Goal: Task Accomplishment & Management: Complete application form

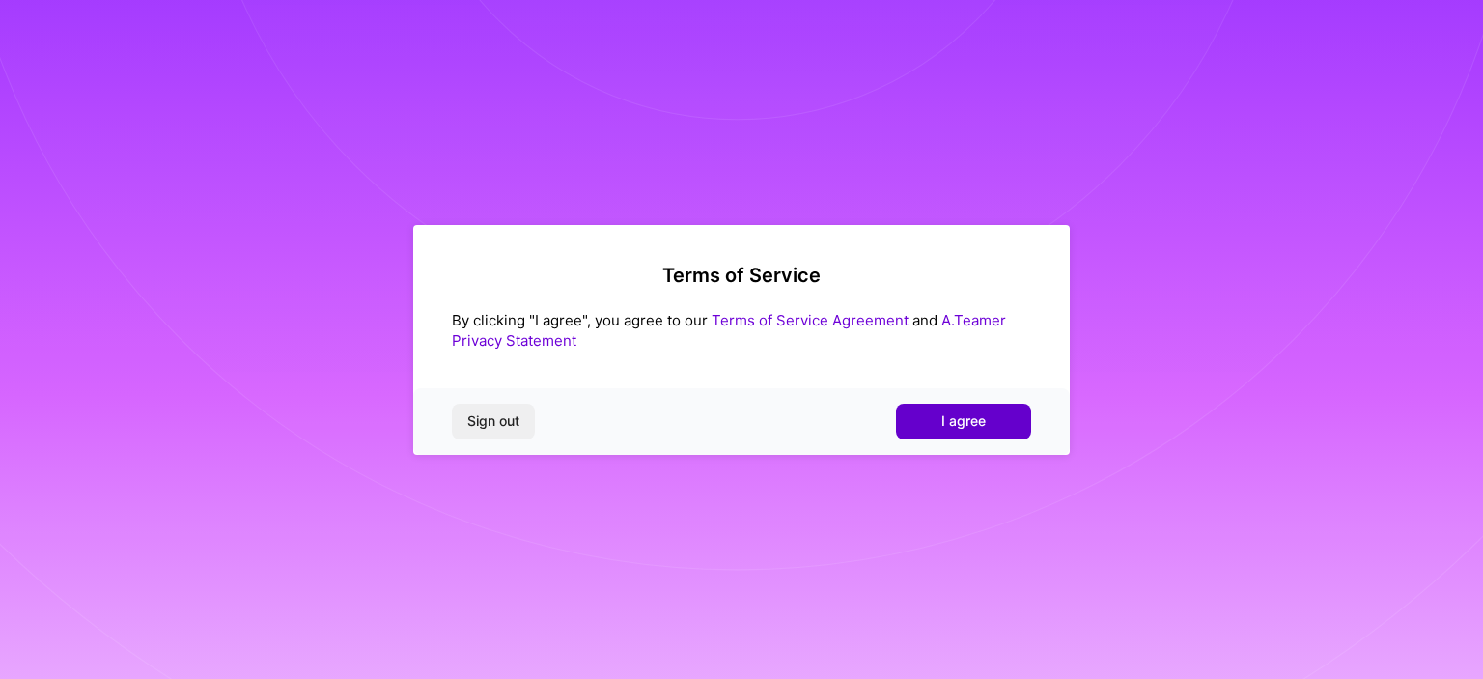
click at [952, 419] on span "I agree" at bounding box center [963, 420] width 44 height 19
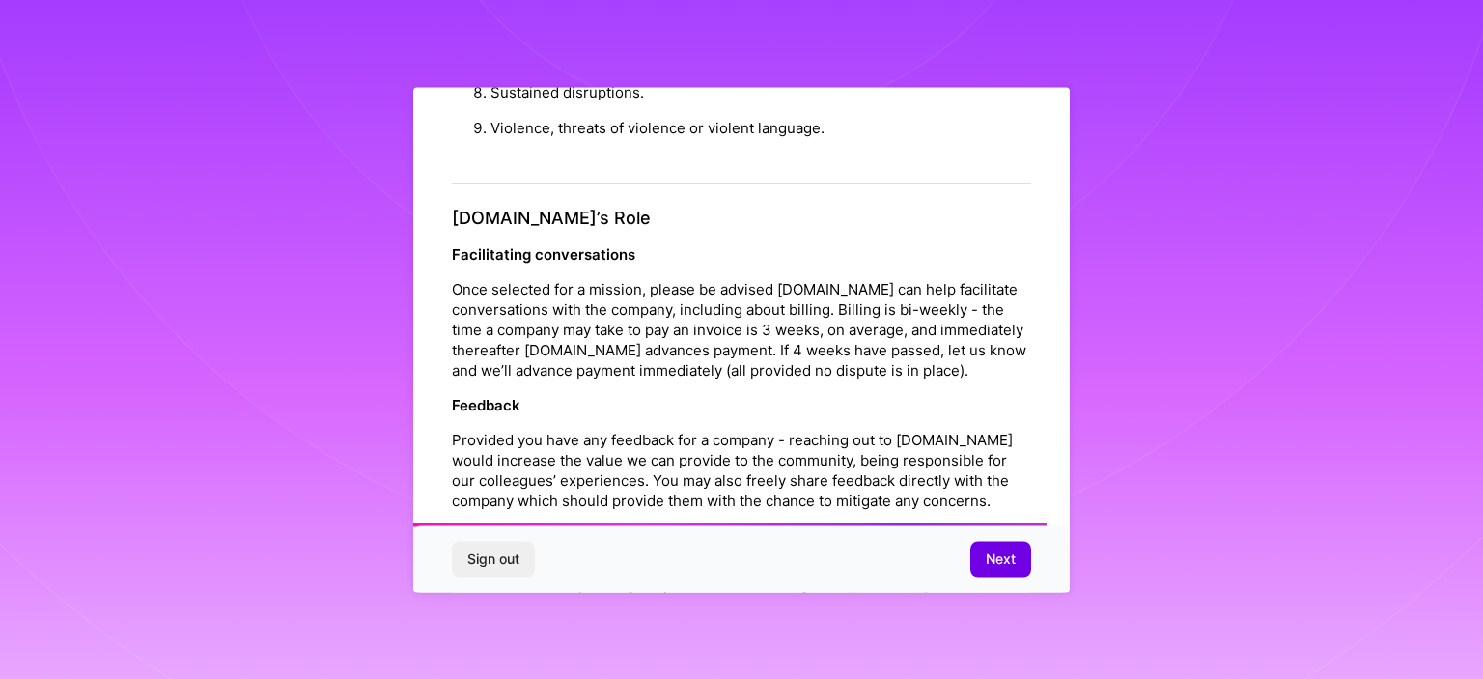
scroll to position [2149, 0]
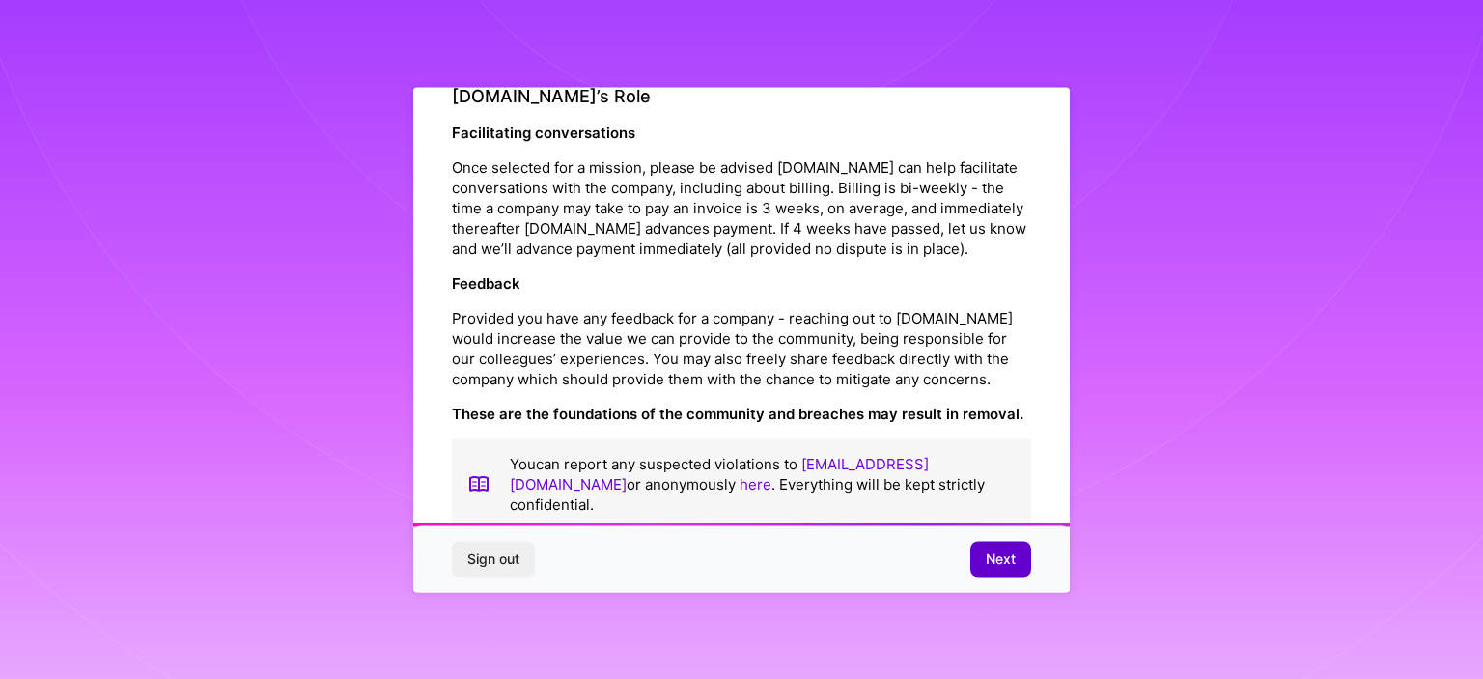
click at [1017, 564] on button "Next" at bounding box center [1000, 558] width 61 height 35
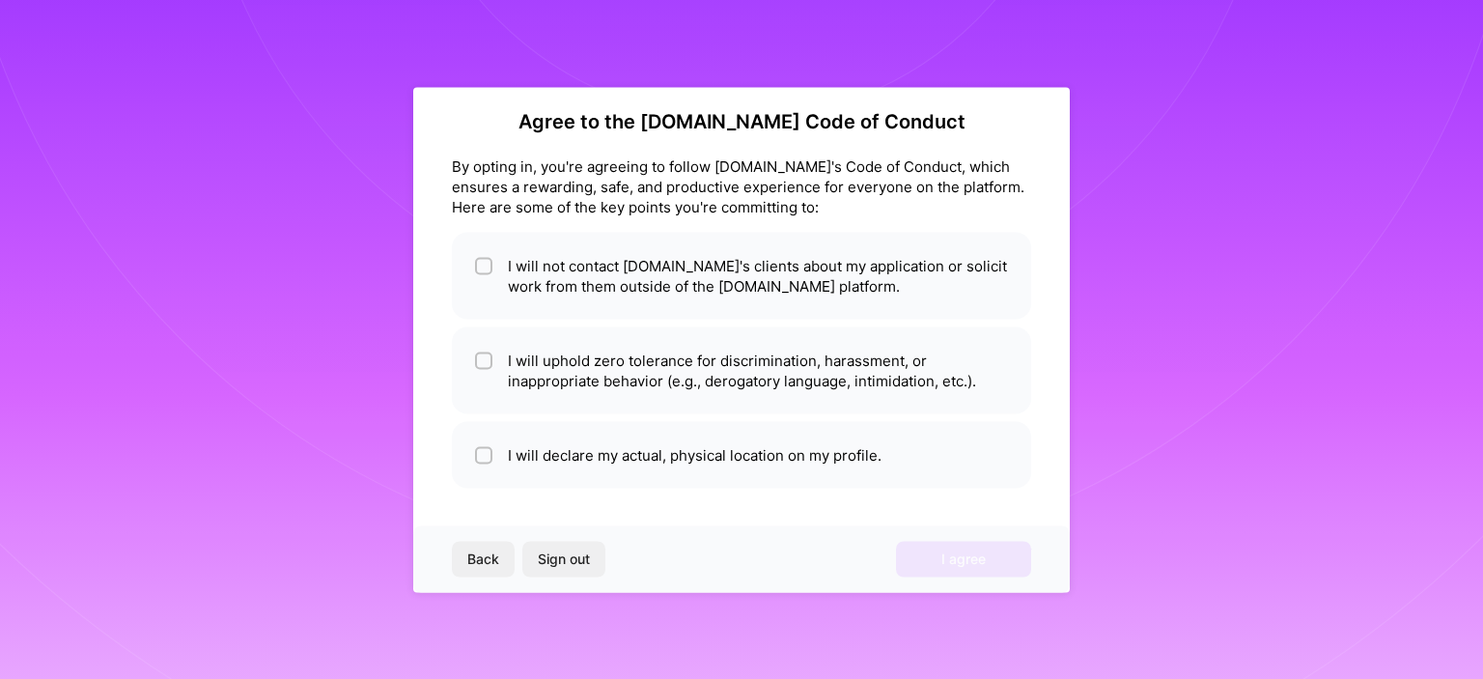
scroll to position [15, 0]
click at [574, 279] on li "I will not contact [DOMAIN_NAME]'s clients about my application or solicit work…" at bounding box center [741, 276] width 579 height 87
checkbox input "true"
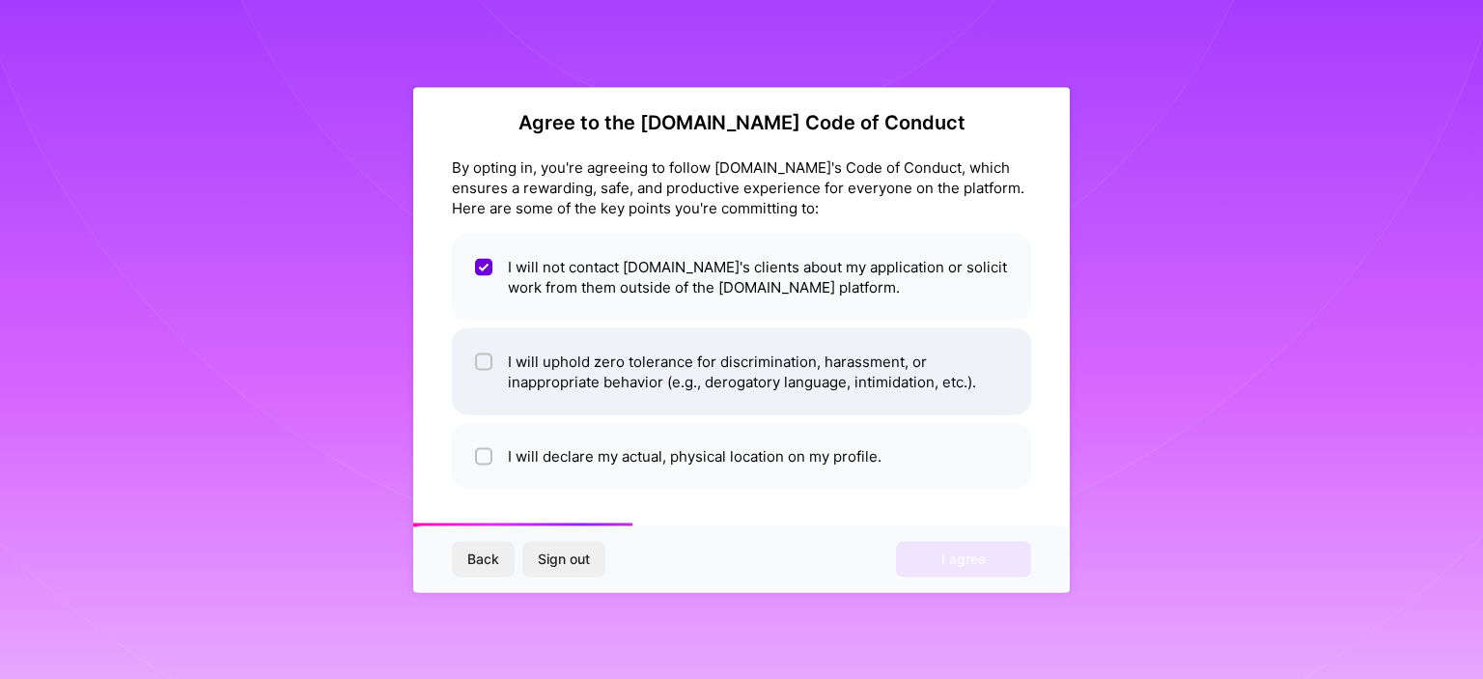
click at [597, 360] on li "I will uphold zero tolerance for discrimination, harassment, or inappropriate b…" at bounding box center [741, 370] width 579 height 87
checkbox input "true"
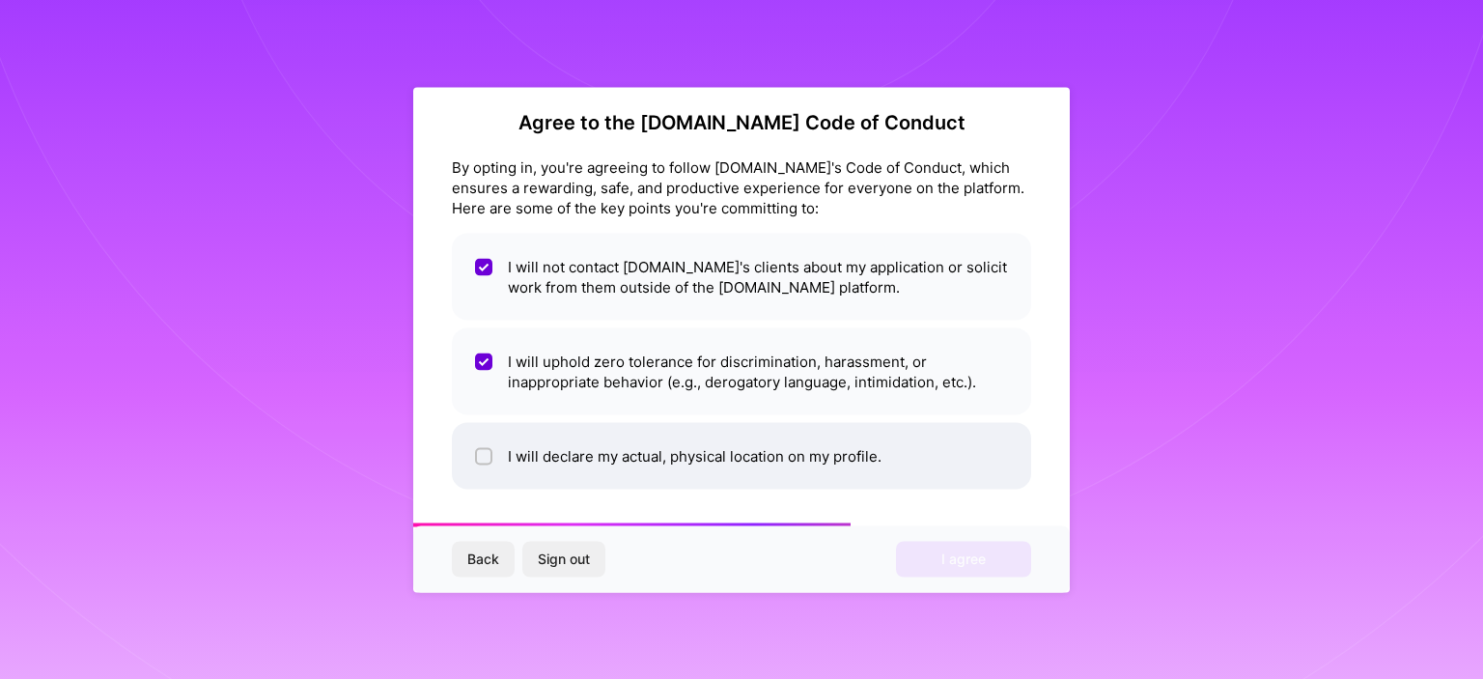
click at [623, 471] on li "I will declare my actual, physical location on my profile." at bounding box center [741, 455] width 579 height 67
checkbox input "true"
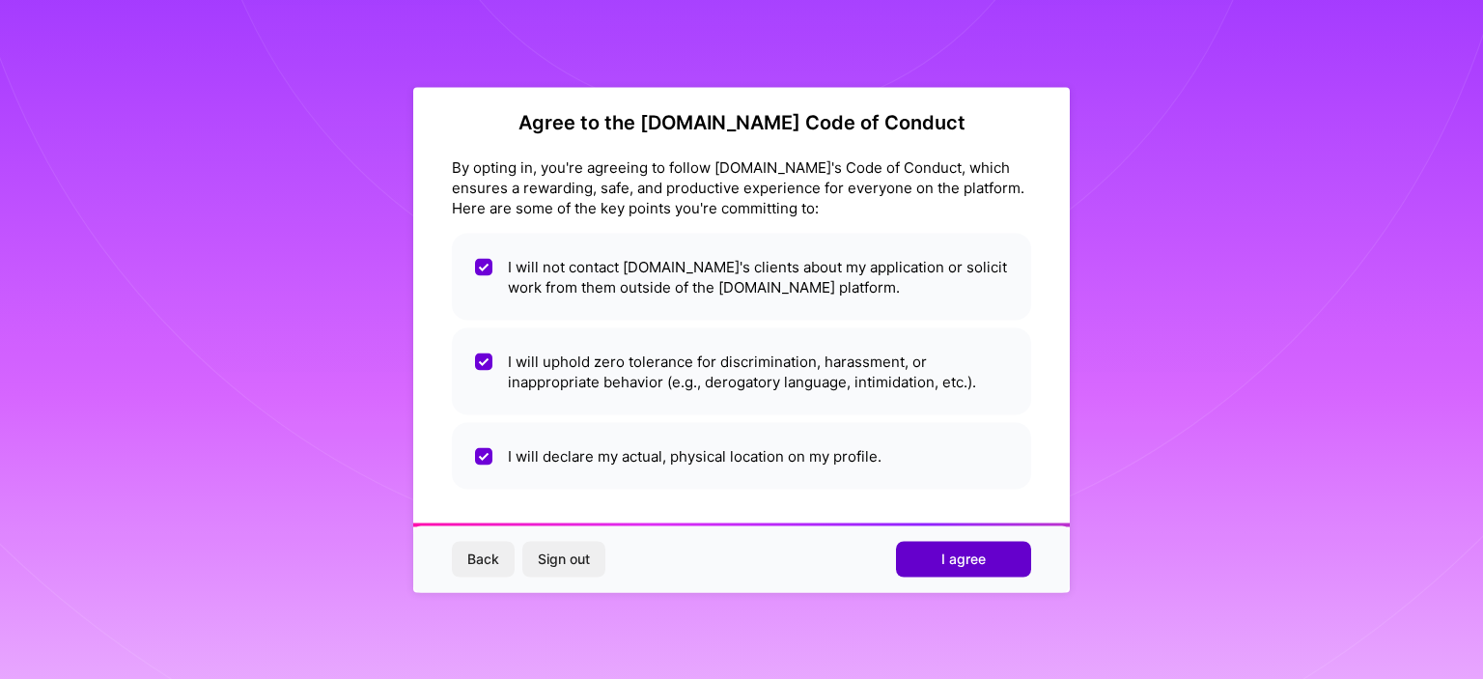
click at [961, 564] on span "I agree" at bounding box center [963, 558] width 44 height 19
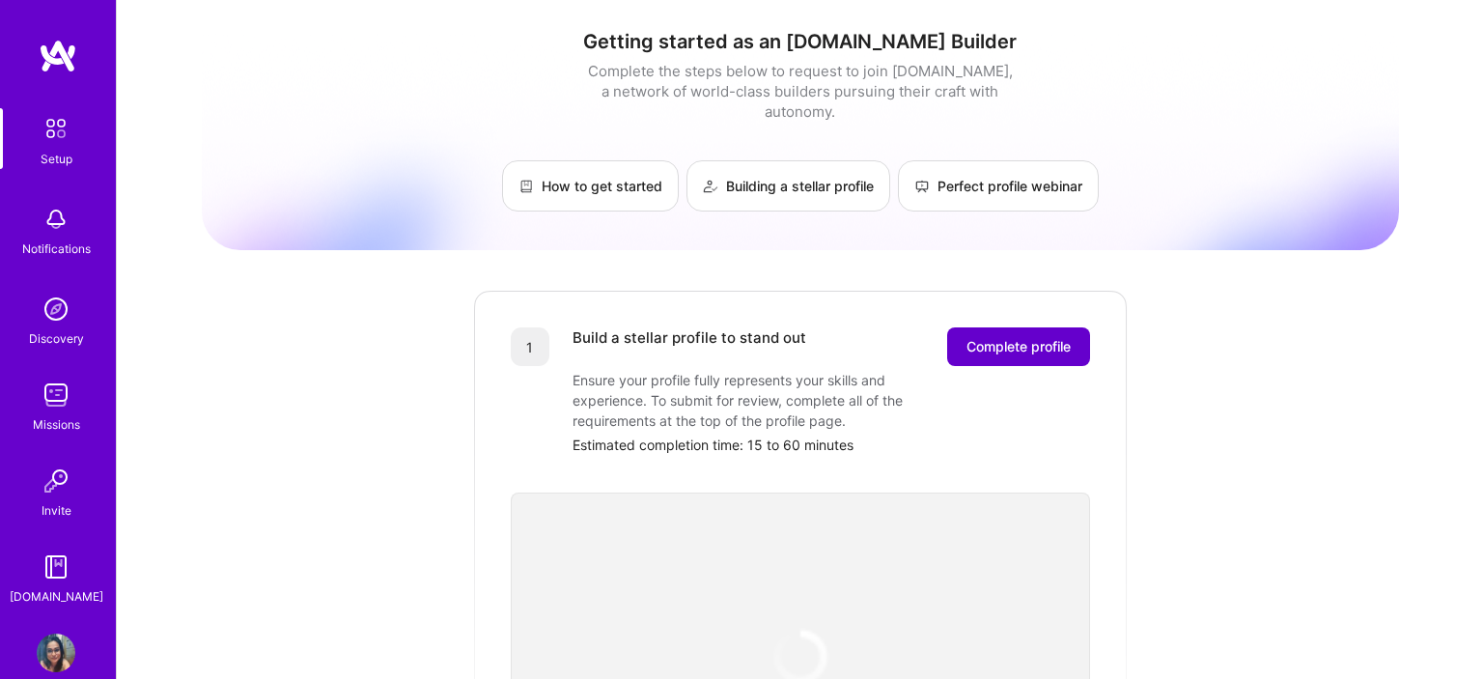
click at [1017, 337] on span "Complete profile" at bounding box center [1018, 346] width 104 height 19
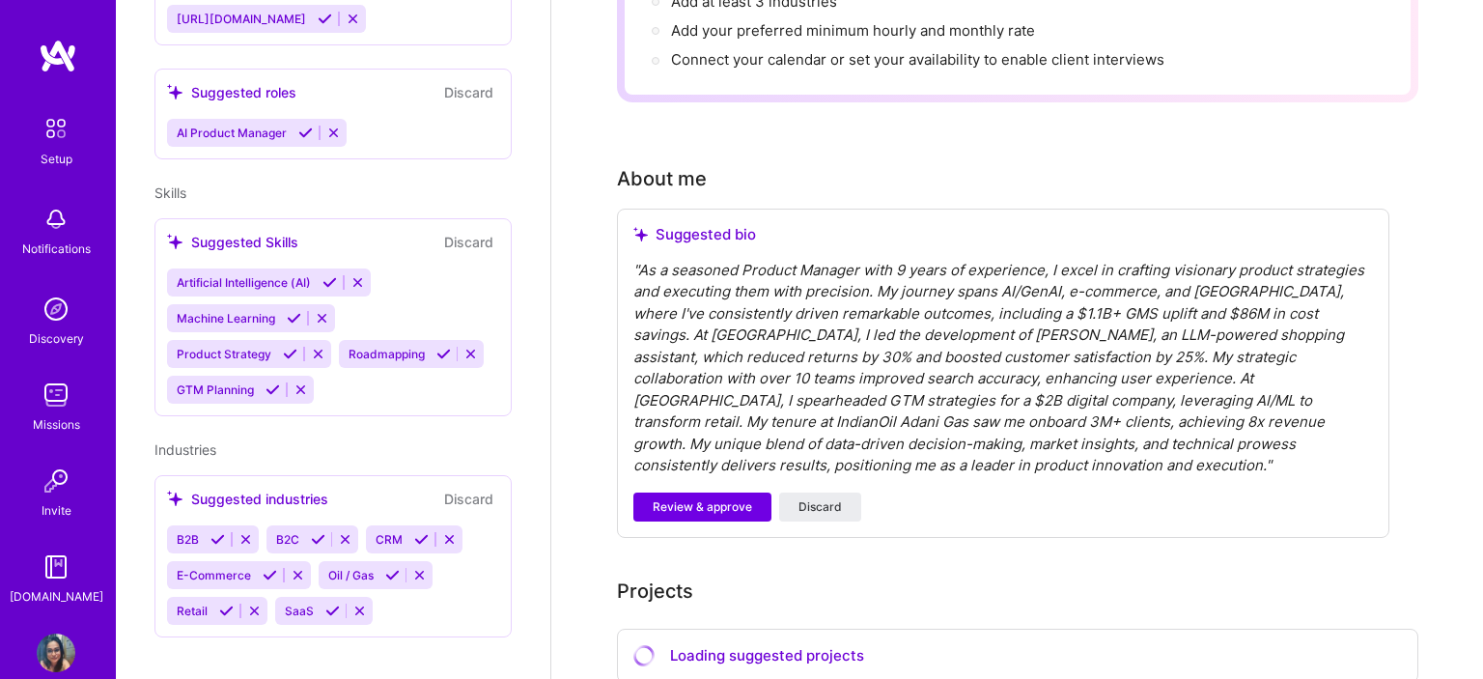
scroll to position [399, 0]
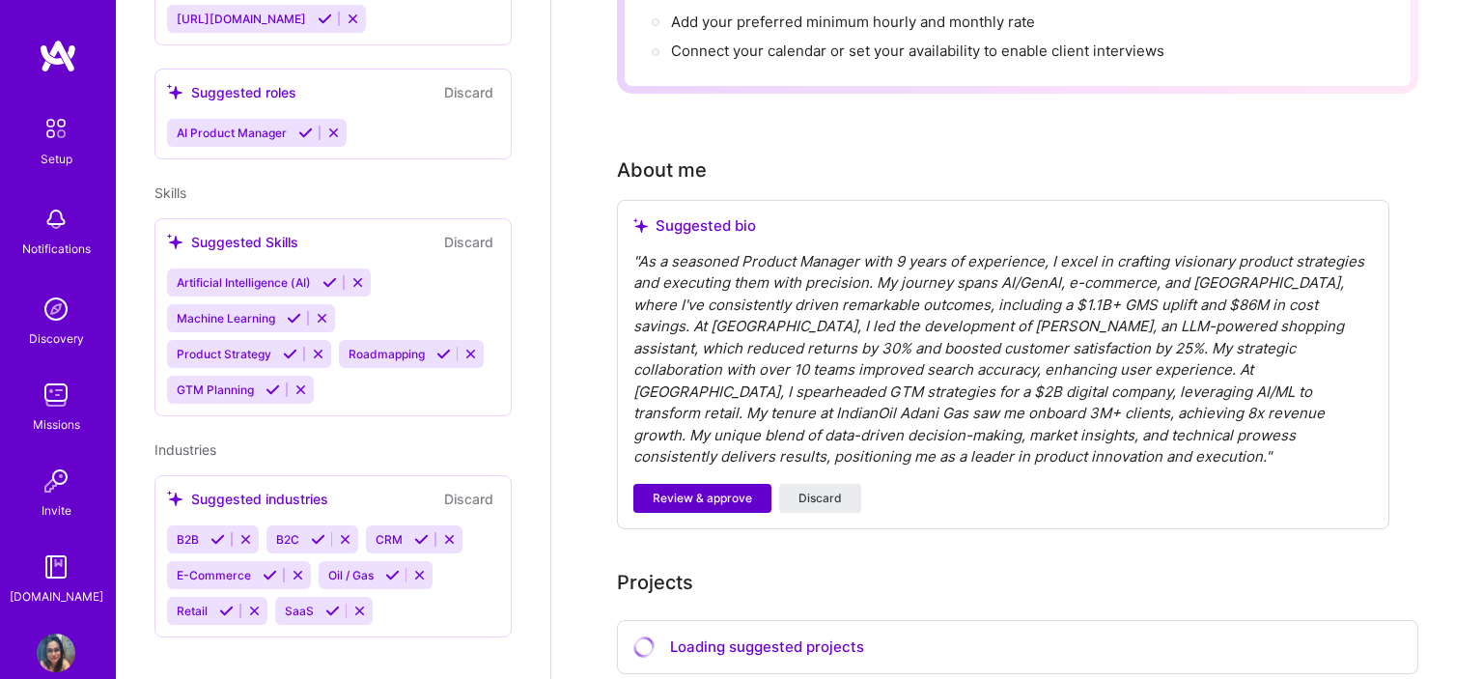
click at [725, 484] on button "Review & approve" at bounding box center [702, 498] width 138 height 29
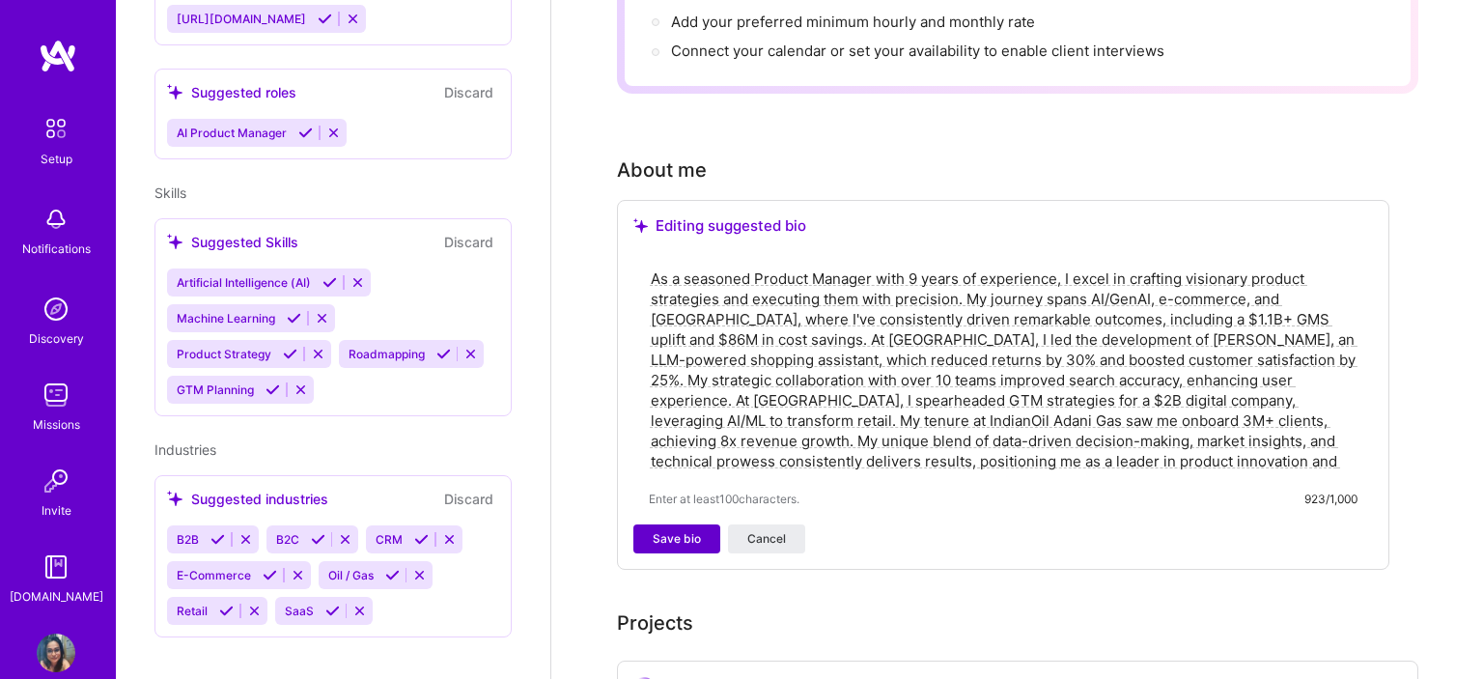
click at [689, 530] on span "Save bio" at bounding box center [676, 538] width 48 height 17
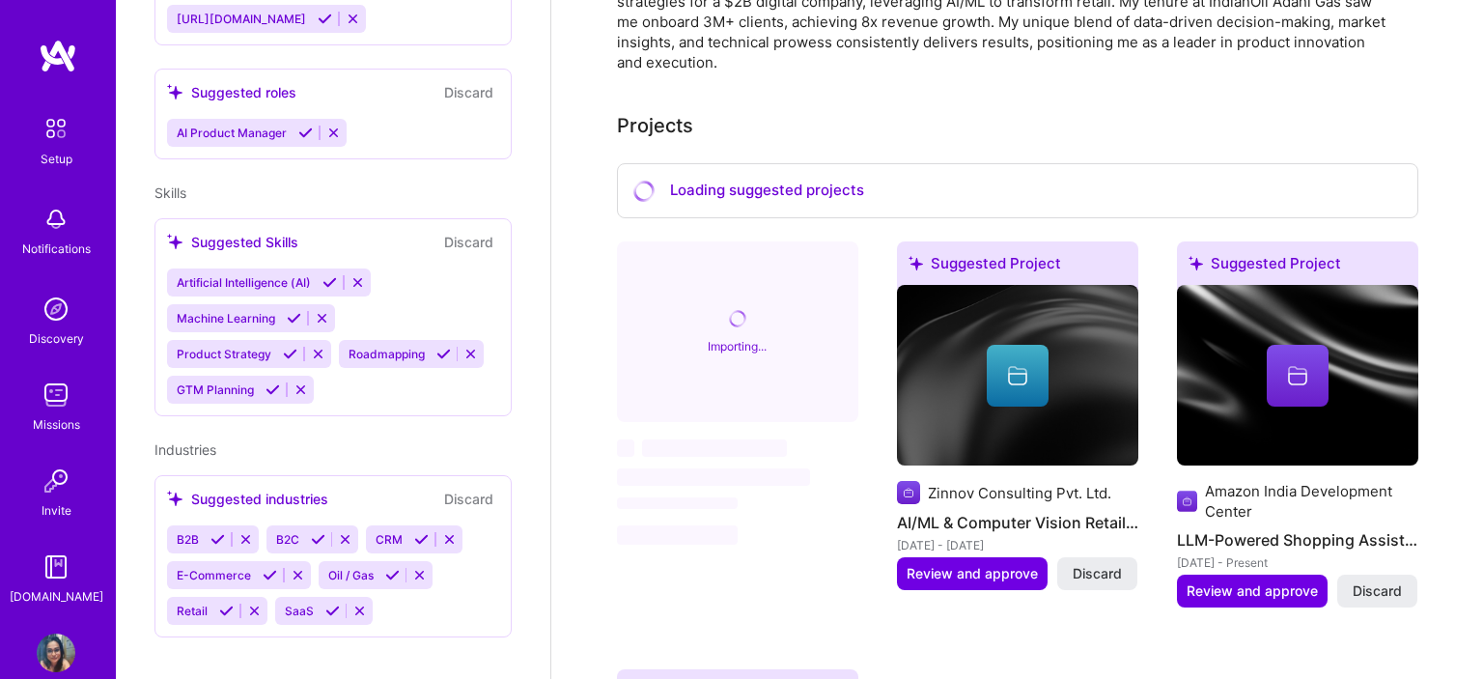
scroll to position [699, 0]
click at [1243, 581] on span "Review and approve" at bounding box center [1251, 590] width 131 height 19
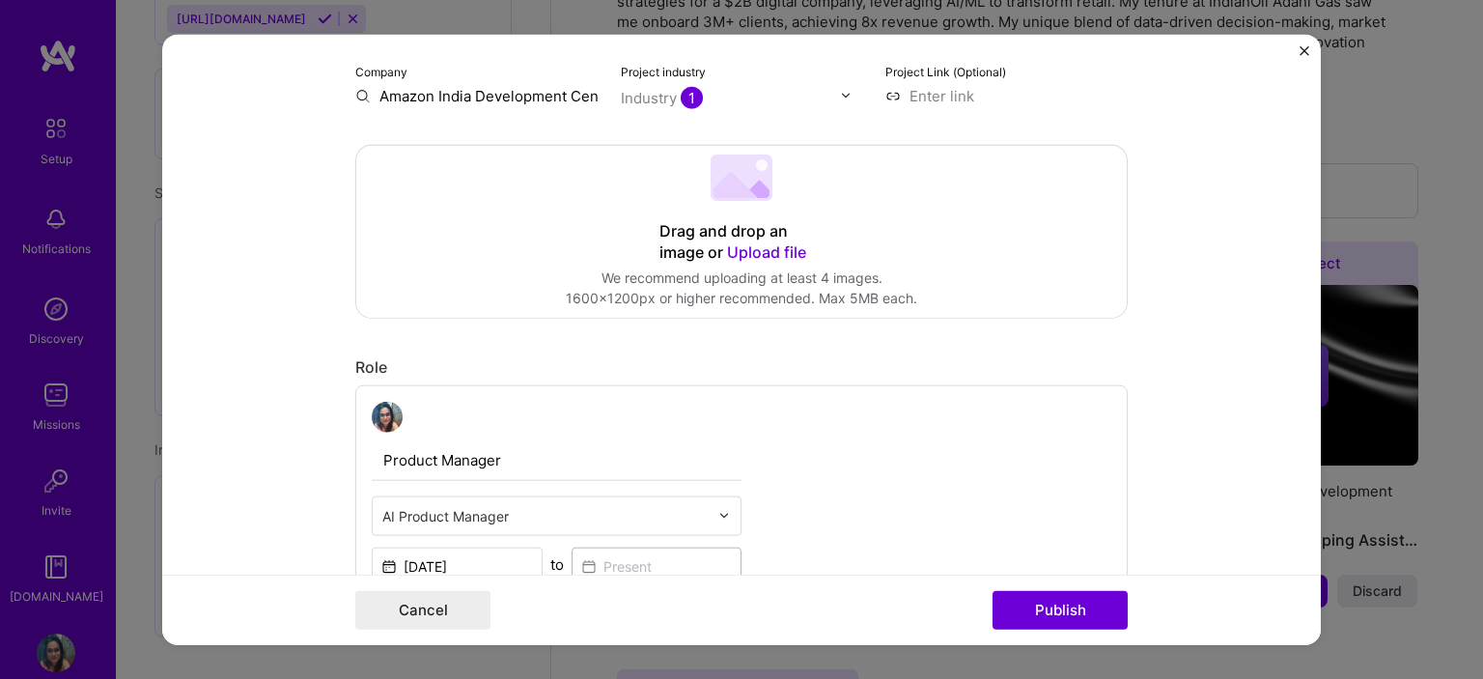
scroll to position [336, 0]
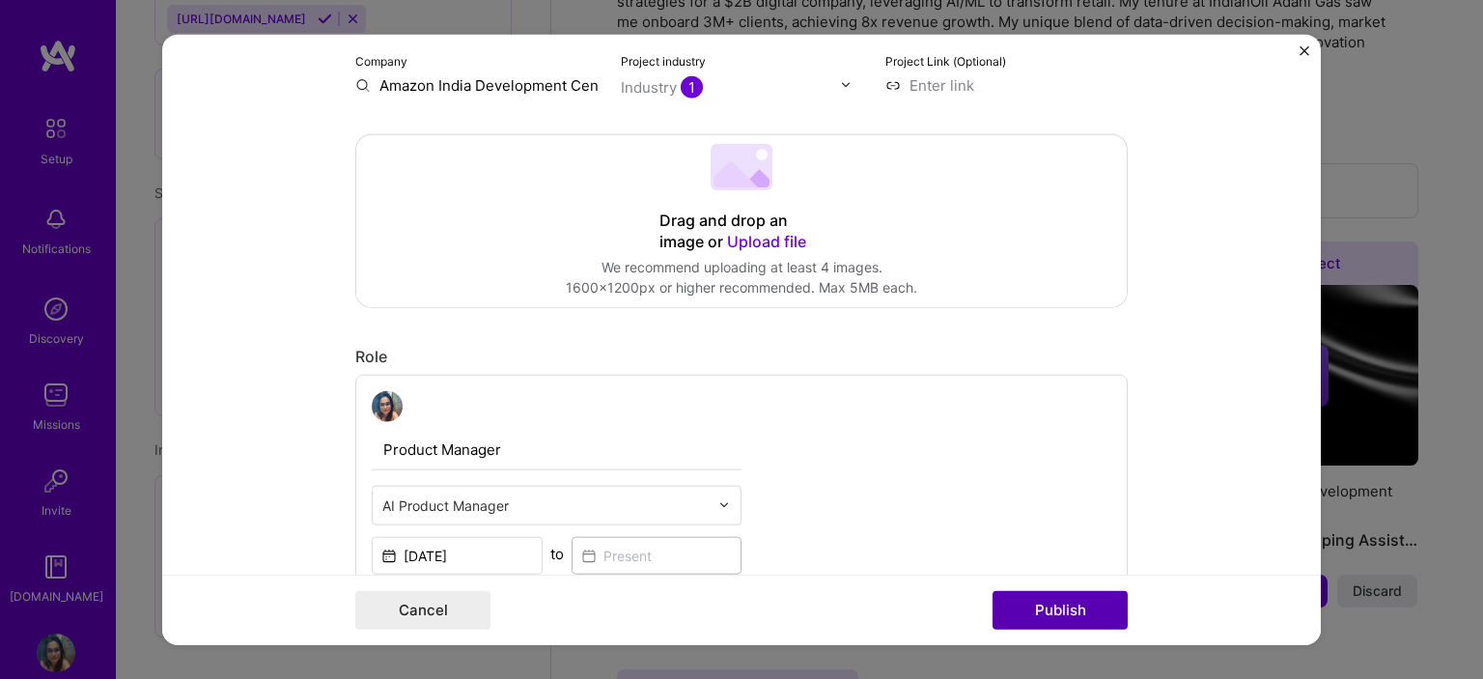
click at [1067, 609] on button "Publish" at bounding box center [1059, 610] width 135 height 39
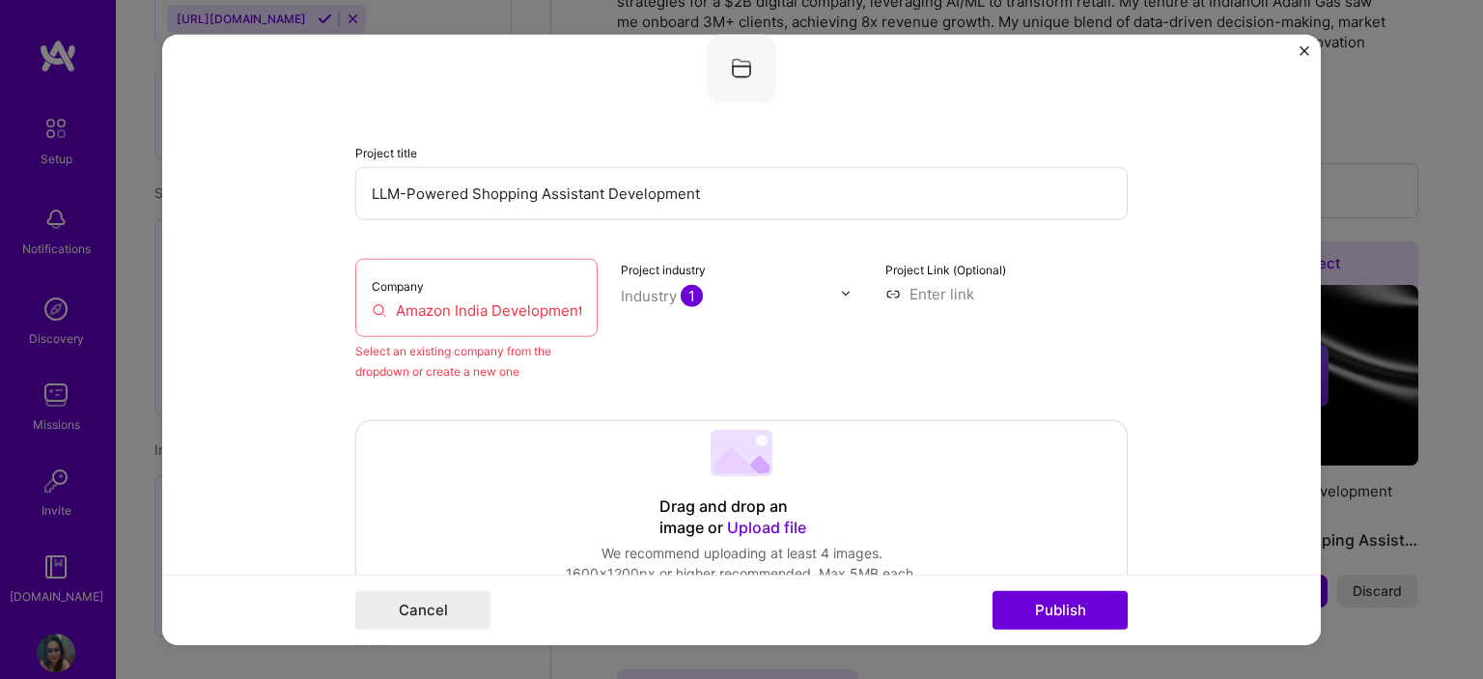
scroll to position [126, 0]
click at [501, 304] on input "Amazon India Development Center" at bounding box center [476, 310] width 209 height 20
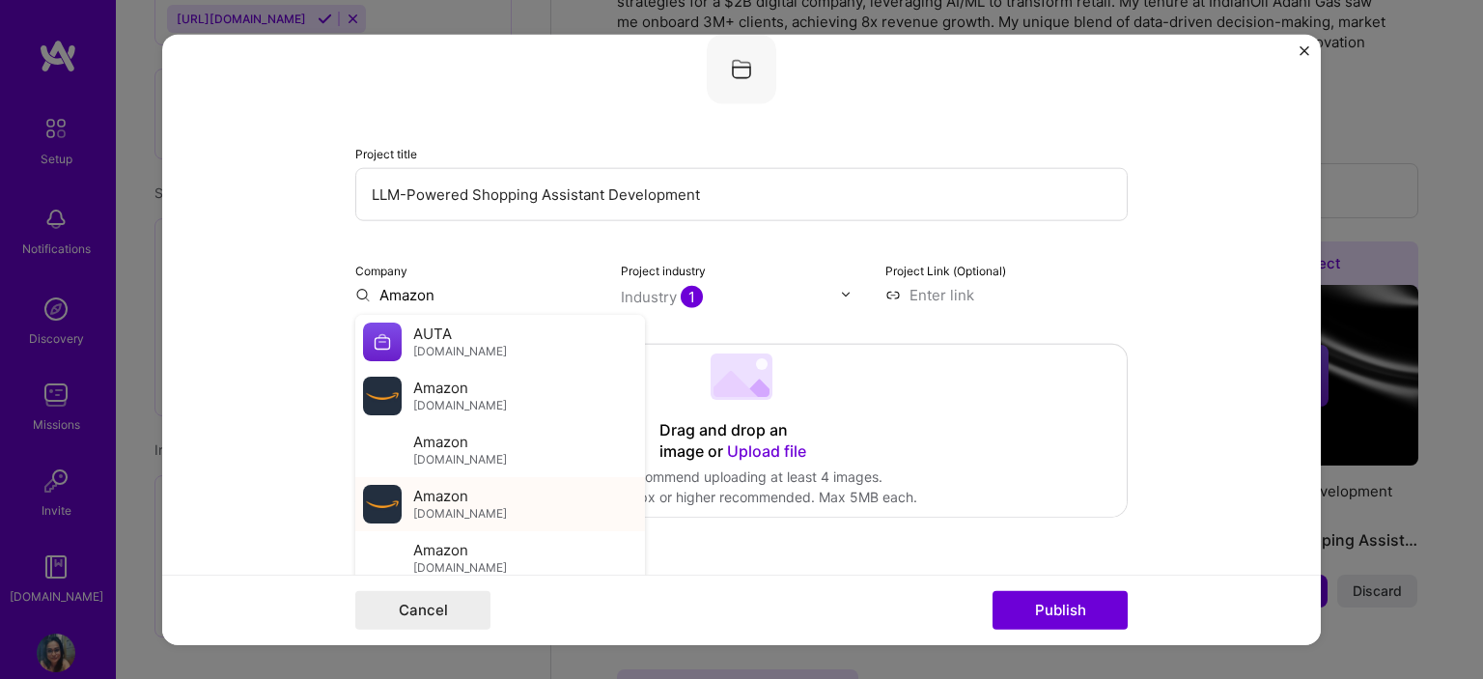
type input "Amazon"
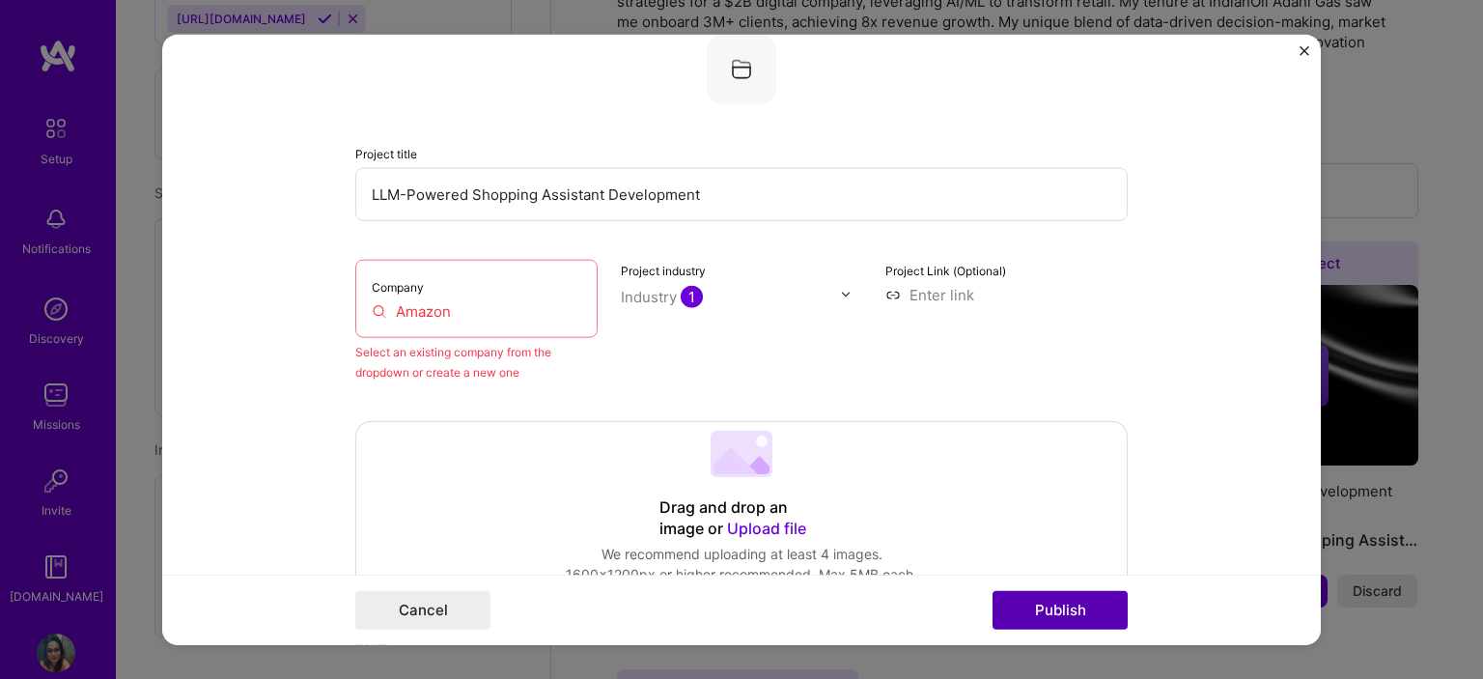
click at [1057, 608] on button "Publish" at bounding box center [1059, 610] width 135 height 39
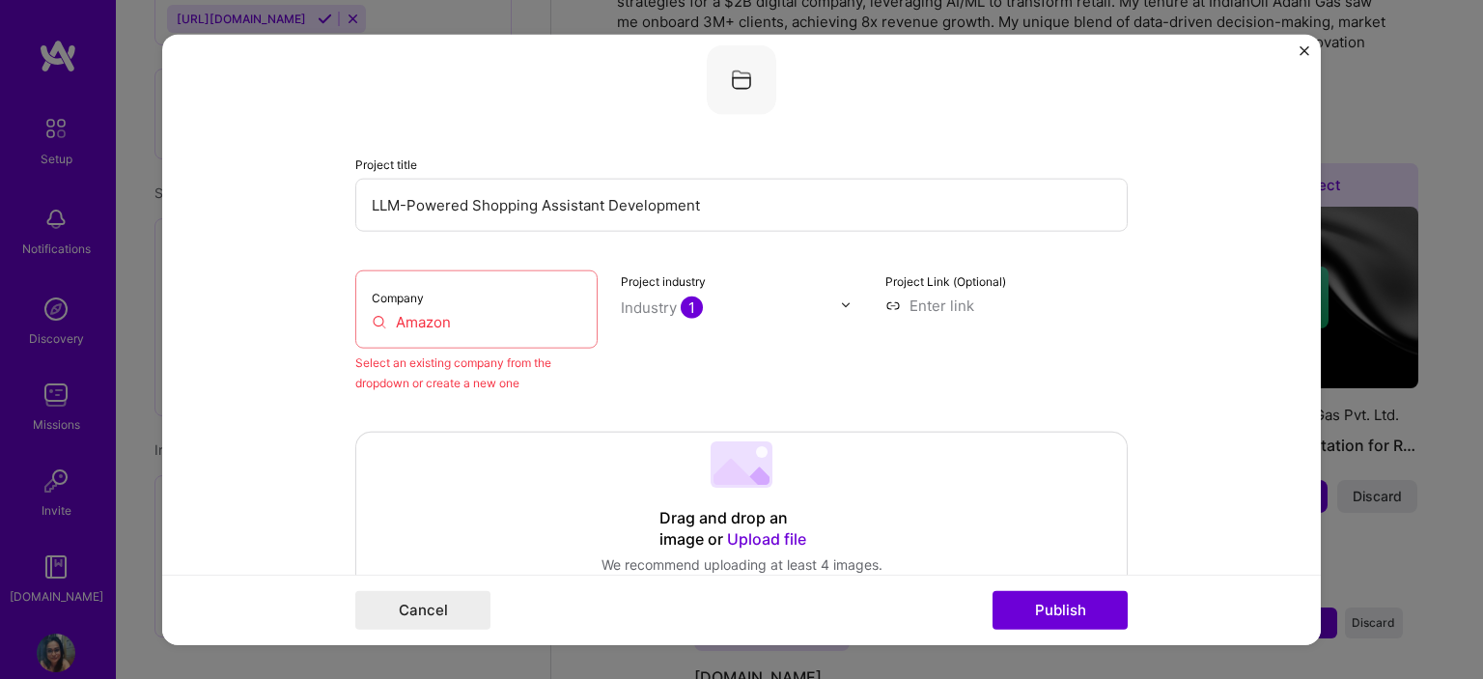
scroll to position [0, 0]
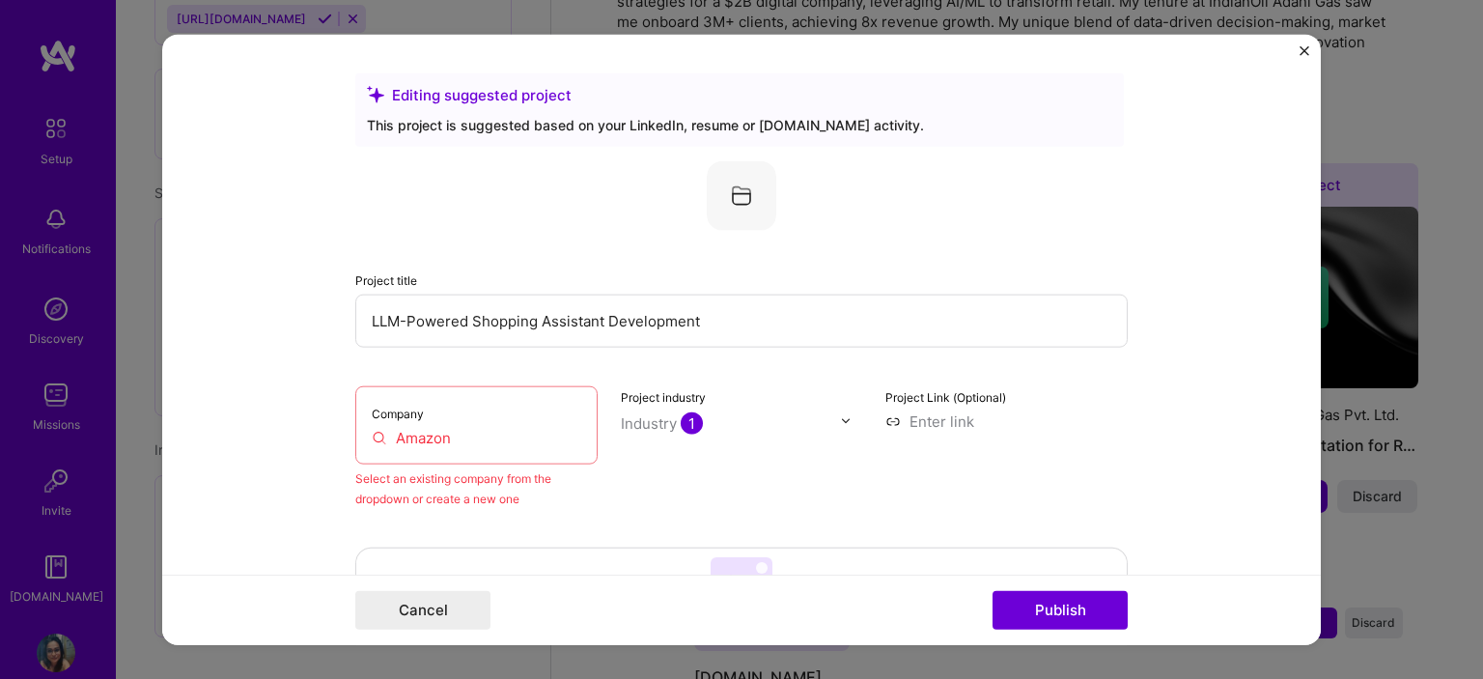
click at [1304, 50] on img "Close" at bounding box center [1304, 50] width 10 height 10
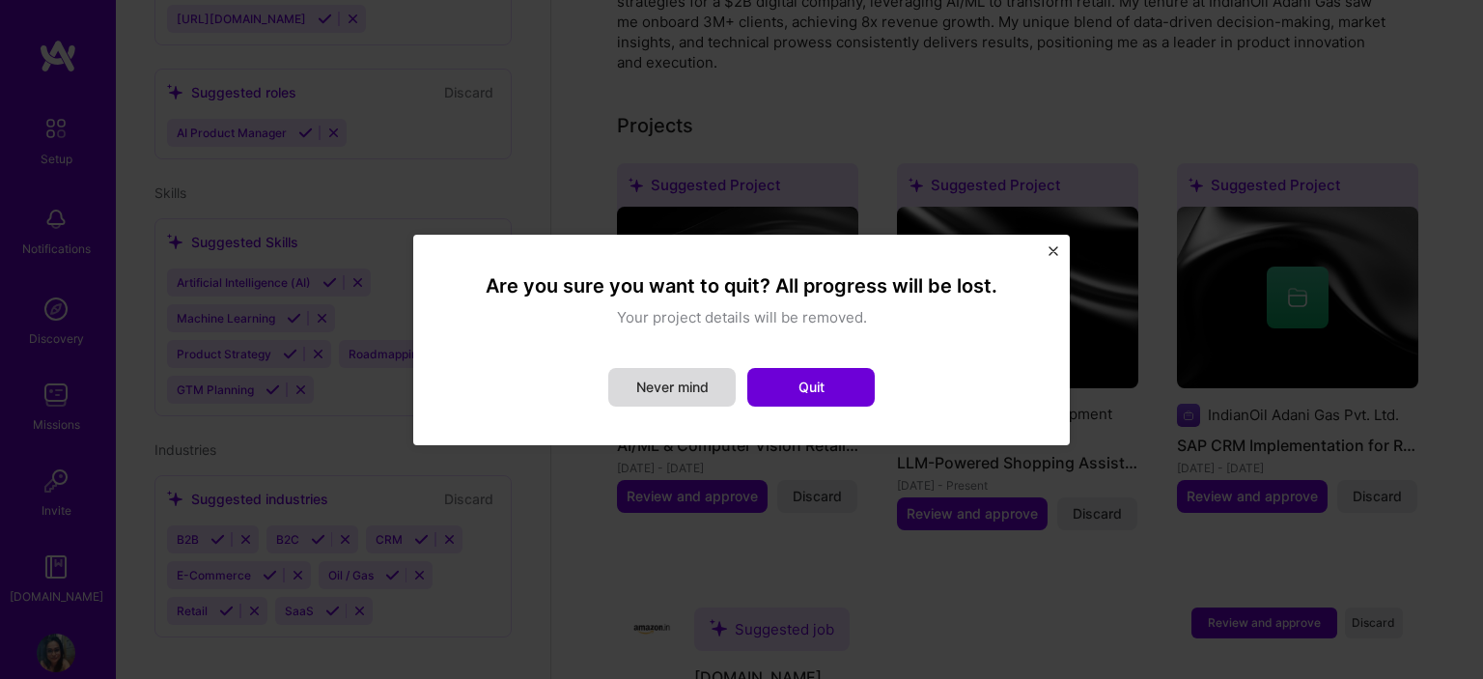
click at [699, 384] on button "Never mind" at bounding box center [671, 387] width 127 height 39
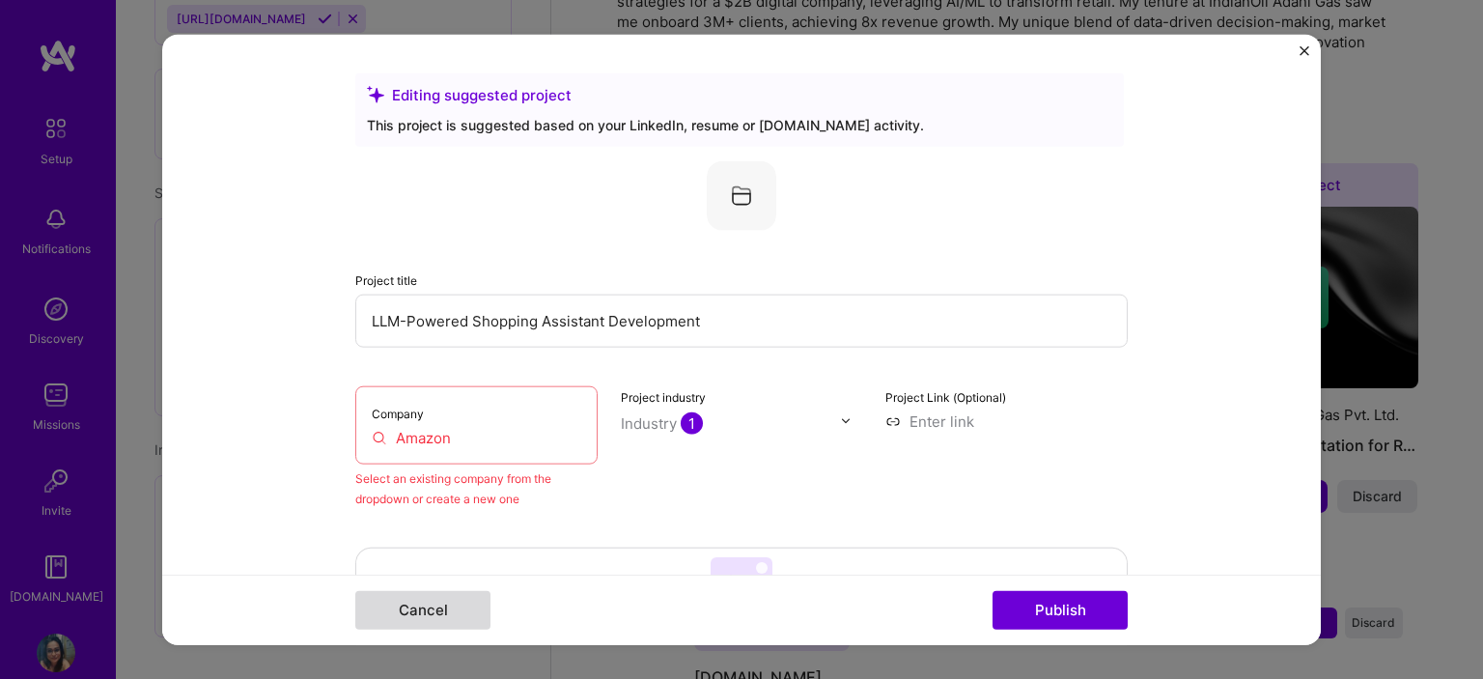
click at [430, 612] on button "Cancel" at bounding box center [422, 610] width 135 height 39
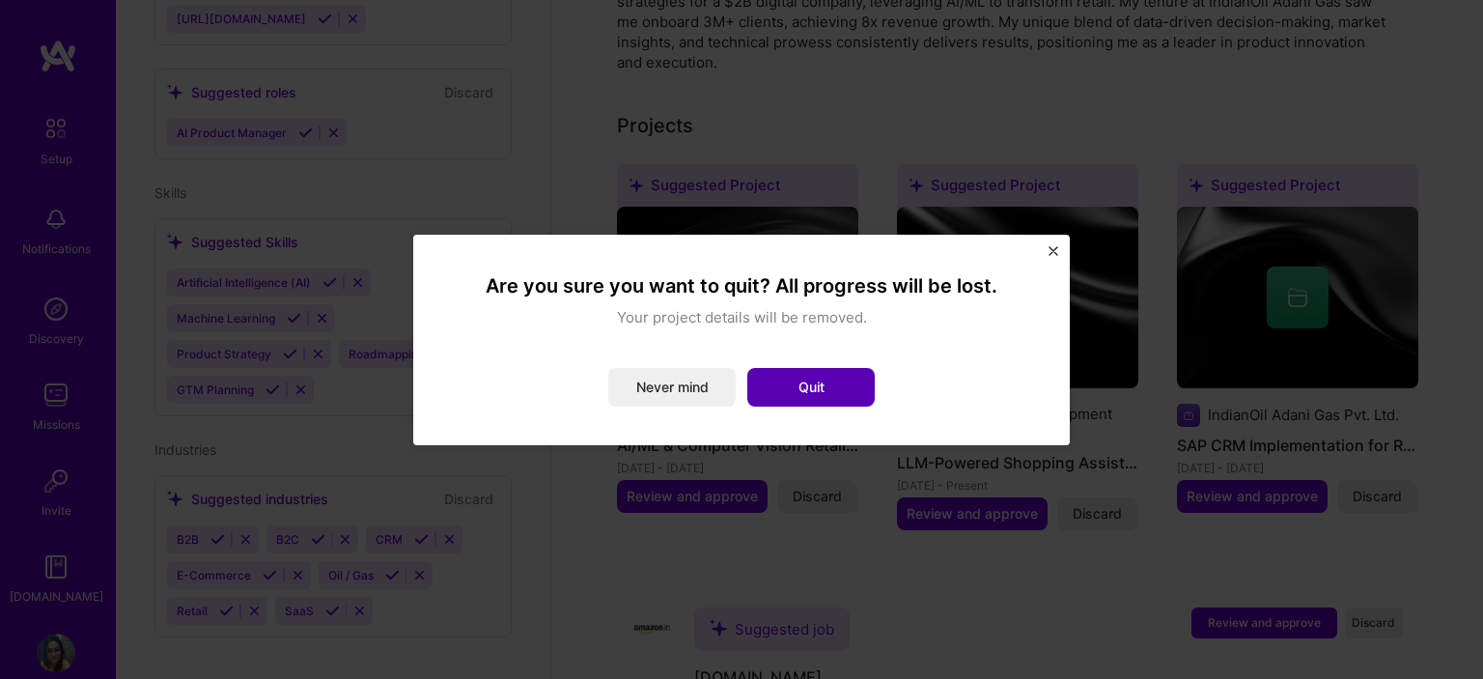
click at [818, 380] on button "Quit" at bounding box center [810, 387] width 127 height 39
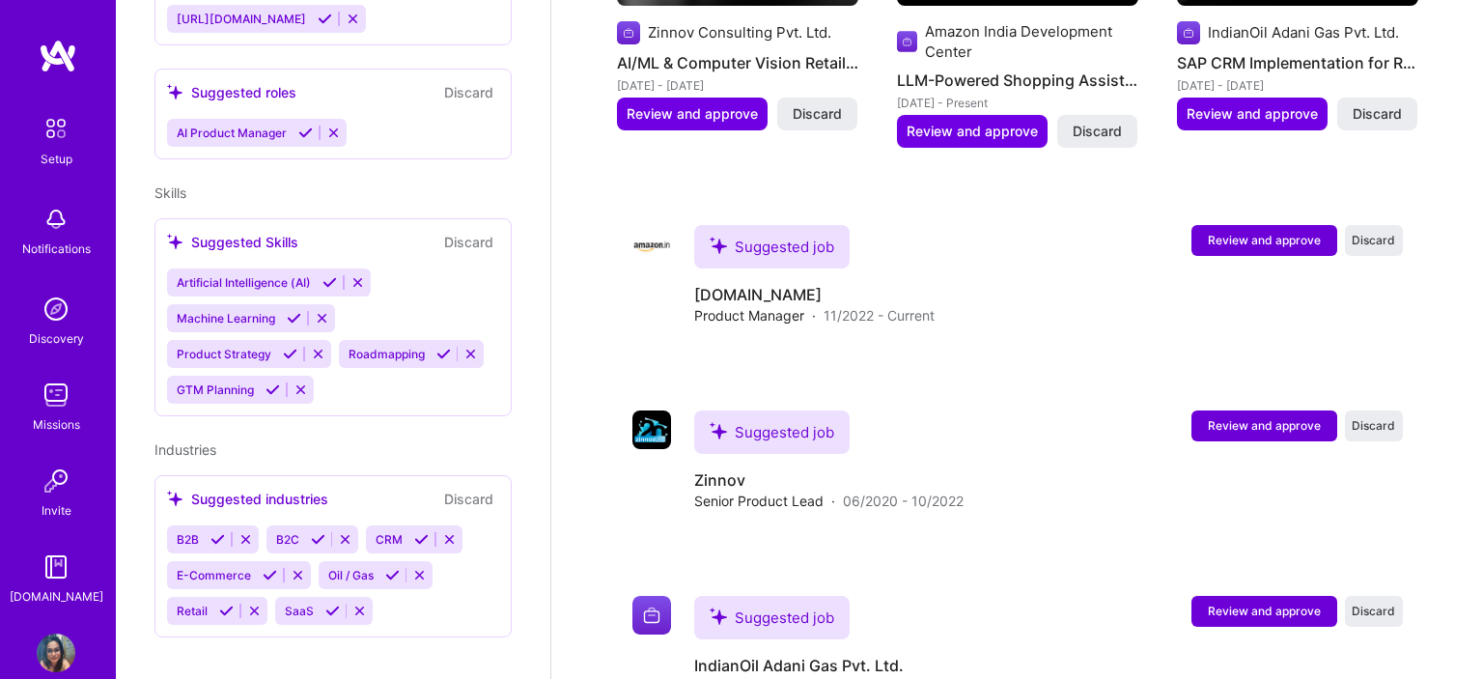
scroll to position [1130, 0]
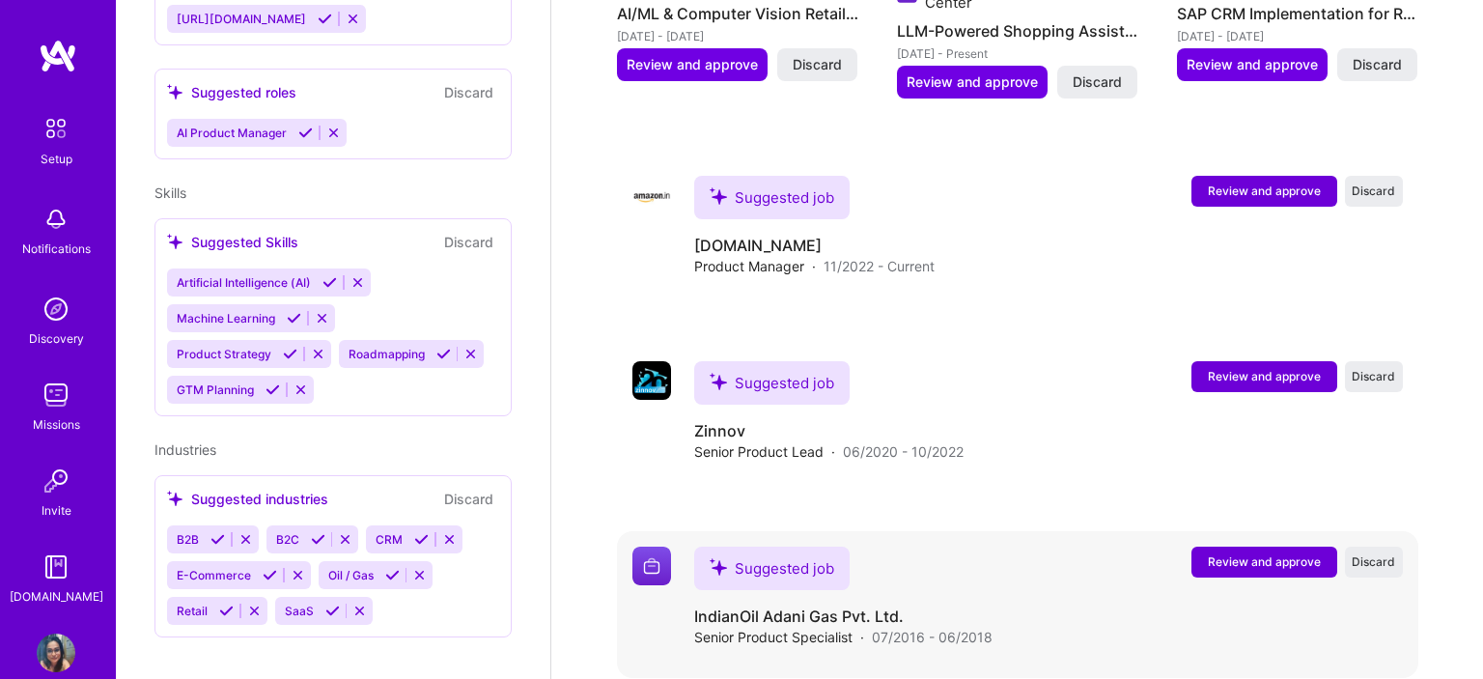
click at [1253, 553] on span "Review and approve" at bounding box center [1263, 561] width 113 height 16
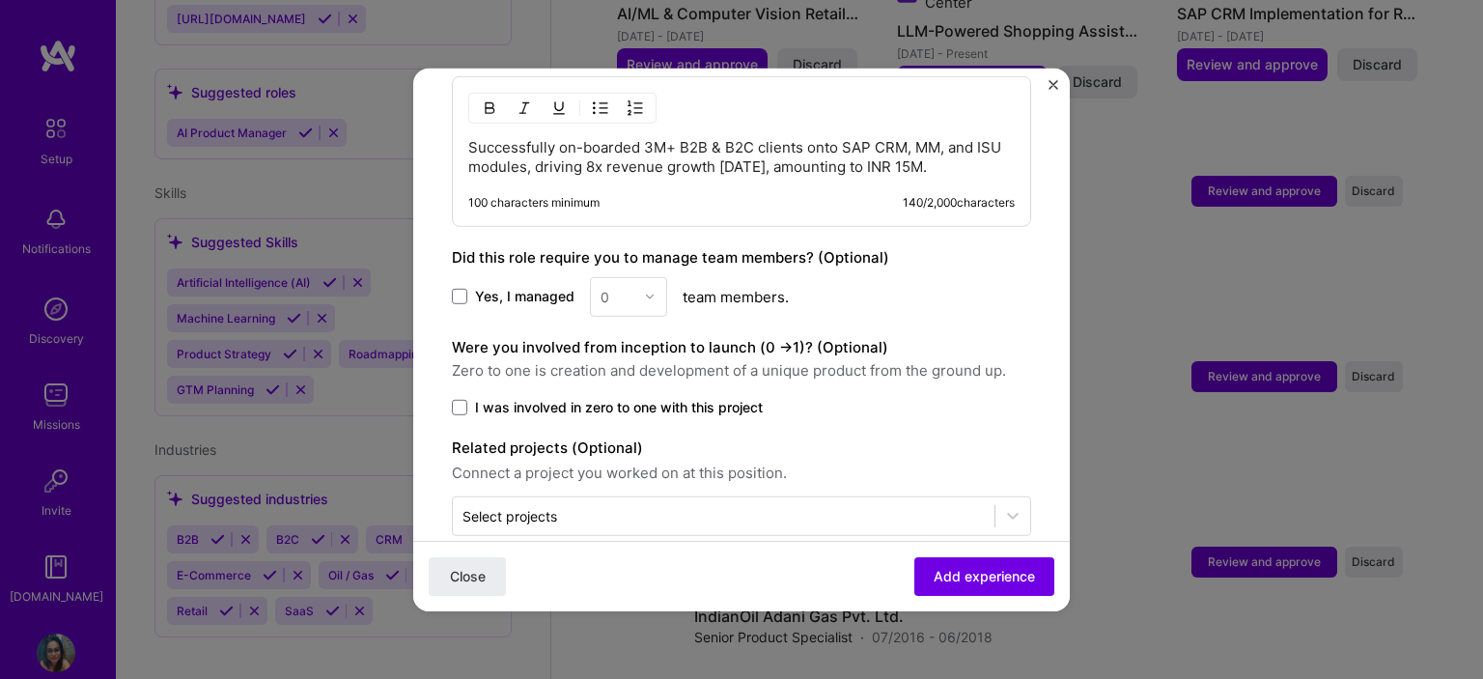
scroll to position [869, 0]
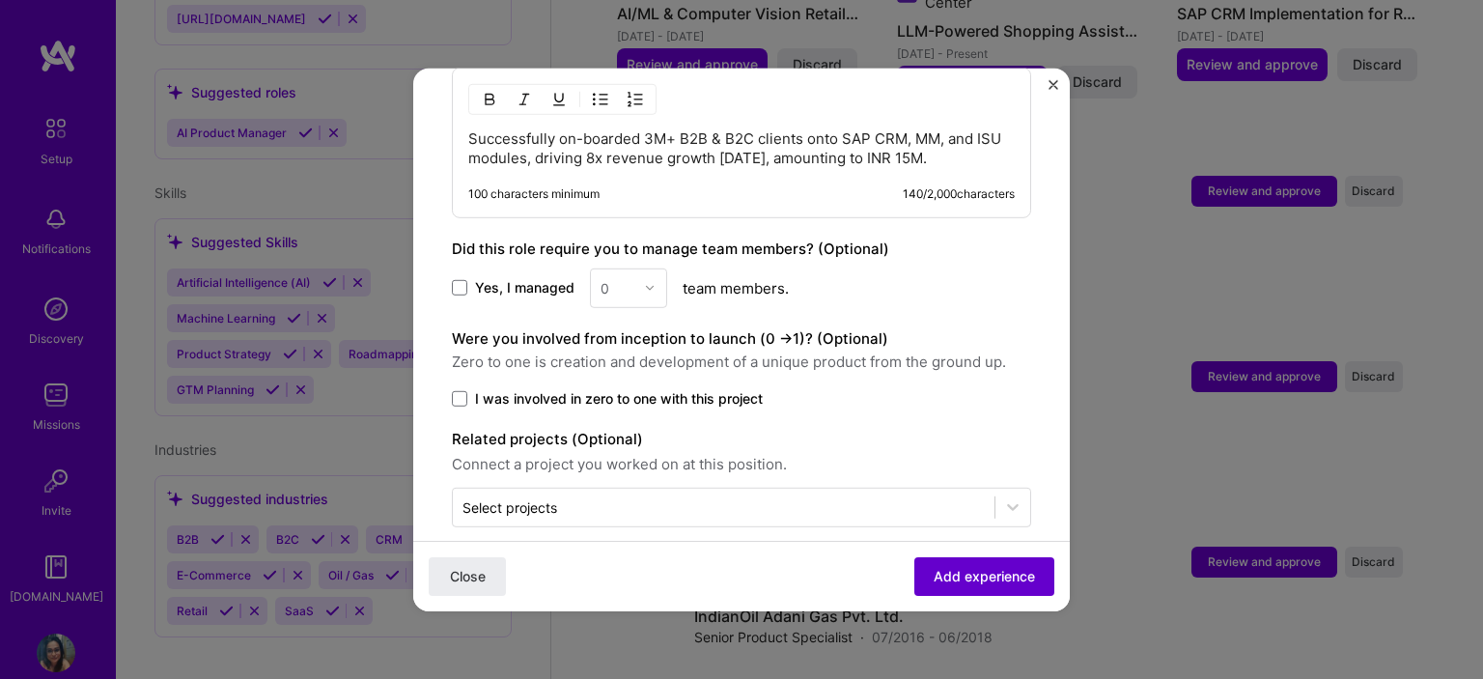
click at [987, 577] on span "Add experience" at bounding box center [983, 576] width 101 height 19
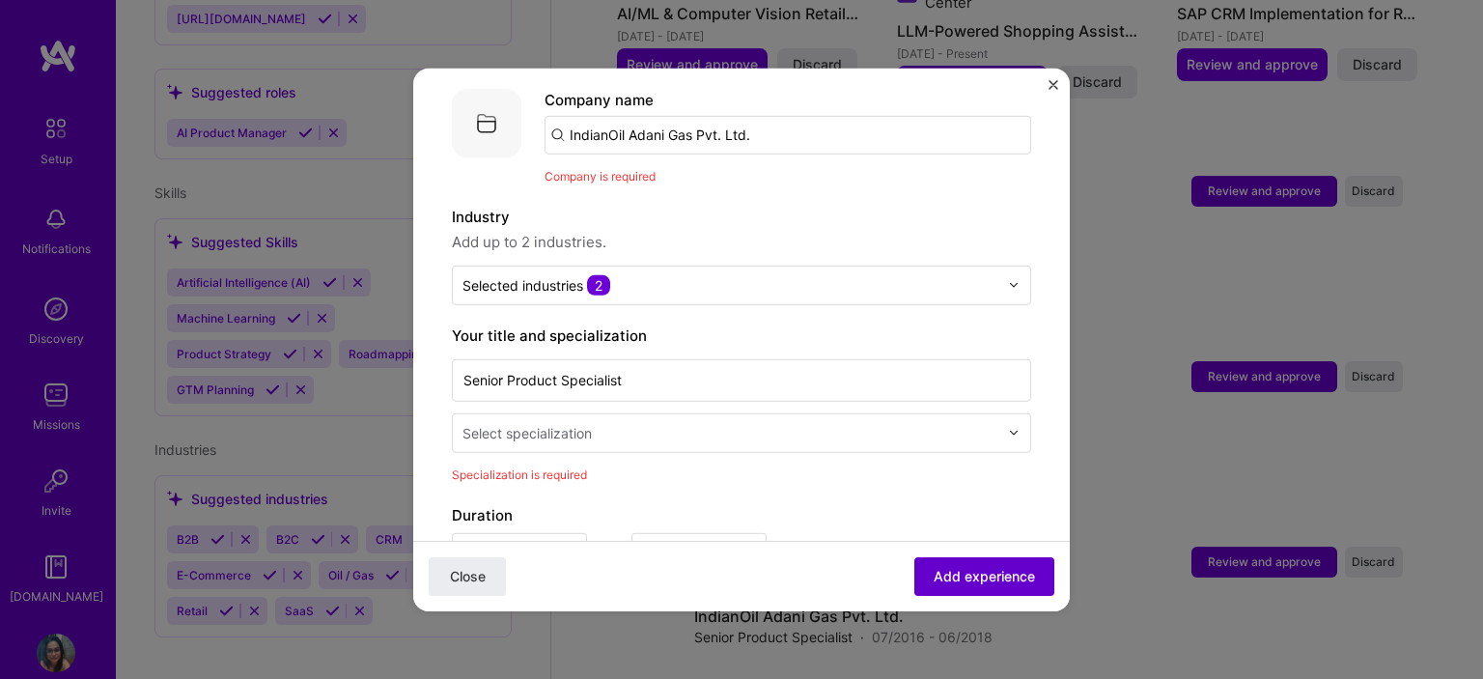
scroll to position [193, 0]
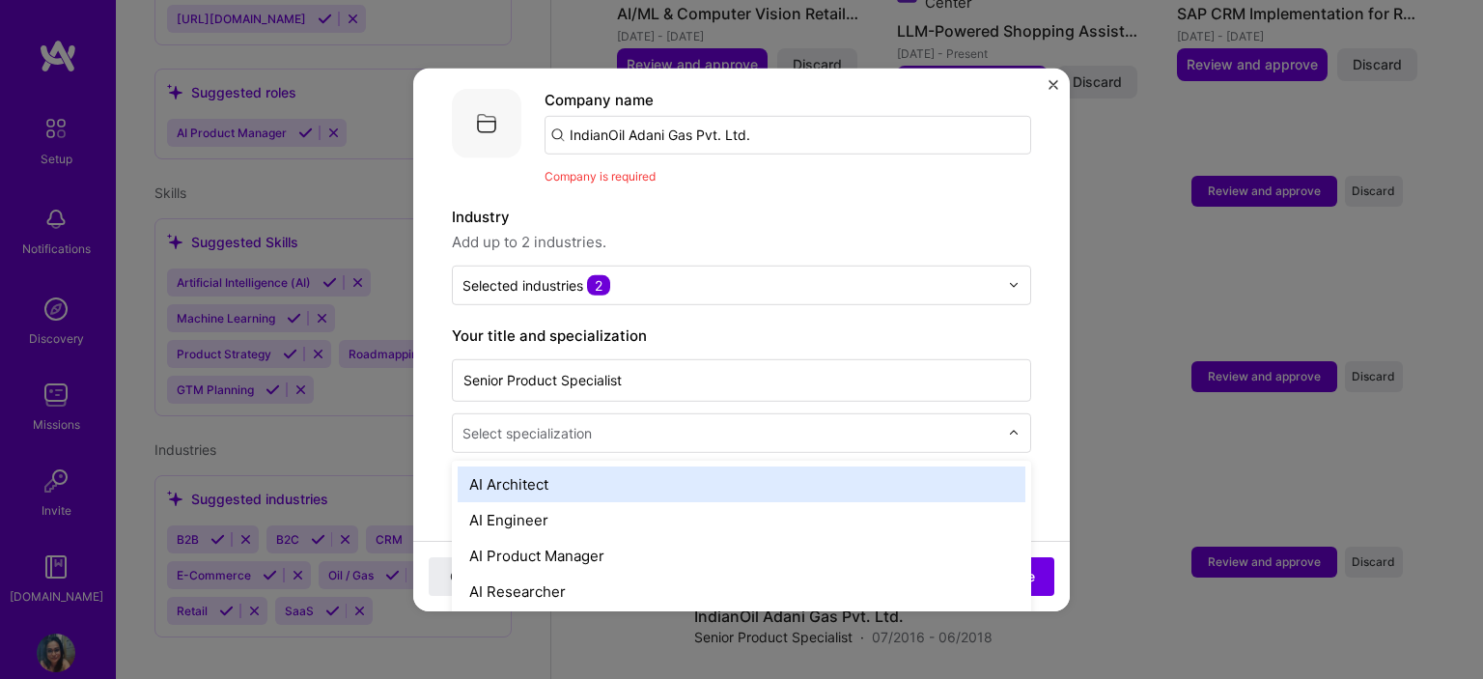
click at [725, 422] on input "text" at bounding box center [732, 432] width 540 height 20
type input "e"
type input "produ"
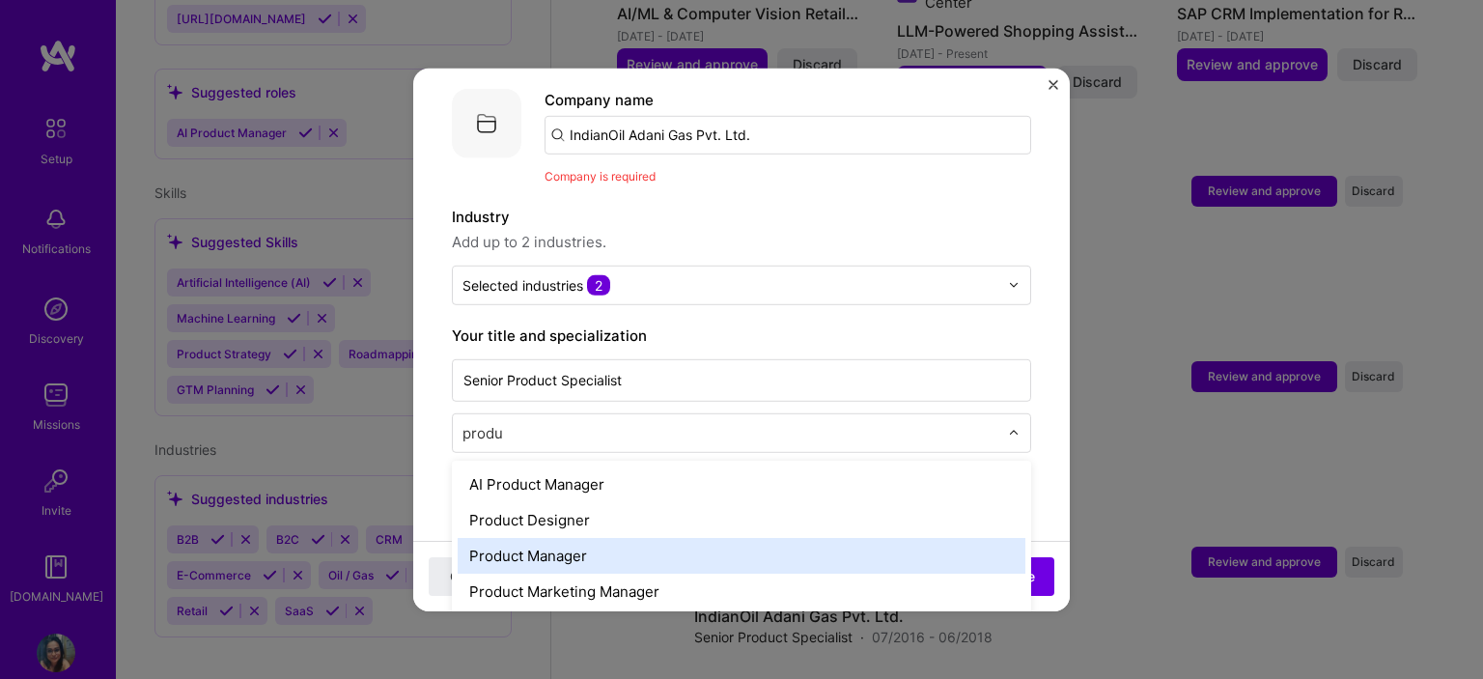
click at [585, 537] on div "Product Manager" at bounding box center [741, 555] width 568 height 36
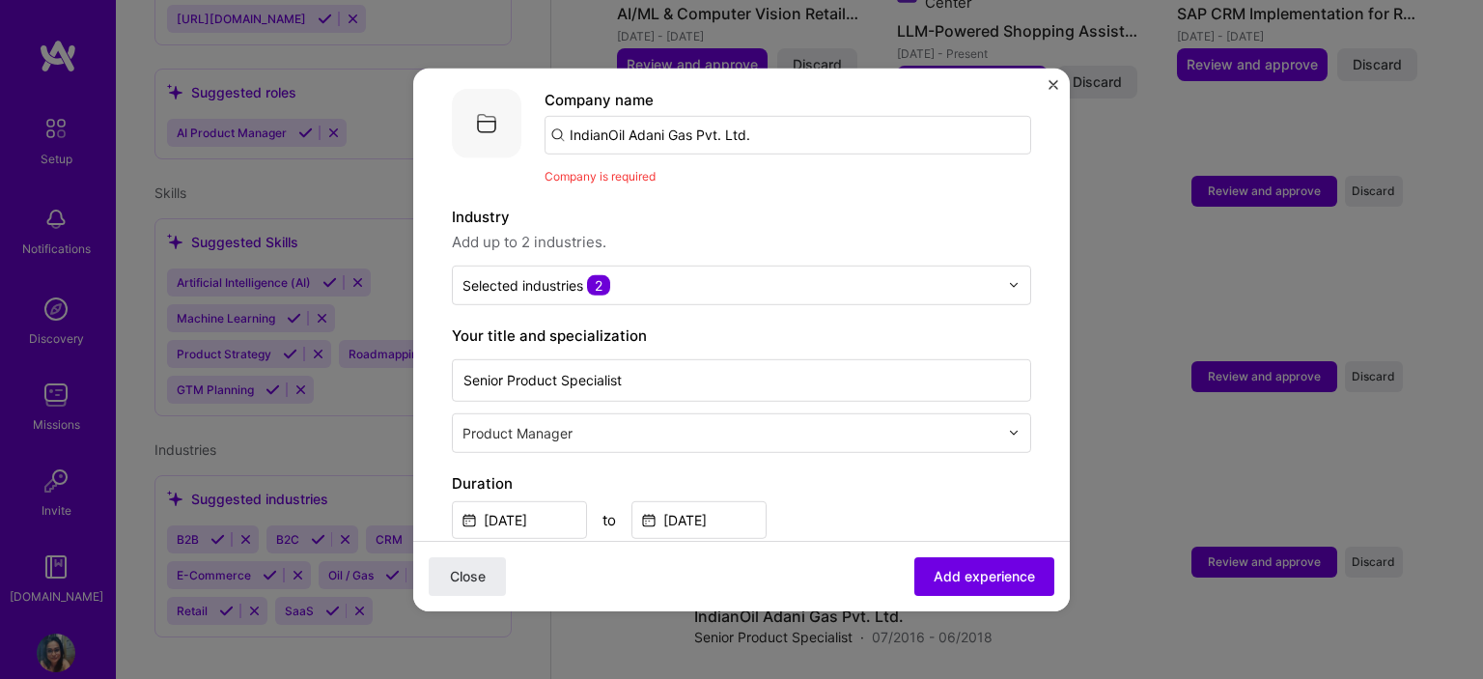
scroll to position [69, 0]
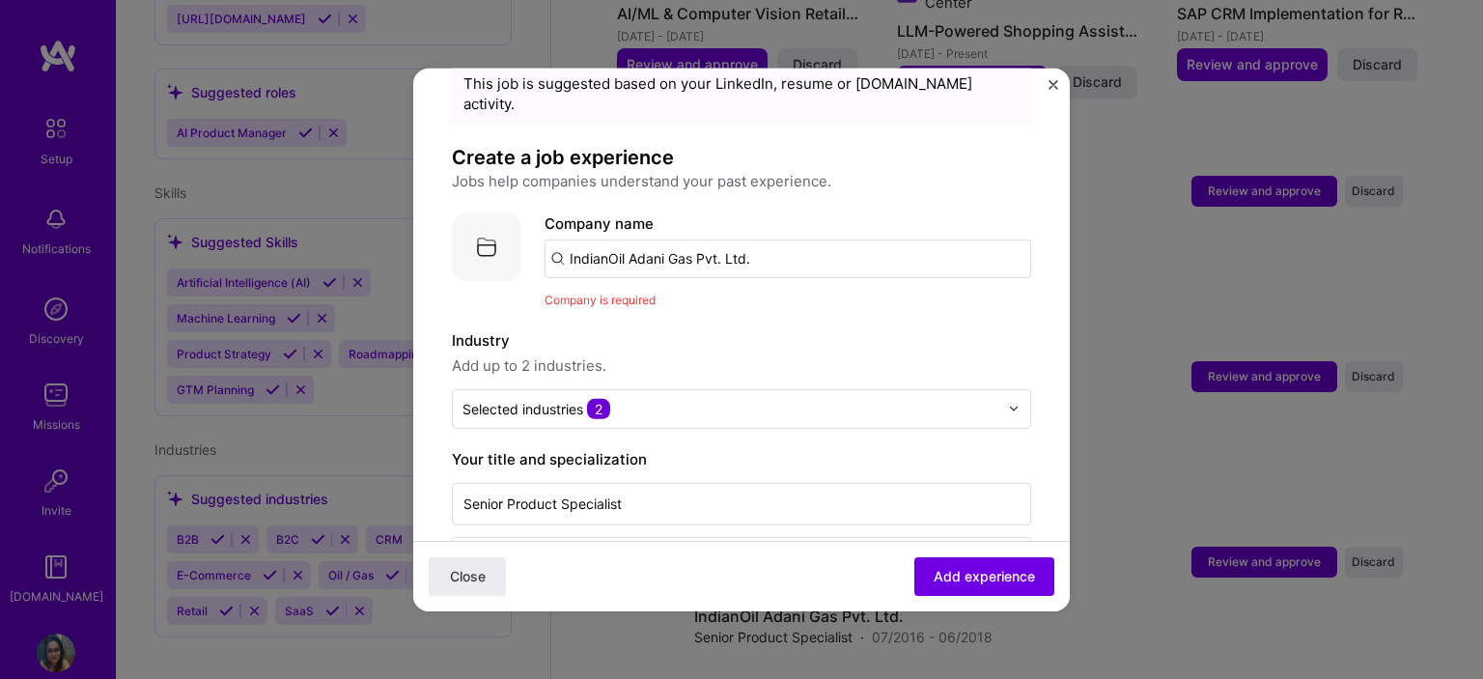
click at [773, 244] on input "IndianOil Adani Gas Pvt. Ltd." at bounding box center [787, 257] width 486 height 39
type input "IndianOil Adani Gas PVt LTd"
click at [751, 294] on div "IndianOil Adani Gas PVt LTd" at bounding box center [756, 311] width 208 height 34
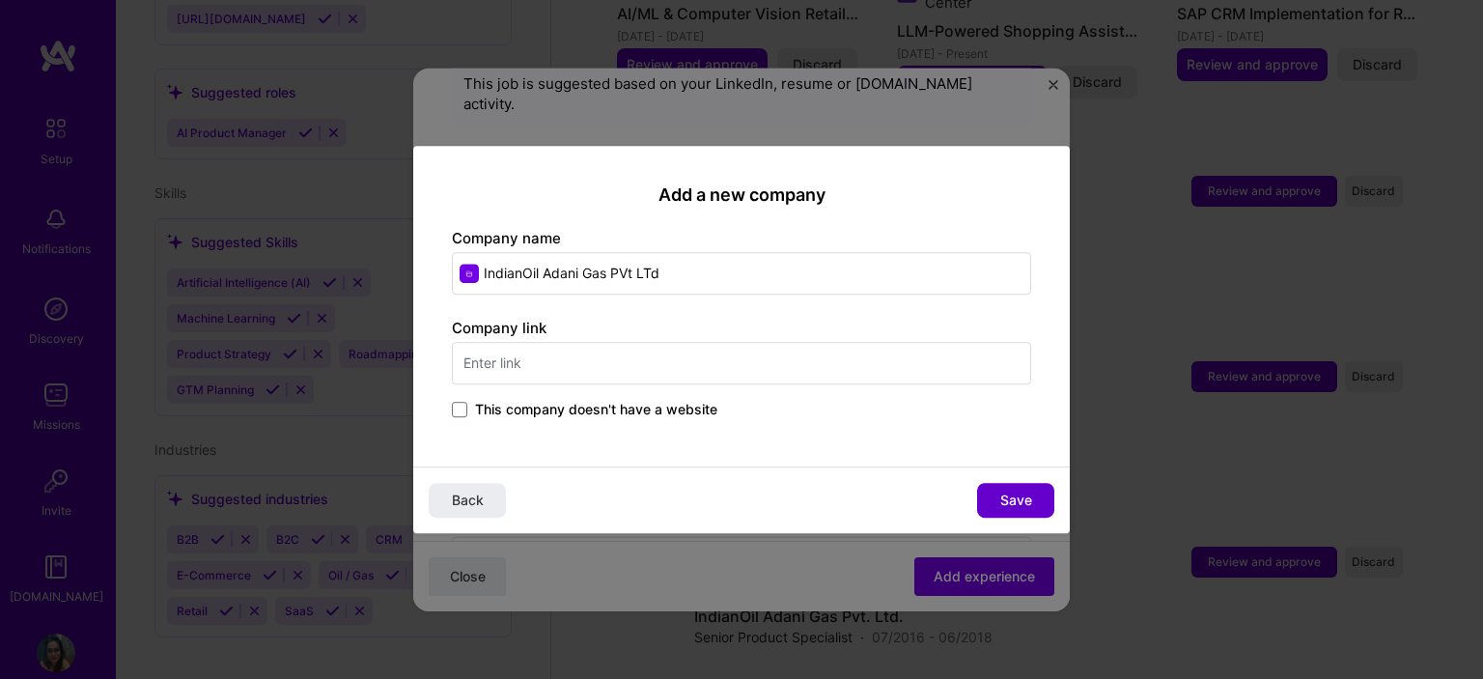
click at [1019, 508] on span "Save" at bounding box center [1016, 499] width 32 height 19
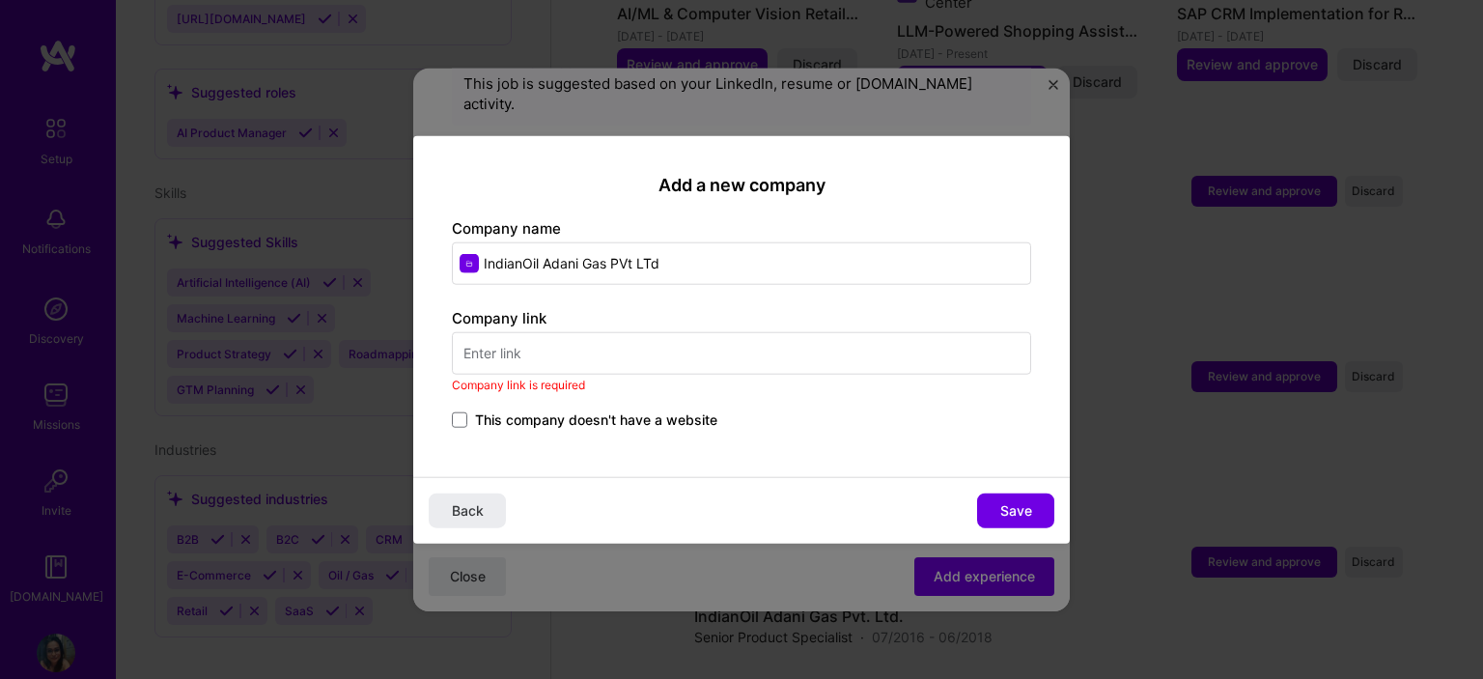
click at [812, 358] on input "text" at bounding box center [741, 353] width 579 height 42
paste input "[URL][DOMAIN_NAME]"
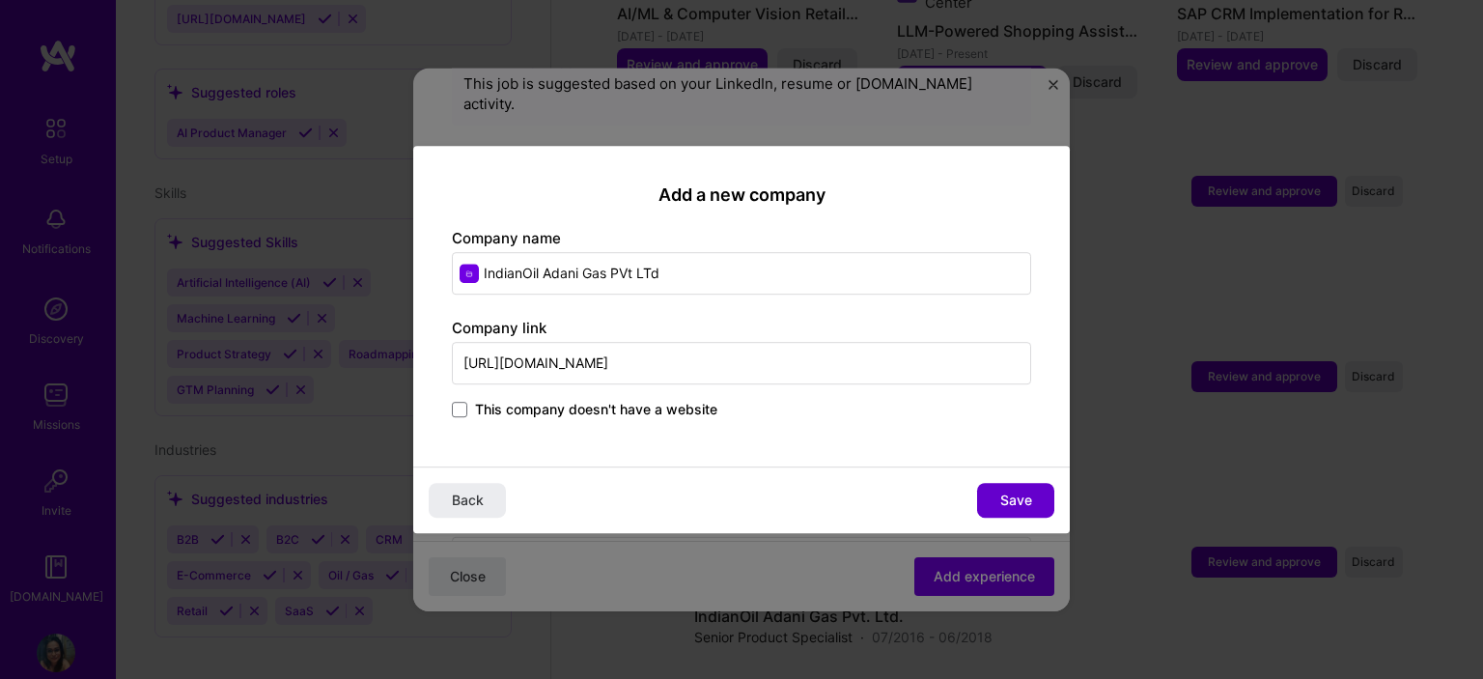
type input "[URL][DOMAIN_NAME]"
click at [1006, 490] on button "Save" at bounding box center [1015, 500] width 77 height 35
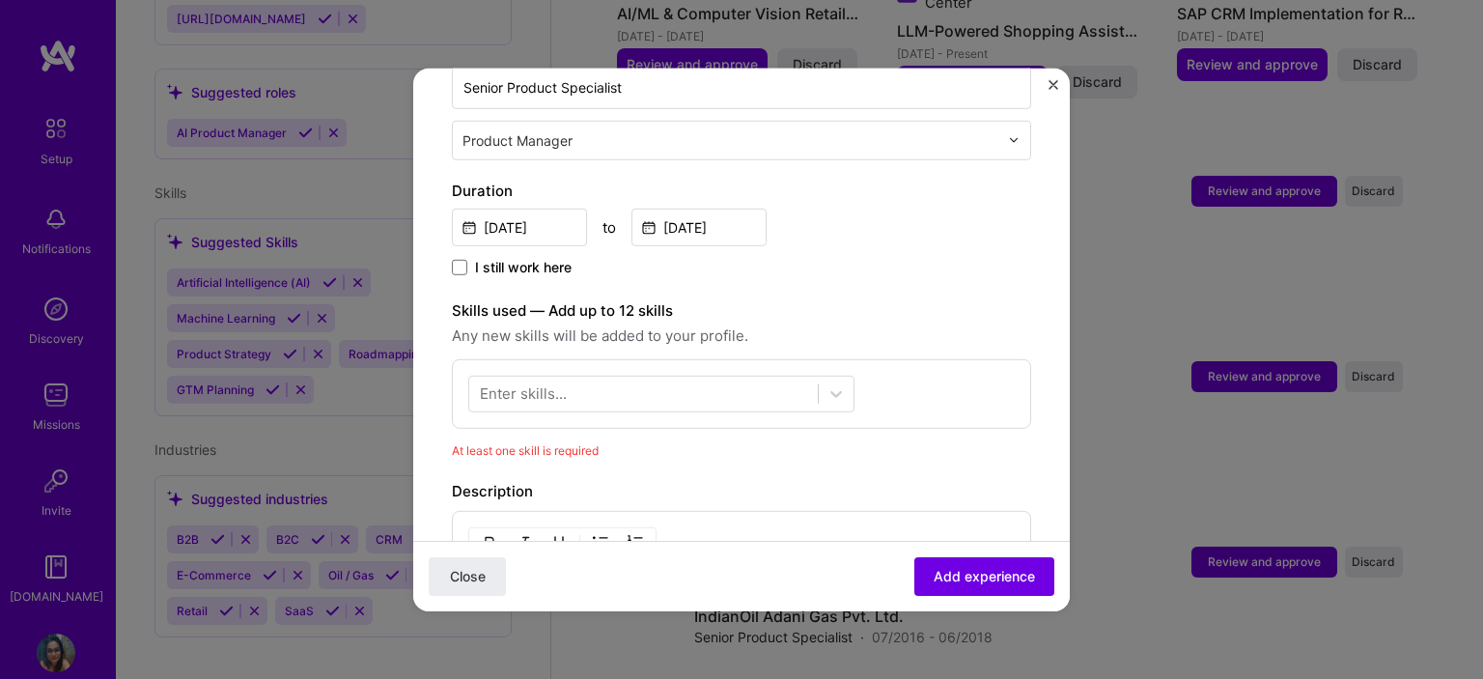
scroll to position [503, 0]
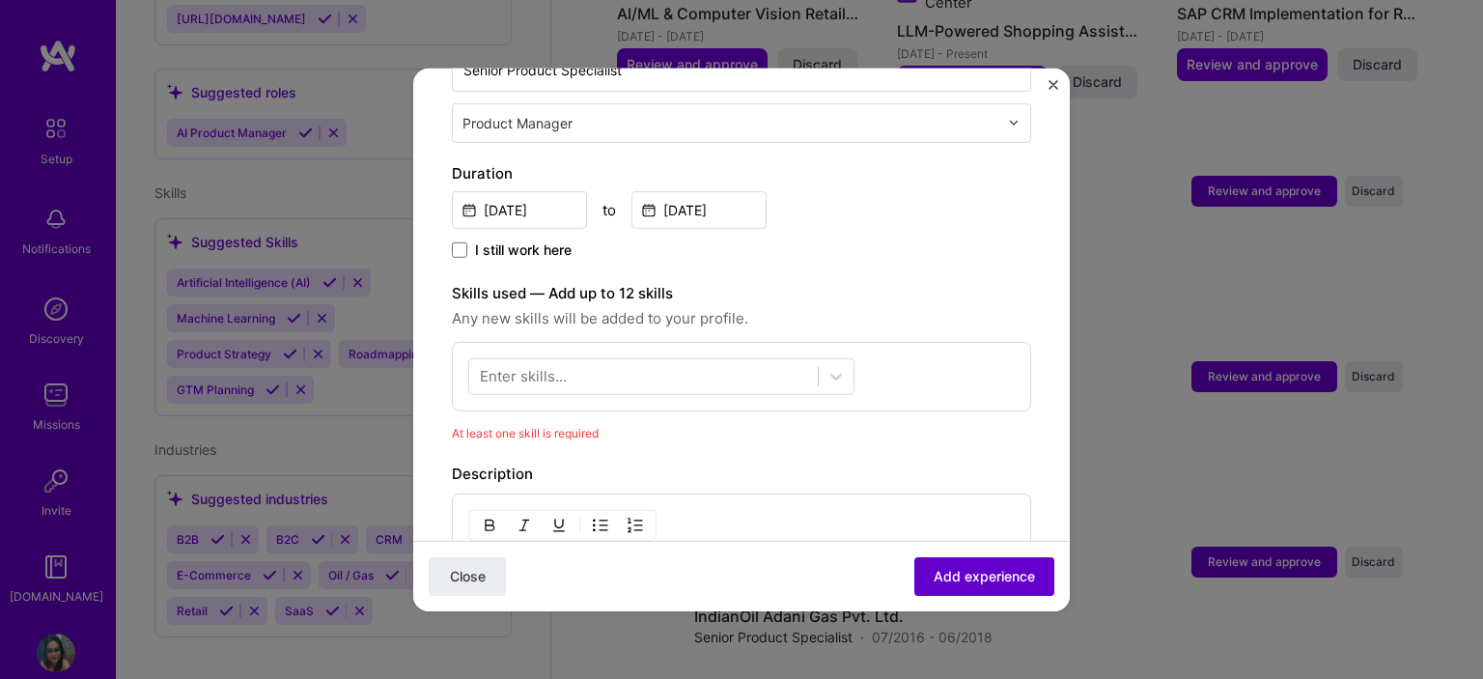
click at [992, 571] on span "Add experience" at bounding box center [983, 576] width 101 height 19
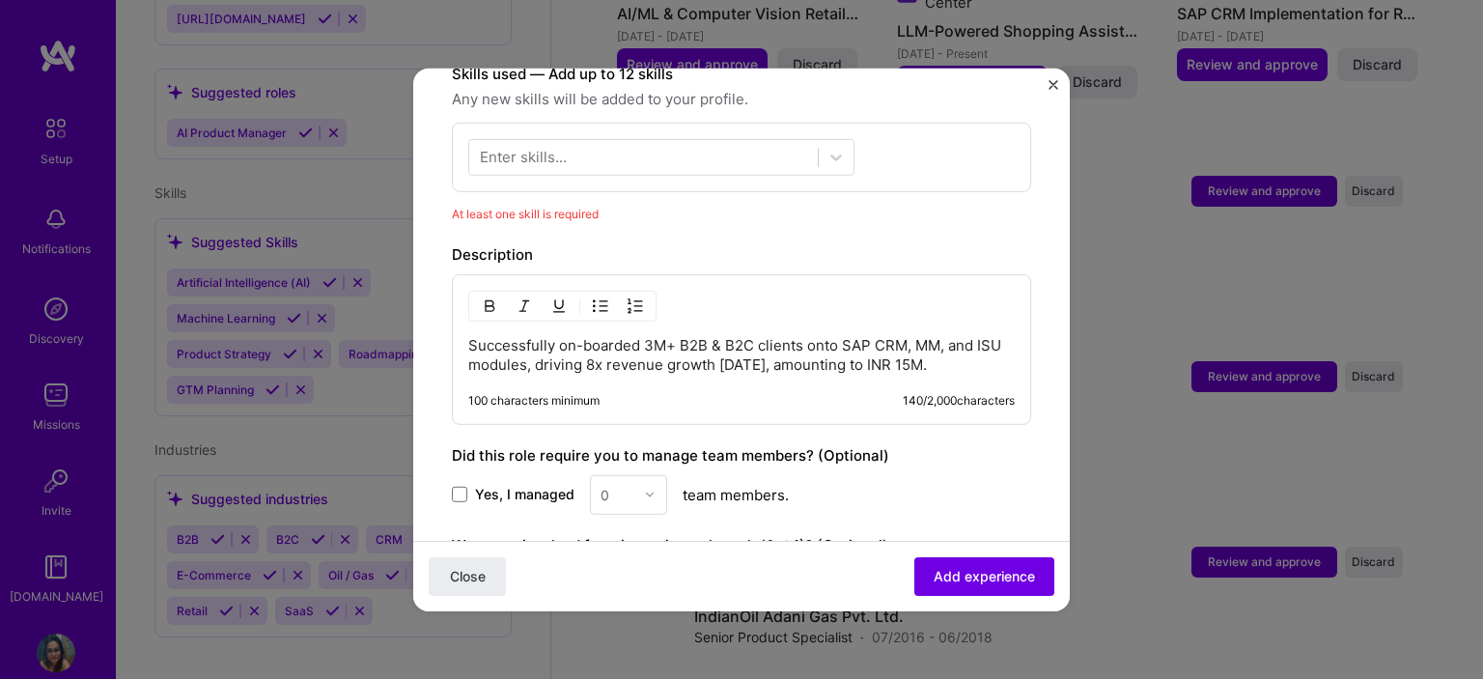
scroll to position [695, 0]
click at [669, 354] on div "Successfully on-boarded 3M+ B2B & B2C clients onto SAP CRM, MM, and ISU modules…" at bounding box center [741, 347] width 579 height 151
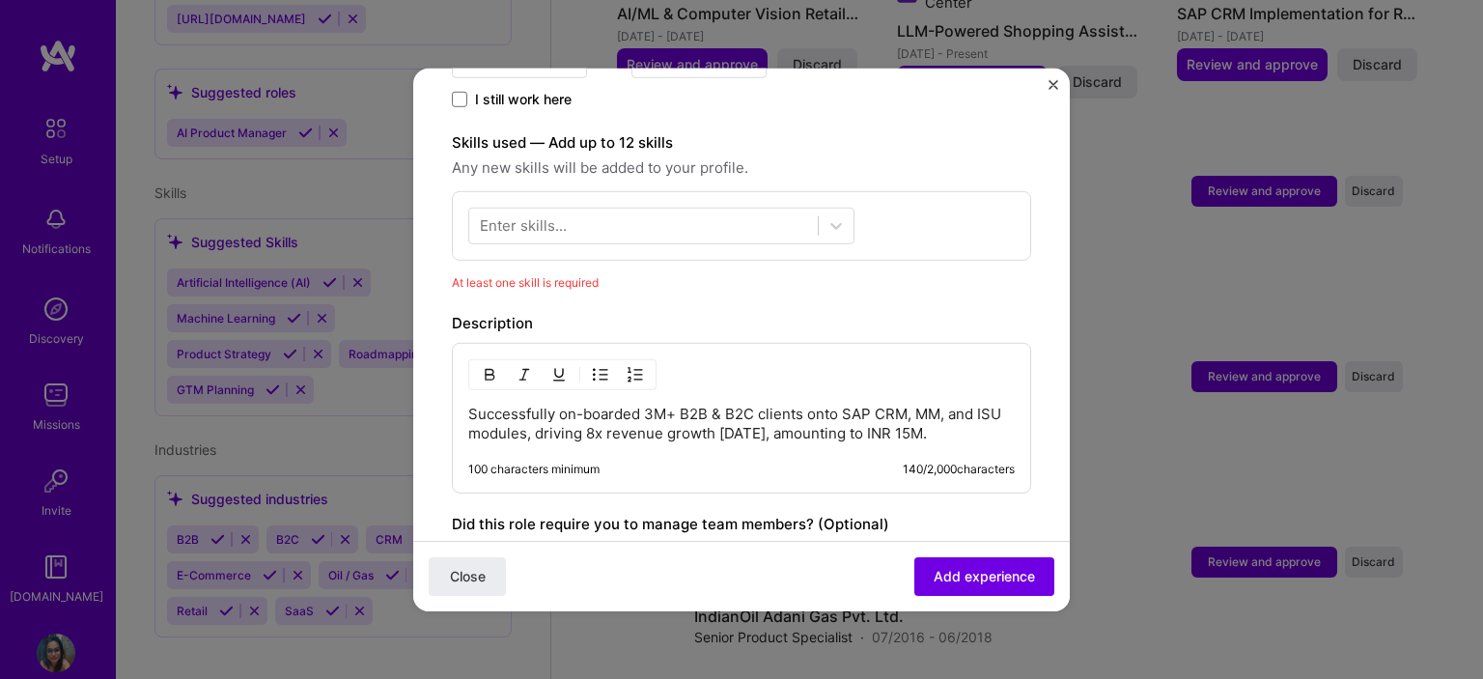
scroll to position [624, 0]
click at [652, 210] on div at bounding box center [643, 226] width 348 height 32
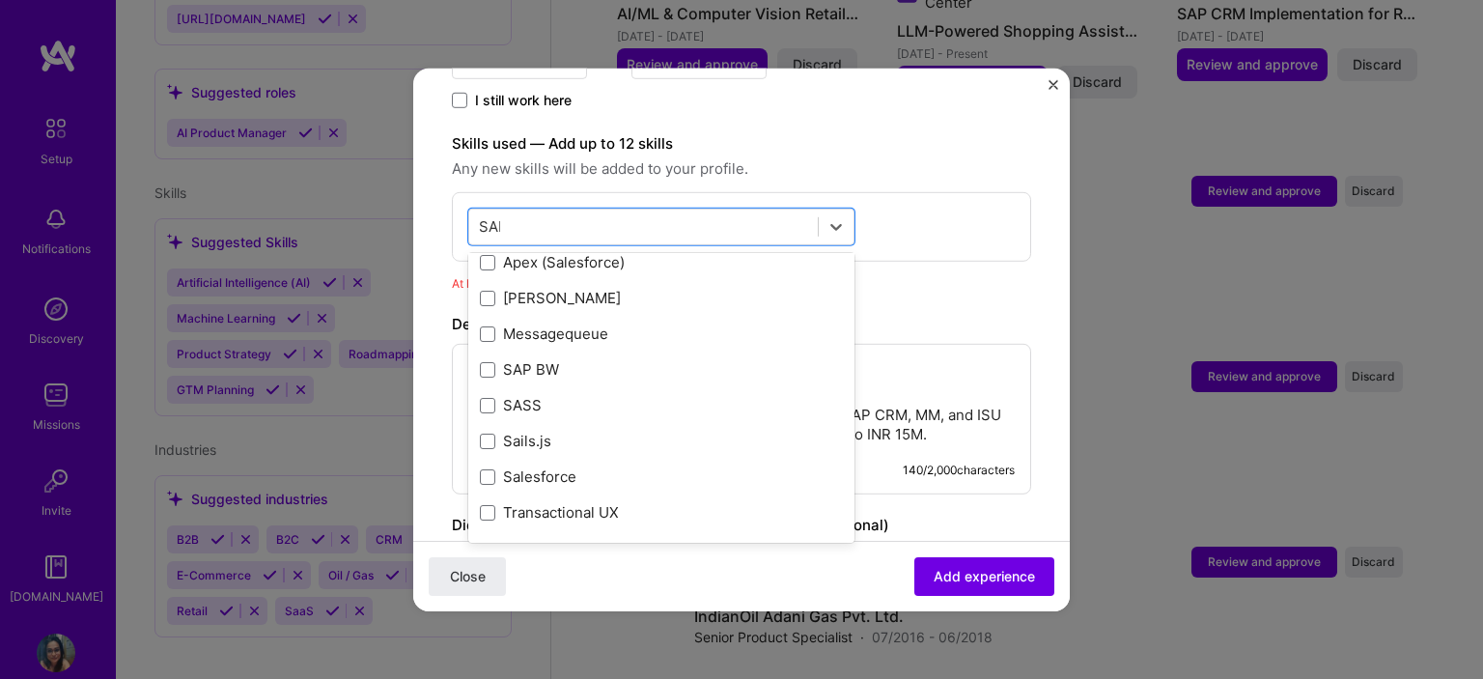
scroll to position [0, 0]
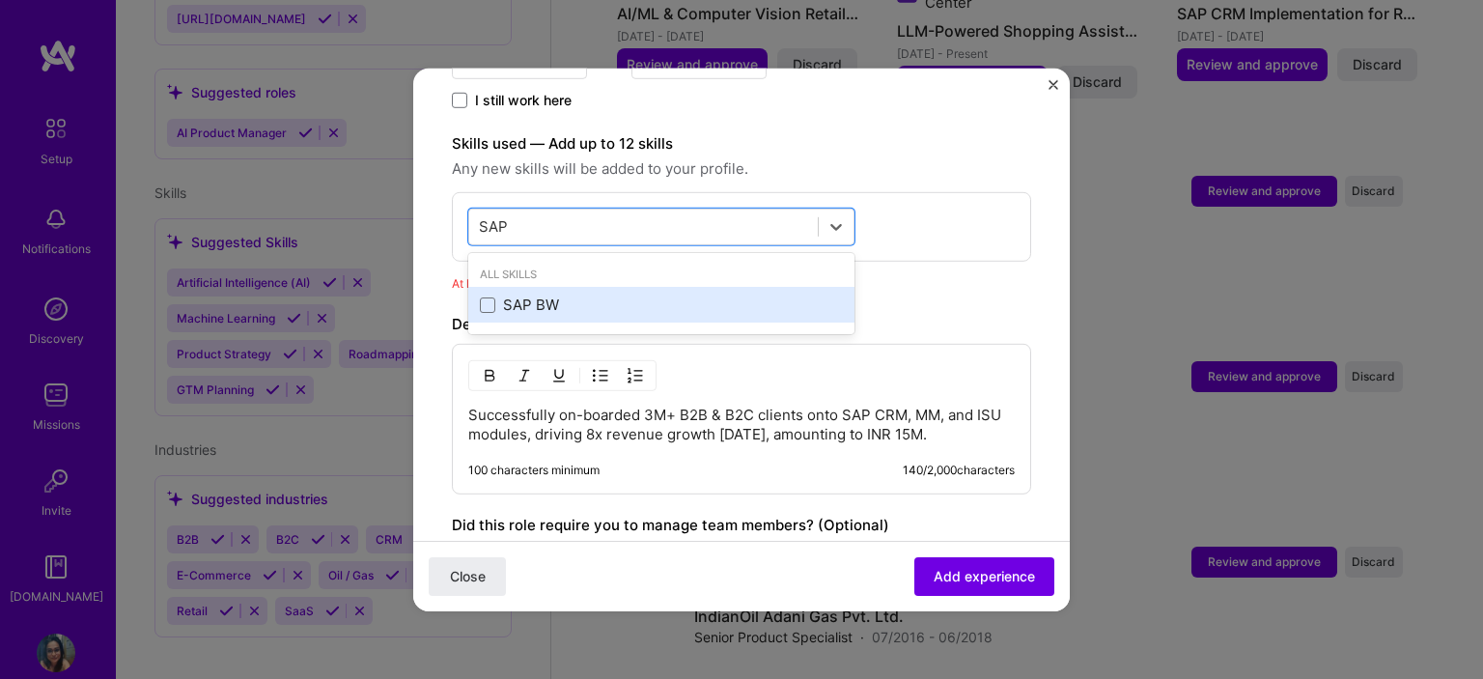
click at [582, 294] on div "SAP BW" at bounding box center [661, 304] width 363 height 20
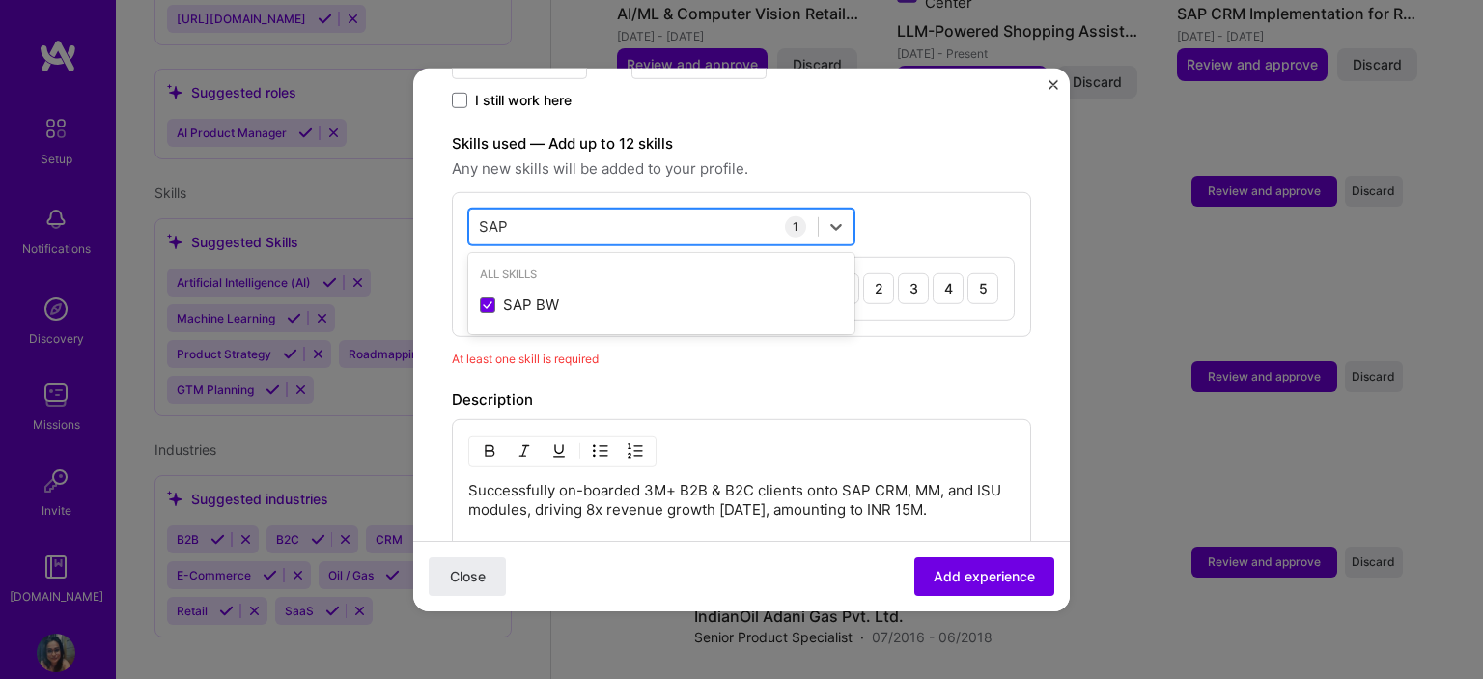
click at [609, 210] on div "SAP SAP" at bounding box center [643, 226] width 348 height 32
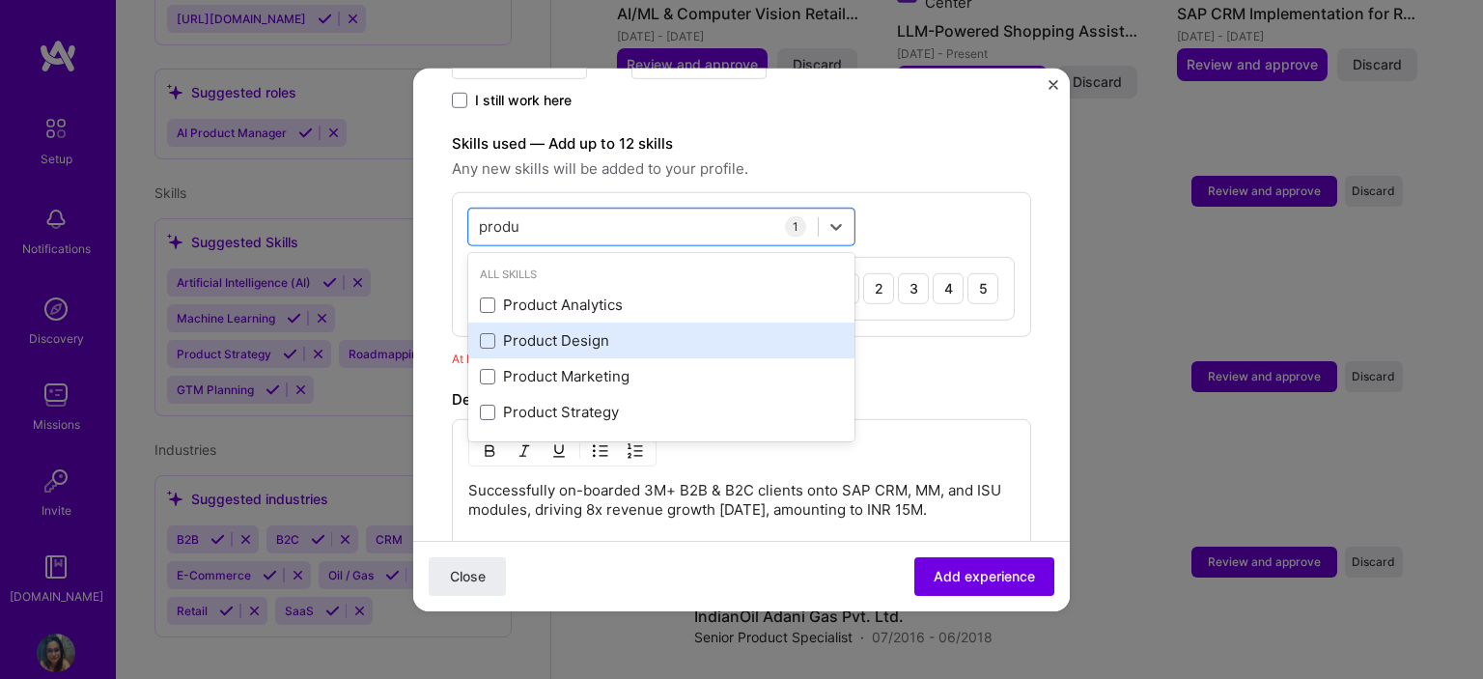
click at [580, 330] on div "Product Design" at bounding box center [661, 340] width 363 height 20
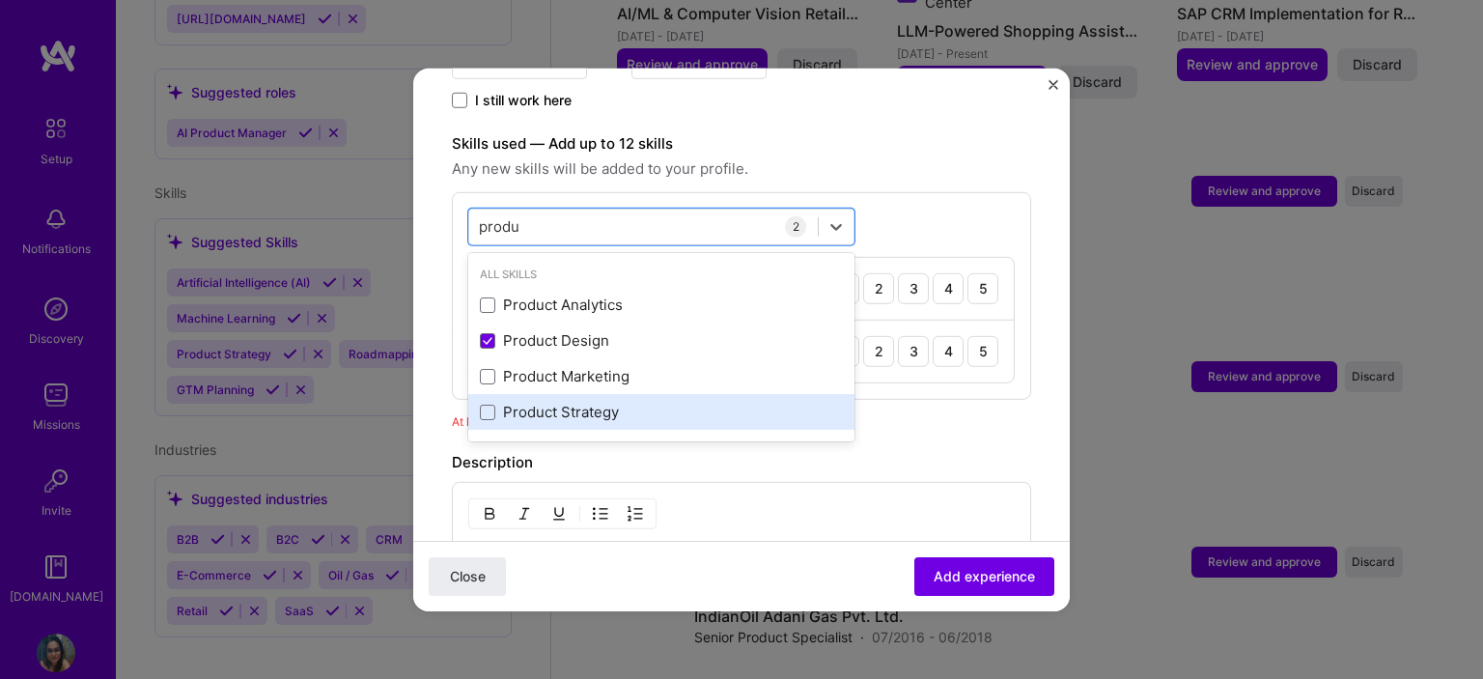
click at [537, 402] on div "Product Strategy" at bounding box center [661, 412] width 363 height 20
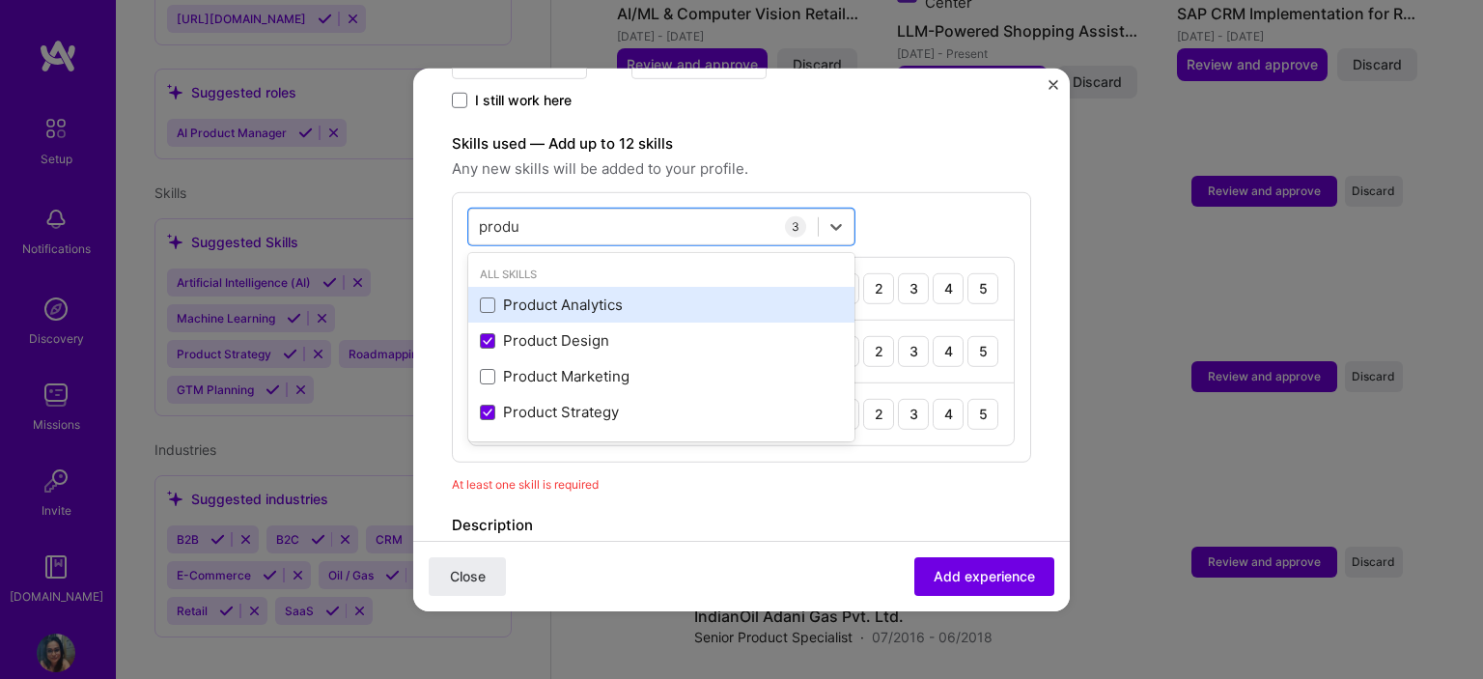
click at [554, 294] on div "Product Analytics" at bounding box center [661, 304] width 363 height 20
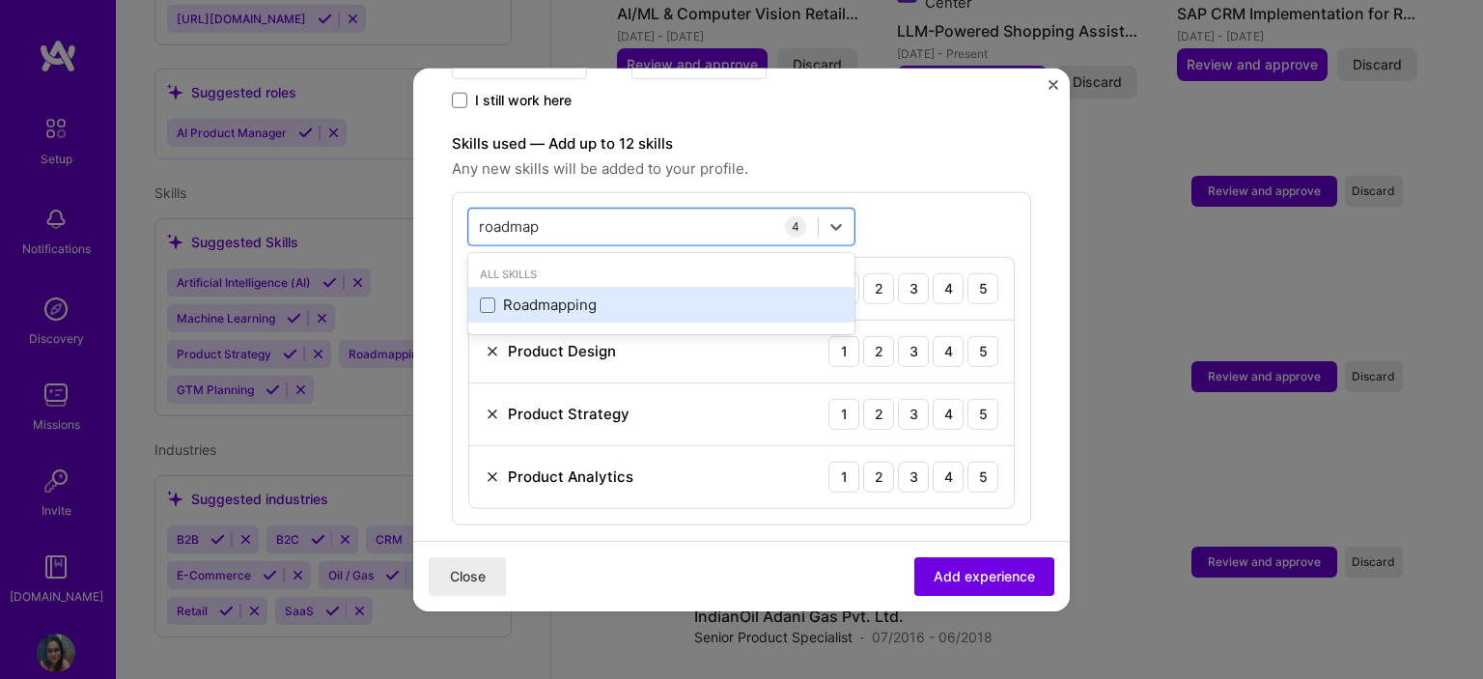
click at [634, 294] on div "Roadmapping" at bounding box center [661, 304] width 363 height 20
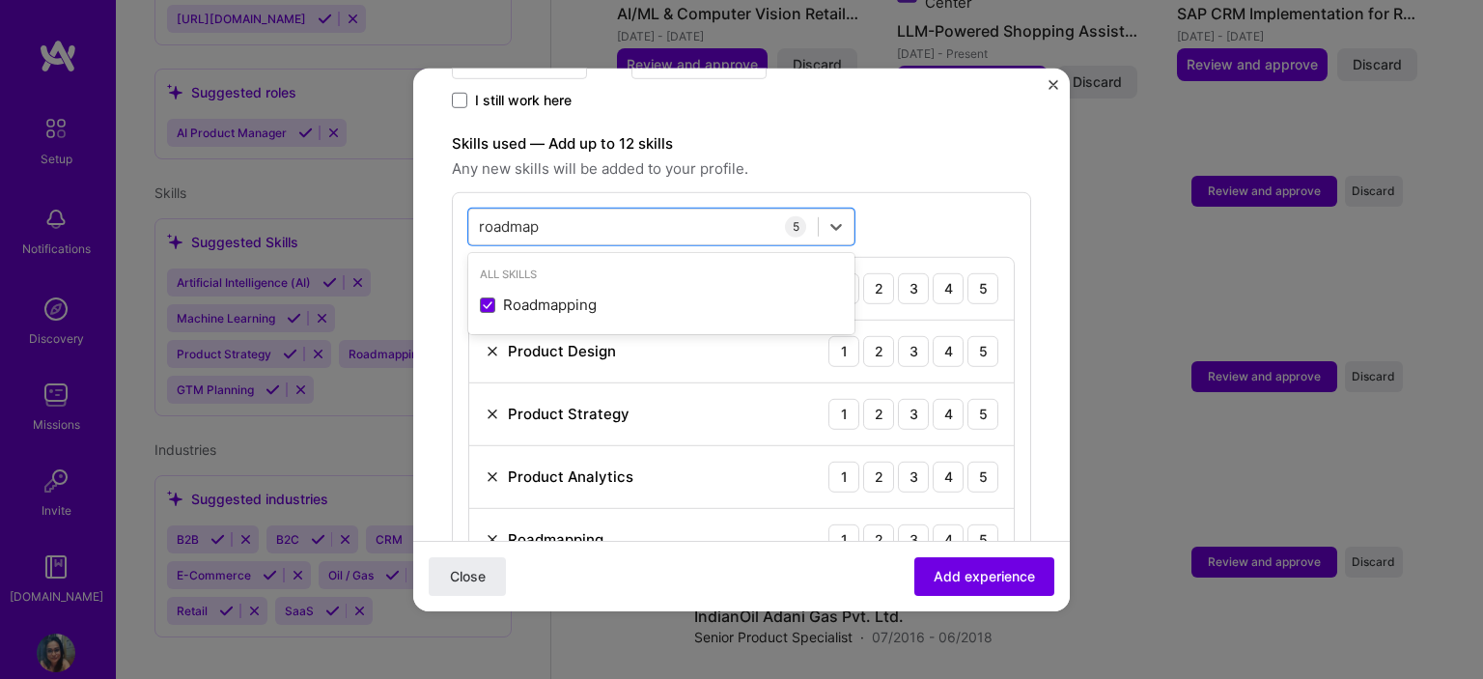
type input "roadmap"
click at [882, 191] on div "roadmap roadmap 5 SAP BW 1 2 3 4 5 Product Design 1 2 3 4 5 Product Strategy 1 …" at bounding box center [741, 389] width 579 height 396
click at [988, 272] on div "5" at bounding box center [982, 287] width 31 height 31
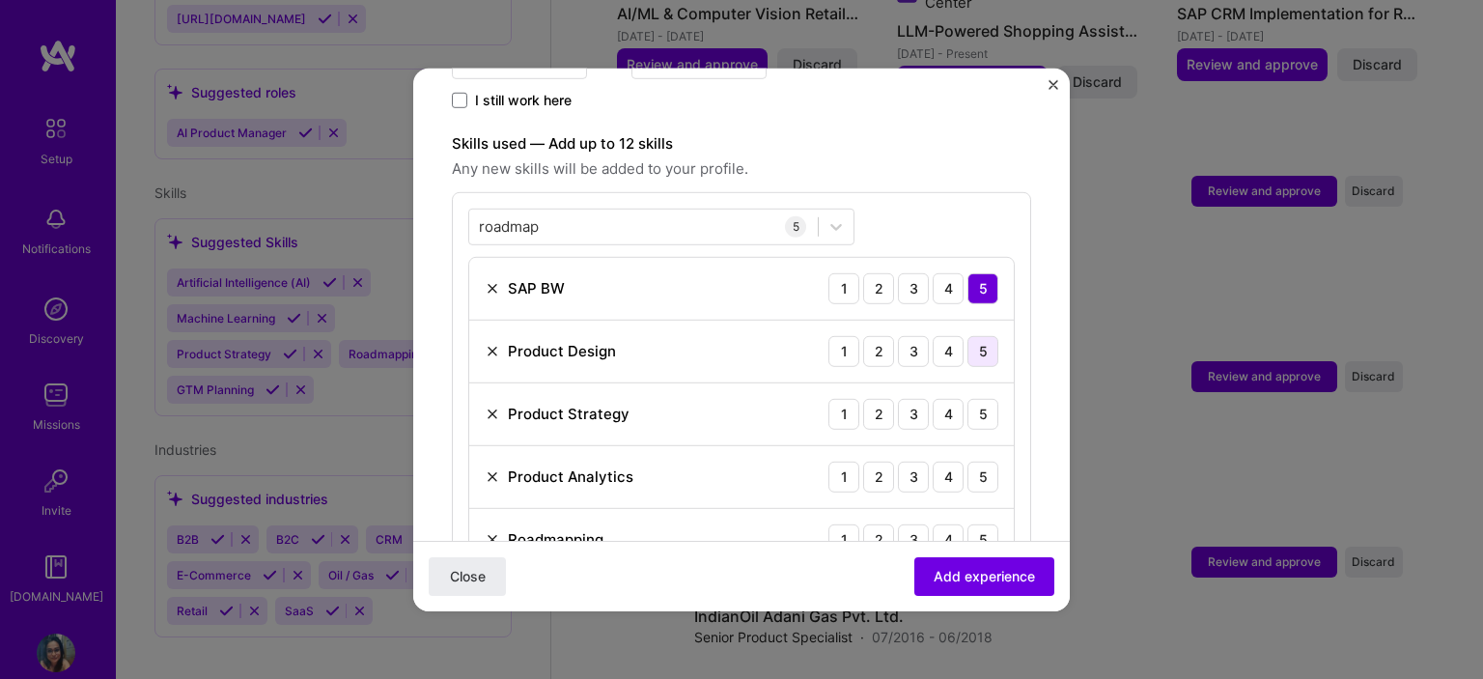
drag, startPoint x: 989, startPoint y: 312, endPoint x: 989, endPoint y: 329, distance: 17.4
click at [989, 328] on div "Product Design 1 2 3 4 5" at bounding box center [741, 350] width 544 height 63
click at [989, 335] on div "5" at bounding box center [982, 350] width 31 height 31
click at [990, 402] on div "5" at bounding box center [982, 413] width 31 height 31
click at [988, 460] on div "5" at bounding box center [982, 475] width 31 height 31
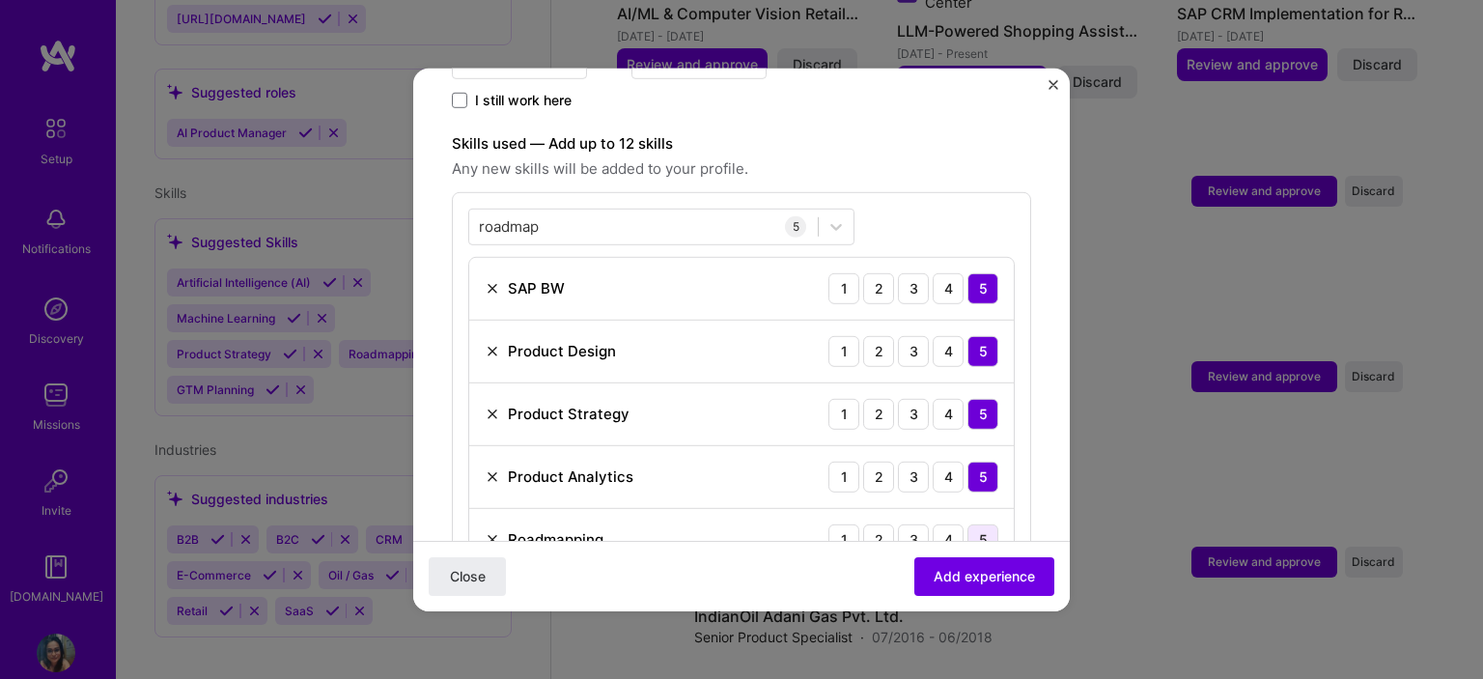
click at [987, 523] on div "5" at bounding box center [982, 538] width 31 height 31
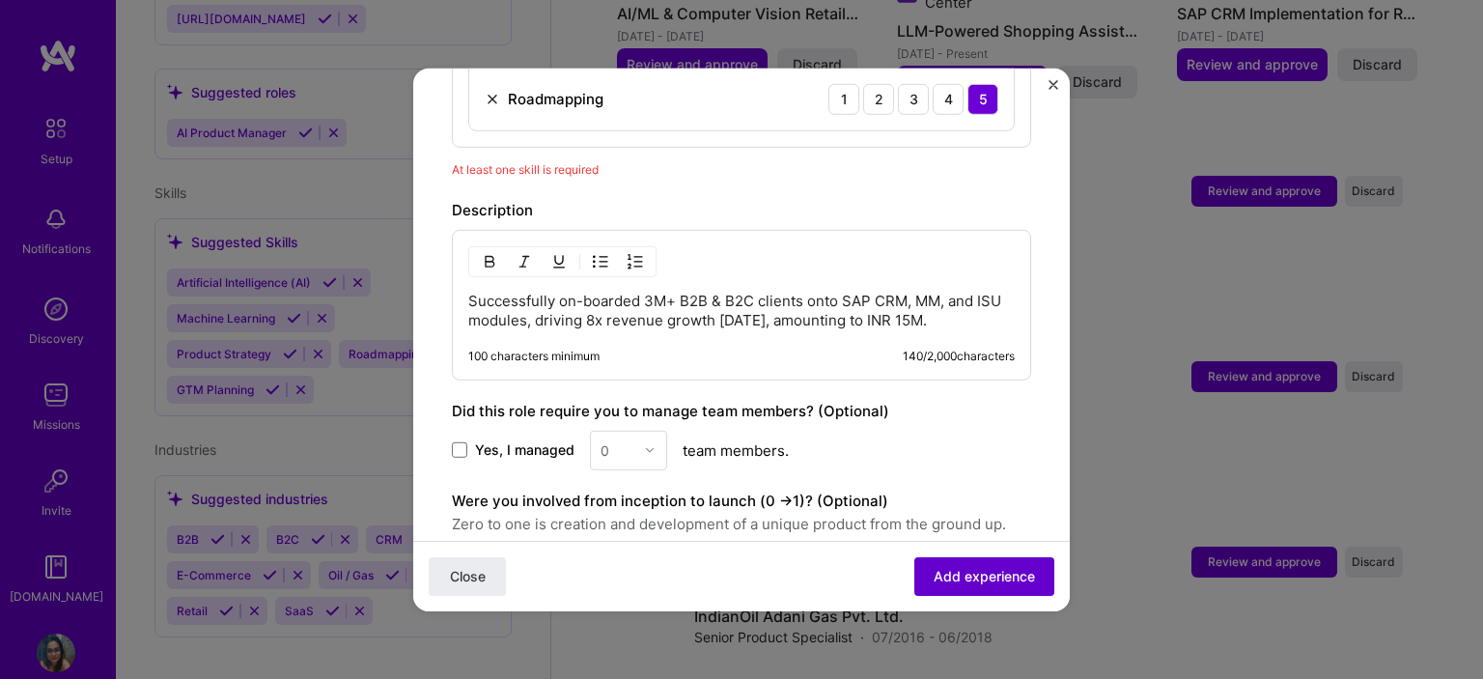
scroll to position [1066, 0]
click at [993, 590] on button "Add experience" at bounding box center [984, 576] width 140 height 39
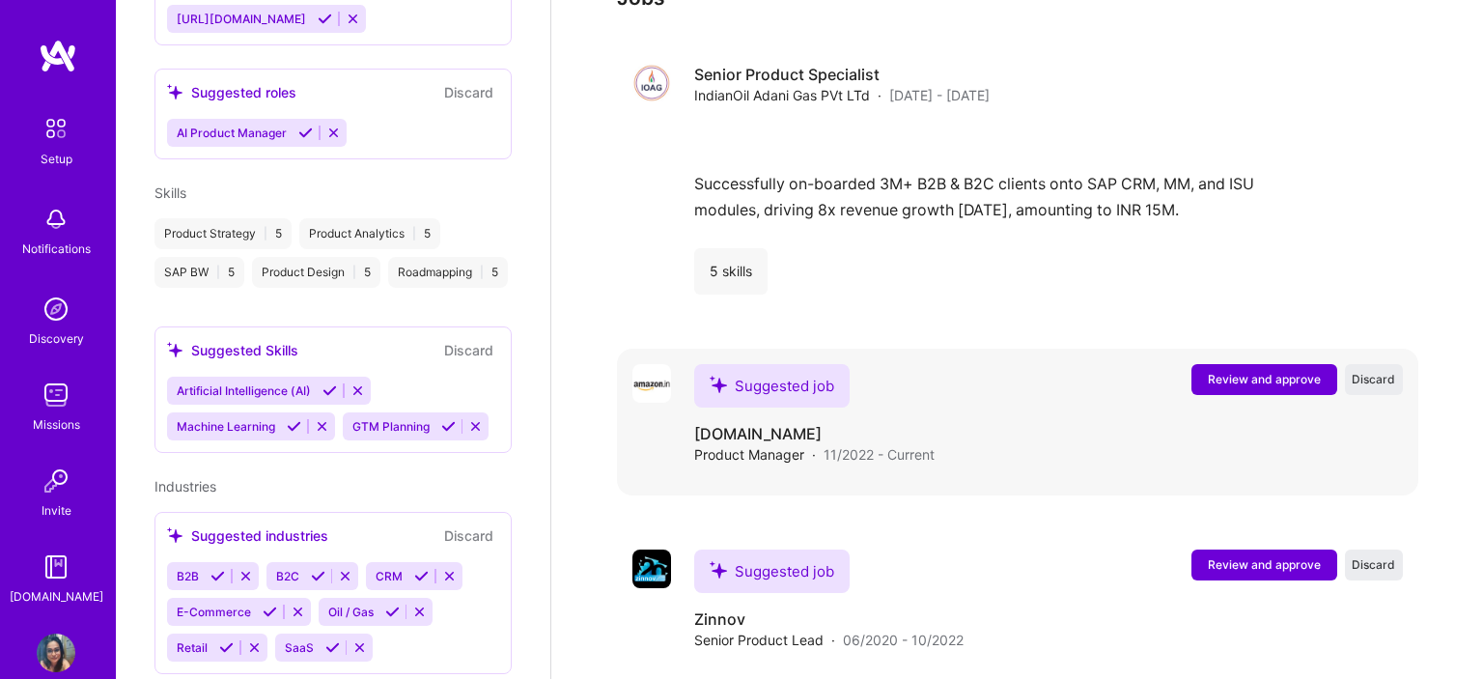
scroll to position [1277, 0]
click at [1249, 370] on span "Review and approve" at bounding box center [1263, 378] width 113 height 16
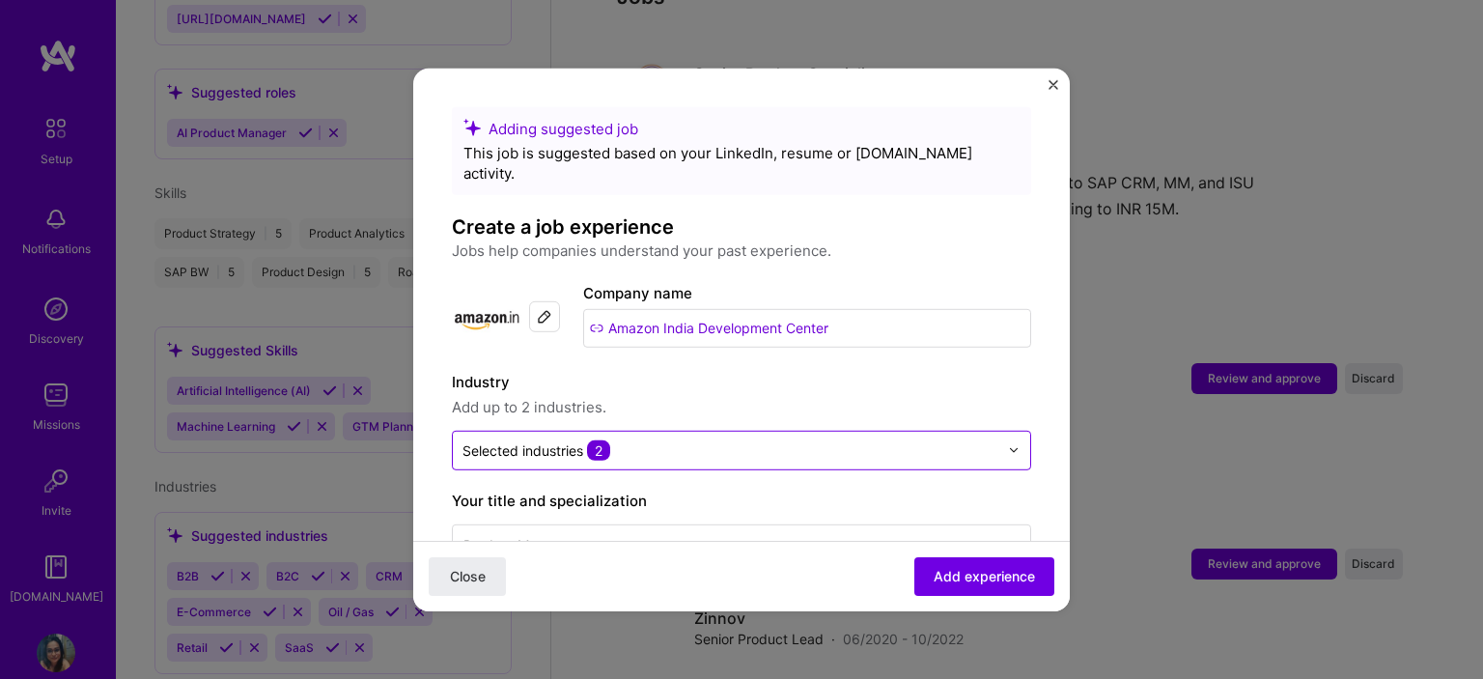
scroll to position [106, 0]
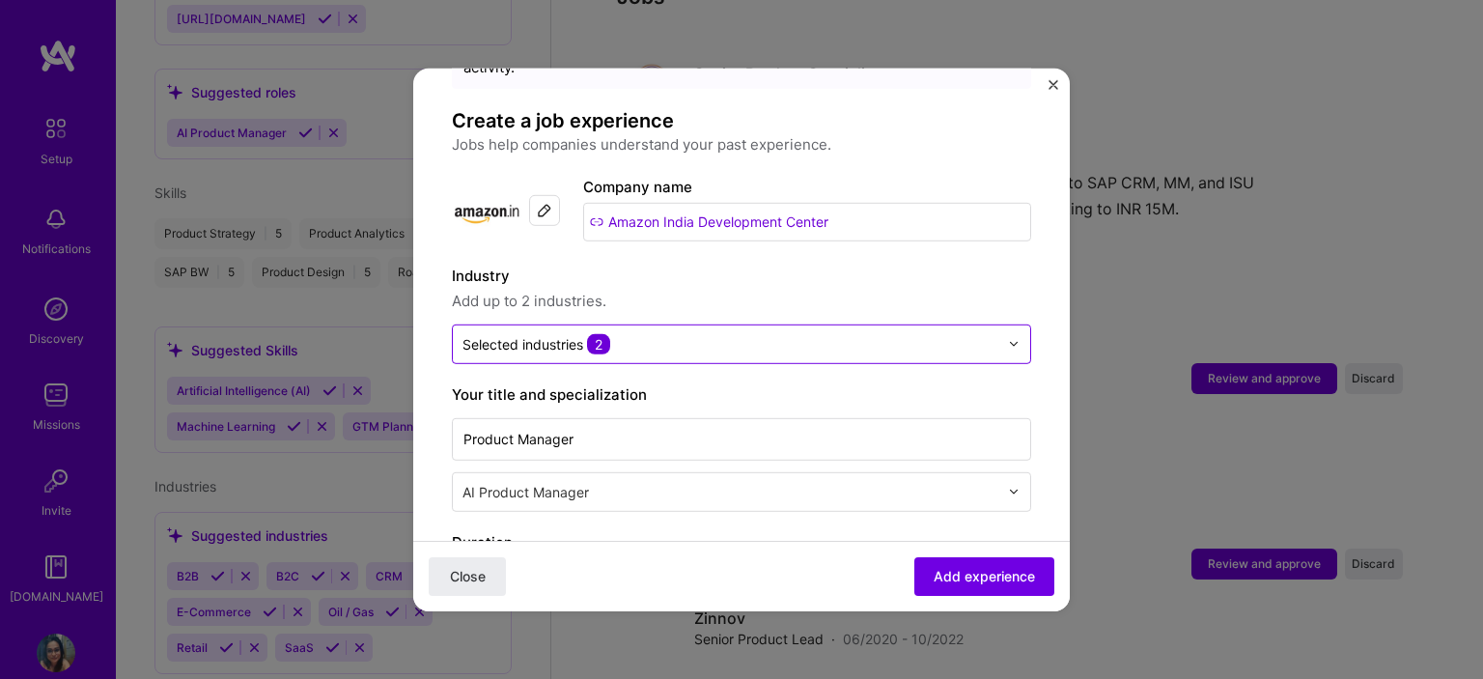
click at [688, 333] on input "text" at bounding box center [730, 343] width 536 height 20
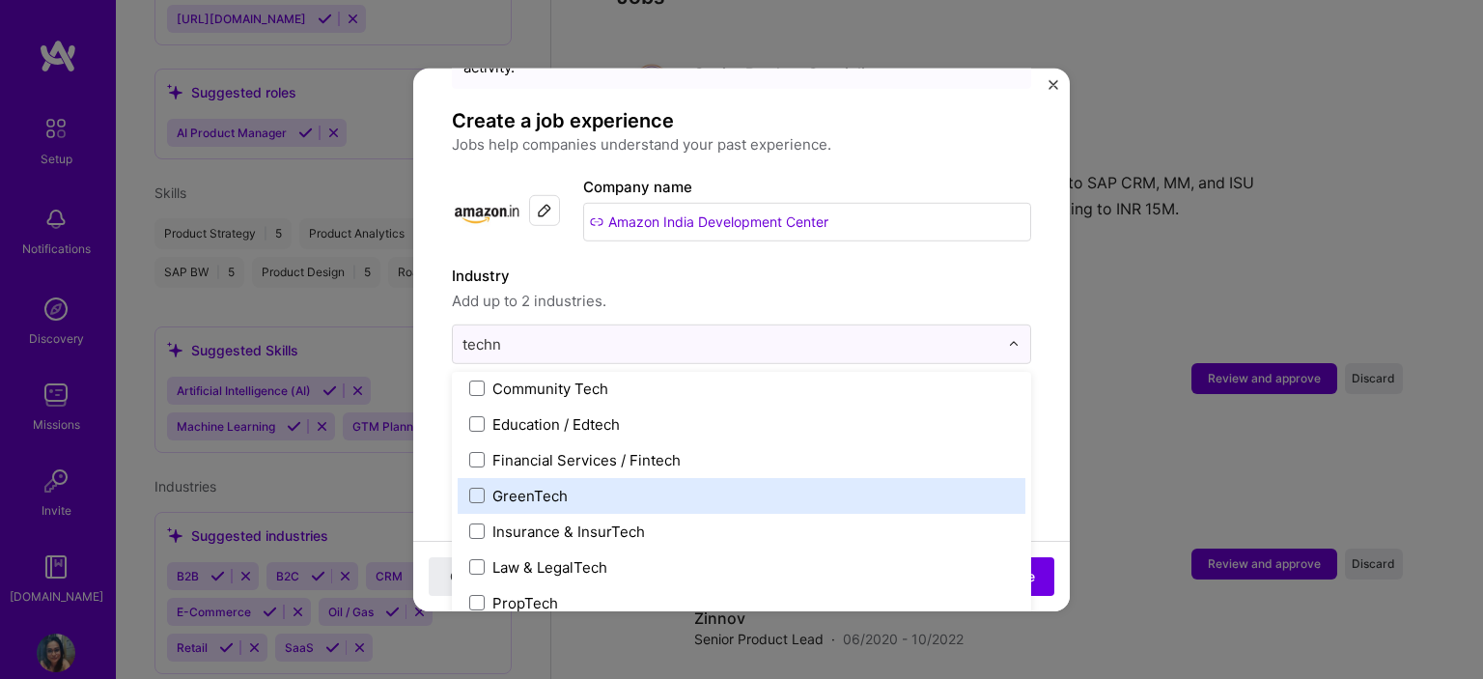
scroll to position [0, 0]
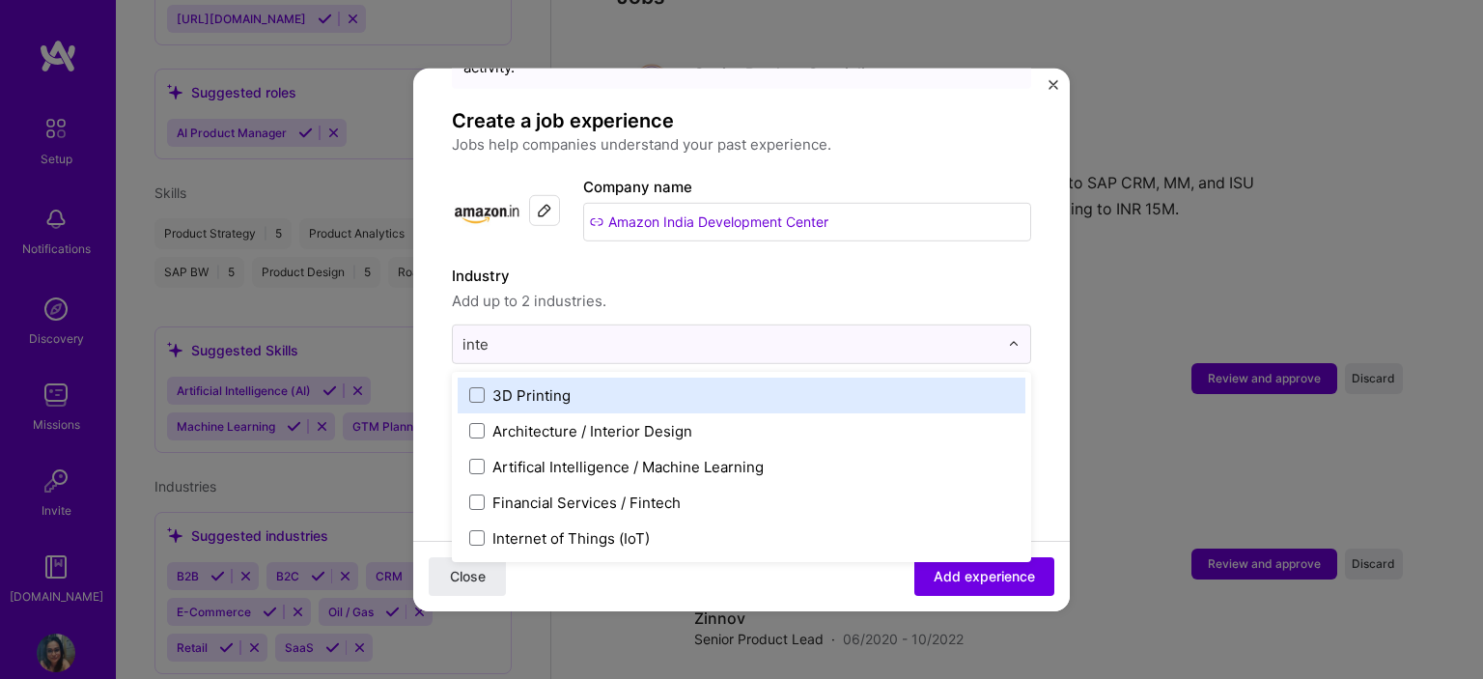
type input "inter"
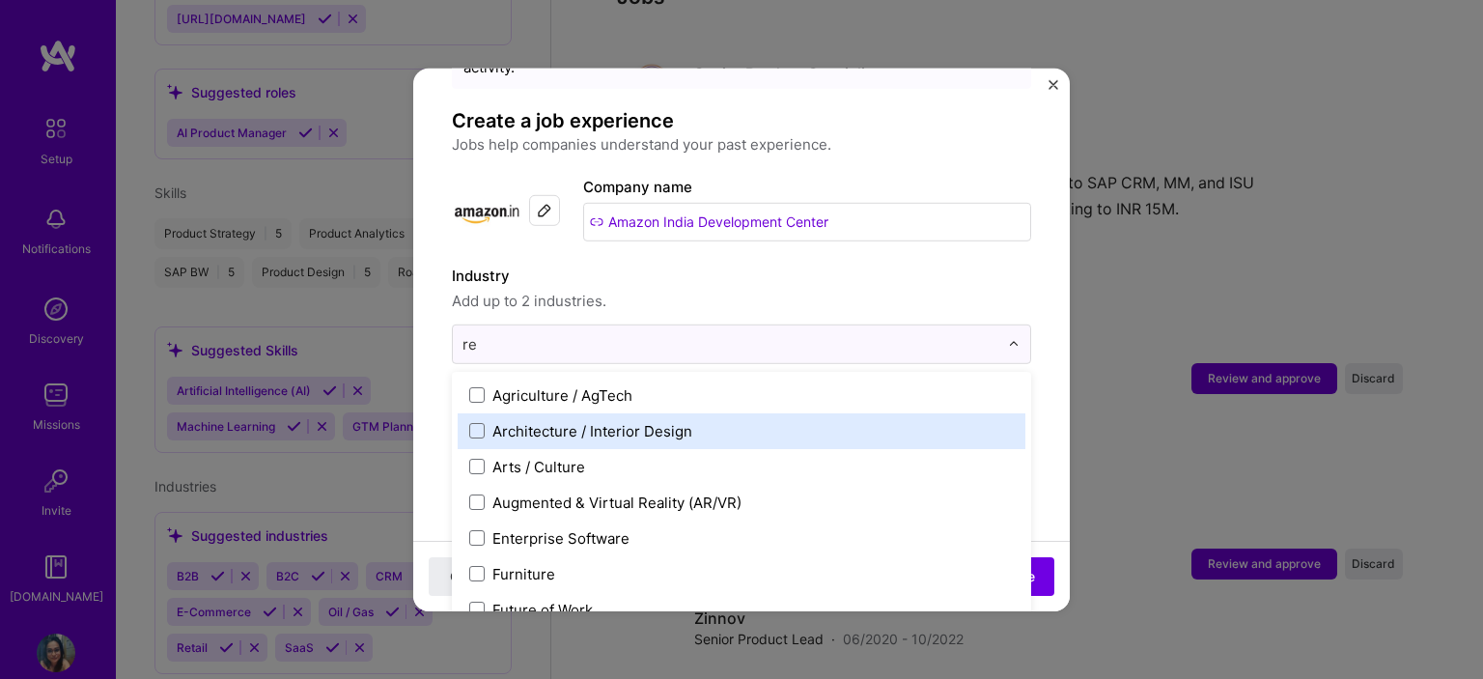
type input "r"
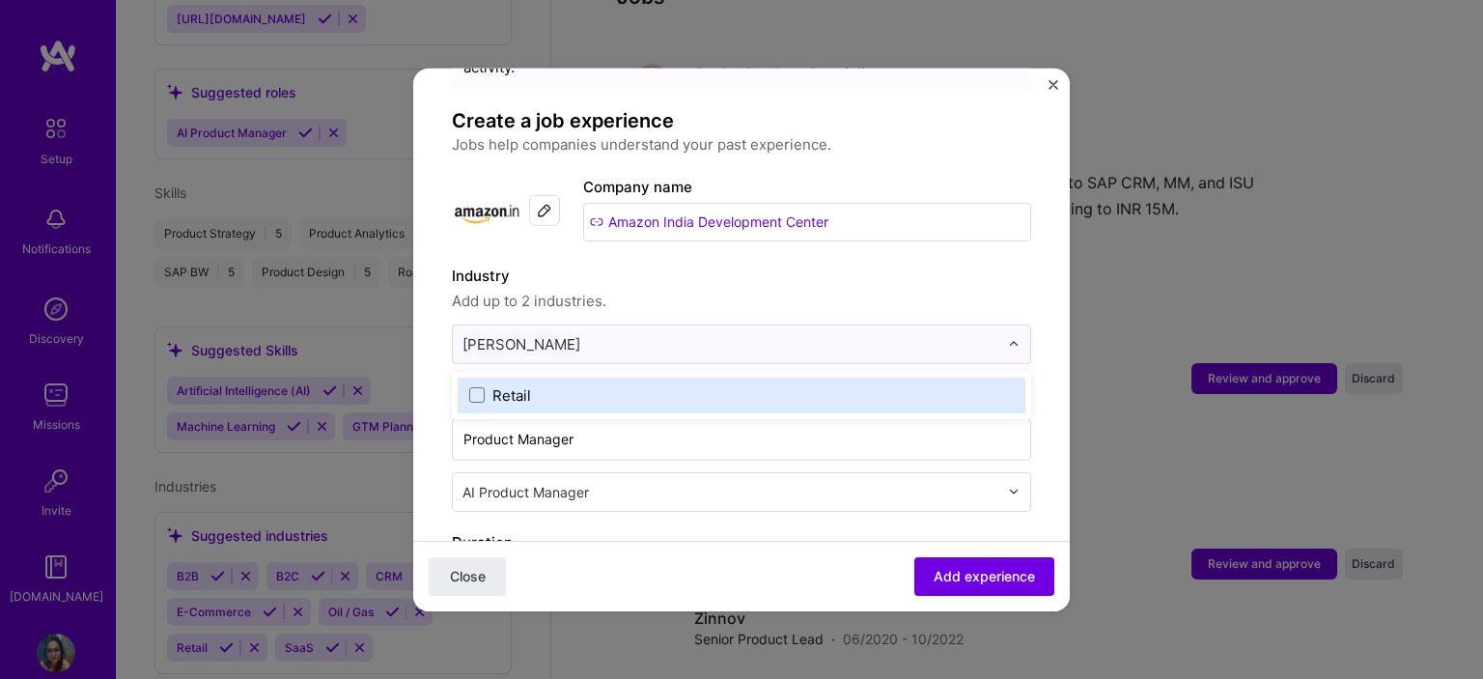
type input "retai"
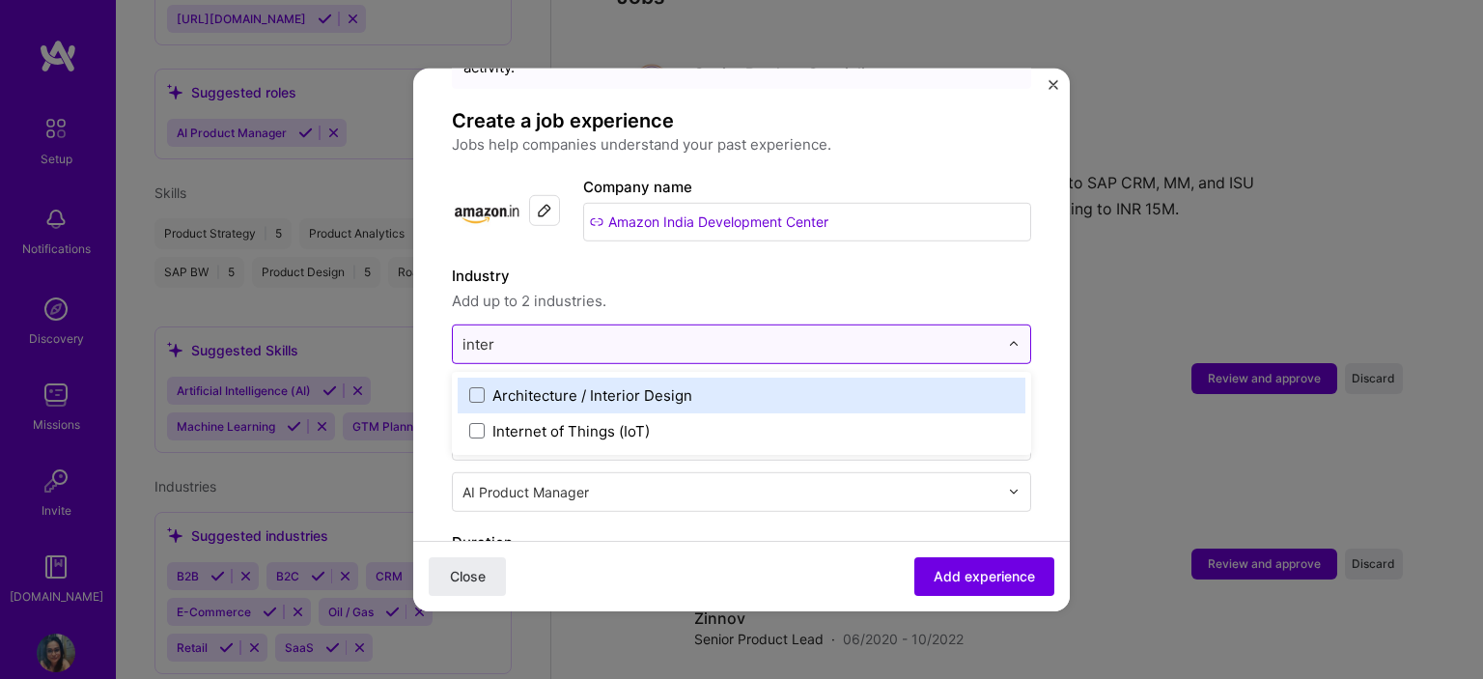
type input "intern"
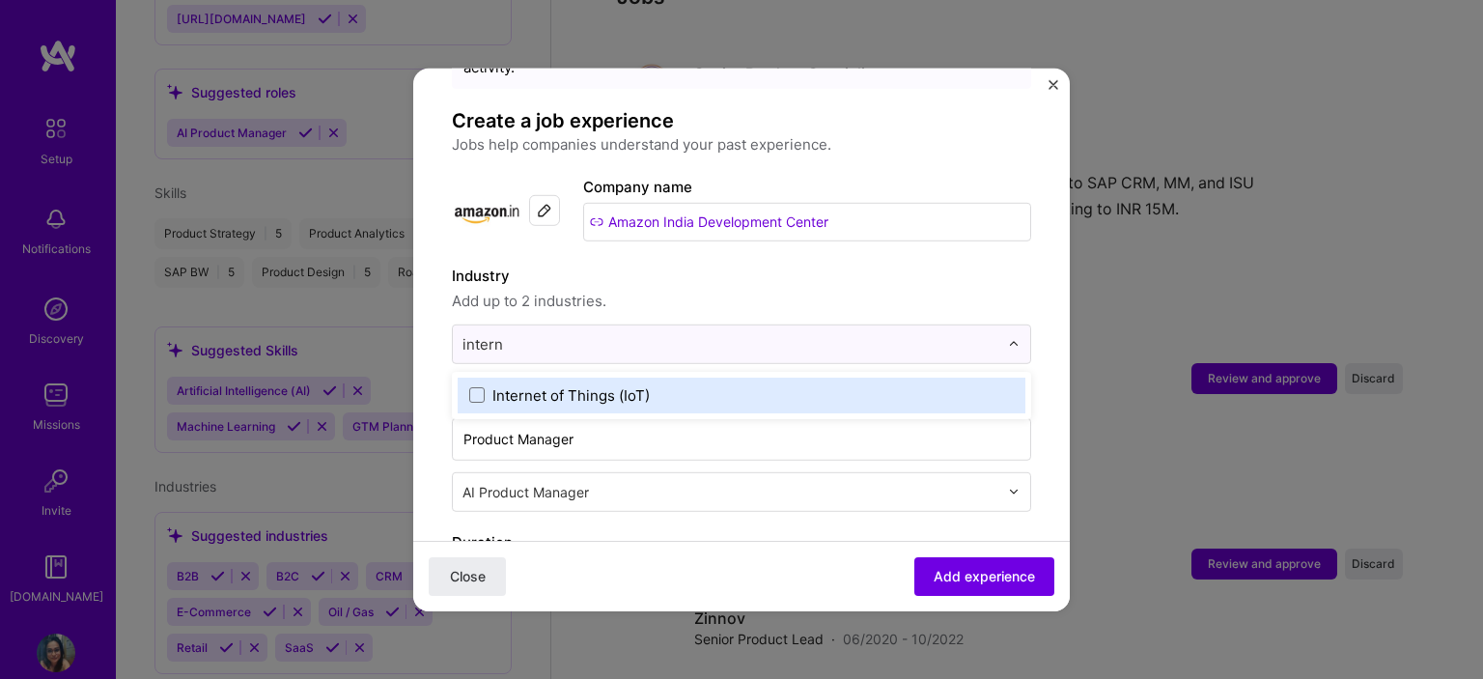
click at [530, 384] on div "Internet of Things (IoT)" at bounding box center [570, 394] width 157 height 20
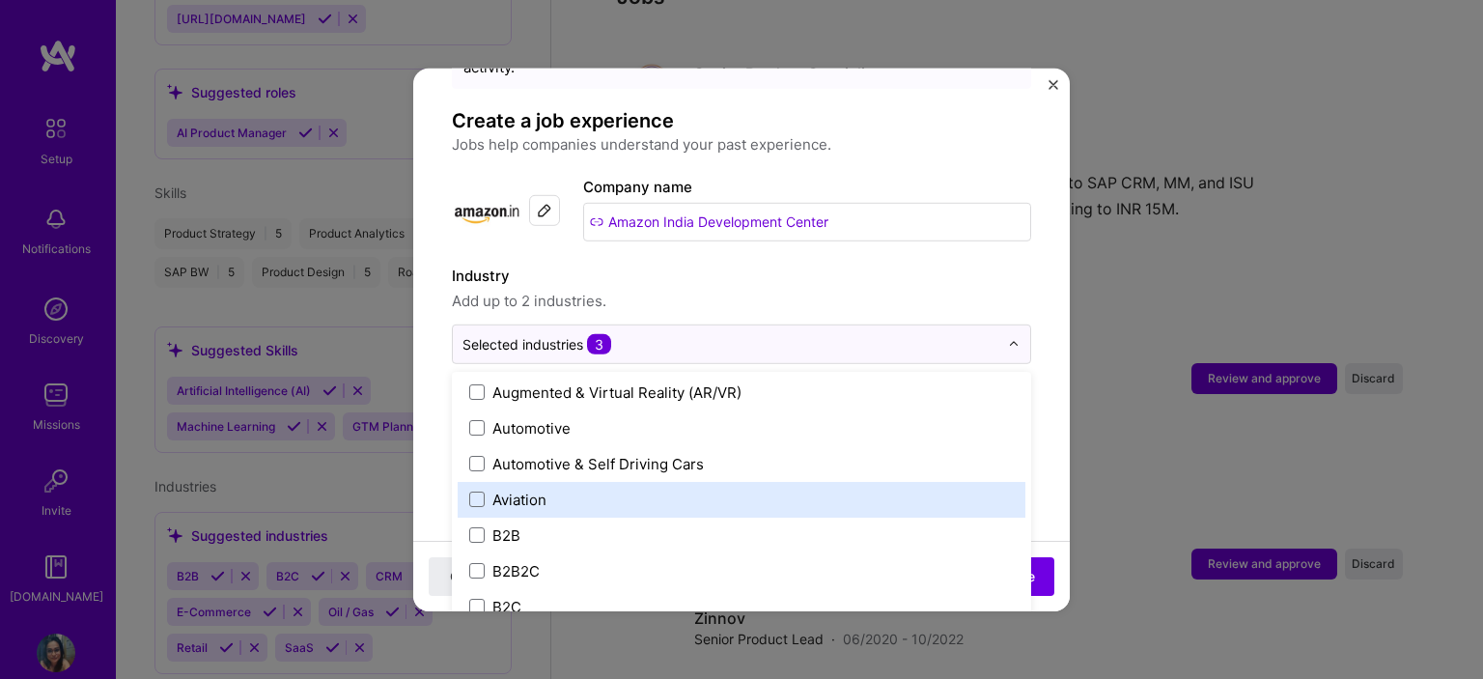
scroll to position [437, 0]
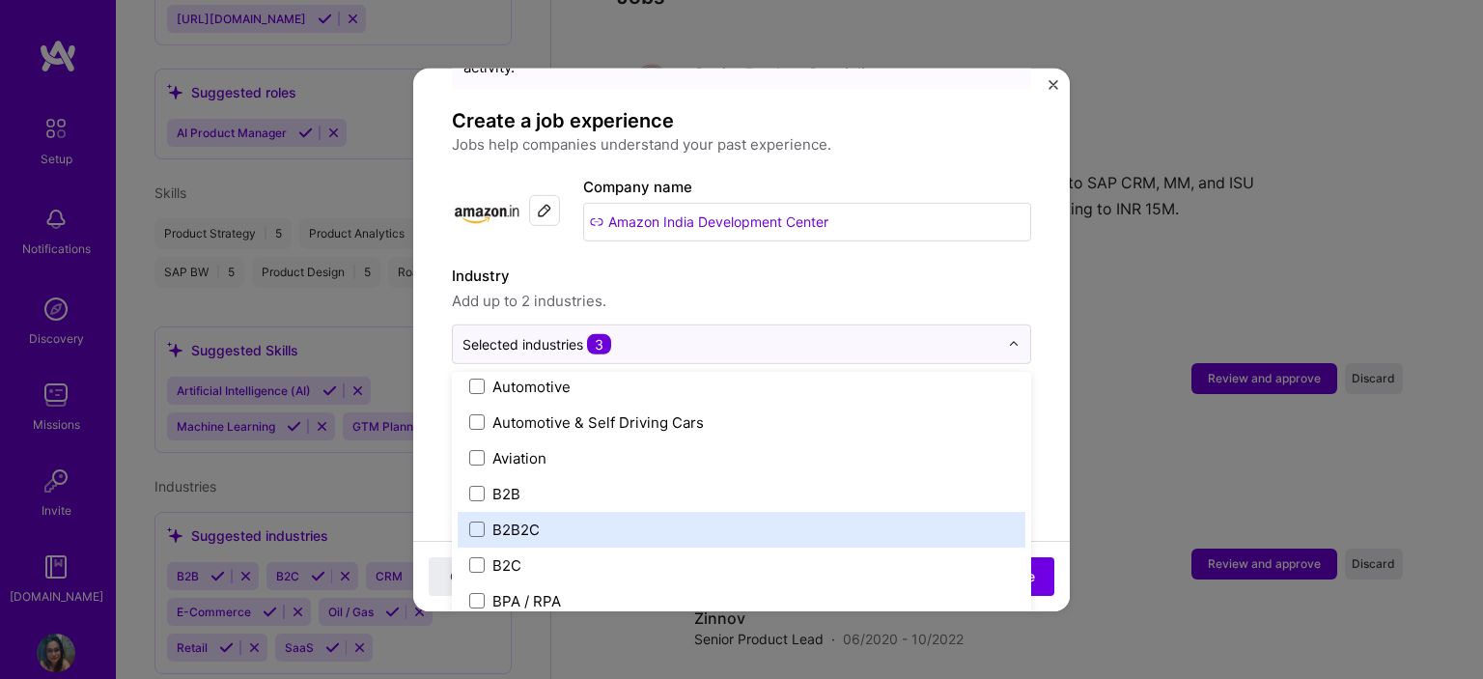
click at [562, 518] on label "B2B2C" at bounding box center [741, 528] width 544 height 20
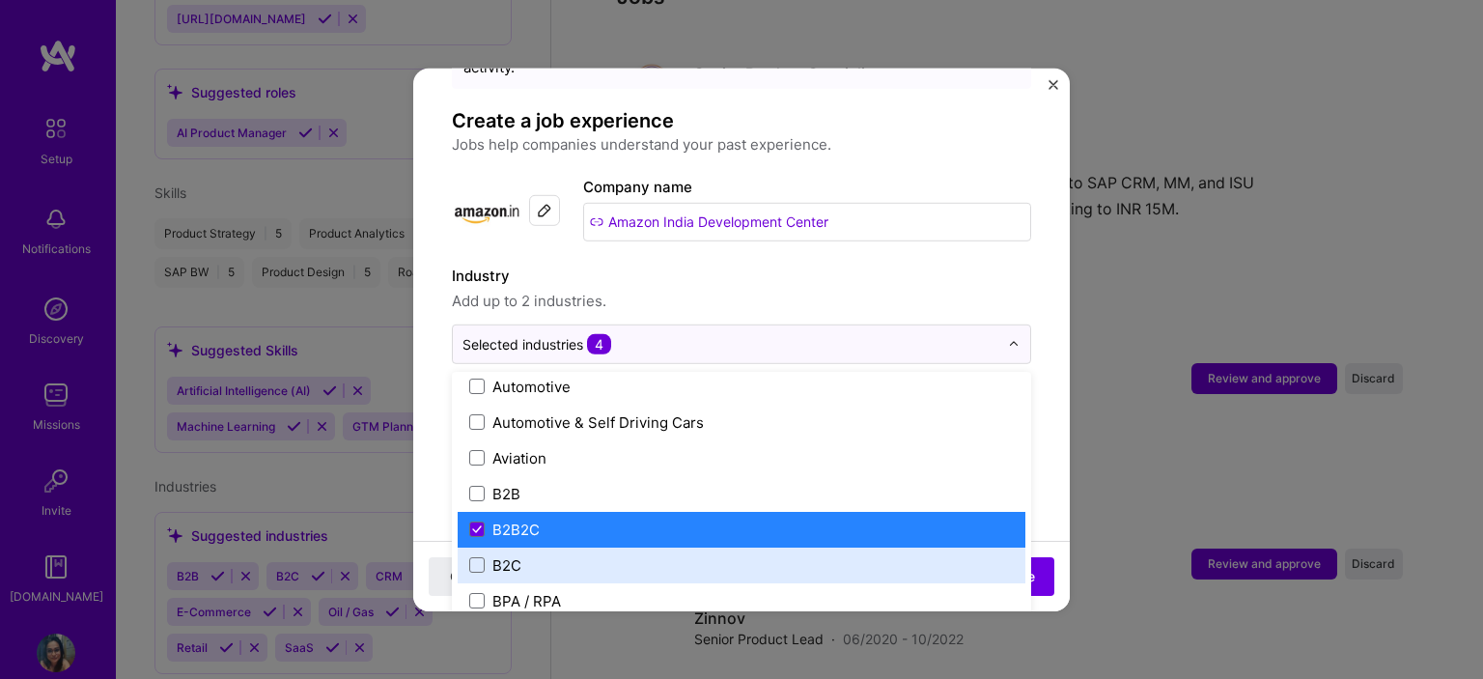
click at [533, 546] on div "B2C" at bounding box center [741, 564] width 568 height 36
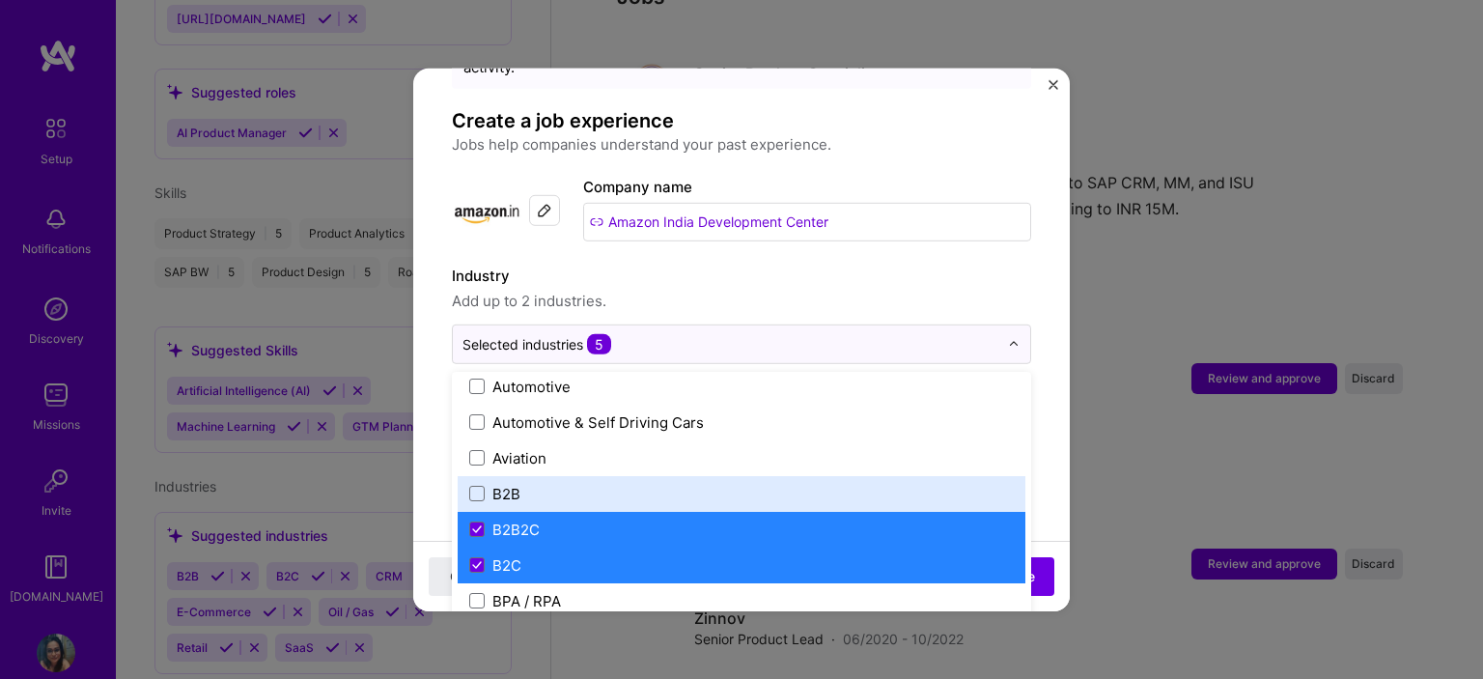
click at [544, 483] on label "B2B" at bounding box center [741, 493] width 544 height 20
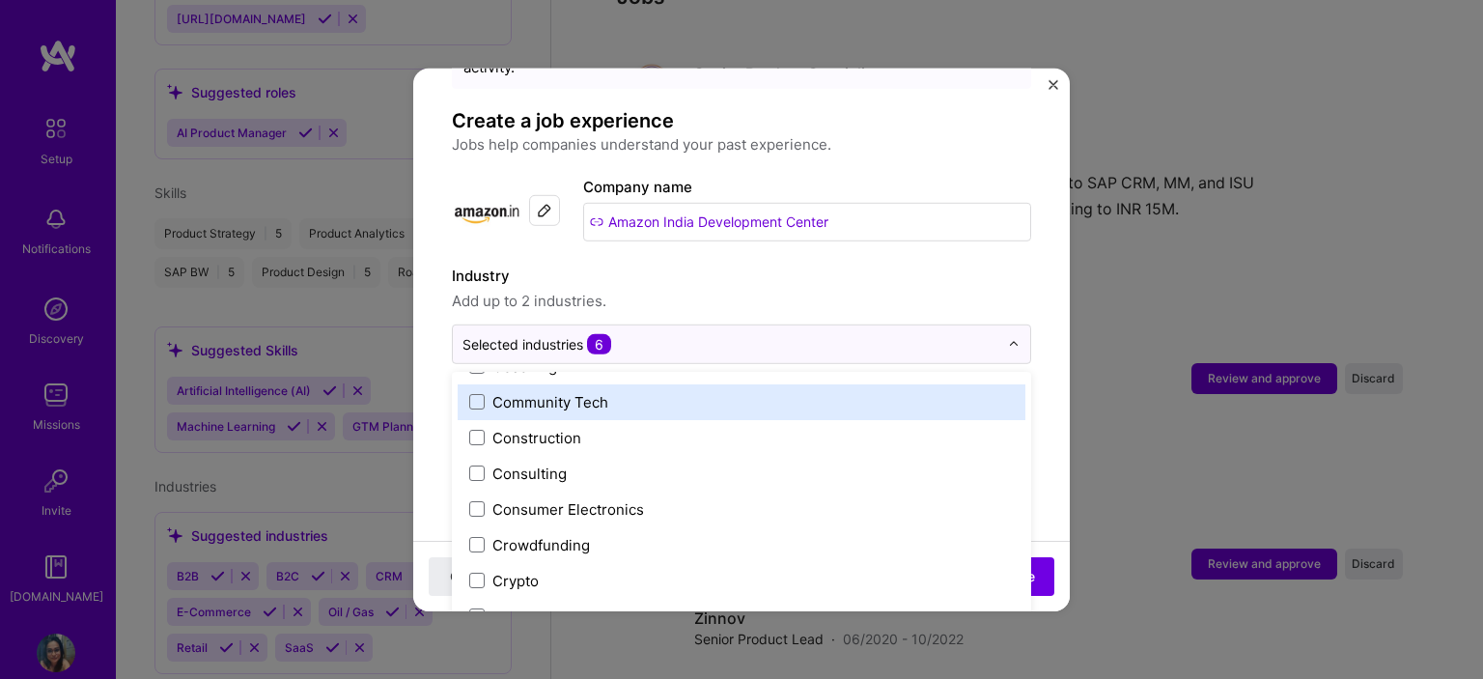
scroll to position [1208, 0]
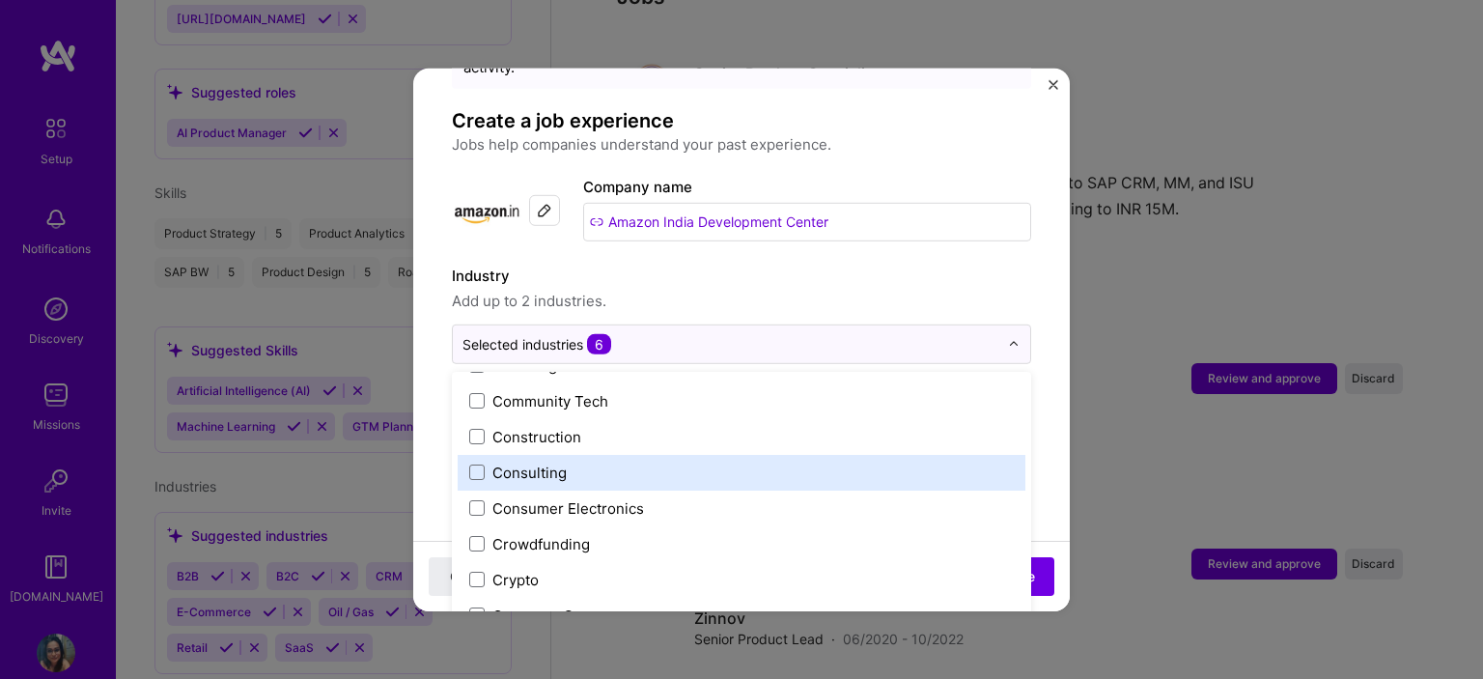
click at [644, 461] on label "Consulting" at bounding box center [741, 471] width 544 height 20
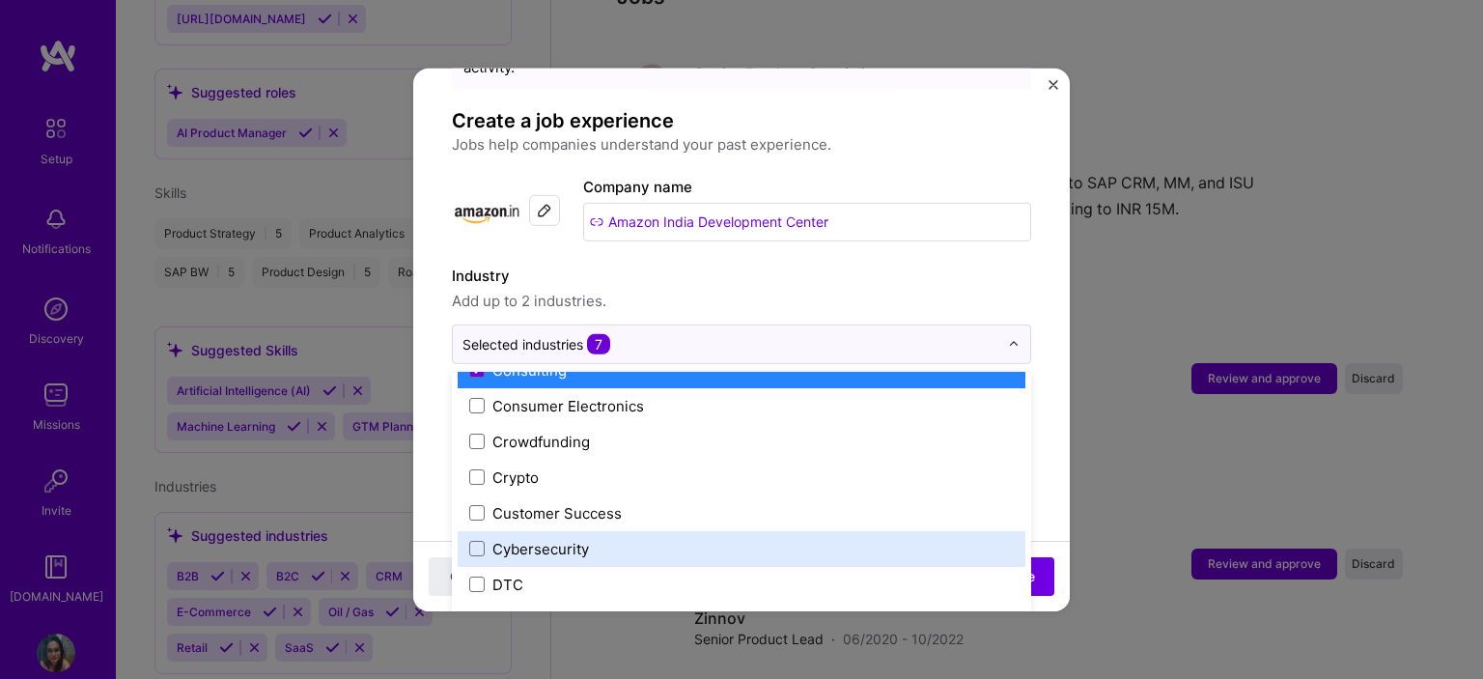
scroll to position [1312, 0]
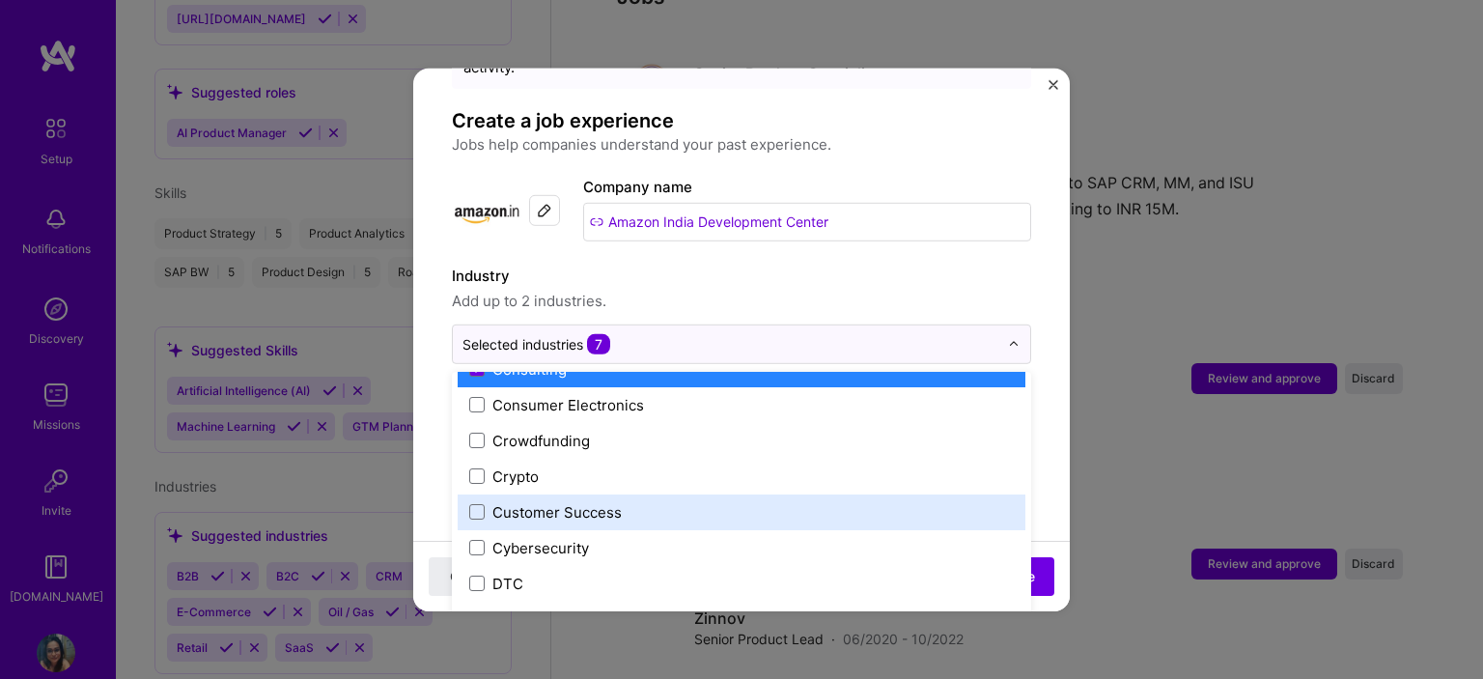
click at [640, 501] on label "Customer Success" at bounding box center [741, 511] width 544 height 20
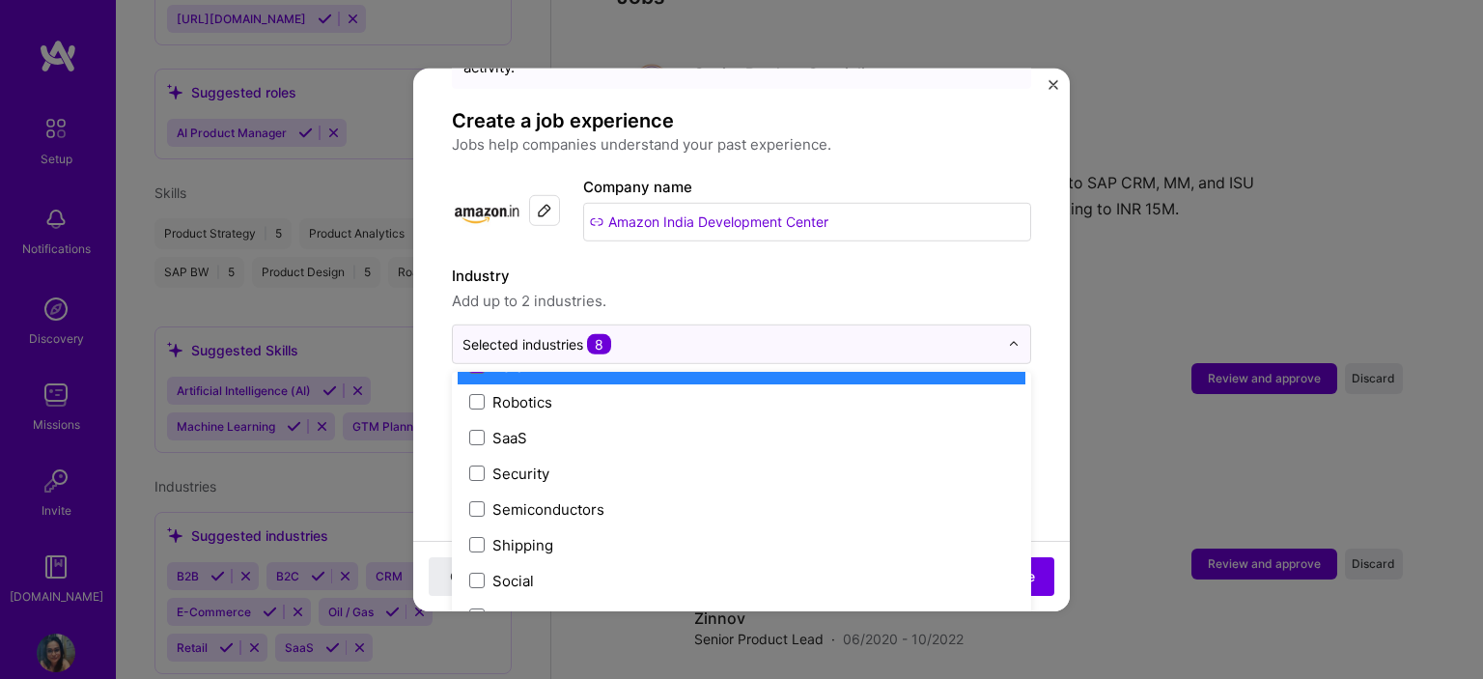
scroll to position [3825, 0]
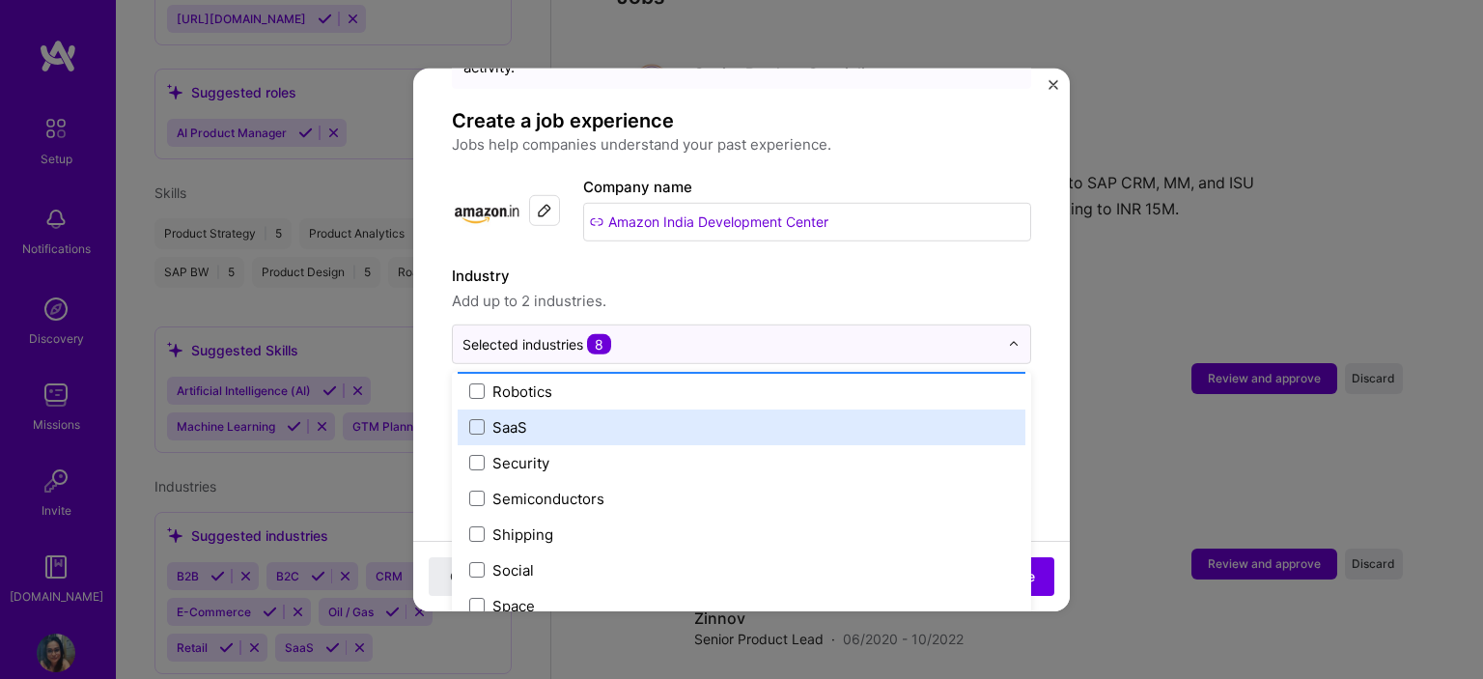
click at [645, 416] on label "SaaS" at bounding box center [741, 426] width 544 height 20
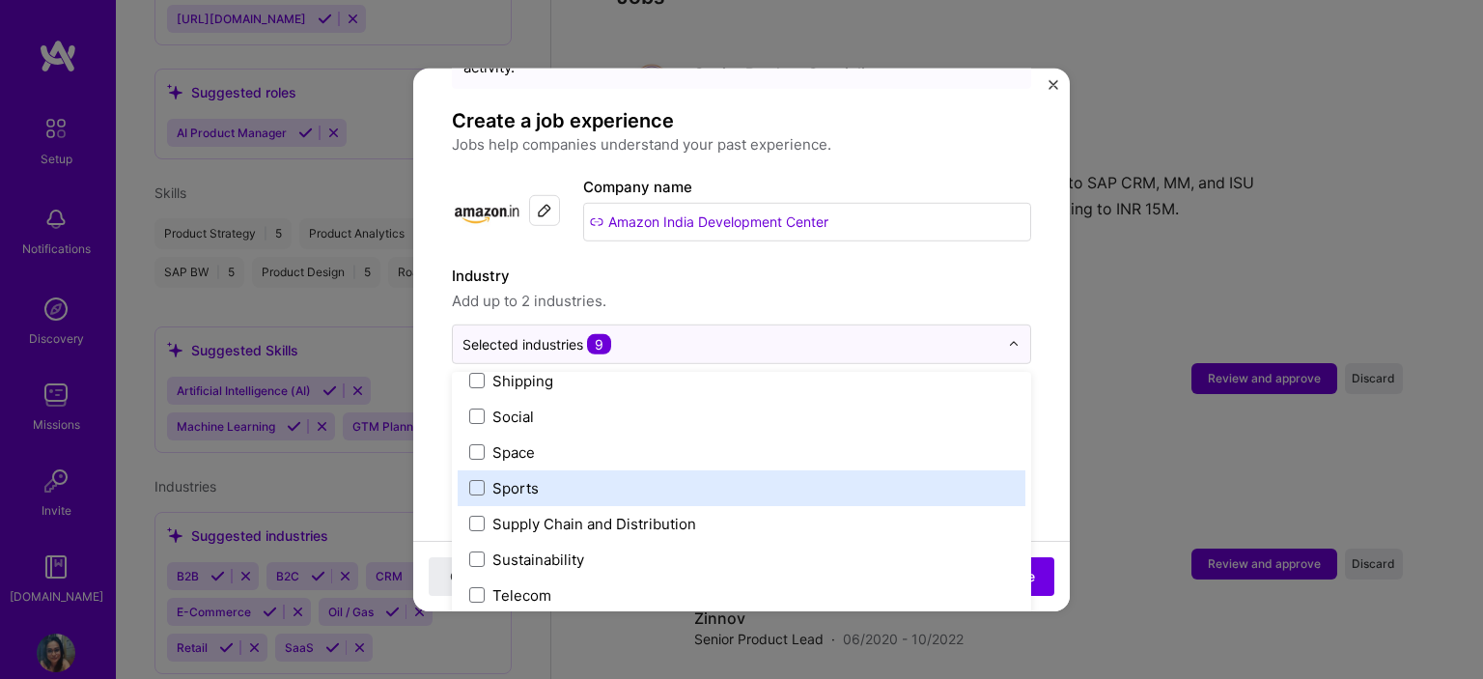
scroll to position [4007, 0]
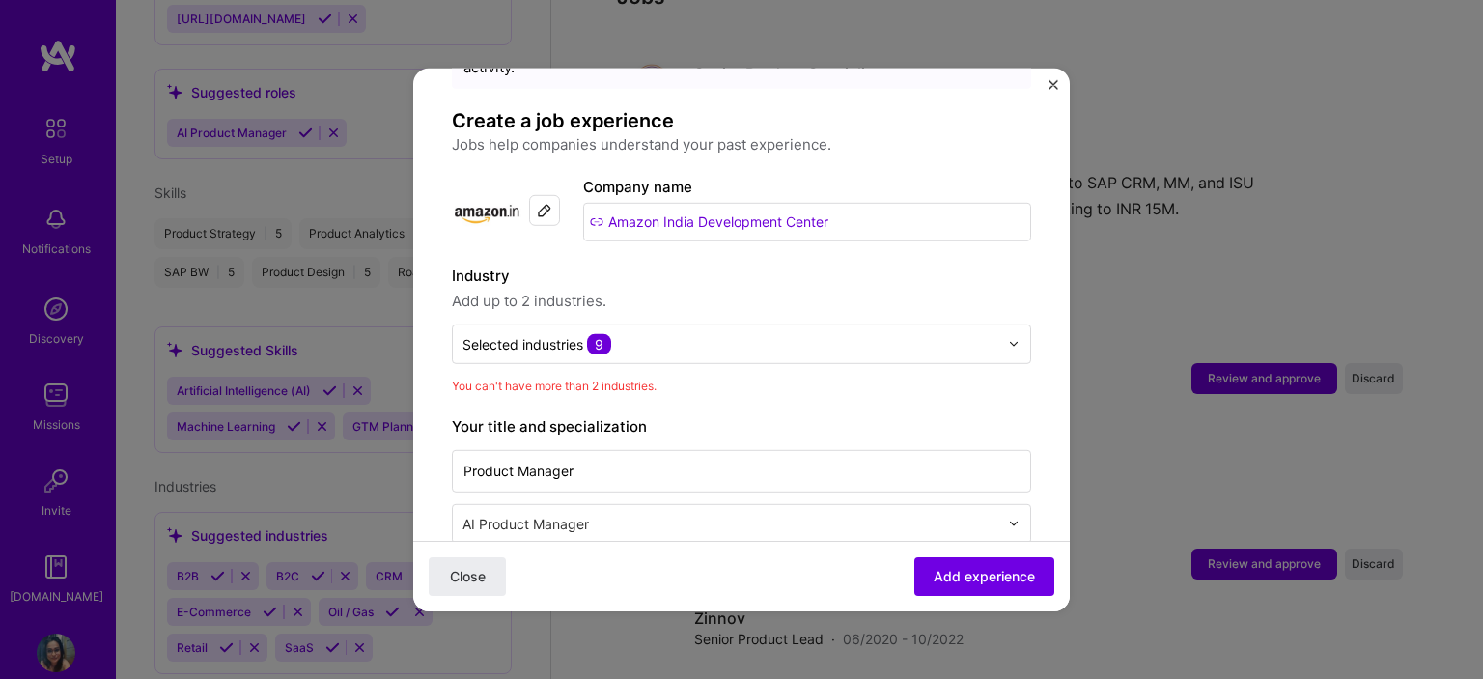
scroll to position [233, 0]
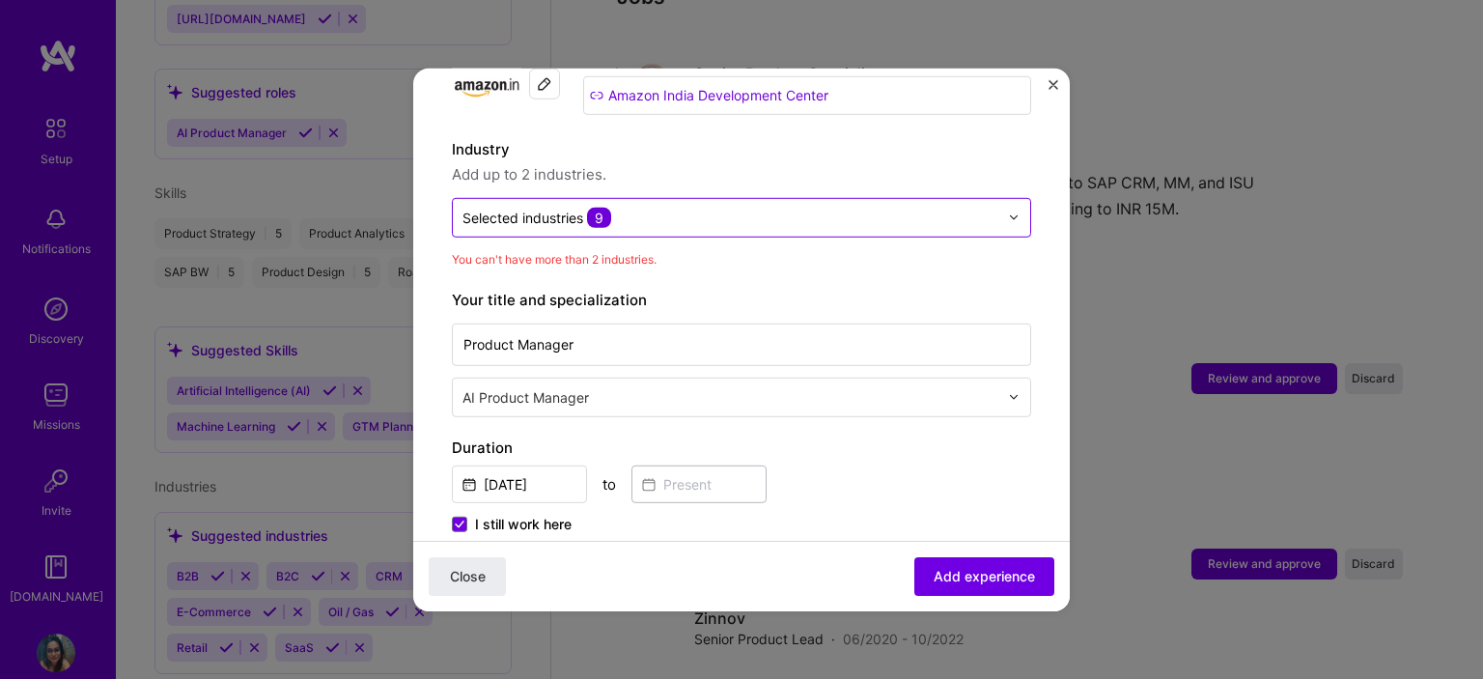
click at [725, 207] on input "text" at bounding box center [730, 217] width 536 height 20
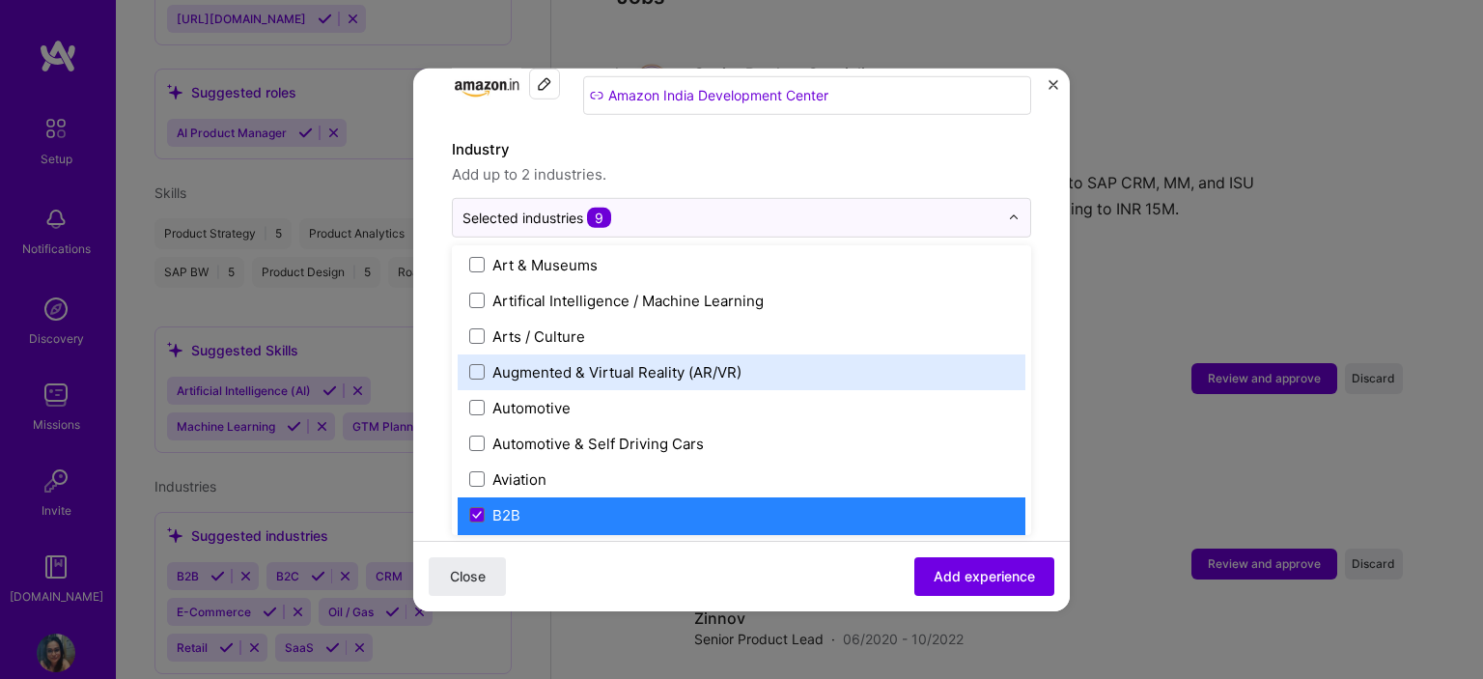
scroll to position [486, 0]
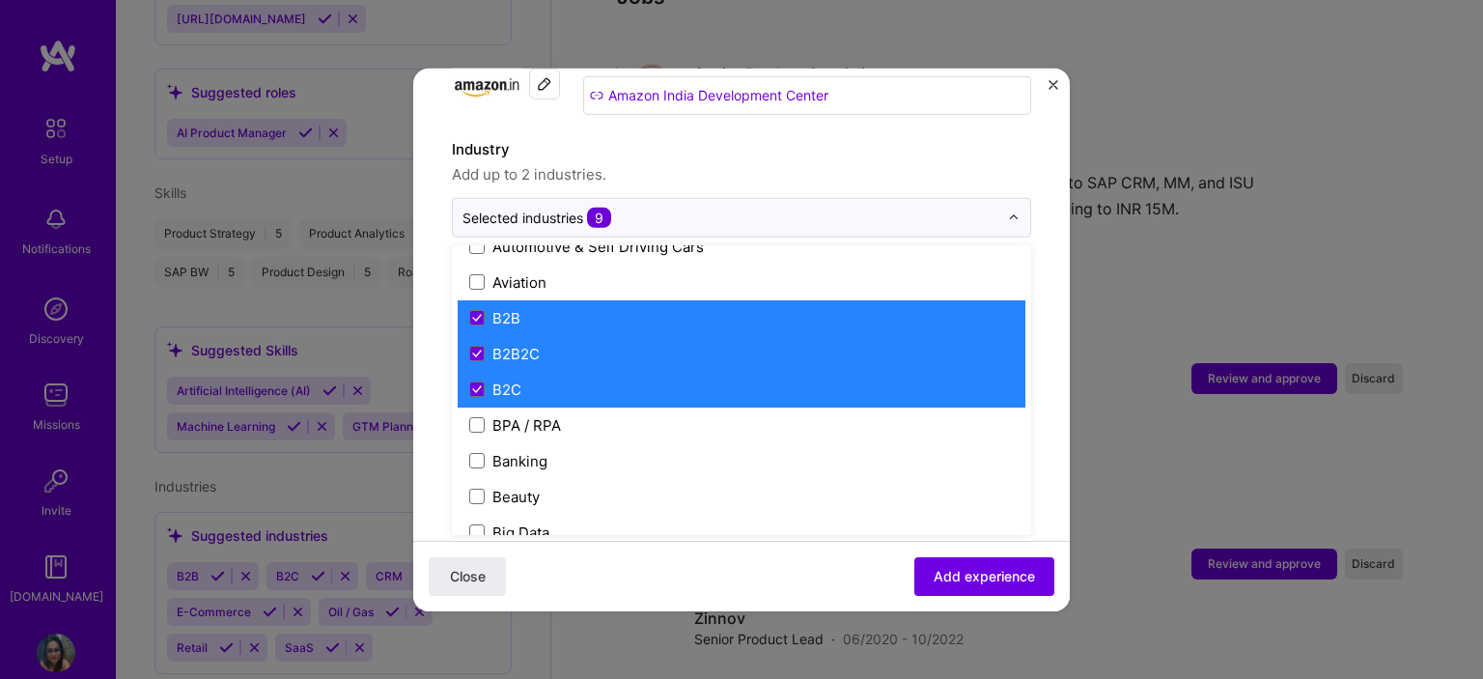
click at [608, 343] on label "B2B2C" at bounding box center [741, 353] width 544 height 20
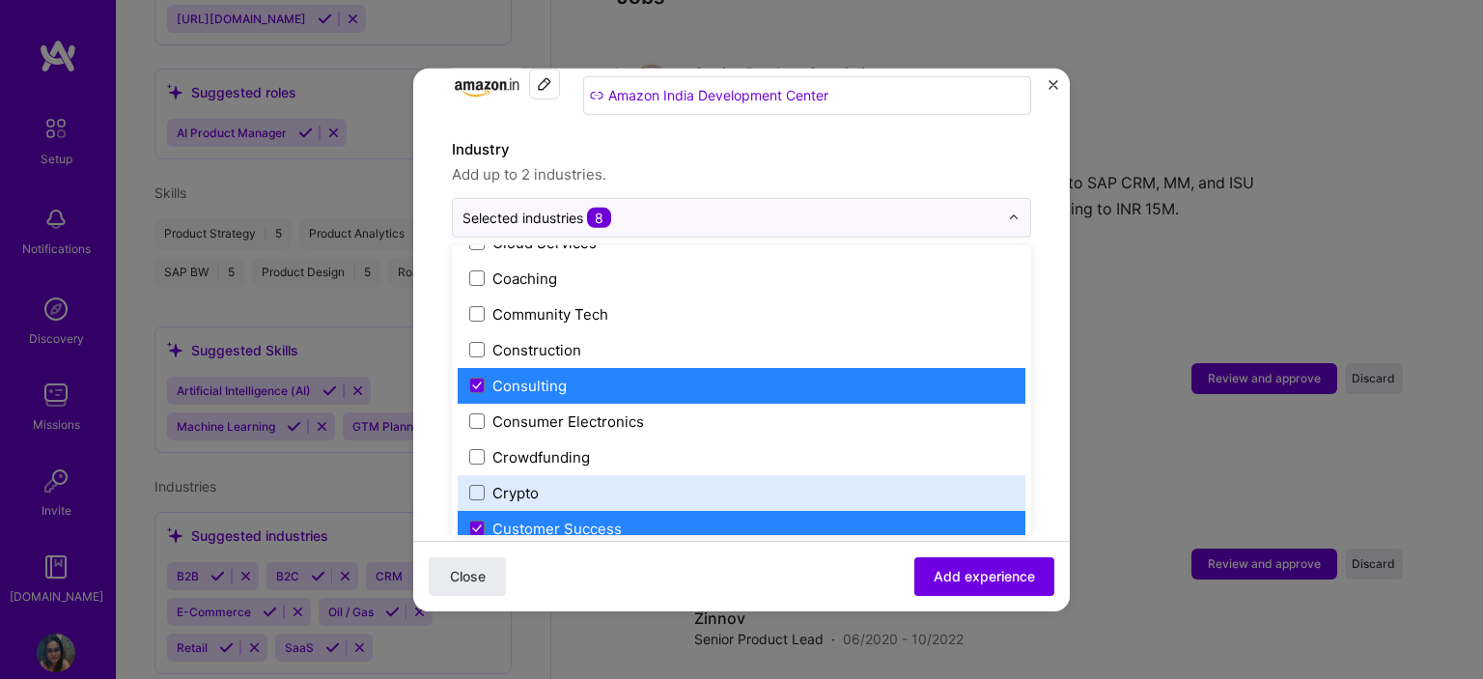
scroll to position [1170, 0]
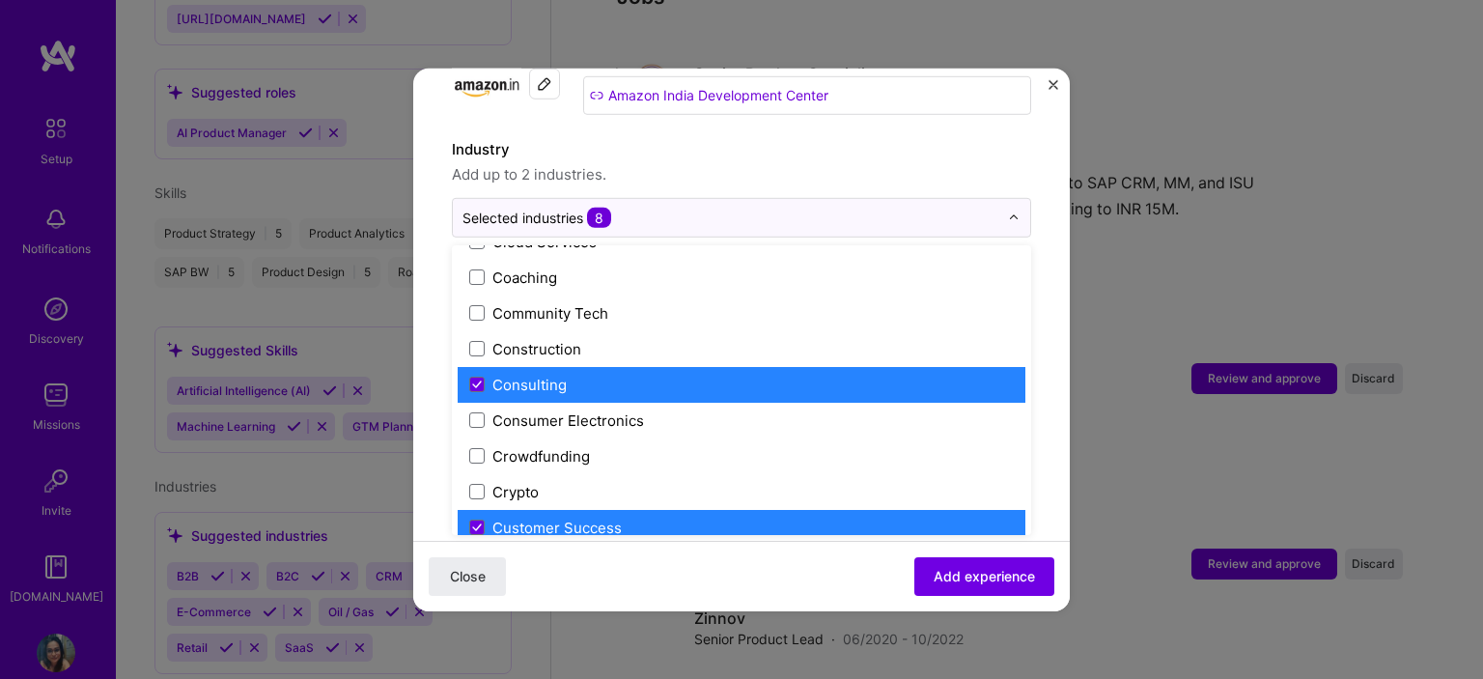
click at [590, 374] on label "Consulting" at bounding box center [741, 384] width 544 height 20
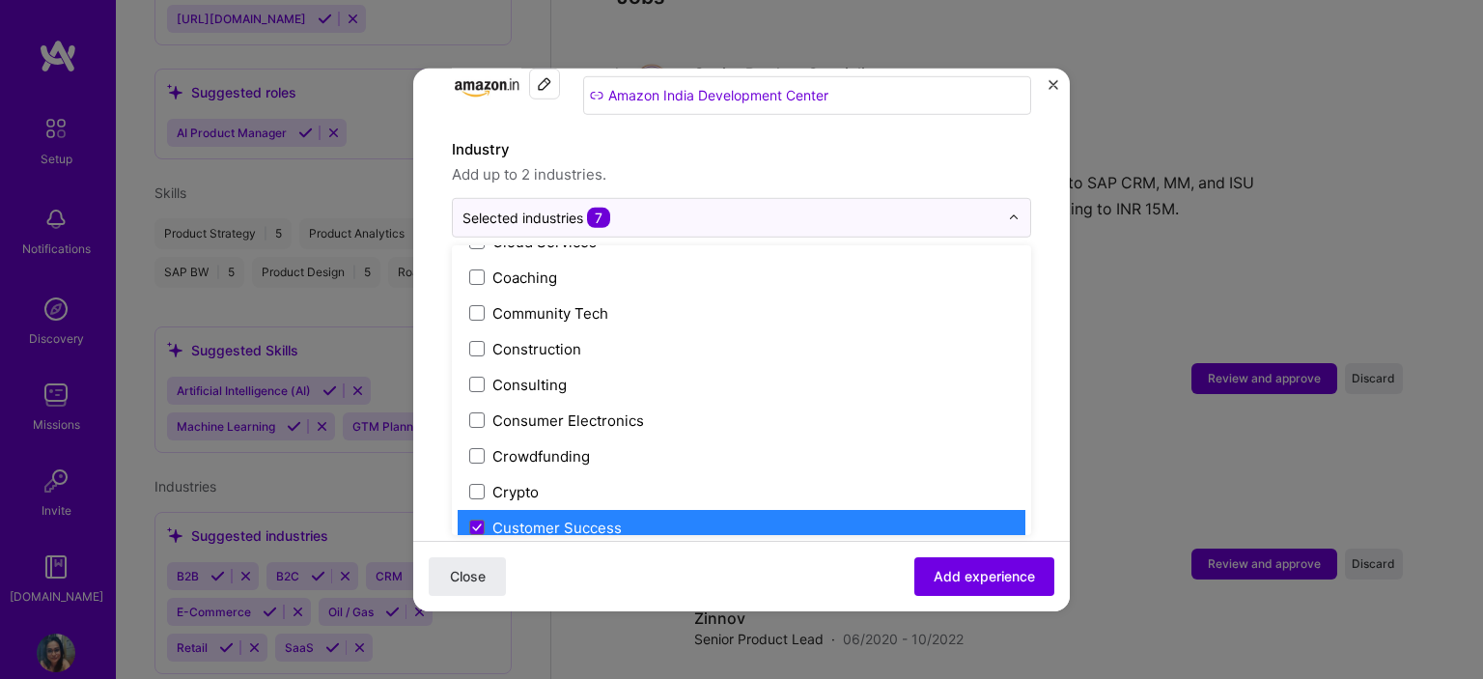
click at [566, 516] on div "Customer Success" at bounding box center [556, 526] width 129 height 20
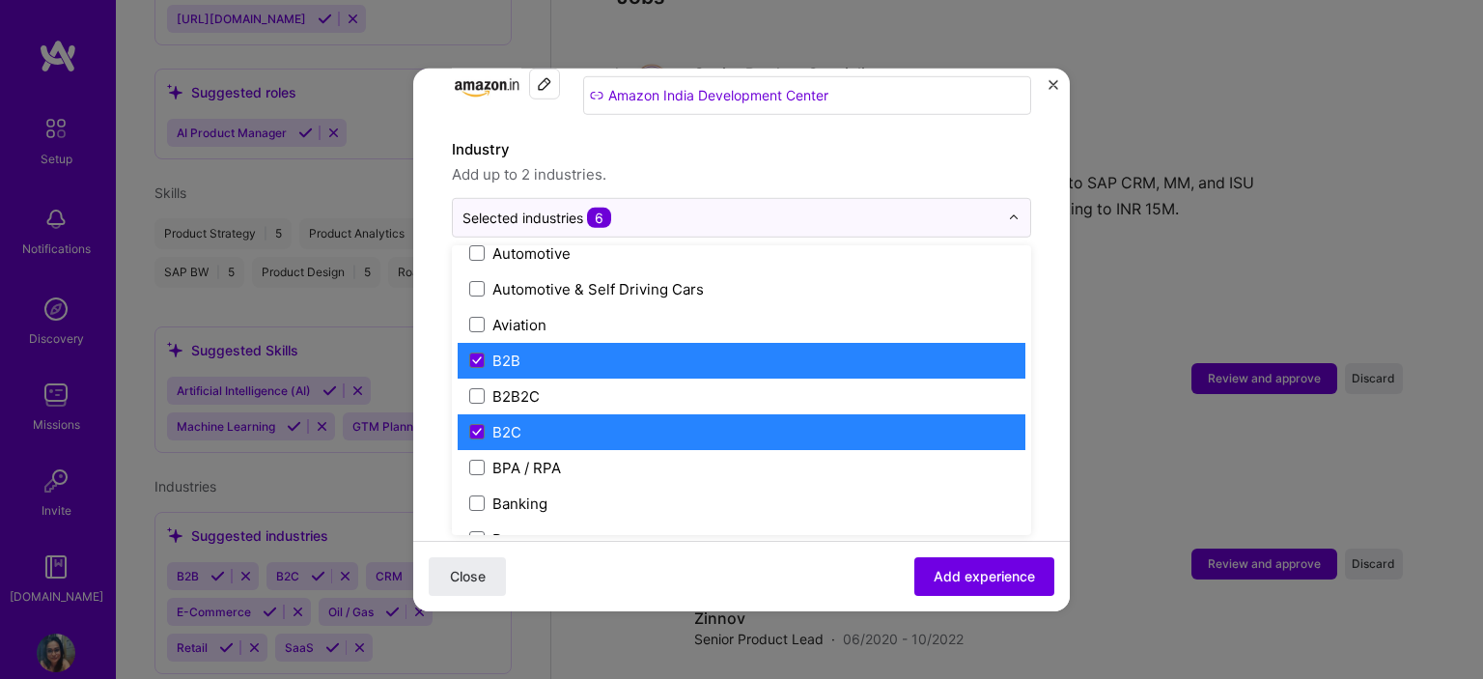
scroll to position [444, 0]
click at [596, 349] on label "B2B" at bounding box center [741, 359] width 544 height 20
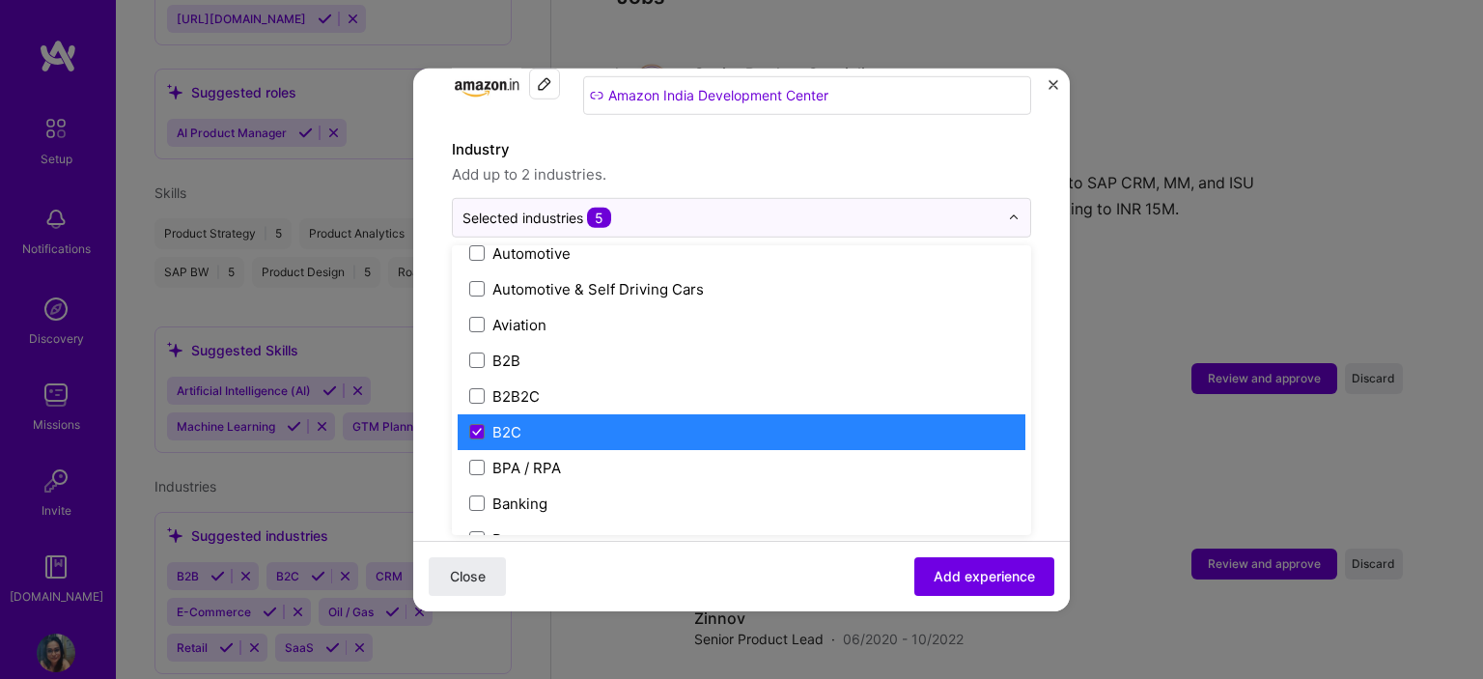
click at [572, 421] on label "B2C" at bounding box center [741, 431] width 544 height 20
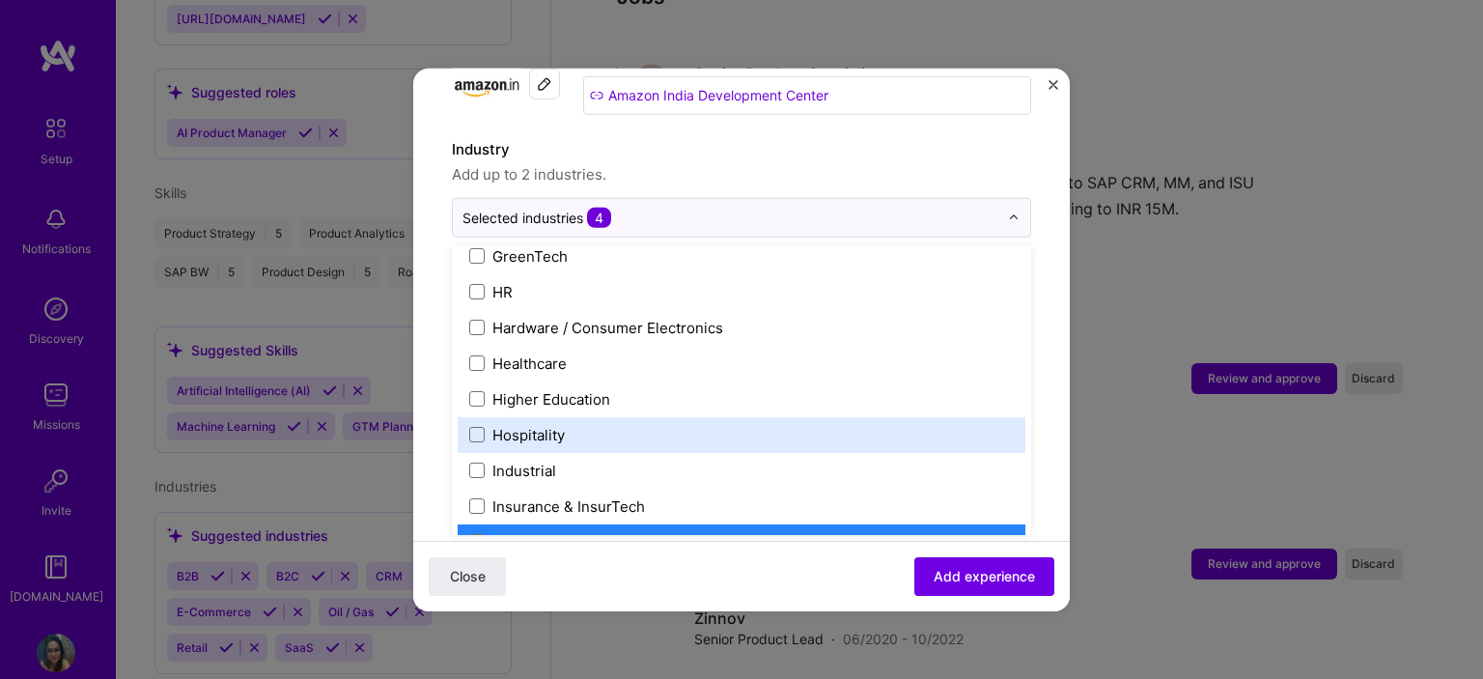
scroll to position [2545, 0]
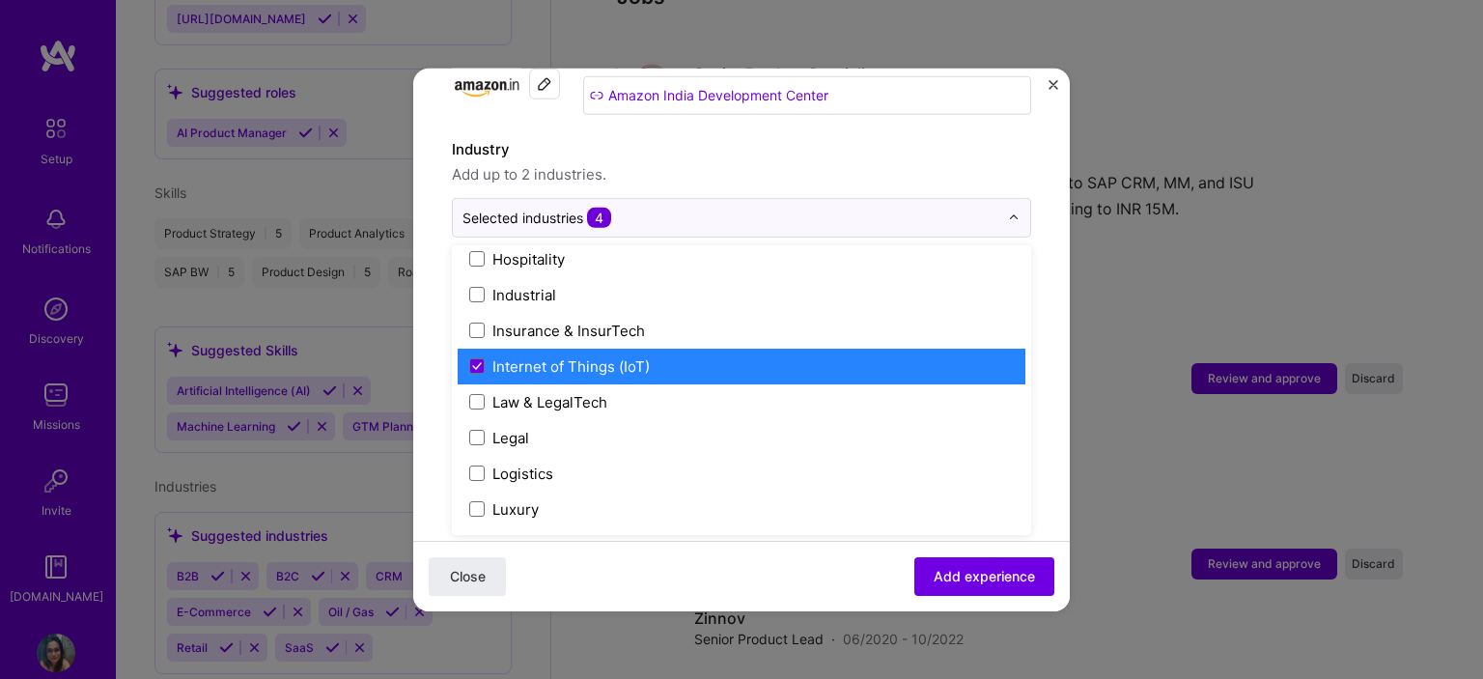
click at [577, 355] on div "Internet of Things (IoT)" at bounding box center [570, 365] width 157 height 20
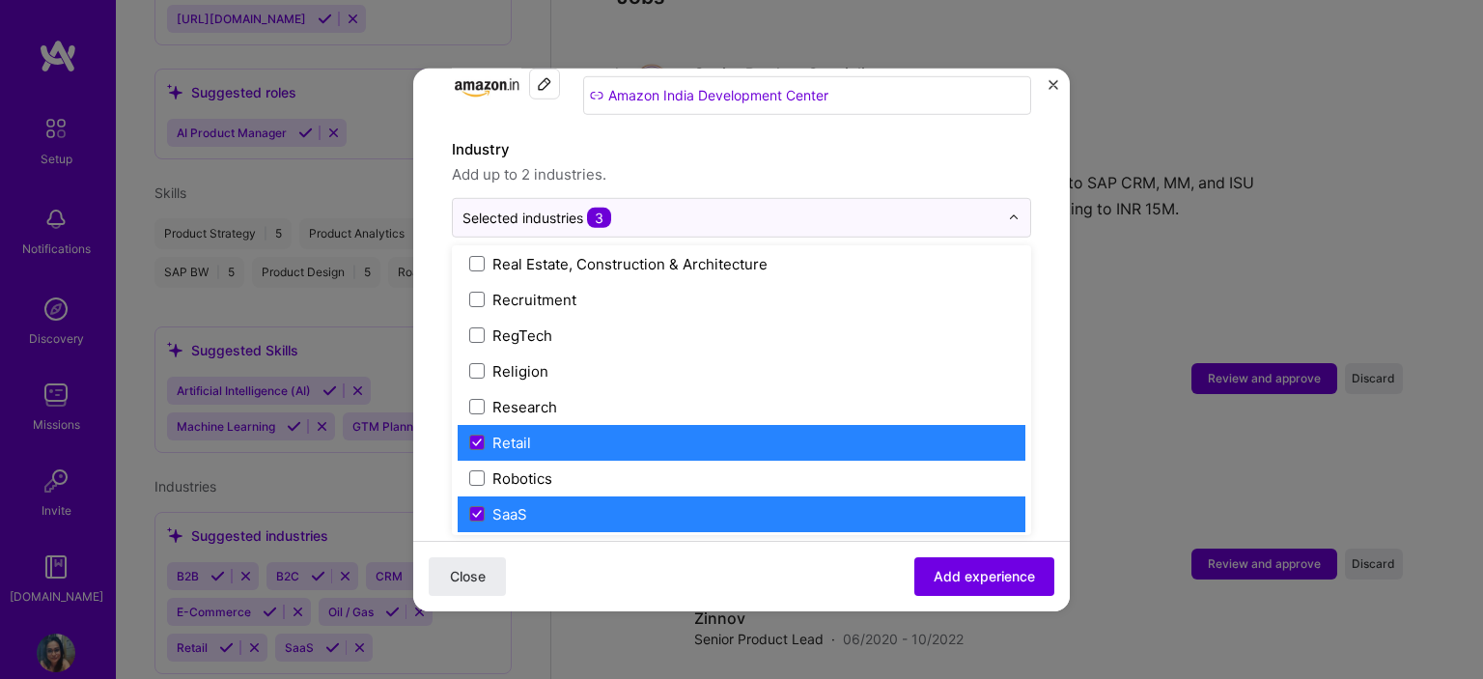
scroll to position [3613, 0]
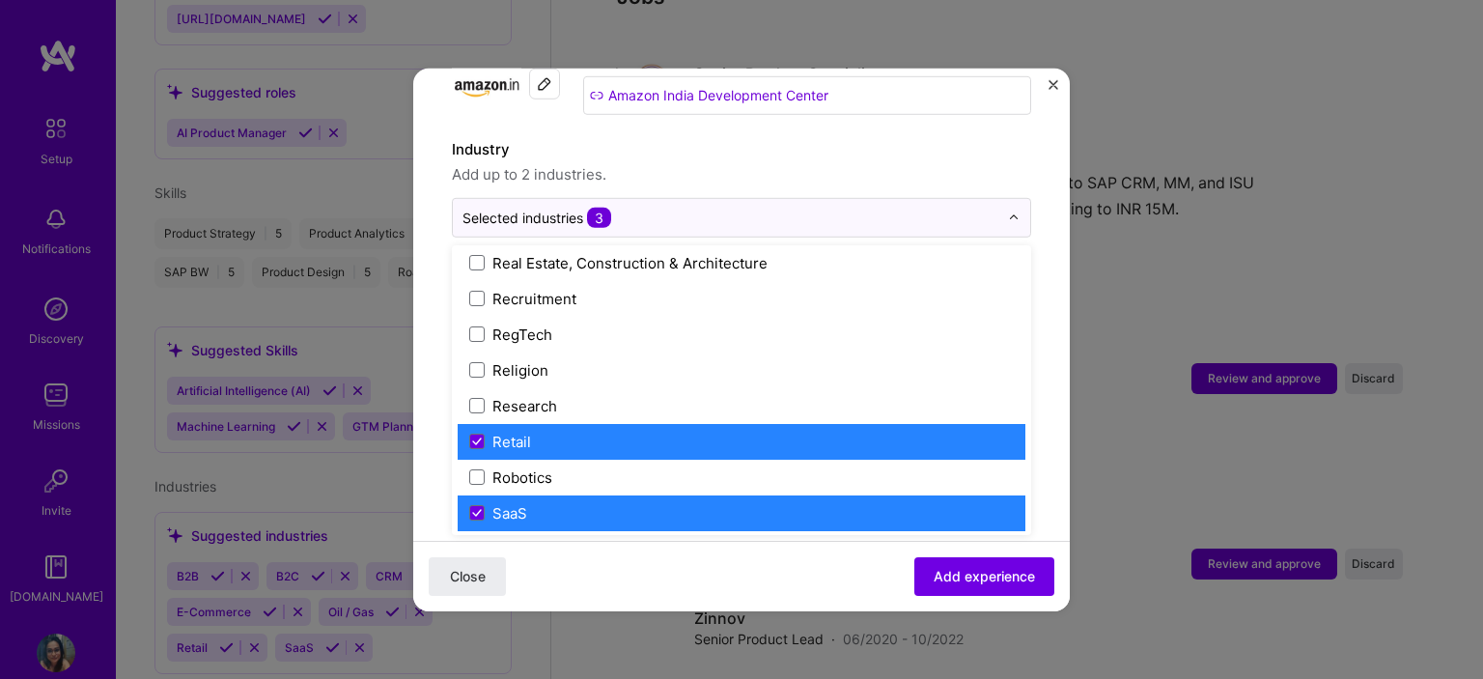
click at [529, 502] on label "SaaS" at bounding box center [741, 512] width 544 height 20
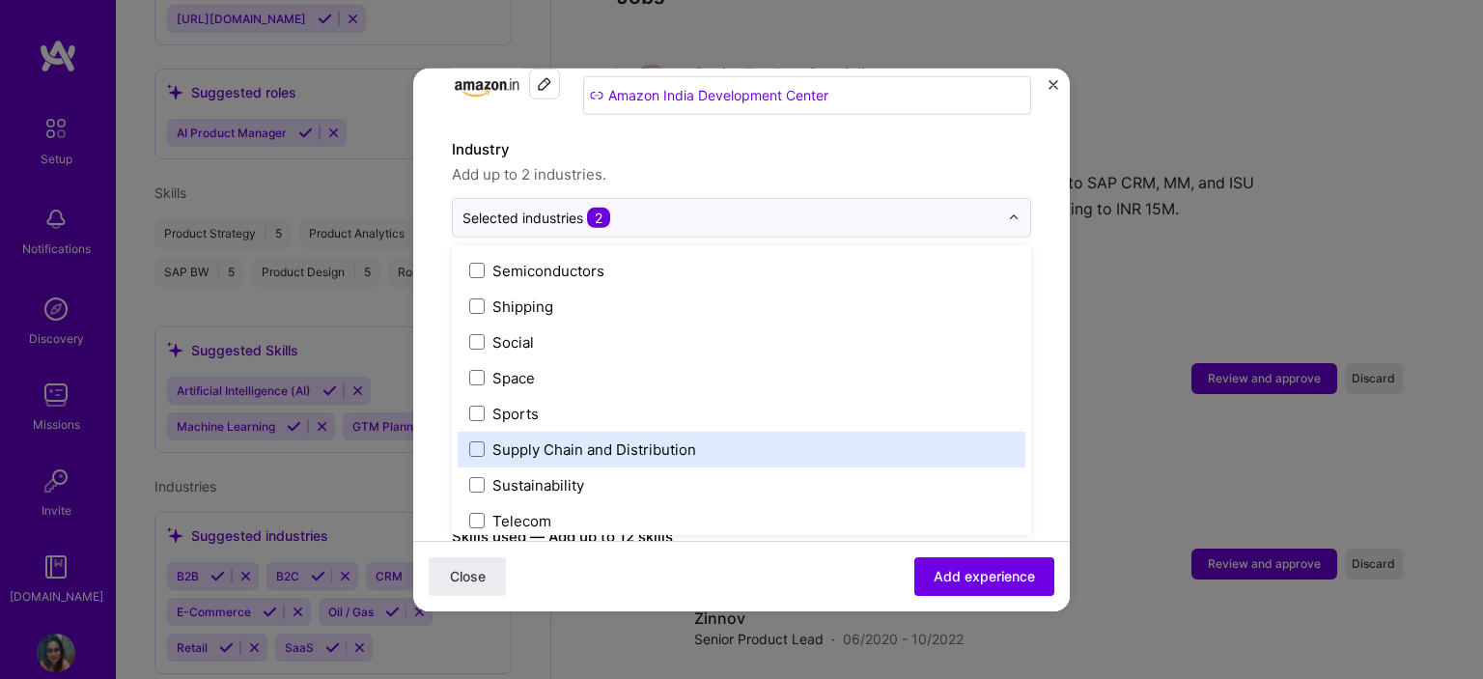
scroll to position [4007, 0]
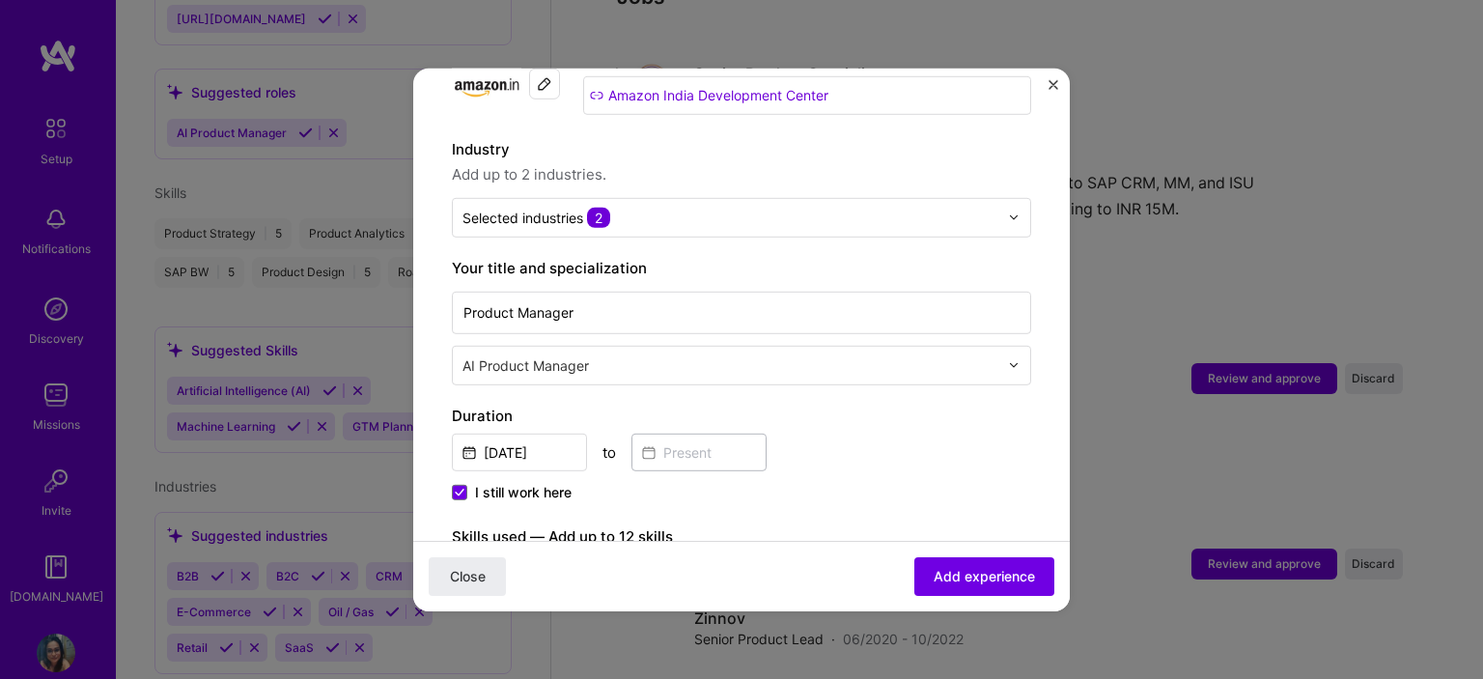
click at [1045, 440] on form "Adding suggested job This job is suggested based on your LinkedIn, resume or [D…" at bounding box center [741, 649] width 656 height 1551
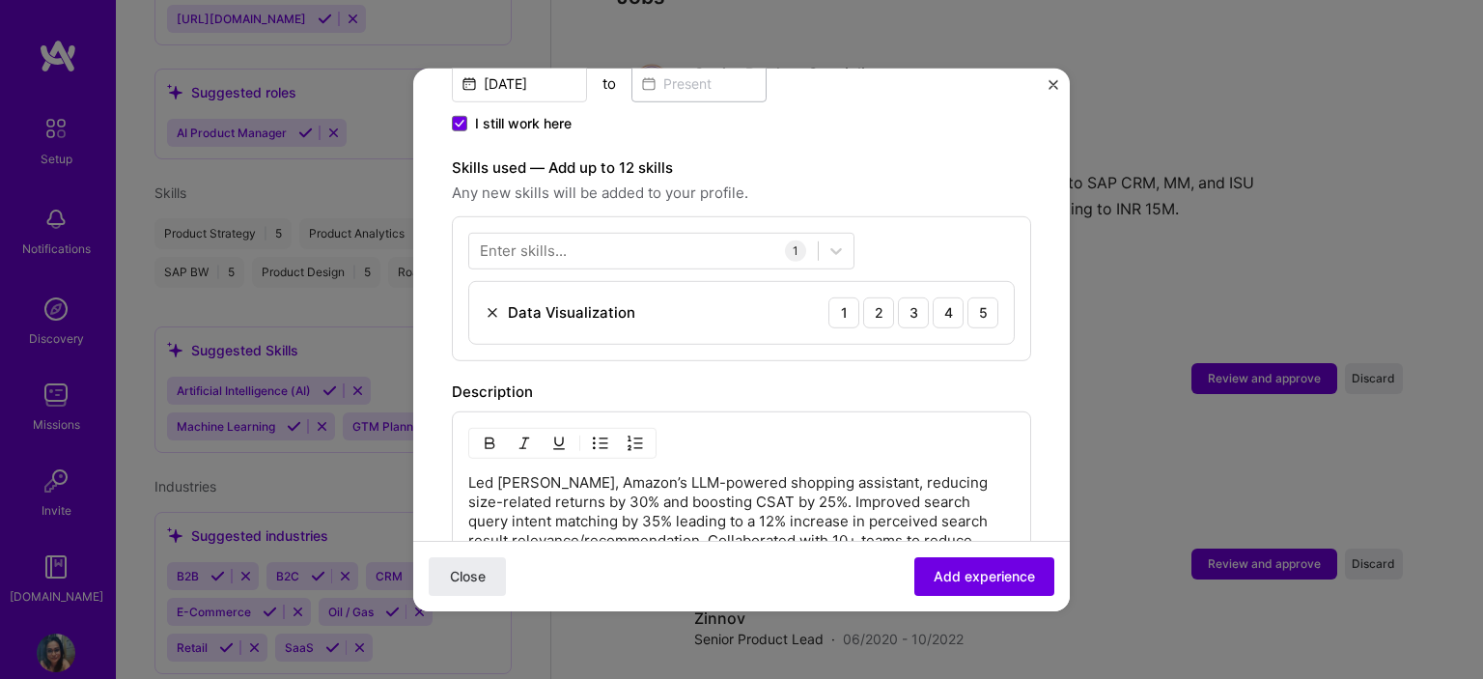
scroll to position [610, 0]
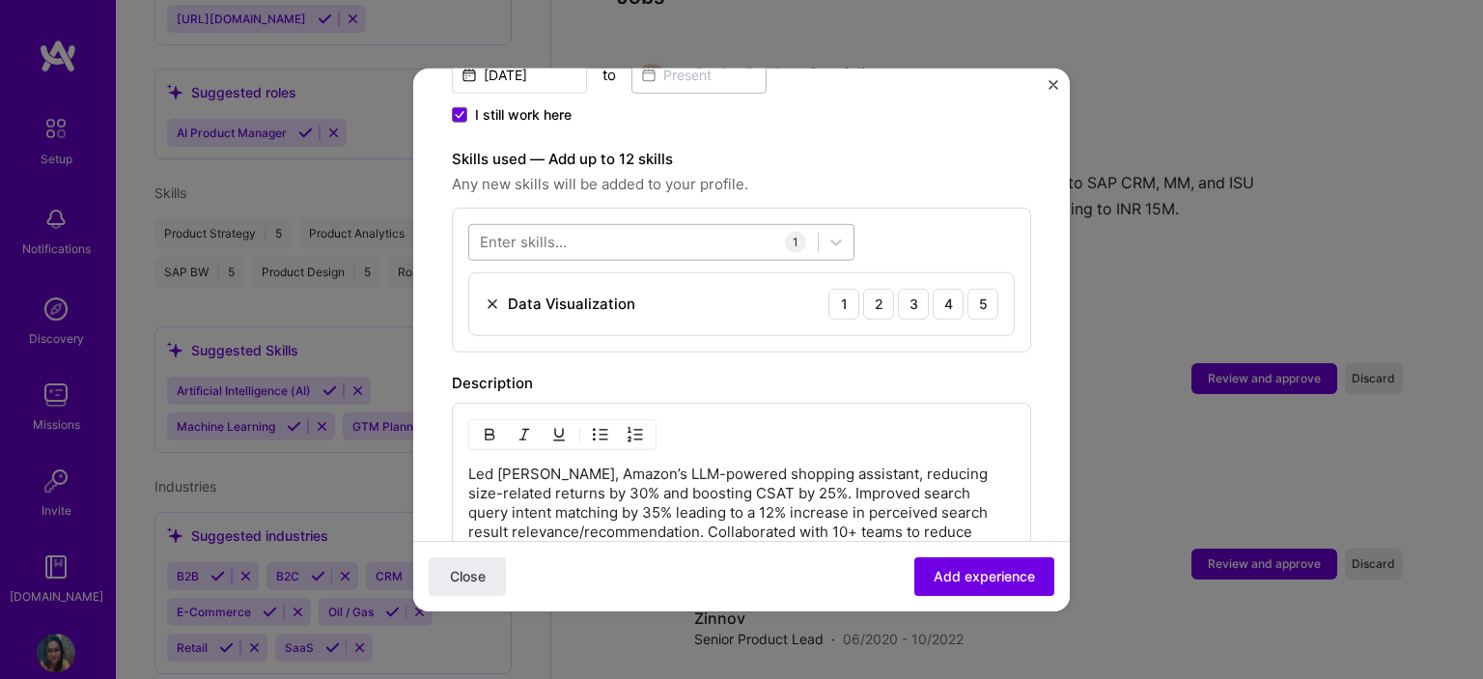
click at [654, 226] on div at bounding box center [643, 242] width 348 height 32
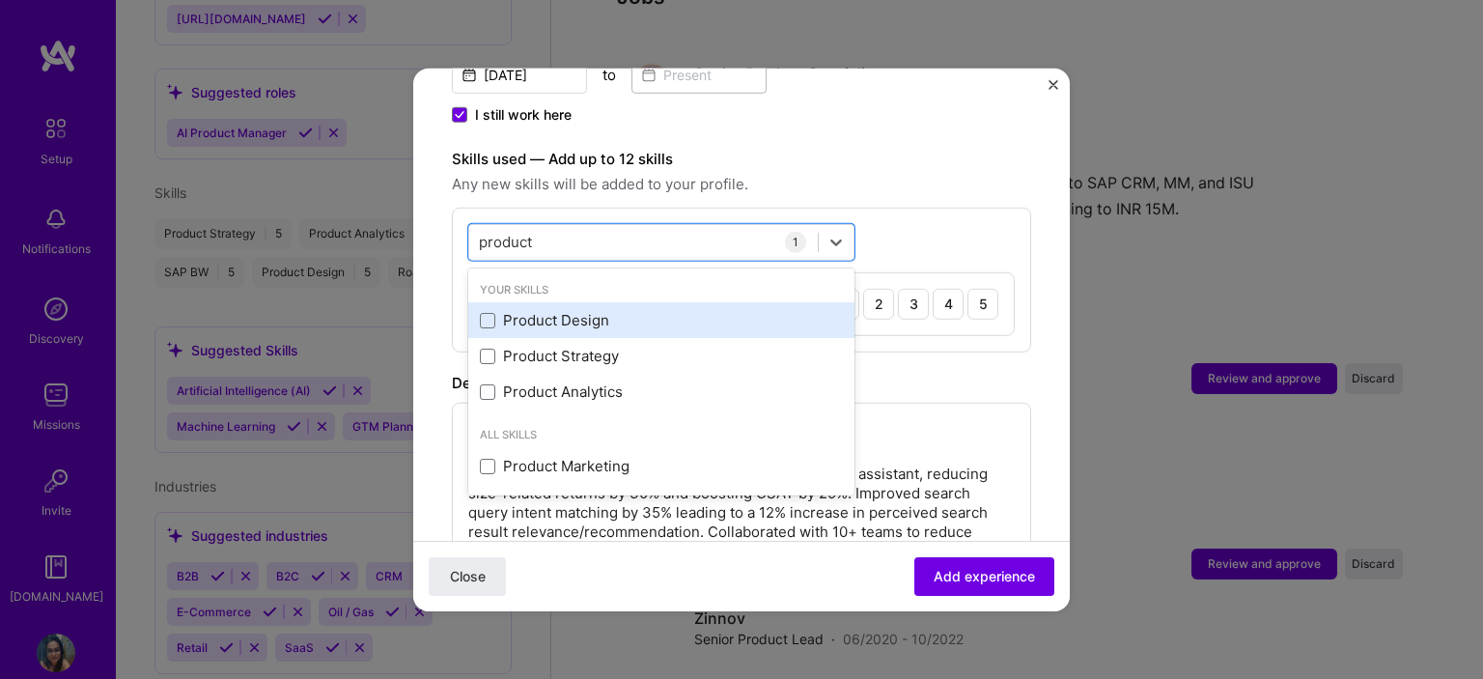
click at [554, 310] on div "Product Design" at bounding box center [661, 320] width 363 height 20
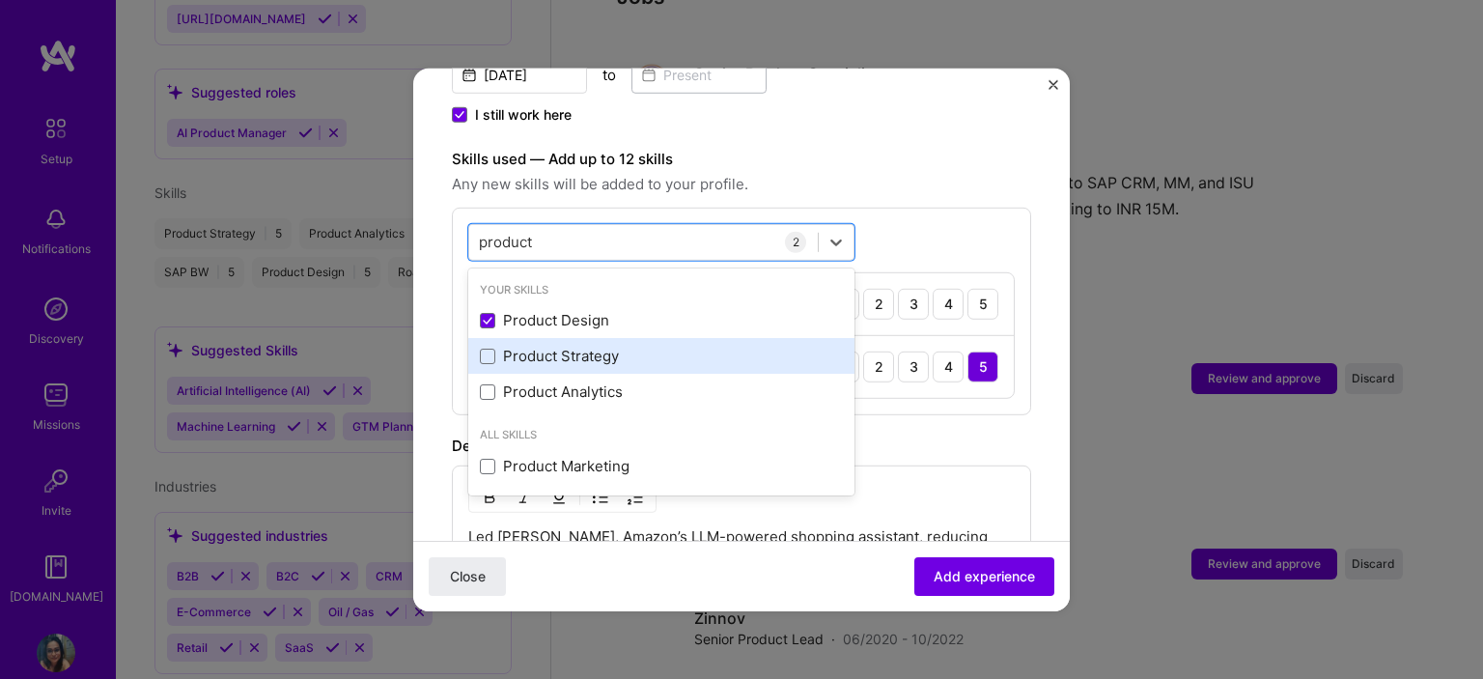
click at [553, 346] on div "Product Strategy" at bounding box center [661, 356] width 363 height 20
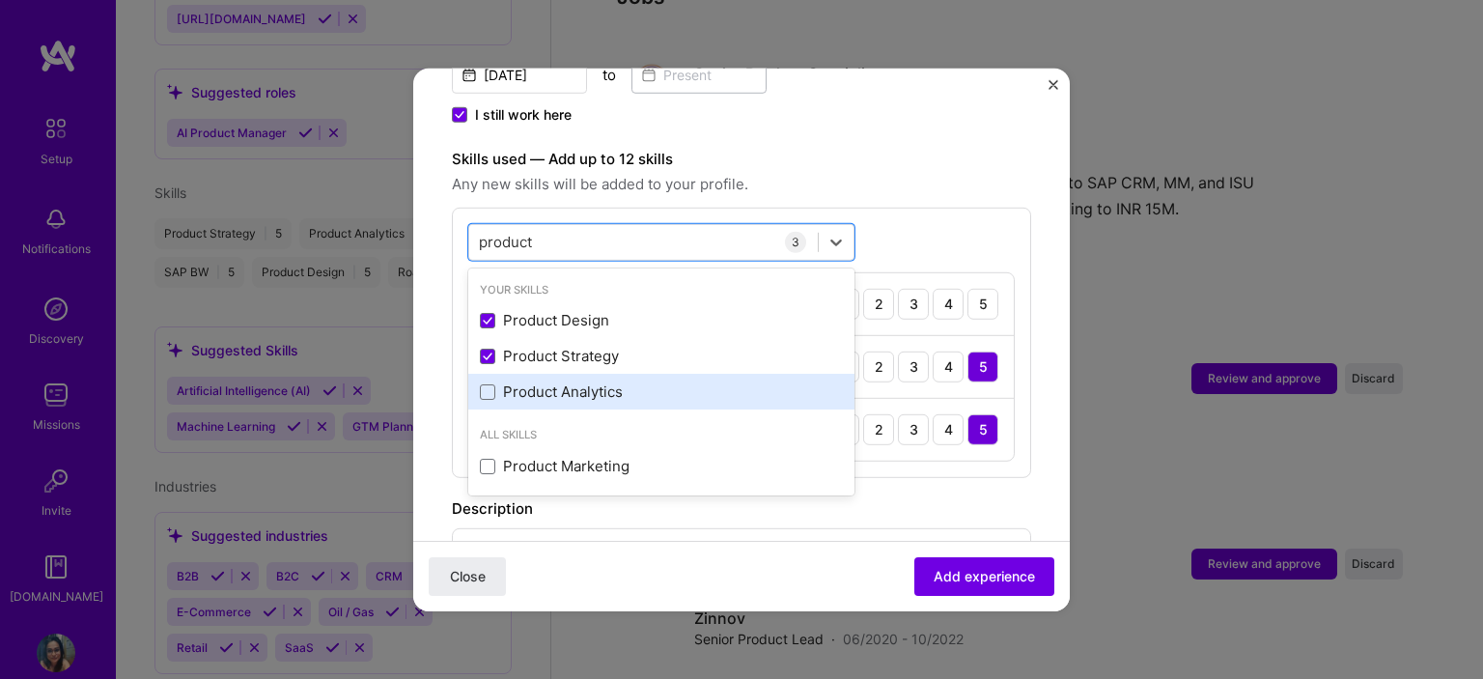
click at [559, 374] on div "Product Analytics" at bounding box center [661, 392] width 386 height 36
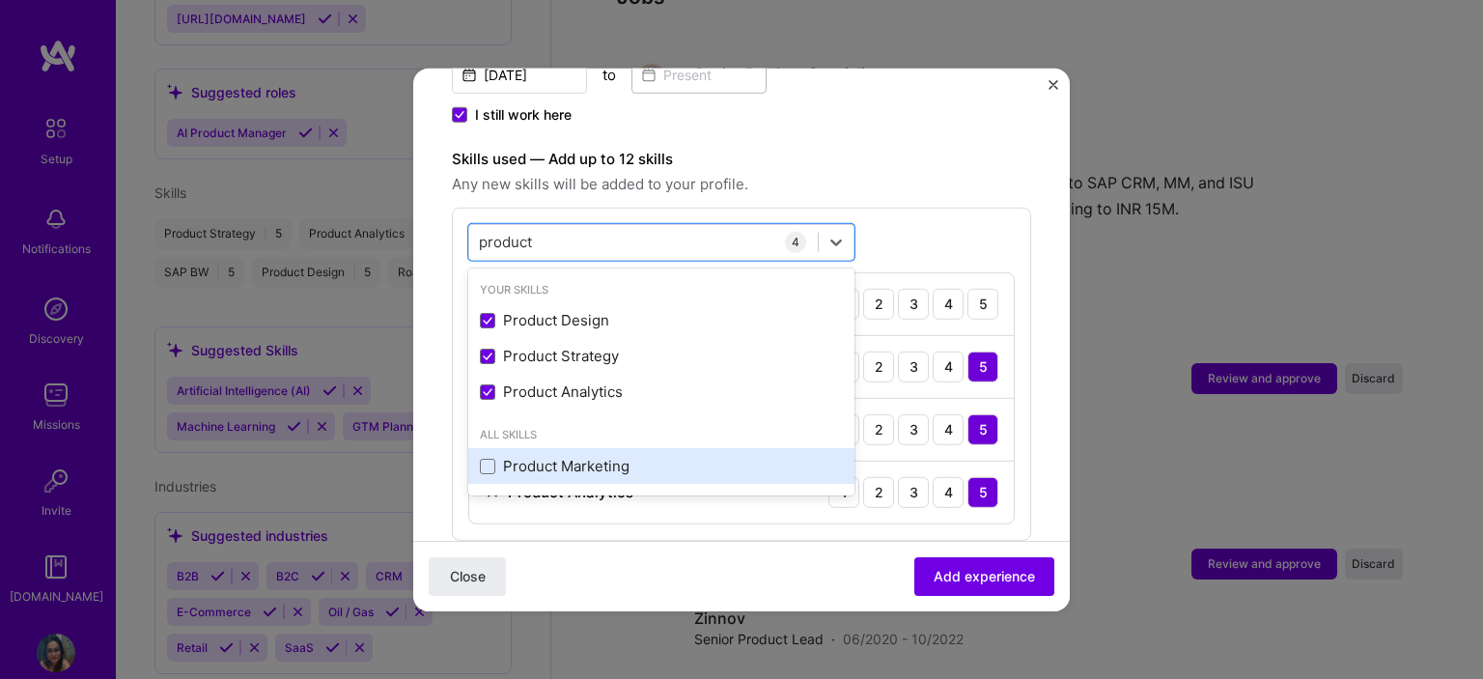
click at [560, 448] on div "Product Marketing" at bounding box center [661, 466] width 386 height 36
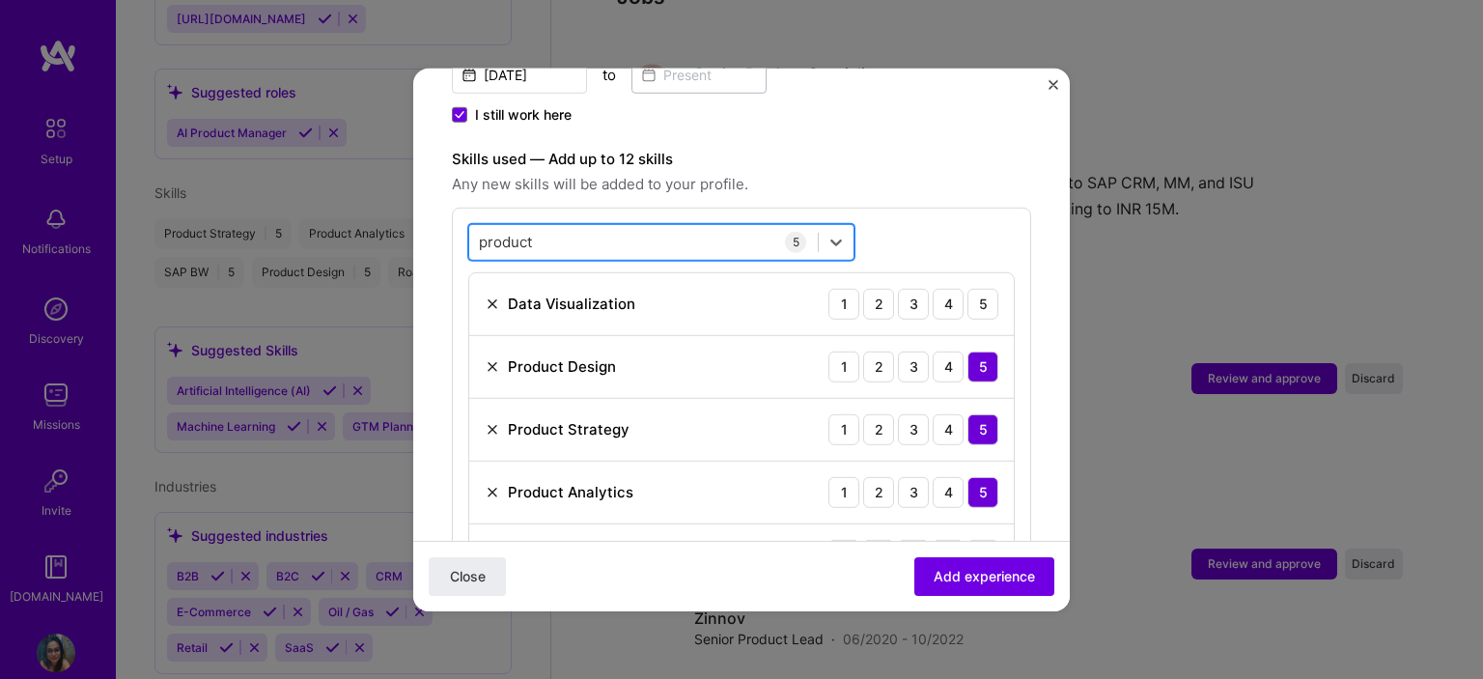
click at [643, 229] on div "product product" at bounding box center [643, 242] width 348 height 32
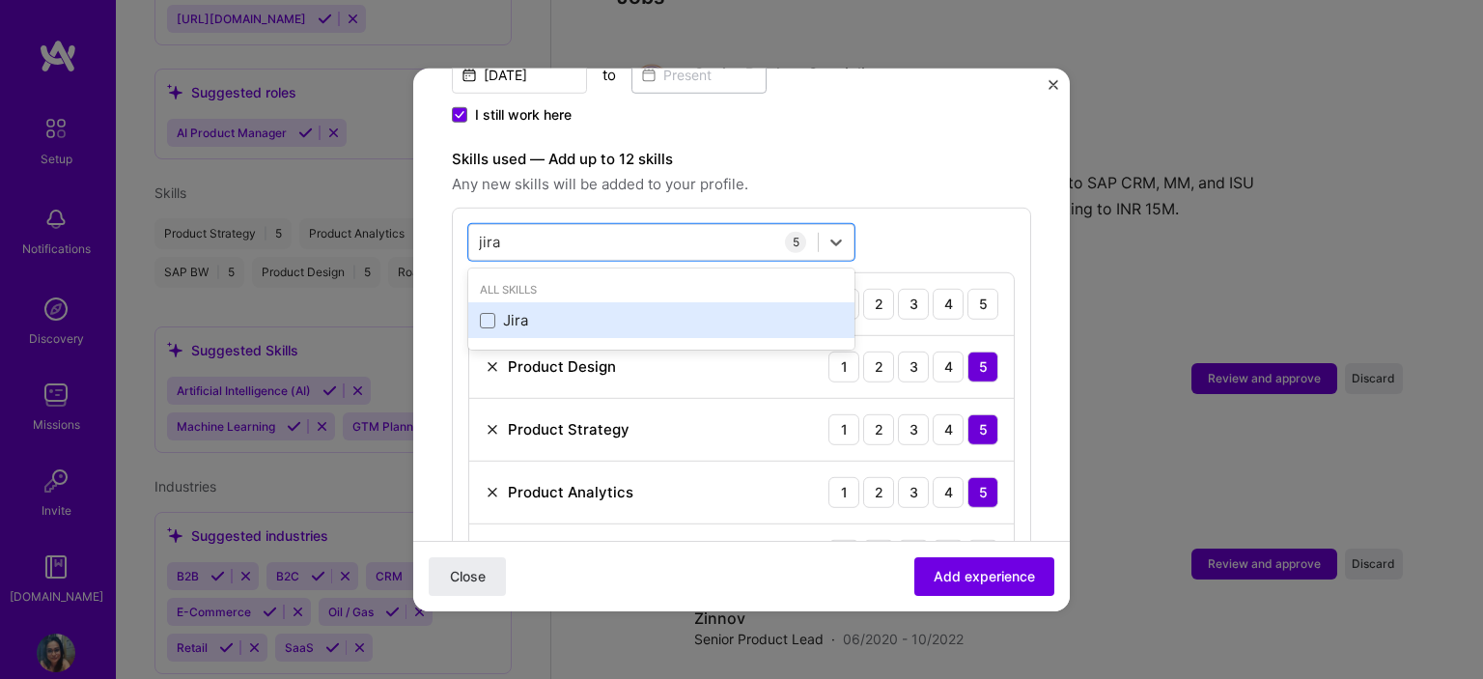
click at [588, 310] on div "Jira" at bounding box center [661, 320] width 363 height 20
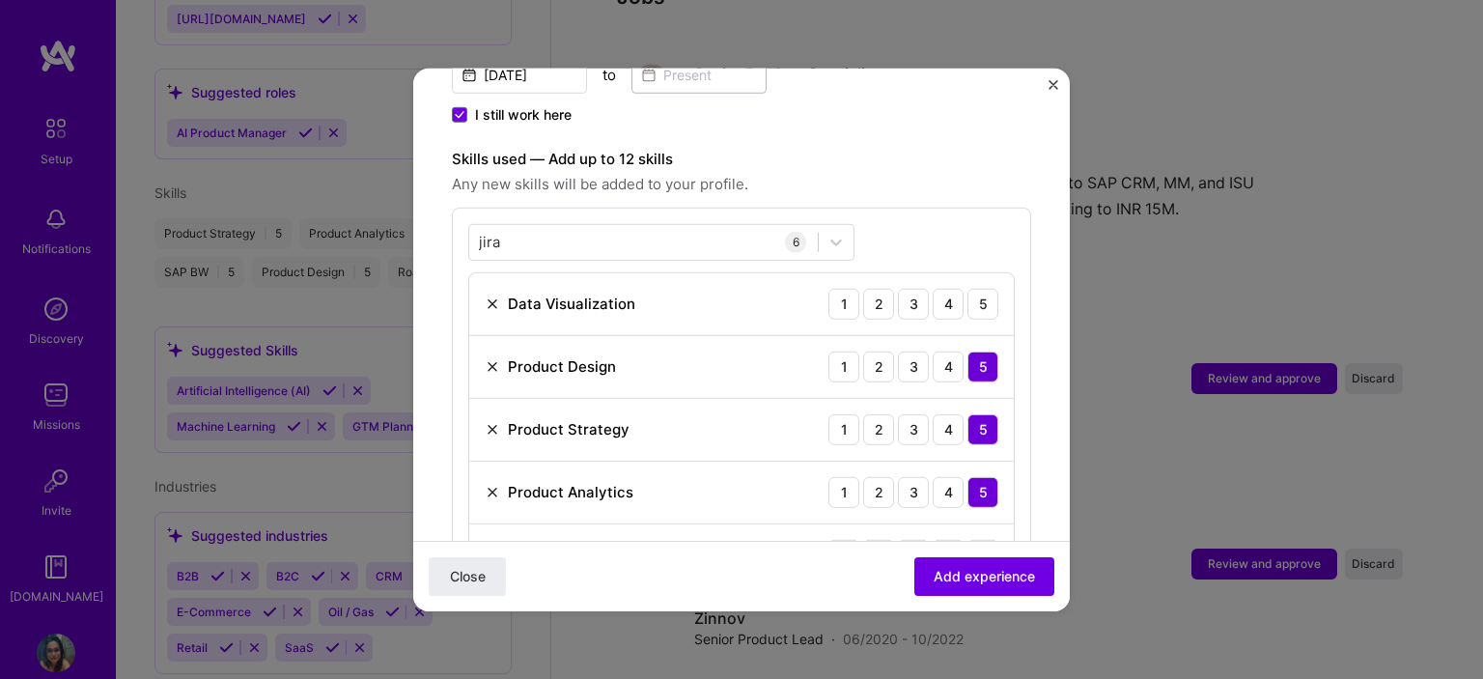
click at [604, 207] on div "jira jira 6 Data Visualization 1 2 3 4 5 Product Design 1 2 3 4 5 Product Strat…" at bounding box center [741, 436] width 579 height 458
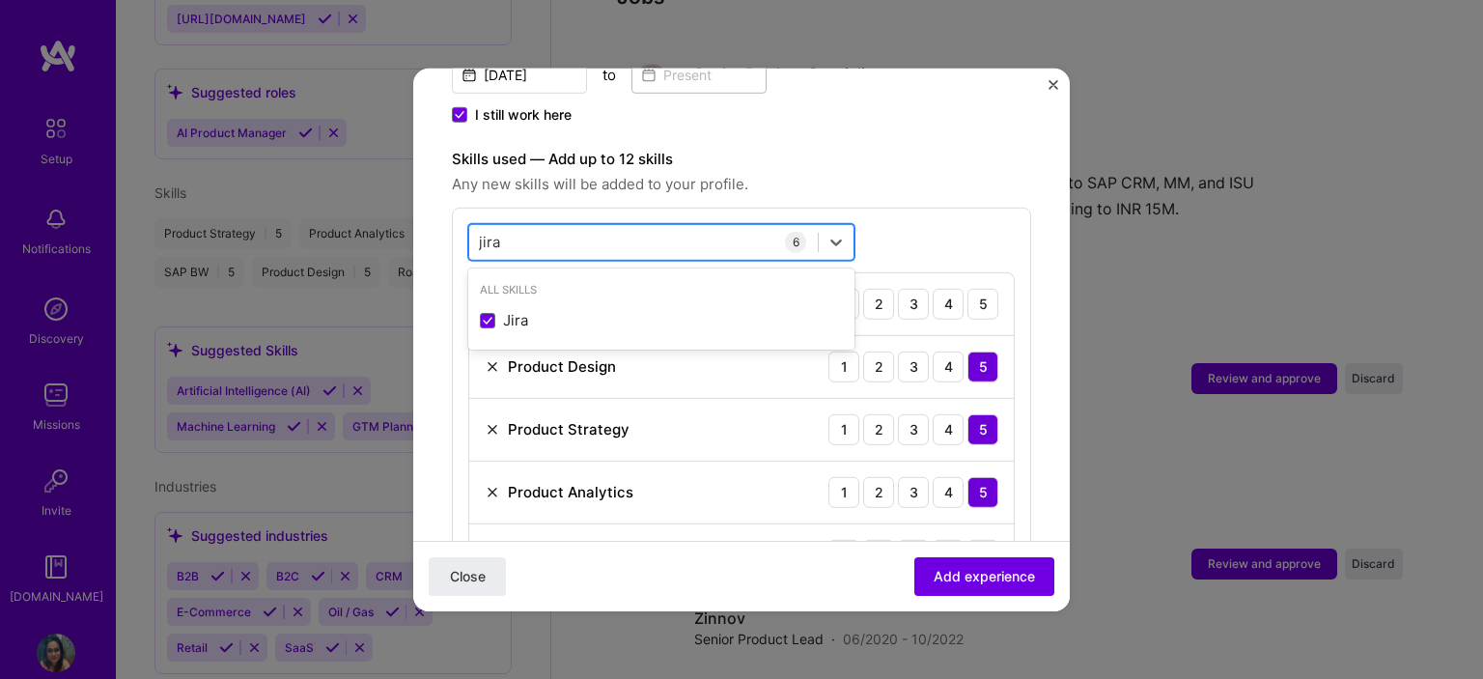
click at [559, 226] on div "[PERSON_NAME]" at bounding box center [643, 242] width 348 height 32
type input "g"
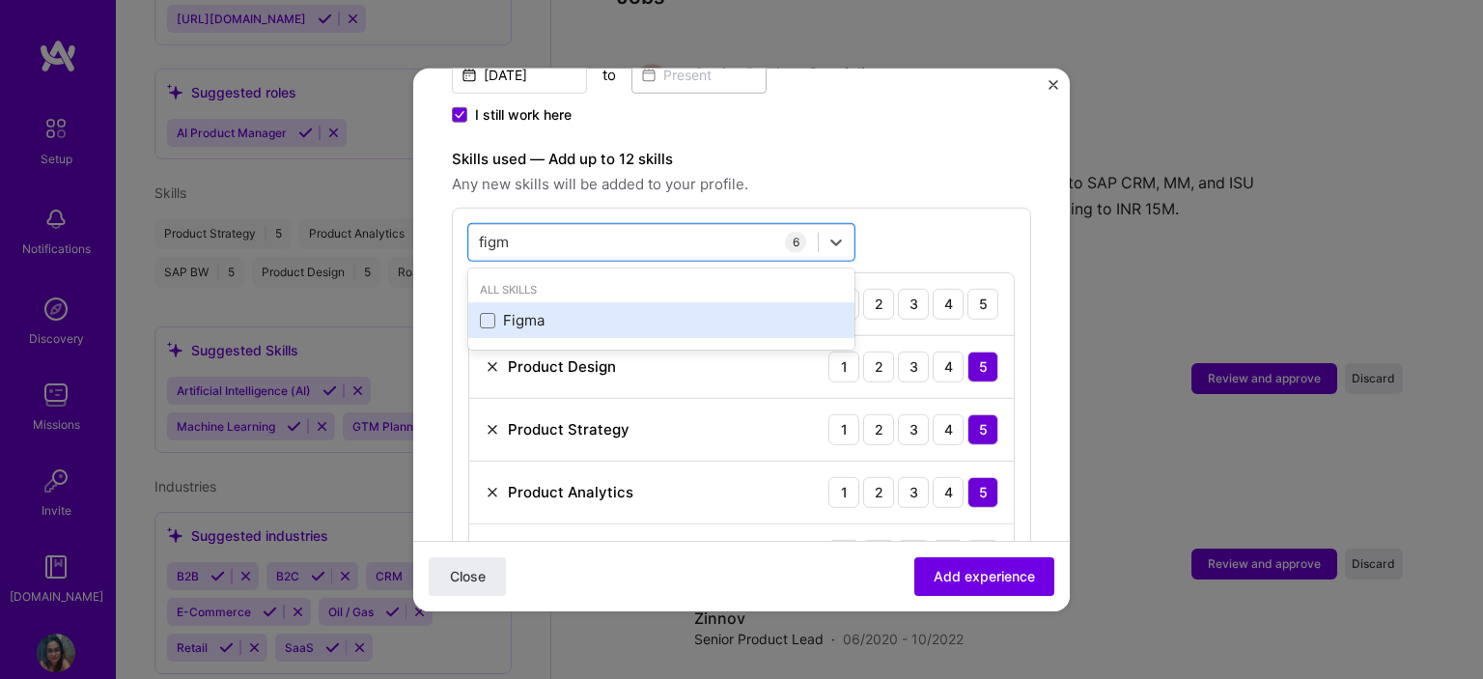
click at [540, 310] on div "Figma" at bounding box center [661, 320] width 363 height 20
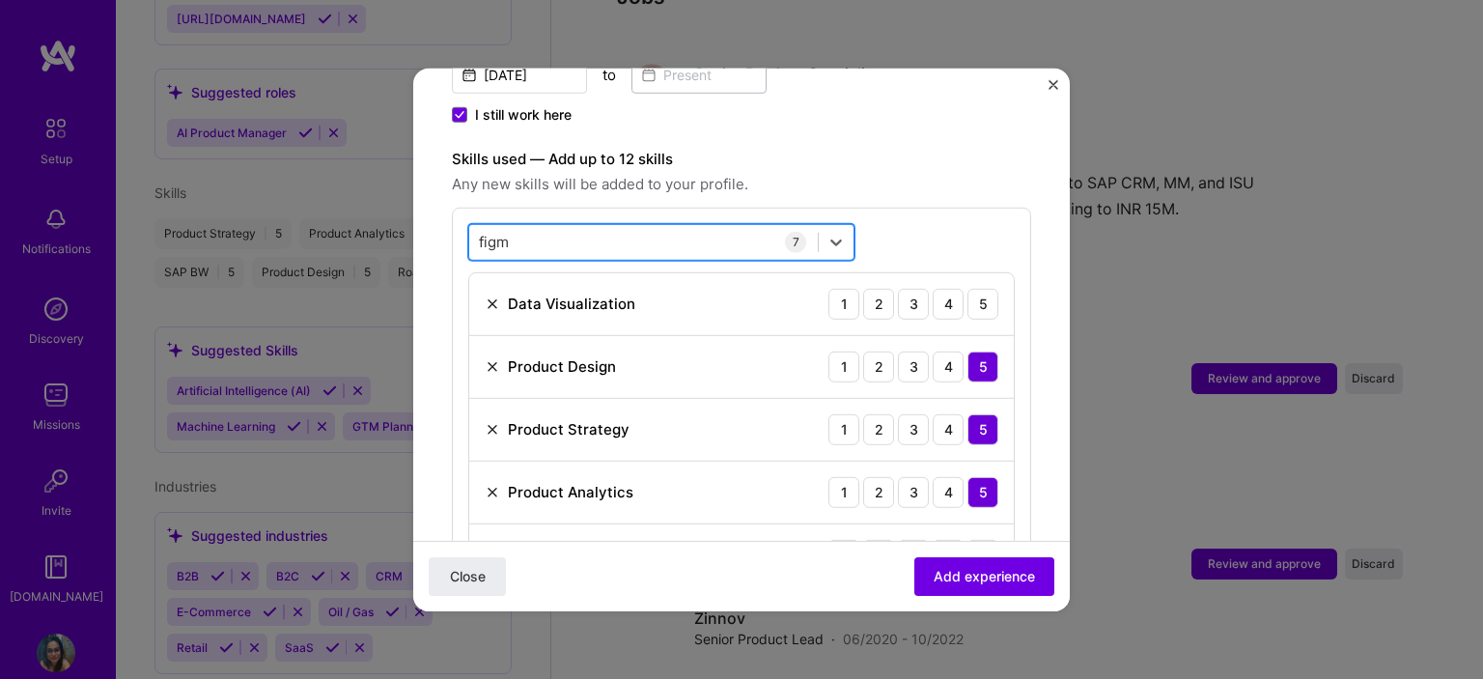
click at [624, 226] on div "figm figm" at bounding box center [643, 242] width 348 height 32
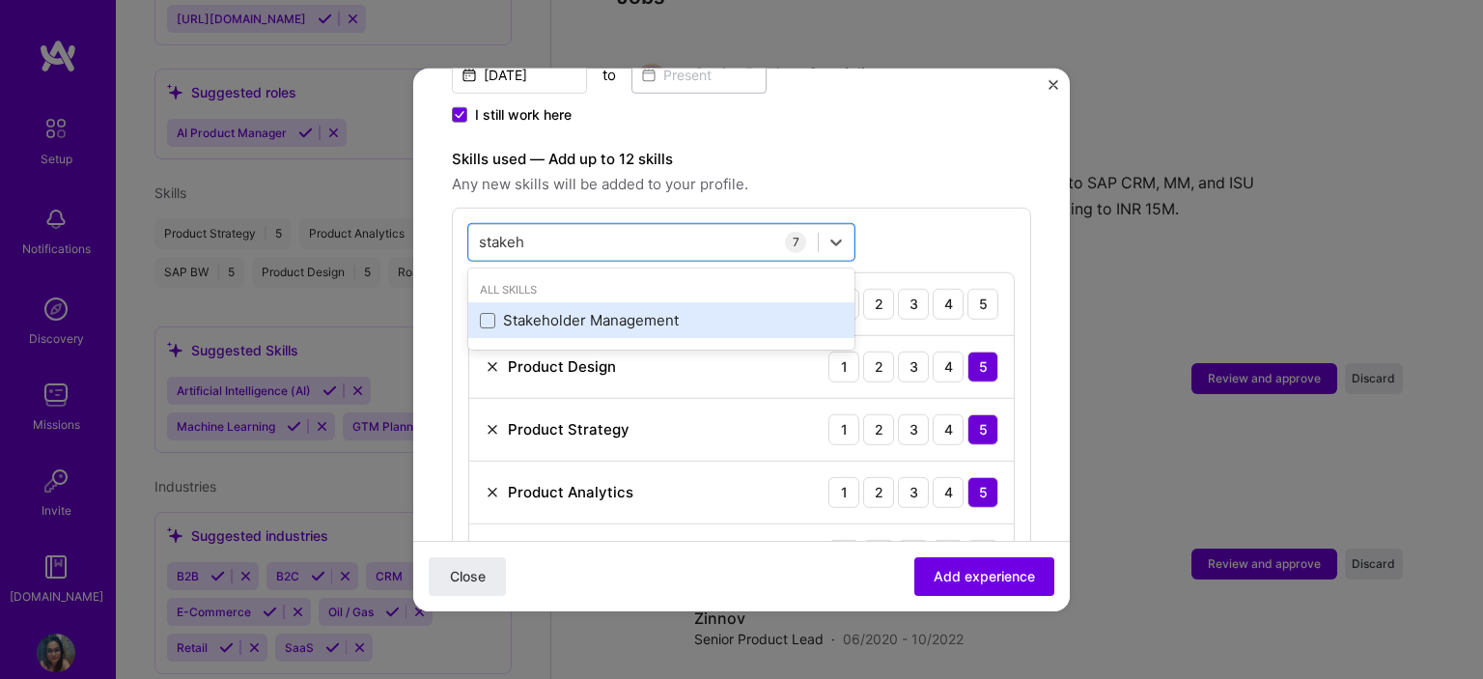
click at [580, 310] on div "Stakeholder Management" at bounding box center [661, 320] width 363 height 20
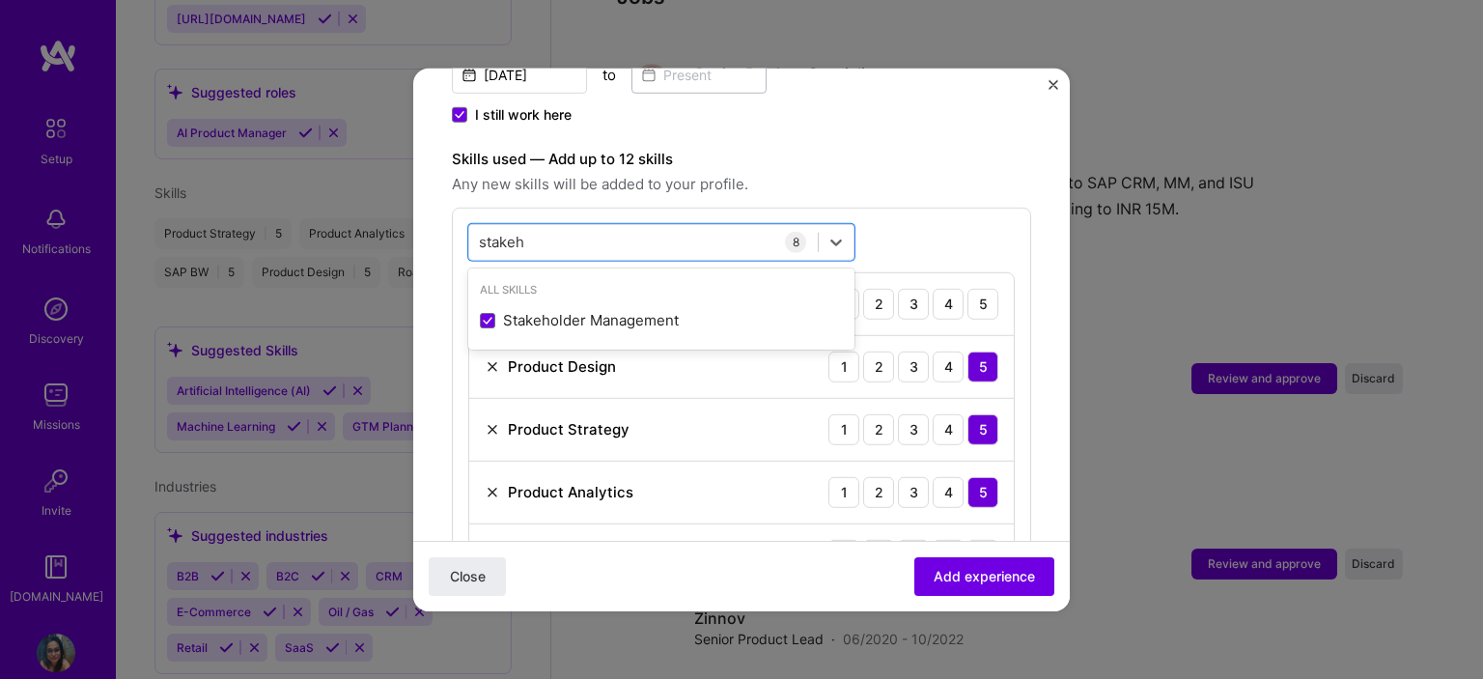
type input "stakeh"
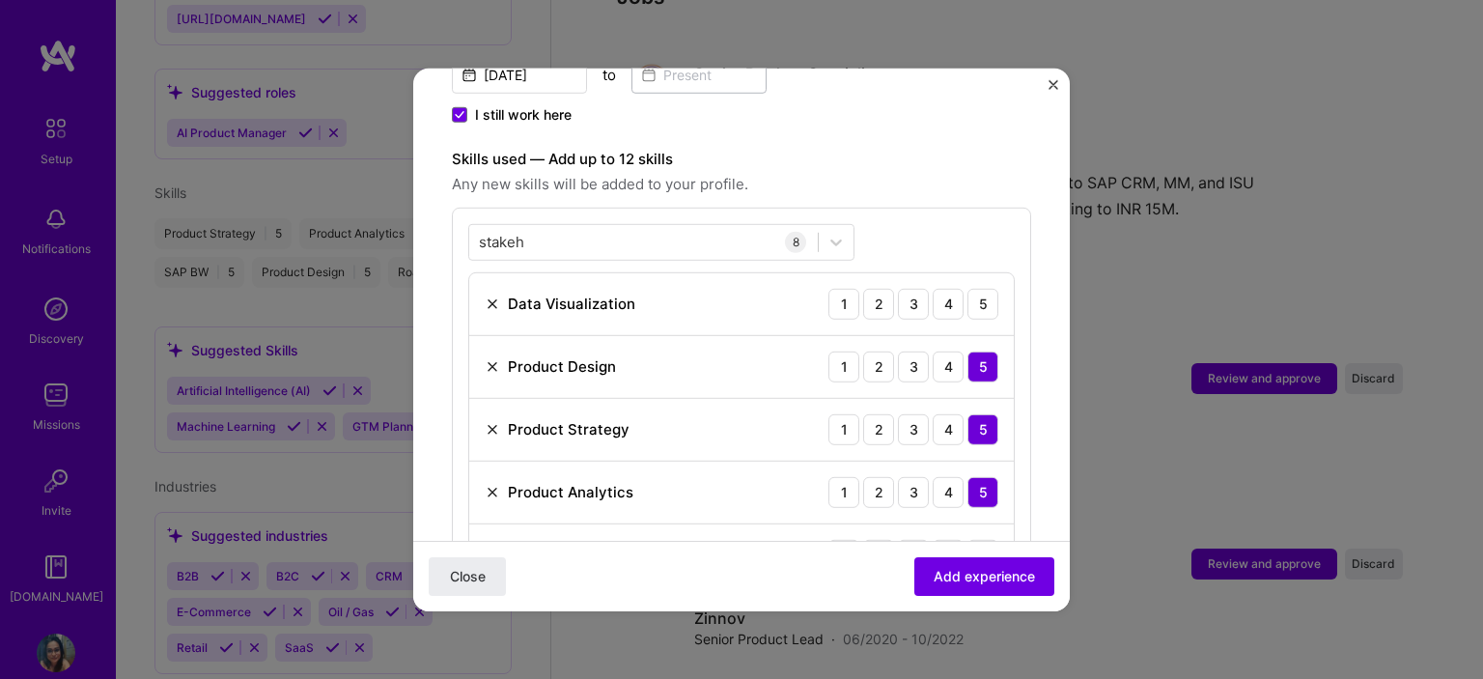
click at [901, 172] on span "Any new skills will be added to your profile." at bounding box center [741, 183] width 579 height 23
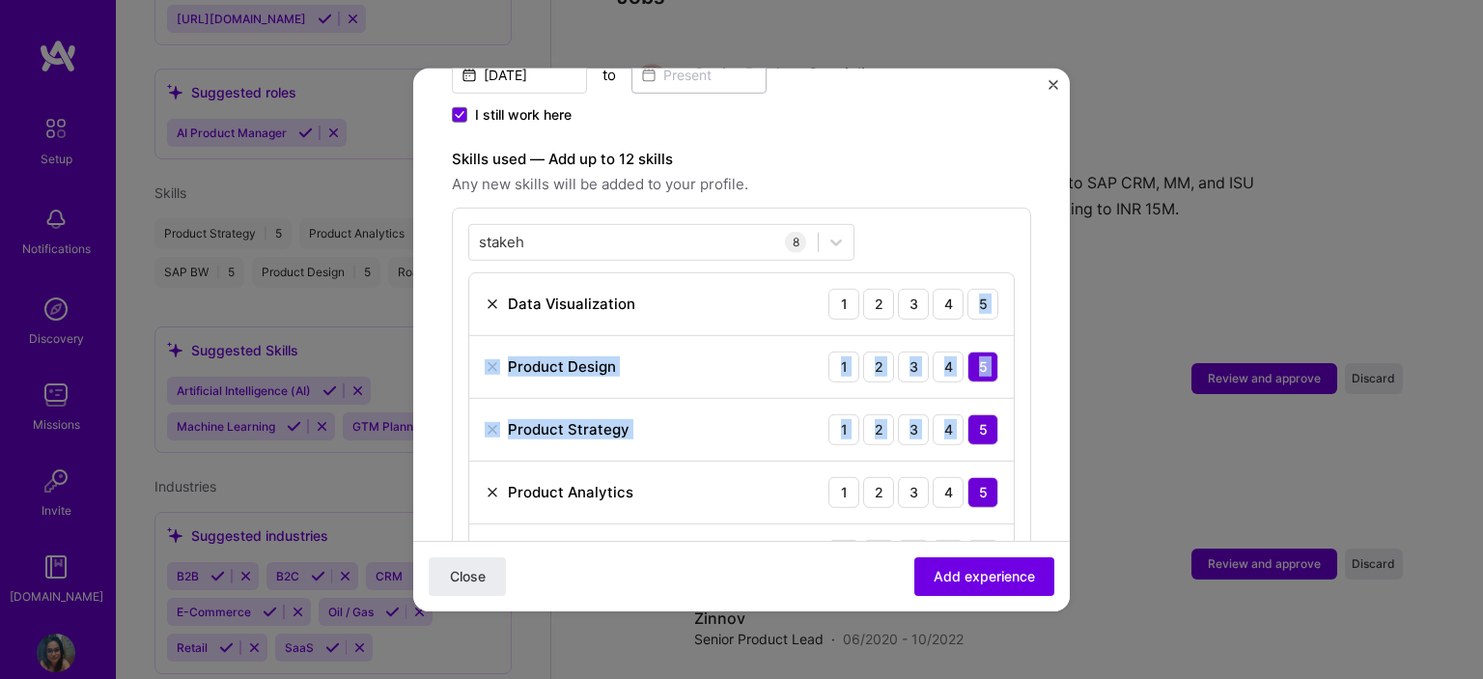
drag, startPoint x: 983, startPoint y: 280, endPoint x: 963, endPoint y: 419, distance: 140.3
click at [963, 418] on div "Data Visualization 1 2 3 4 5 Product Design 1 2 3 4 5 Product Strategy 1 2 3 4 …" at bounding box center [741, 522] width 546 height 503
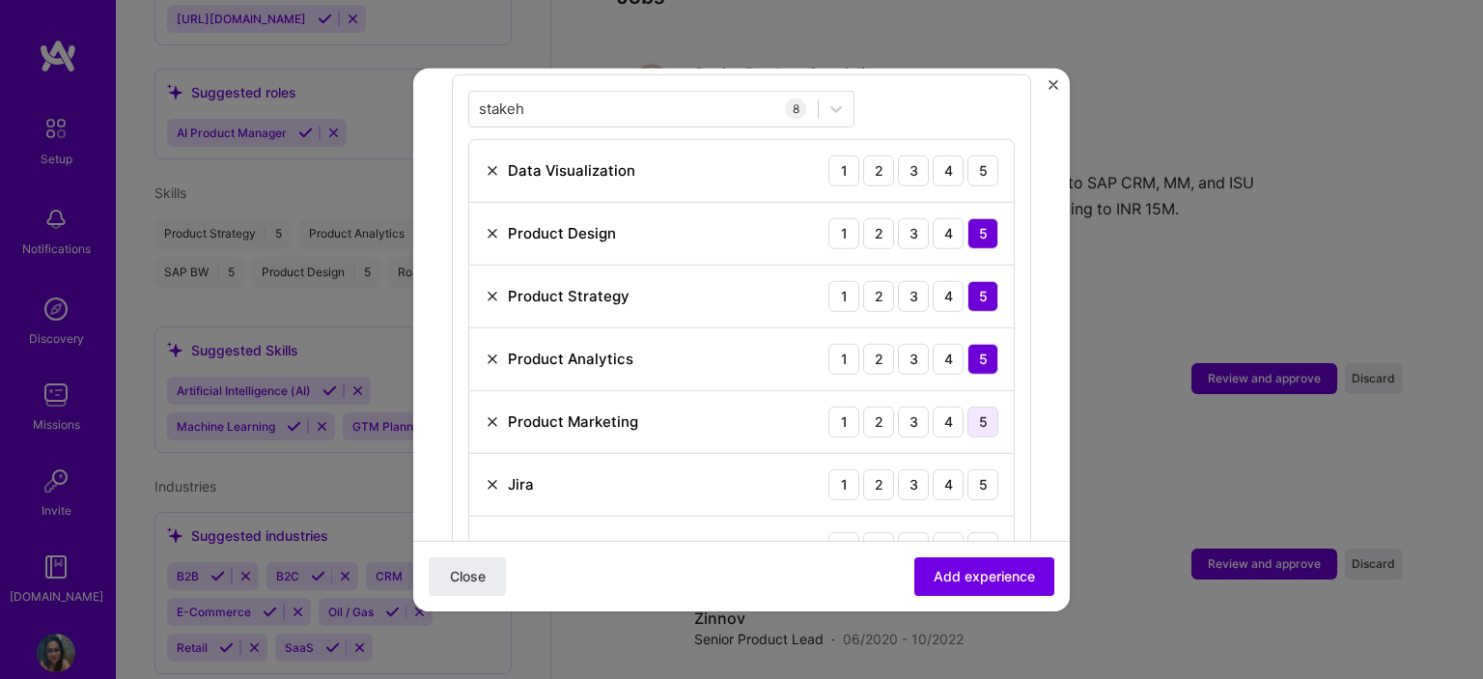
click at [990, 405] on div "5" at bounding box center [982, 420] width 31 height 31
click at [986, 155] on div "5" at bounding box center [982, 169] width 31 height 31
click at [984, 468] on div "5" at bounding box center [982, 483] width 31 height 31
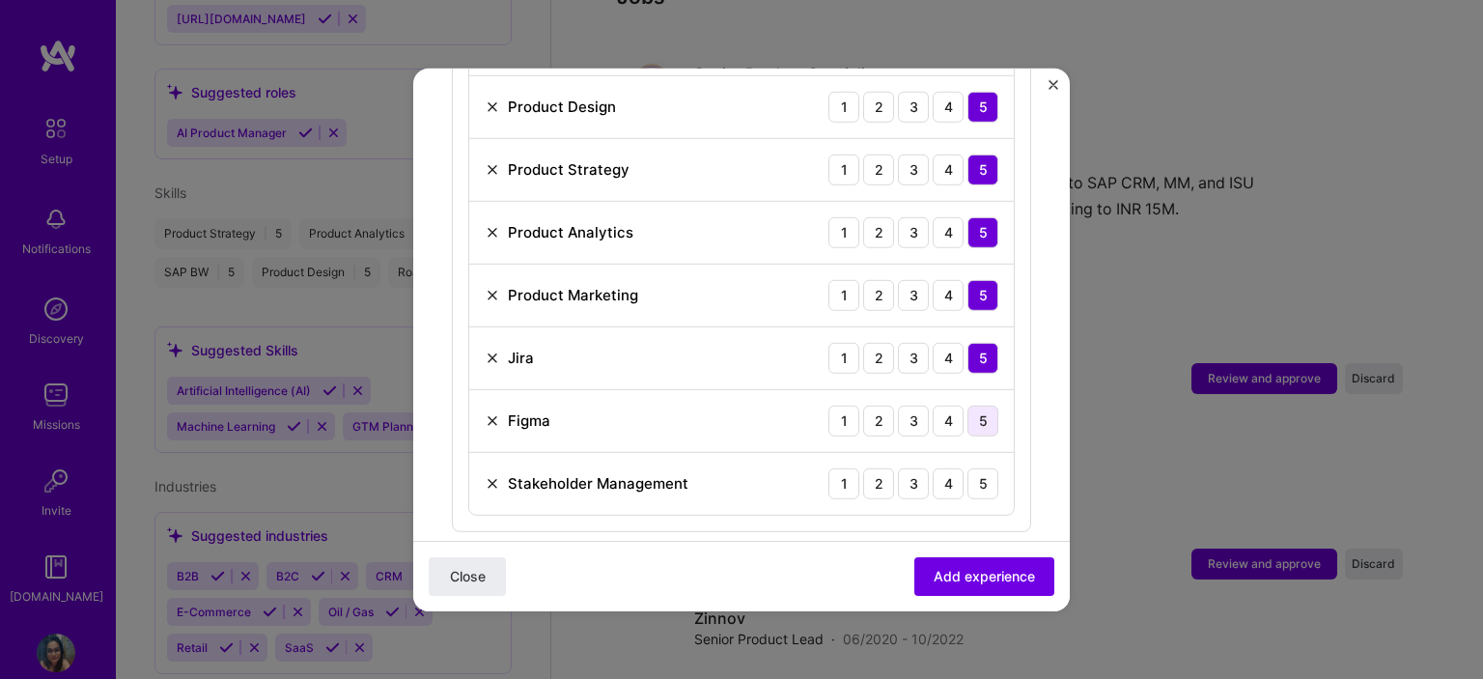
click at [985, 404] on div "5" at bounding box center [982, 419] width 31 height 31
click at [985, 467] on div "5" at bounding box center [982, 482] width 31 height 31
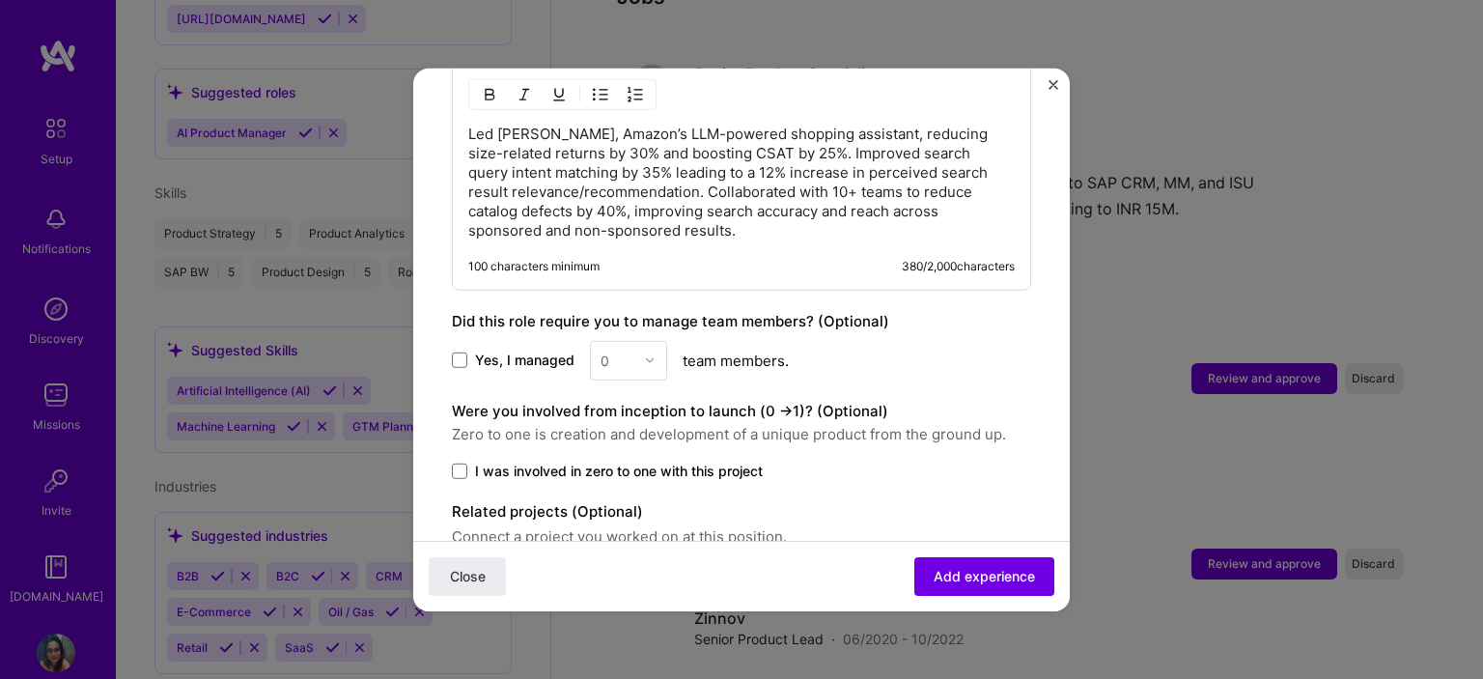
scroll to position [1459, 0]
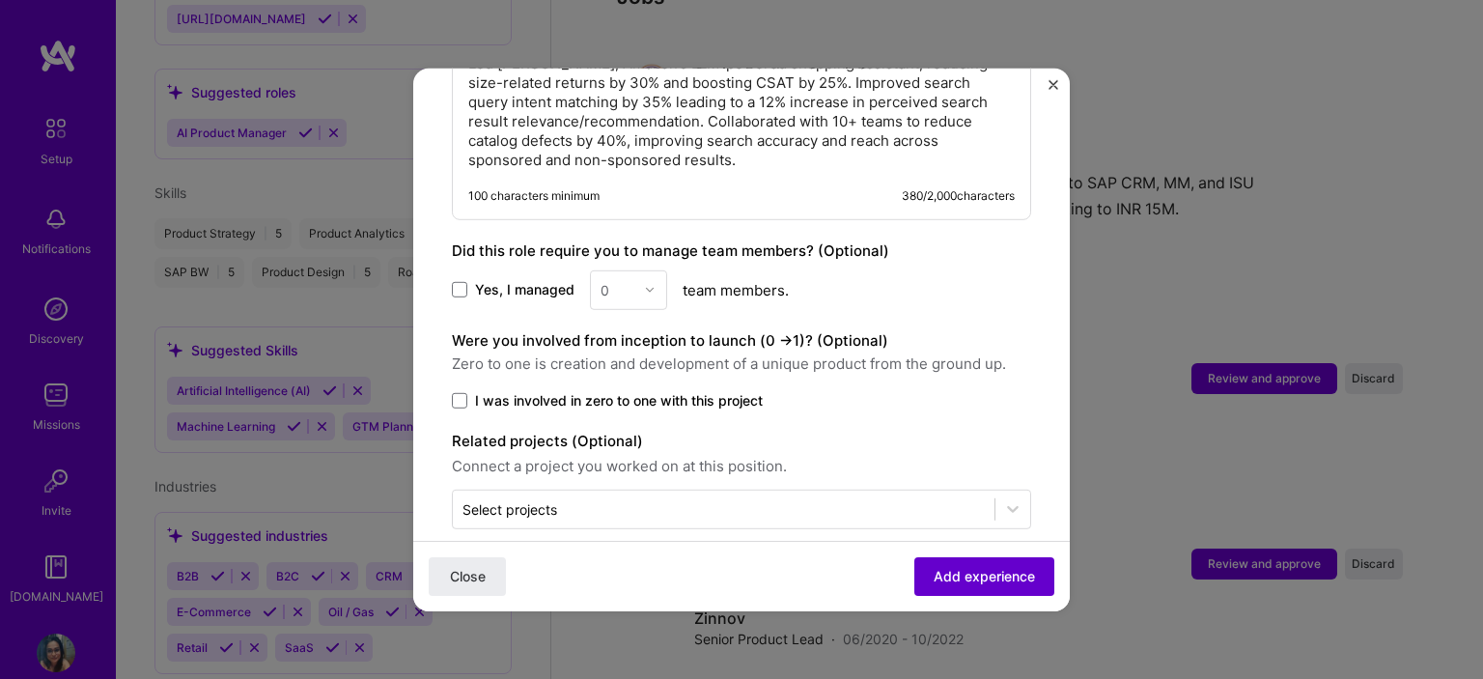
click at [987, 577] on span "Add experience" at bounding box center [983, 576] width 101 height 19
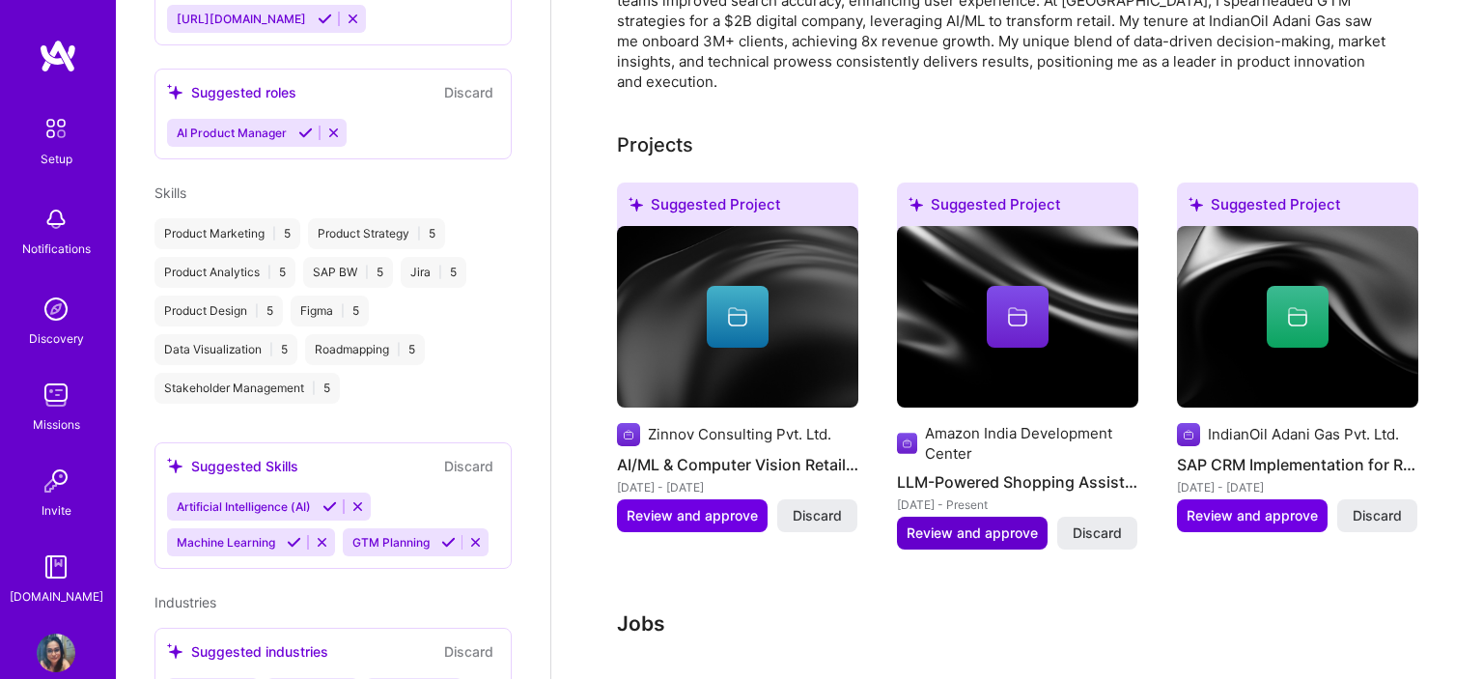
scroll to position [650, 0]
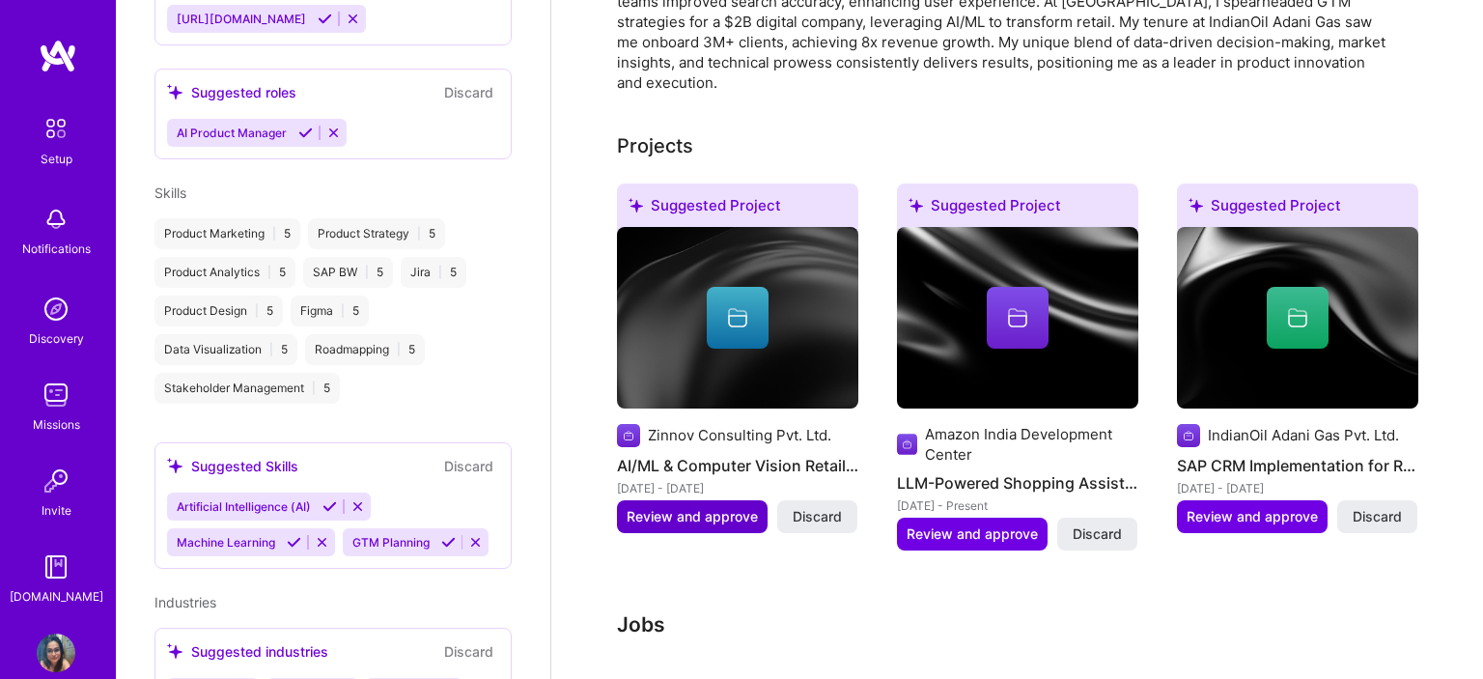
click at [713, 507] on span "Review and approve" at bounding box center [691, 516] width 131 height 19
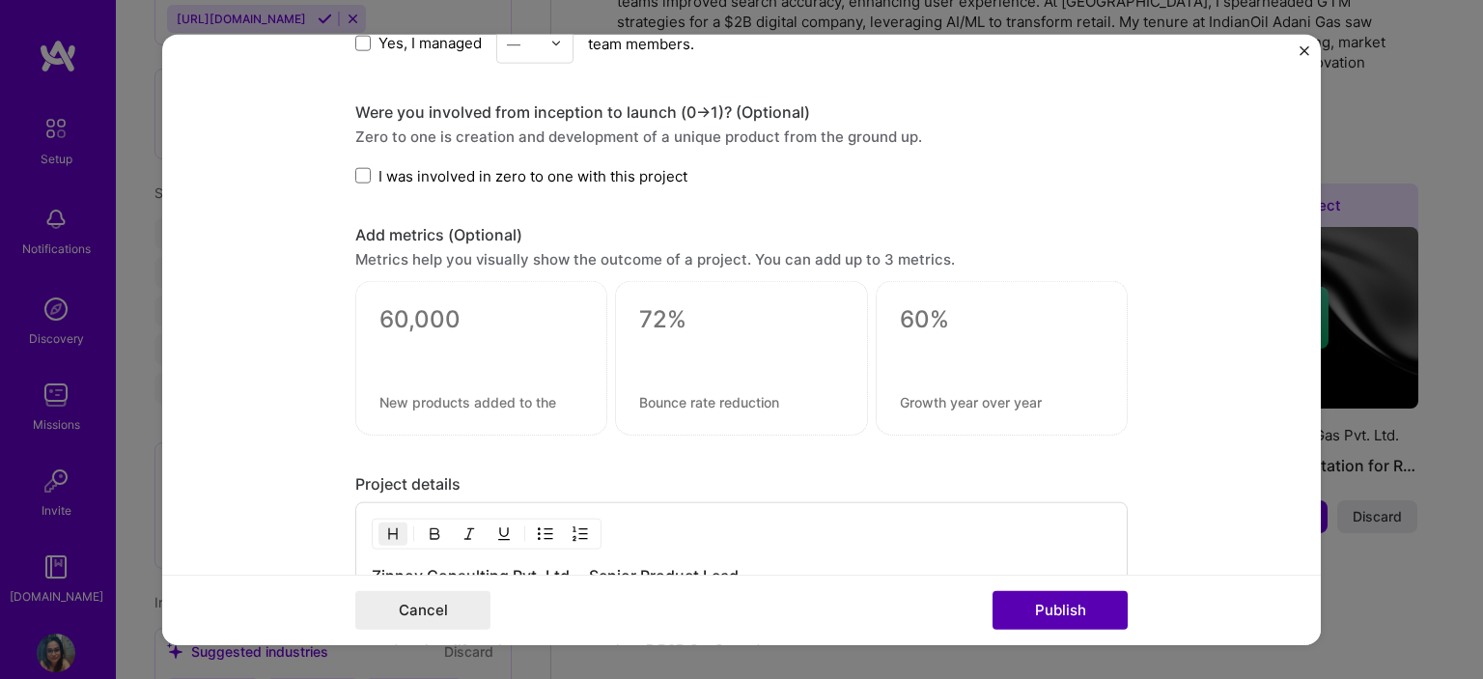
click at [1049, 621] on button "Publish" at bounding box center [1059, 610] width 135 height 39
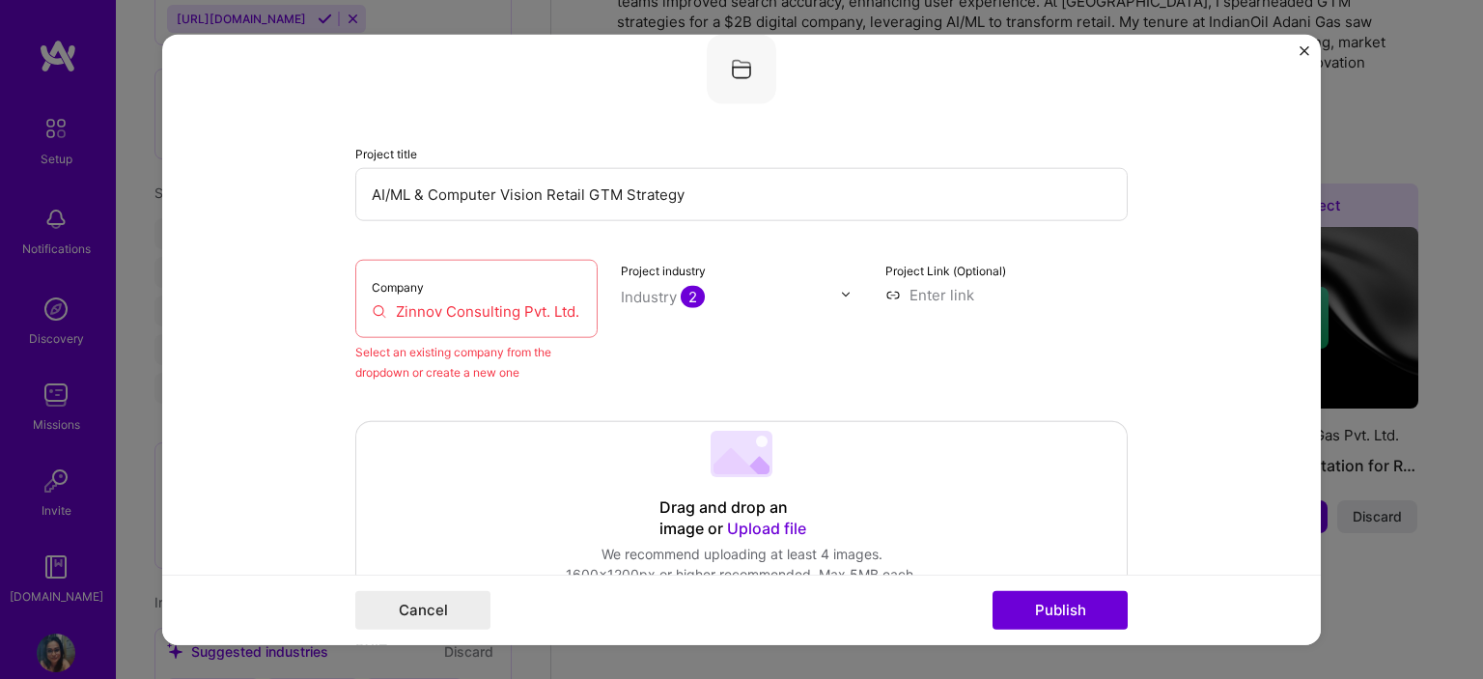
scroll to position [125, 0]
click at [563, 313] on input "Zinnov Consulting Pvt. Ltd." at bounding box center [476, 311] width 209 height 20
click at [506, 302] on input "zinnov" at bounding box center [476, 311] width 209 height 20
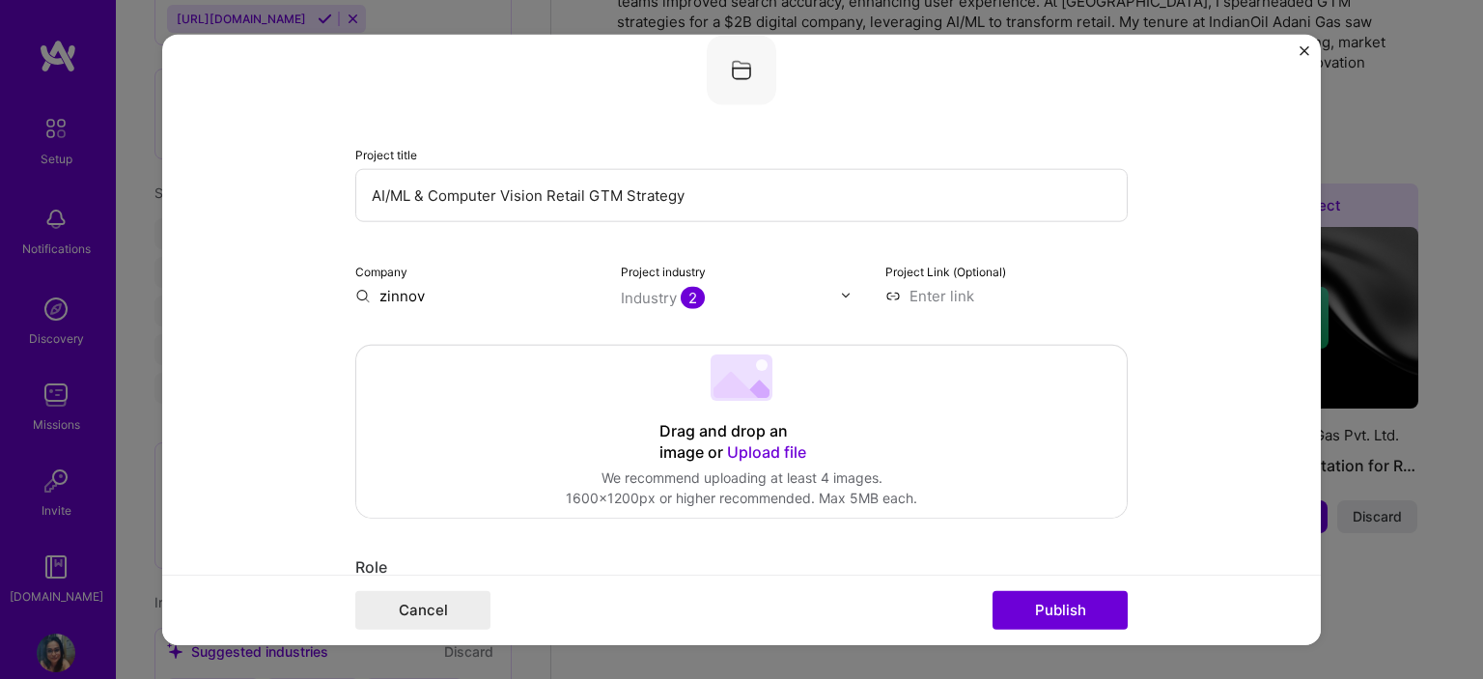
click at [460, 287] on input "zinnov" at bounding box center [476, 294] width 242 height 20
click at [1049, 609] on button "Publish" at bounding box center [1059, 610] width 135 height 39
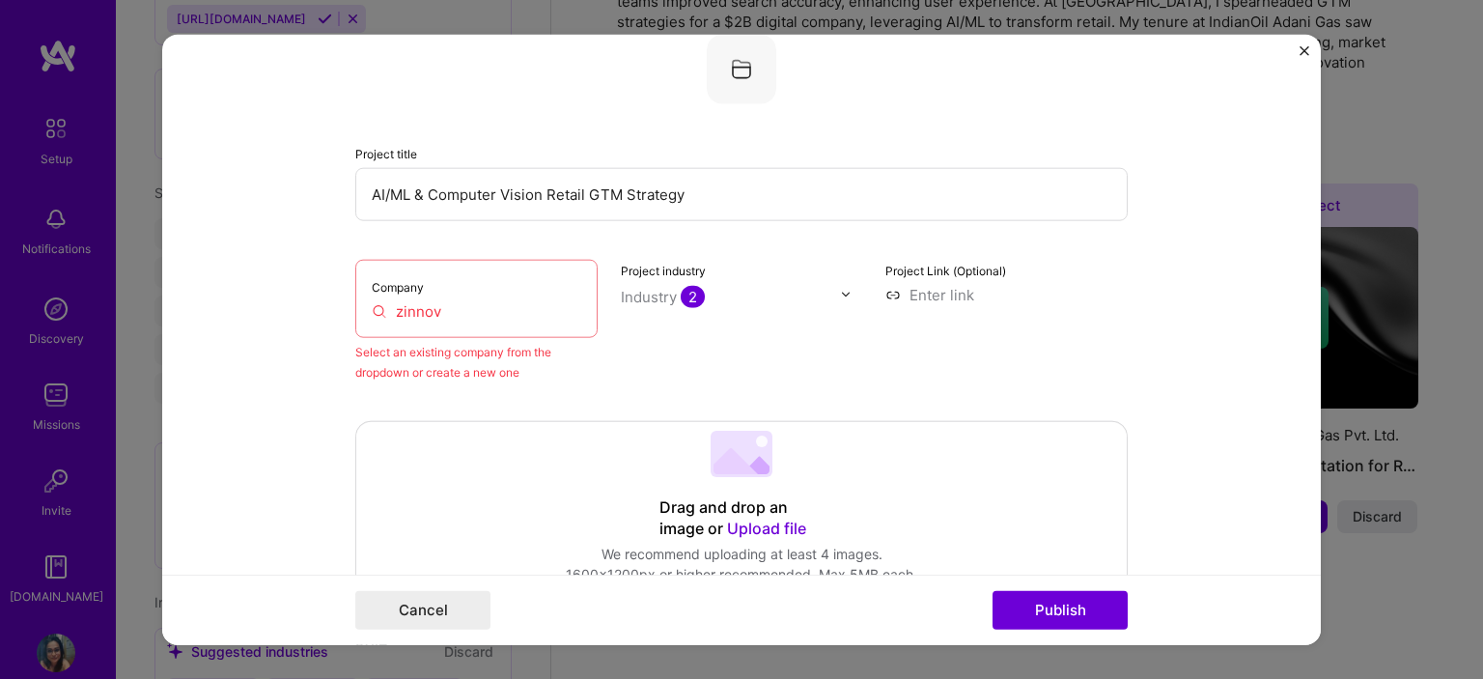
scroll to position [125, 0]
click at [511, 306] on input "zinnov" at bounding box center [476, 311] width 209 height 20
click at [469, 305] on input "Zinnov" at bounding box center [476, 311] width 209 height 20
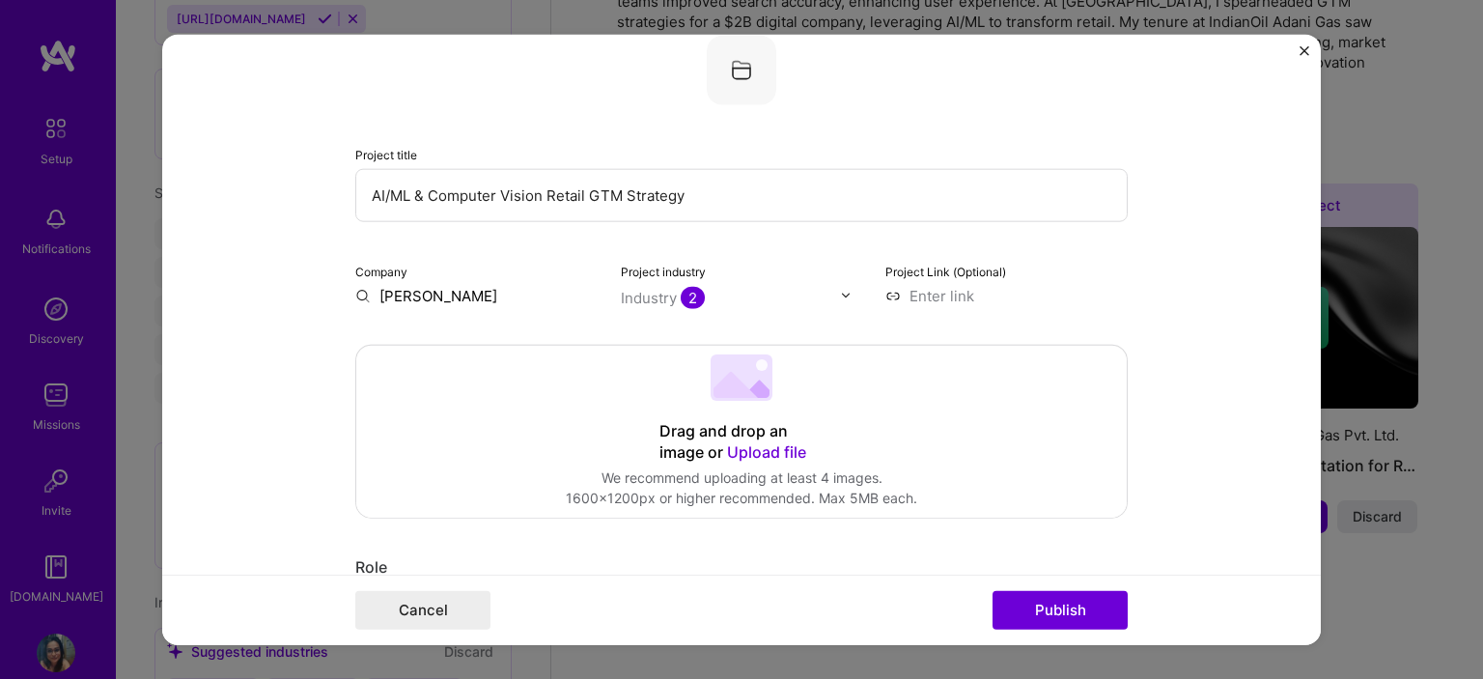
type input "Zinnov"
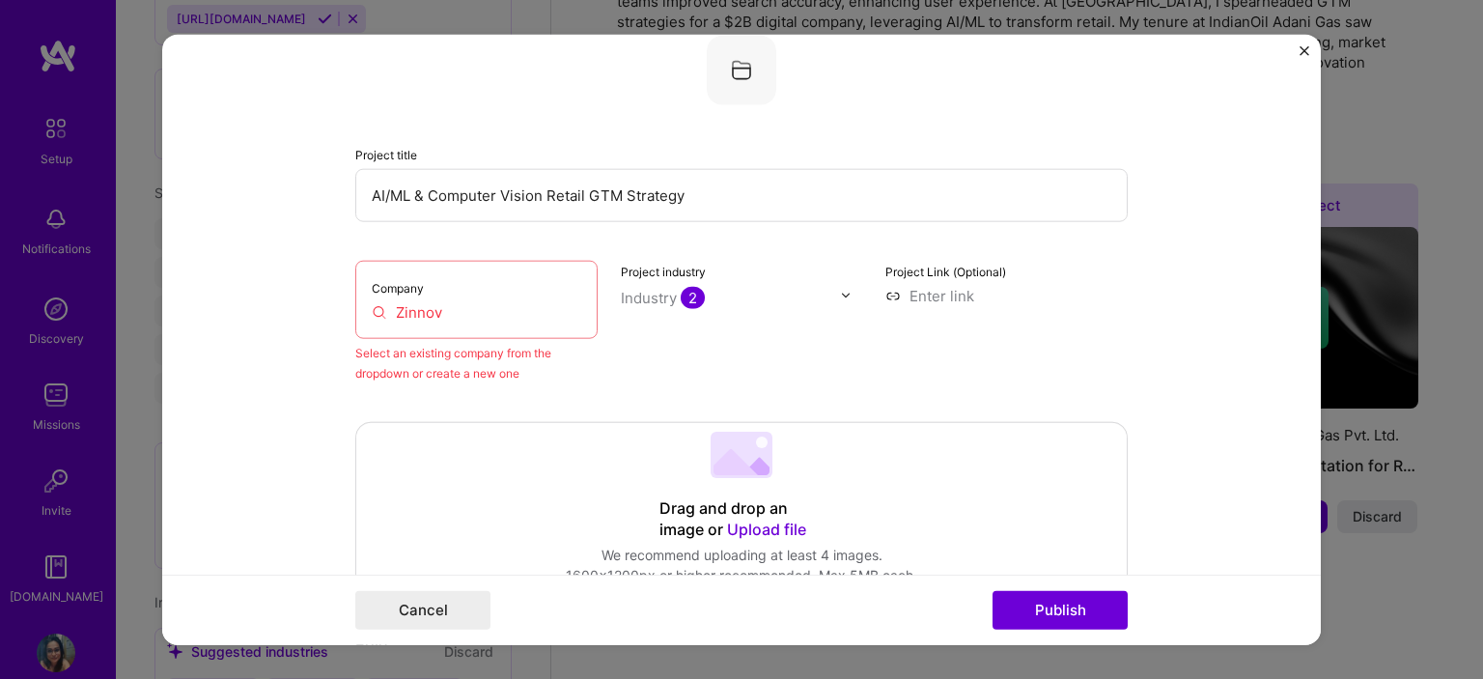
click at [593, 367] on div "Select an existing company from the dropdown or create a new one" at bounding box center [476, 362] width 242 height 41
click at [958, 297] on input at bounding box center [1006, 295] width 242 height 20
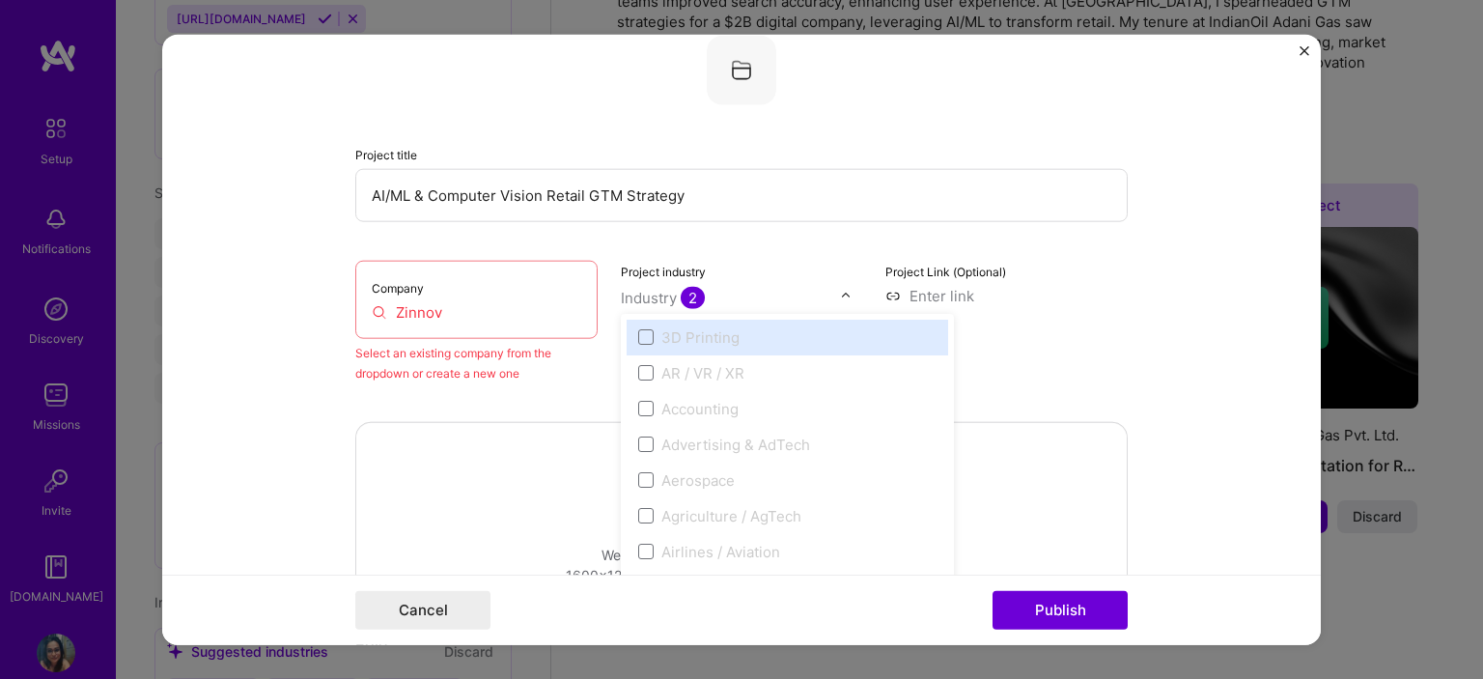
click at [803, 290] on input "text" at bounding box center [731, 297] width 220 height 20
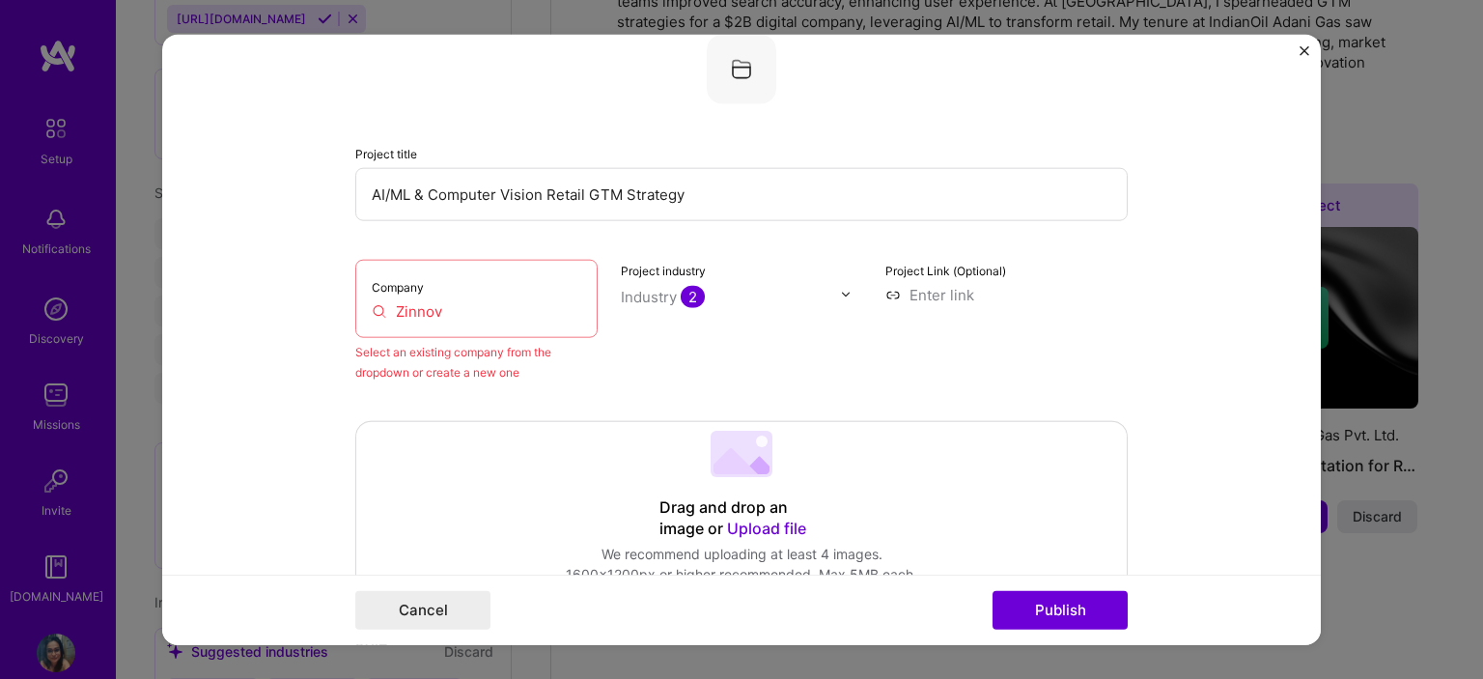
click at [1091, 596] on button "Publish" at bounding box center [1059, 610] width 135 height 39
click at [1012, 612] on button "Publish" at bounding box center [1059, 610] width 135 height 39
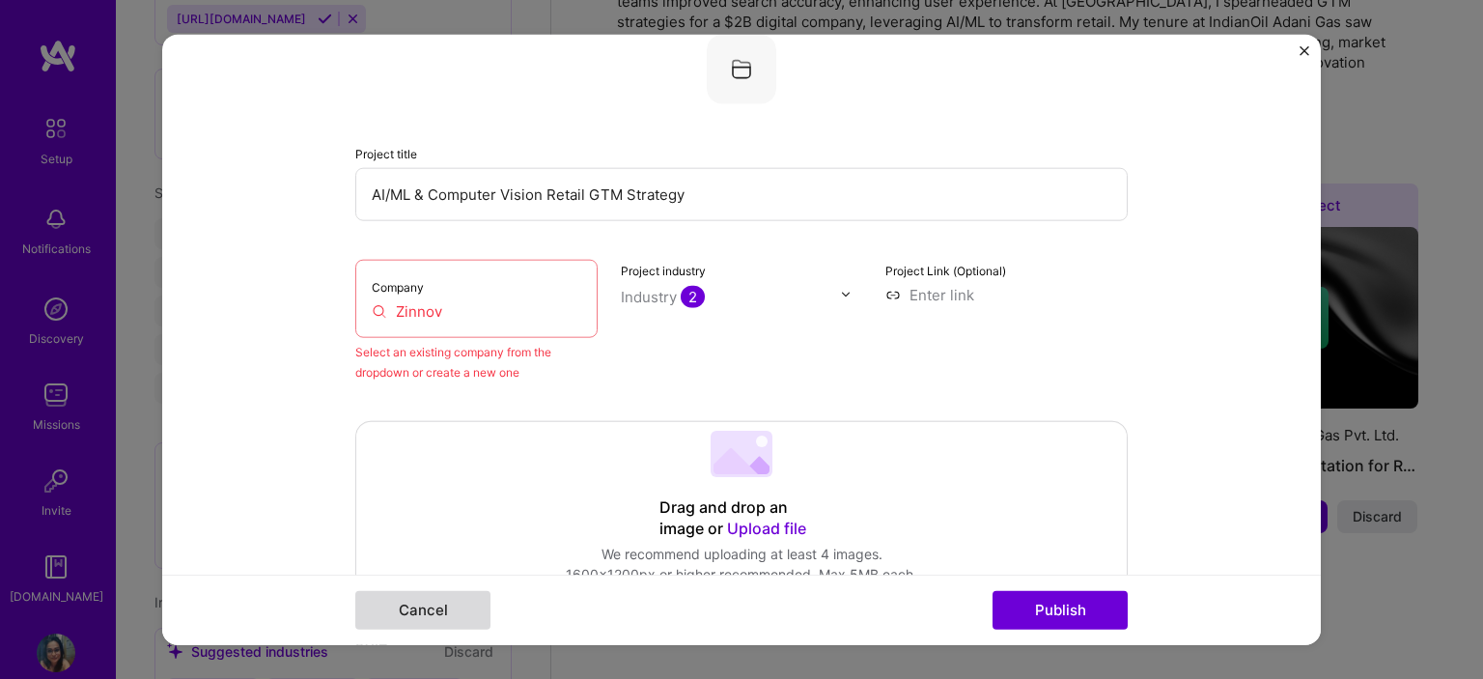
click at [460, 595] on button "Cancel" at bounding box center [422, 610] width 135 height 39
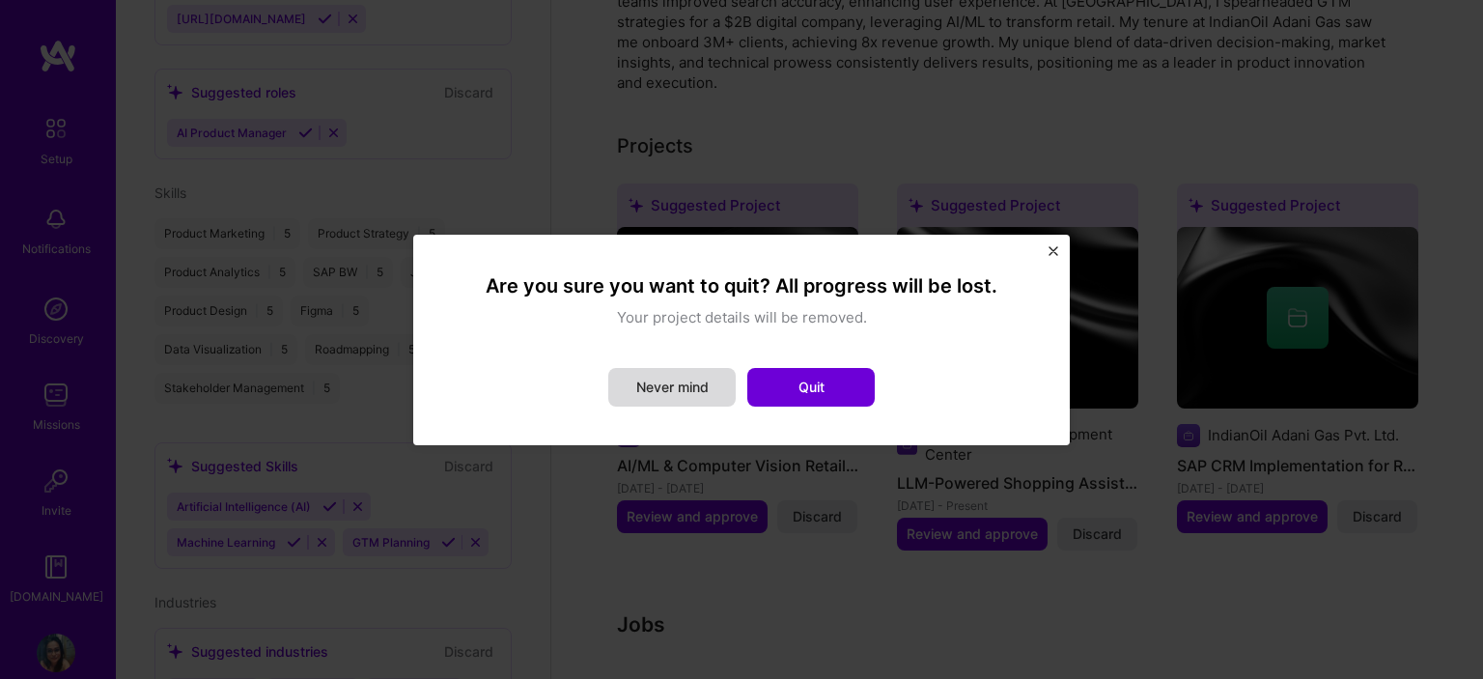
click at [682, 389] on button "Never mind" at bounding box center [671, 387] width 127 height 39
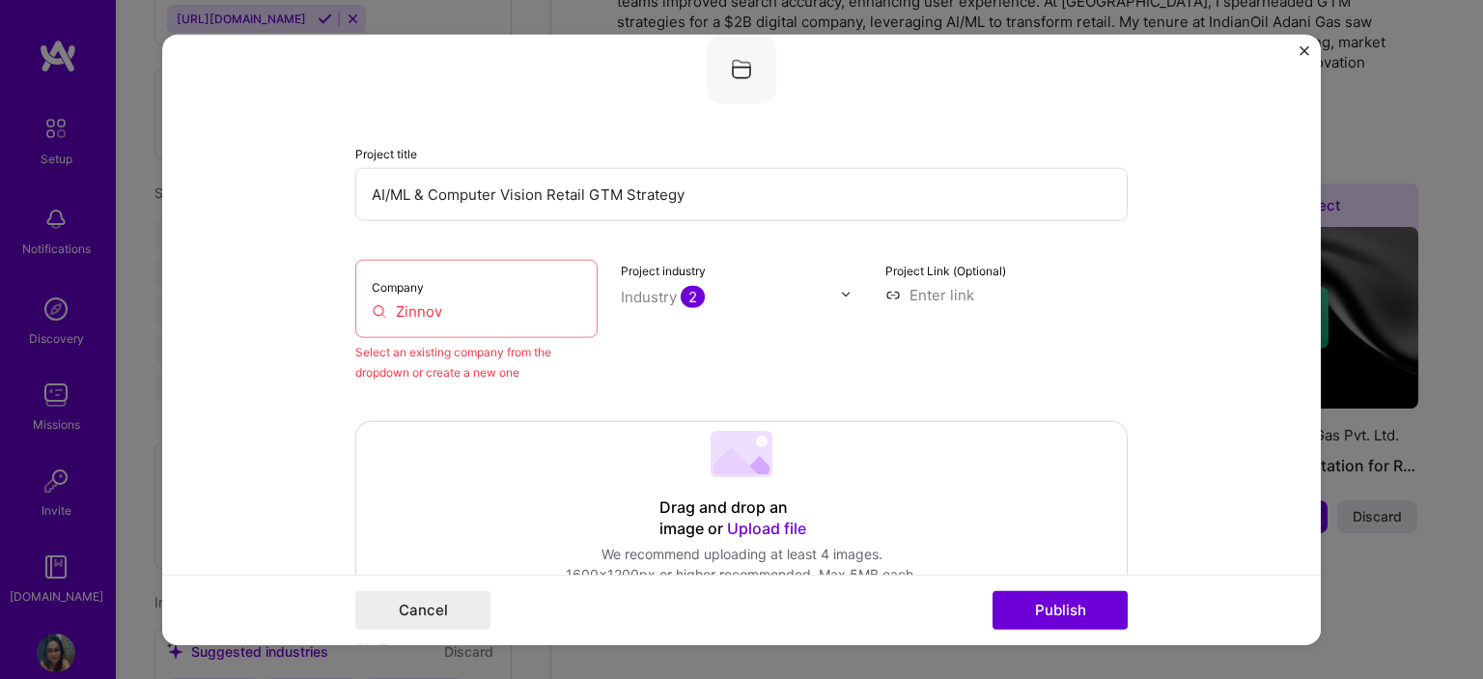
click at [1299, 54] on img "Close" at bounding box center [1304, 50] width 10 height 10
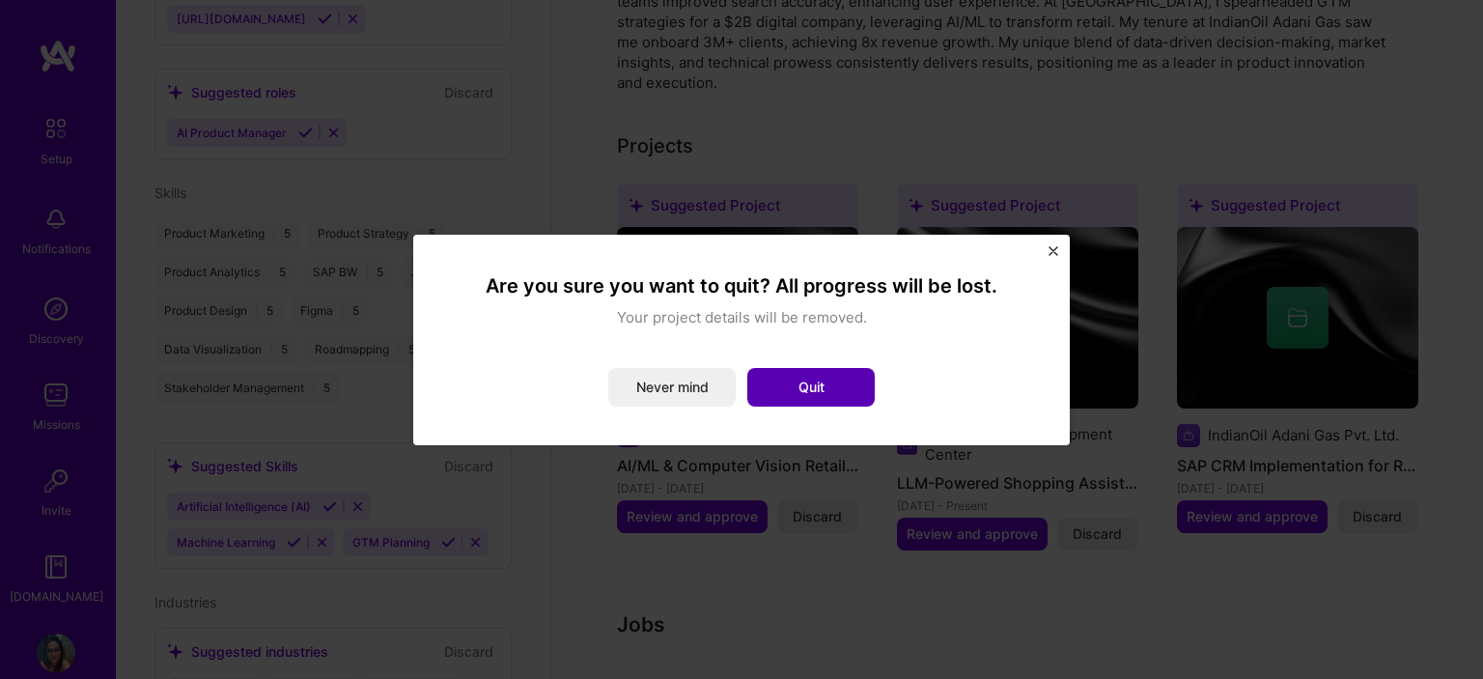
click at [821, 394] on button "Quit" at bounding box center [810, 387] width 127 height 39
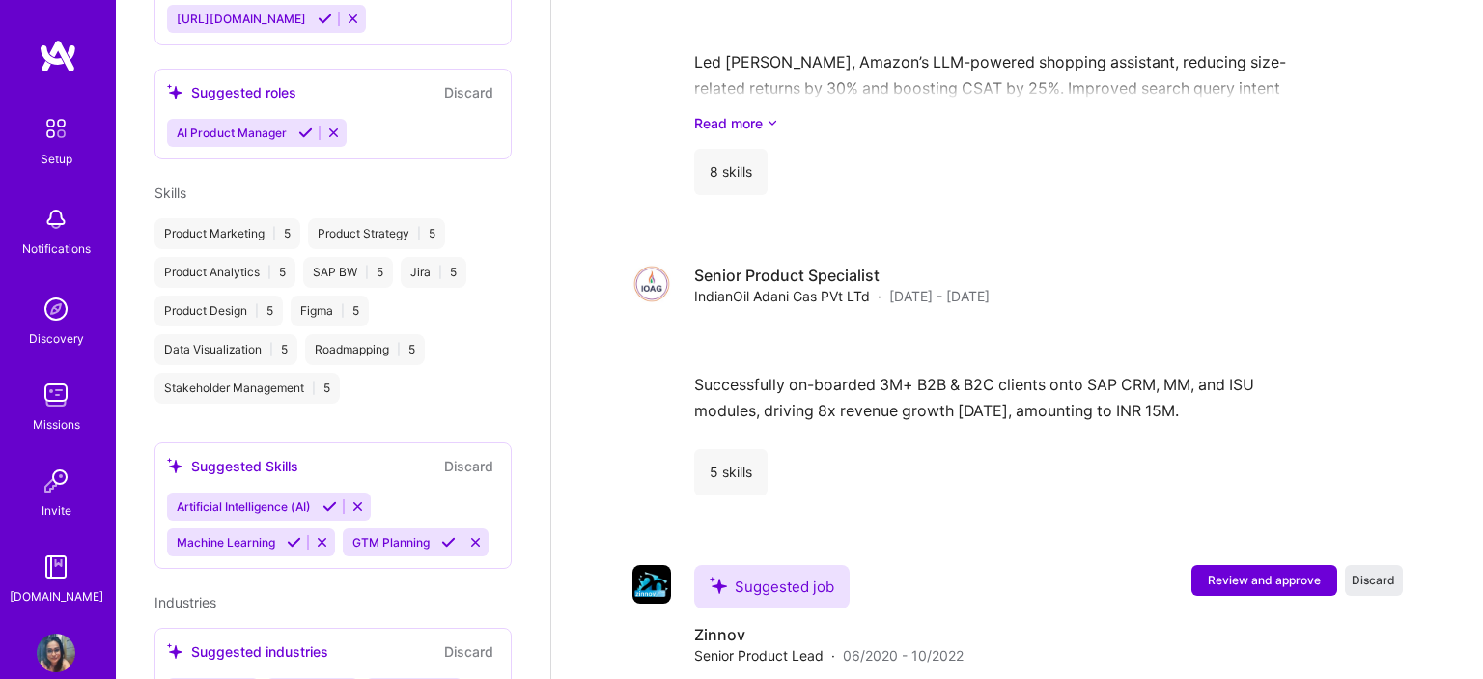
scroll to position [1416, 0]
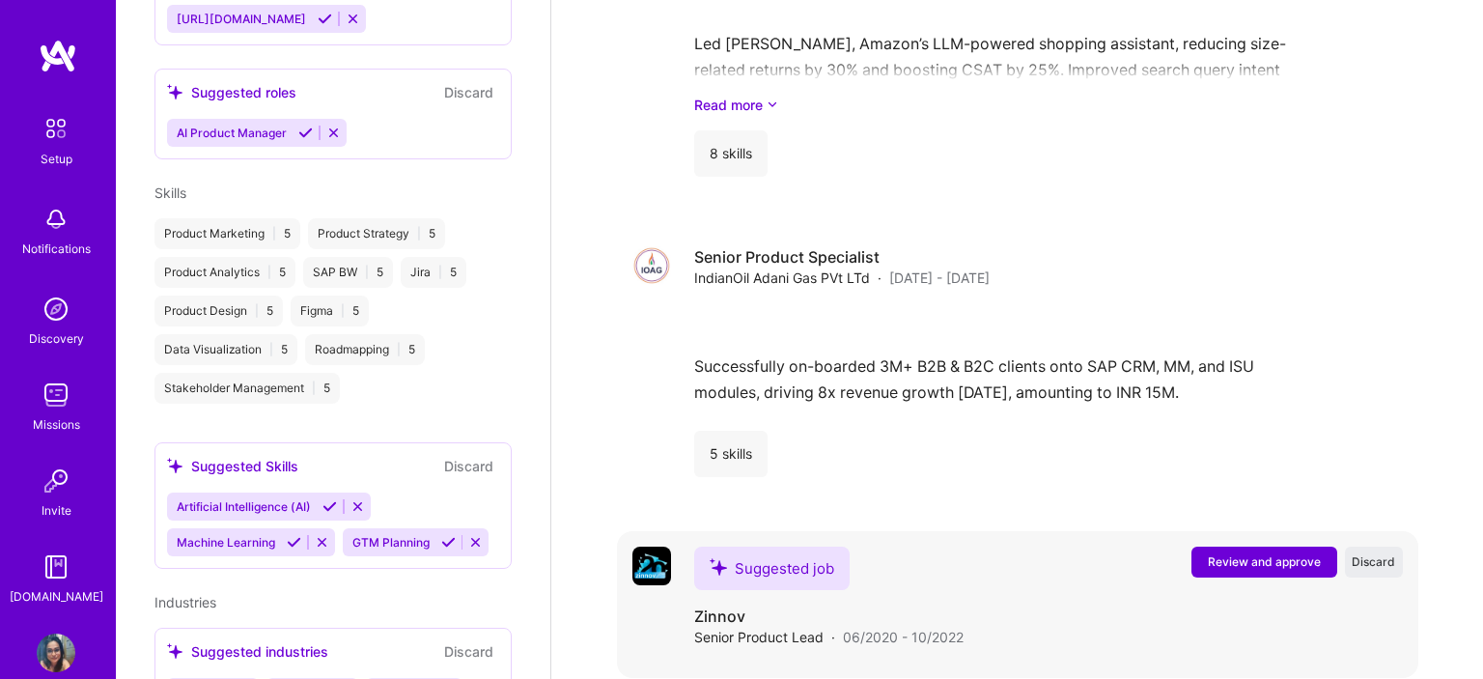
click at [1218, 546] on button "Review and approve" at bounding box center [1264, 561] width 146 height 31
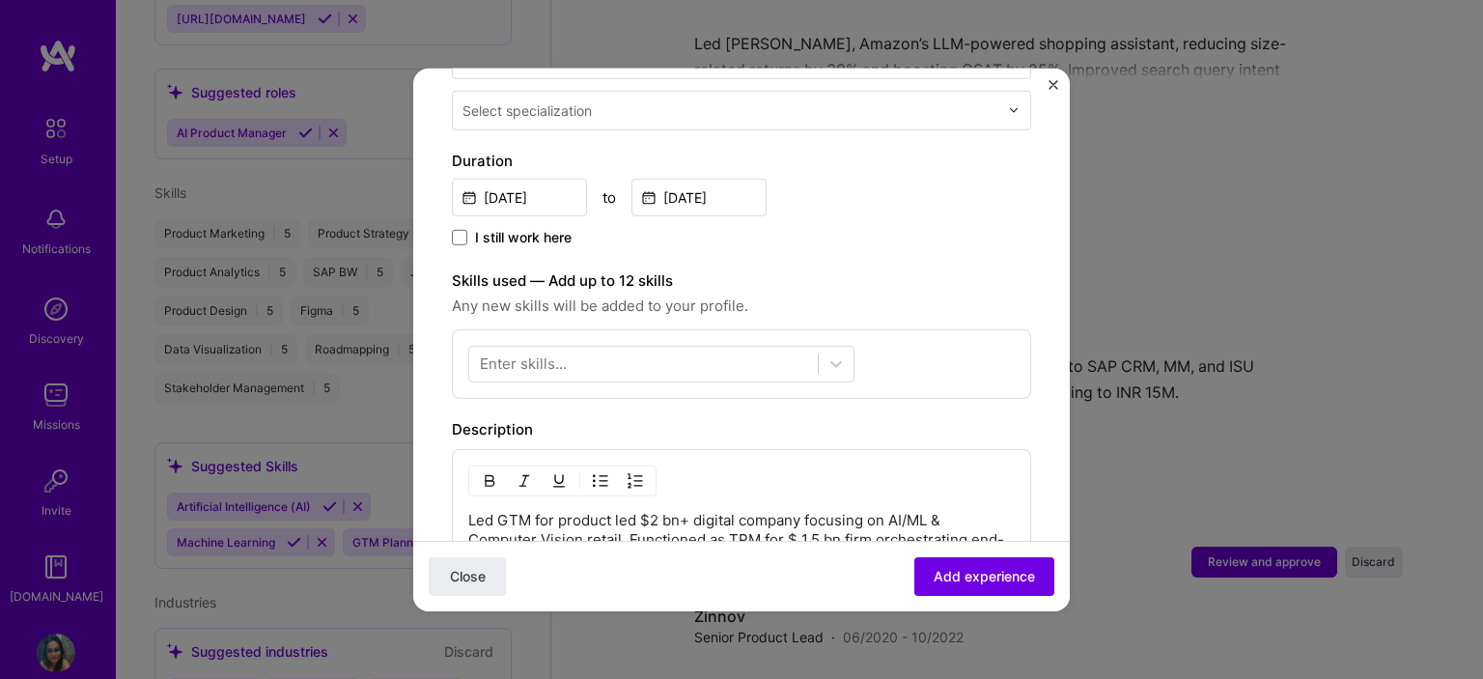
scroll to position [542, 0]
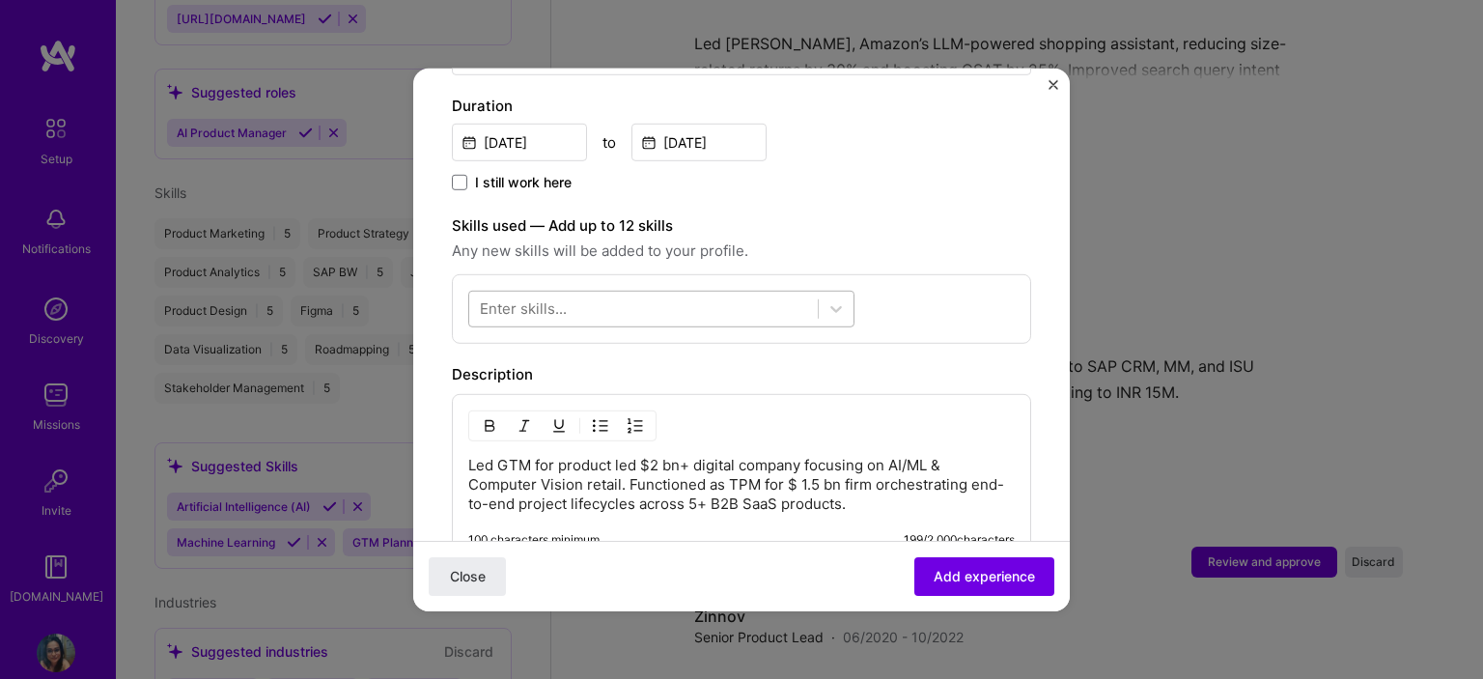
click at [676, 292] on div at bounding box center [643, 308] width 348 height 32
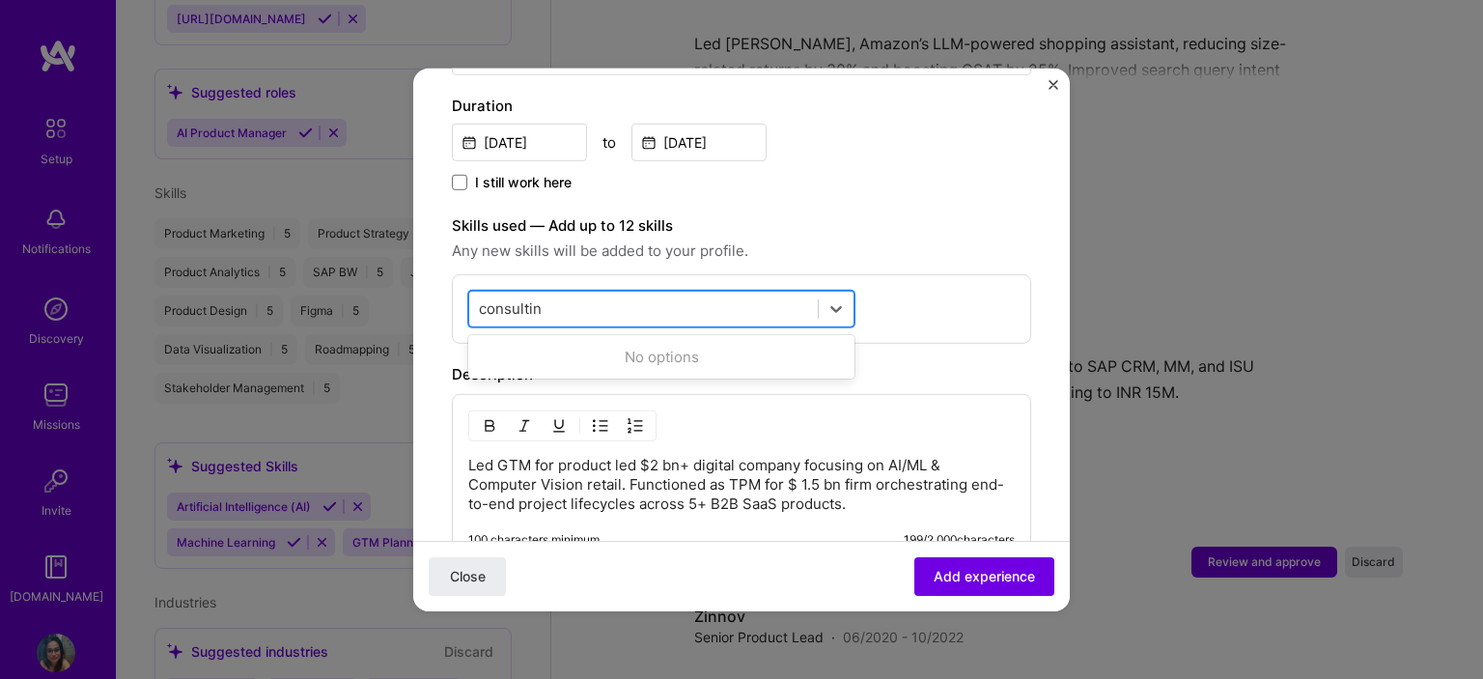
type input "consulting"
click button "Close" at bounding box center [467, 576] width 77 height 39
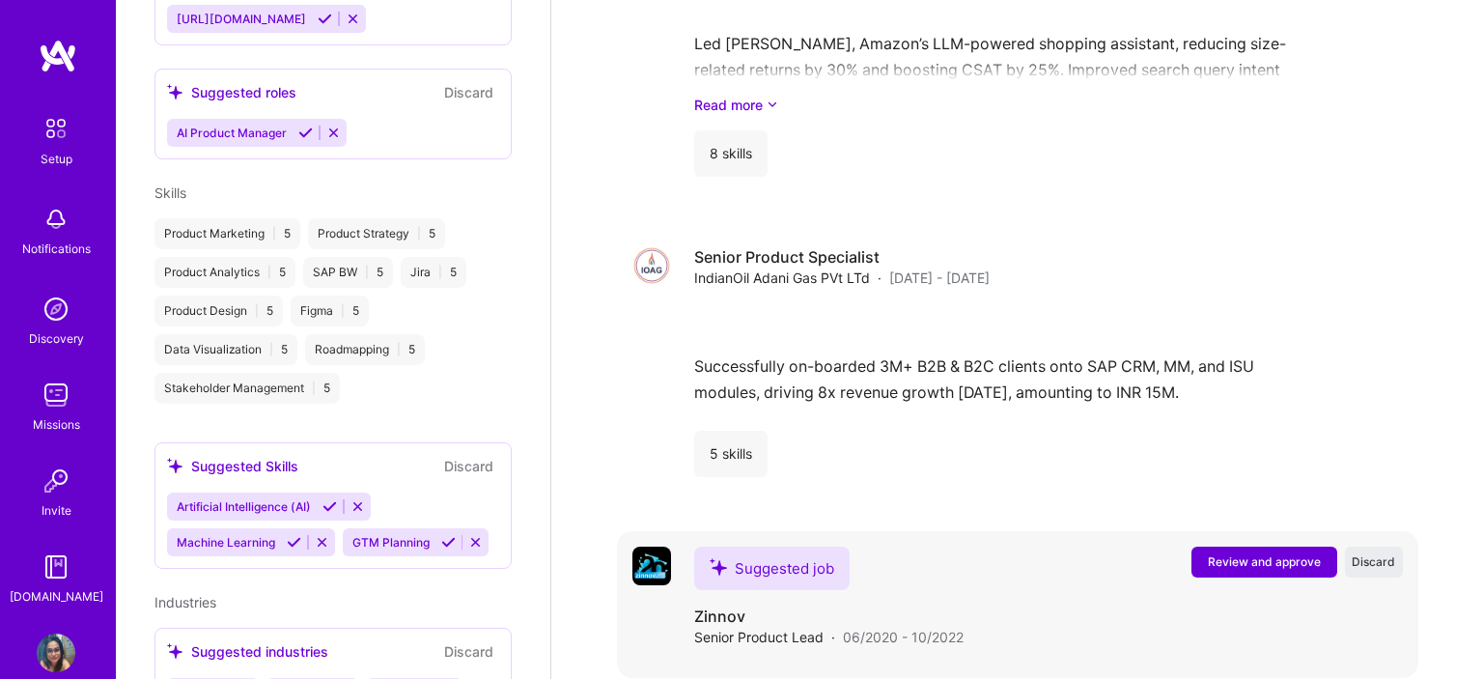
click at [1270, 553] on span "Review and approve" at bounding box center [1263, 561] width 113 height 16
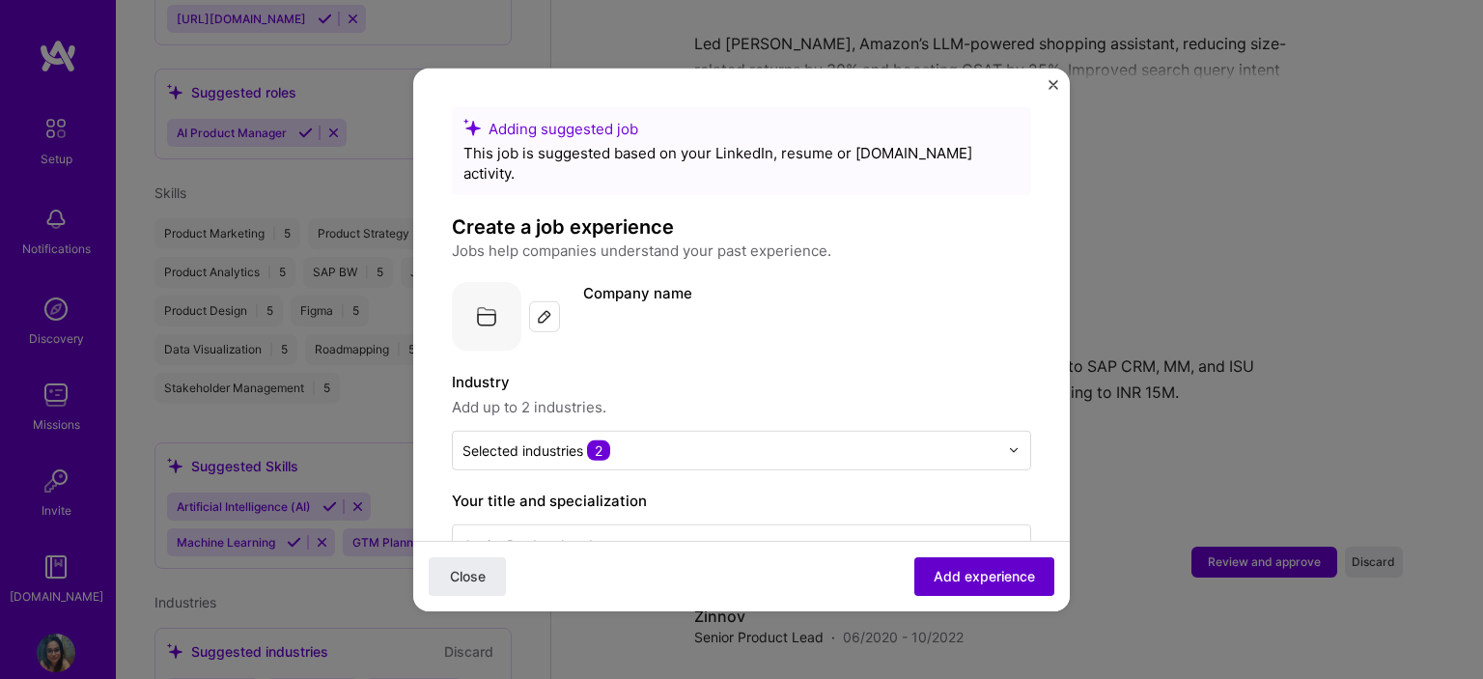
click at [962, 575] on span "Add experience" at bounding box center [983, 576] width 101 height 19
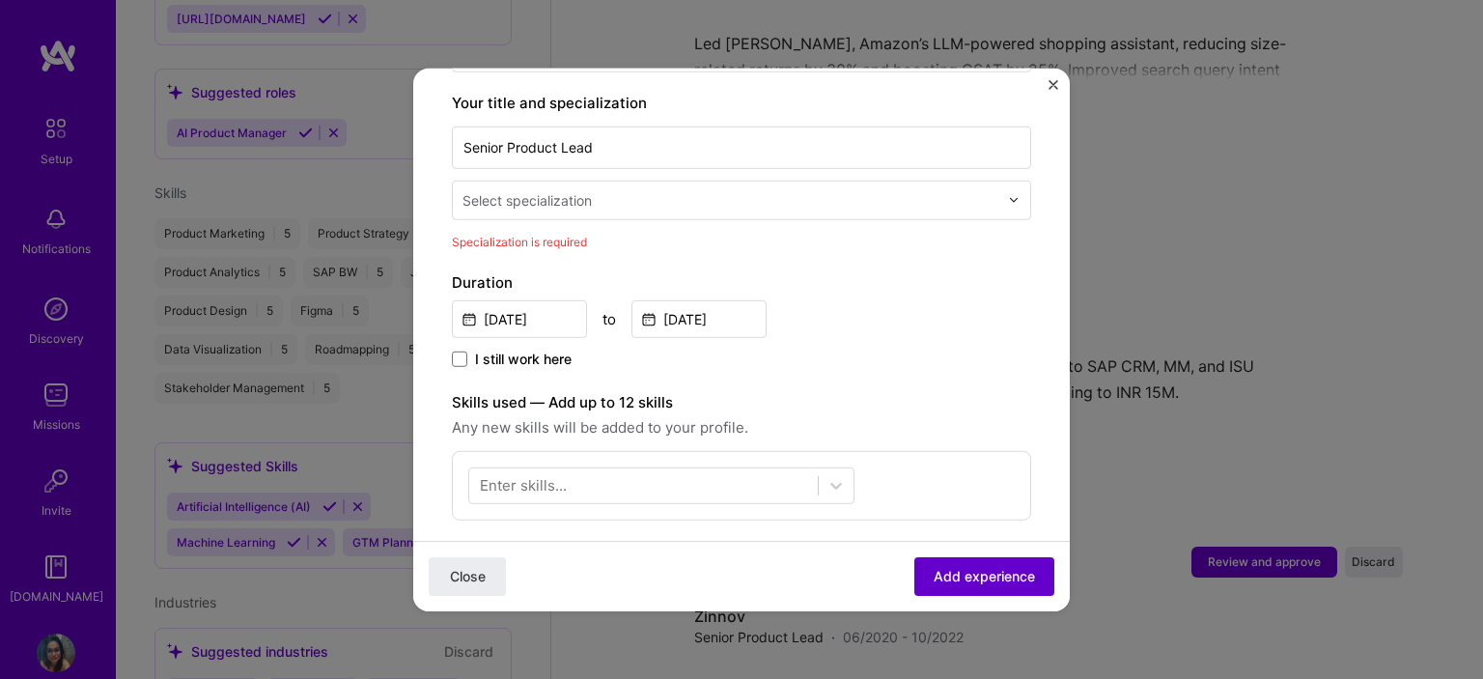
scroll to position [400, 0]
click at [686, 187] on input "text" at bounding box center [732, 197] width 540 height 20
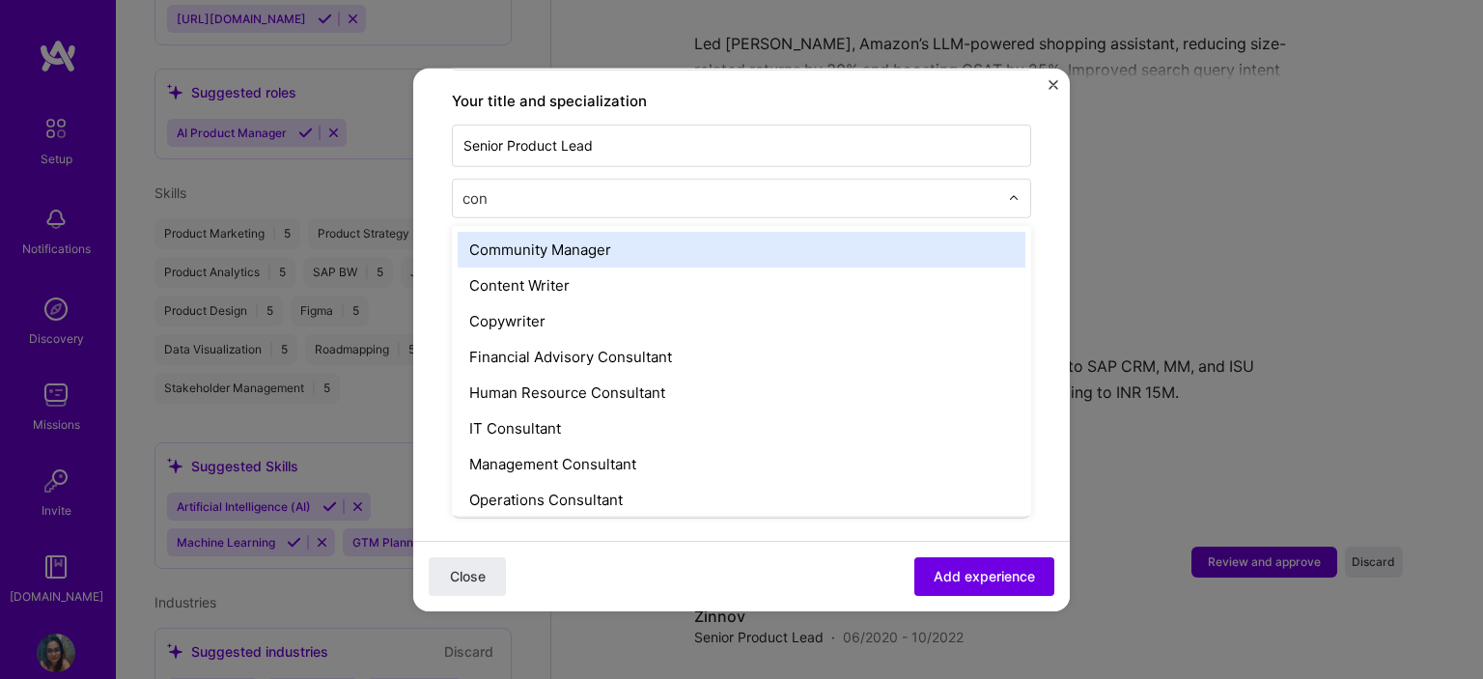
type input "cons"
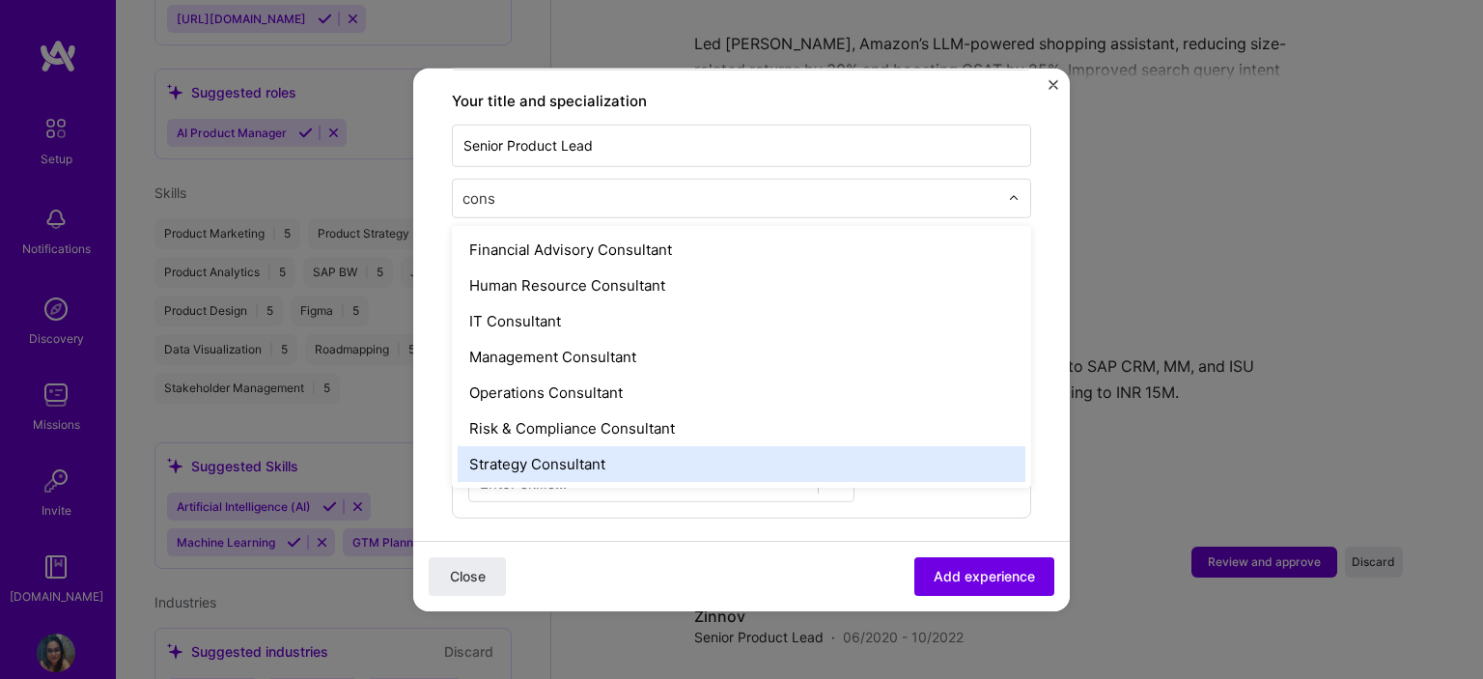
click at [562, 445] on div "Strategy Consultant" at bounding box center [741, 463] width 568 height 36
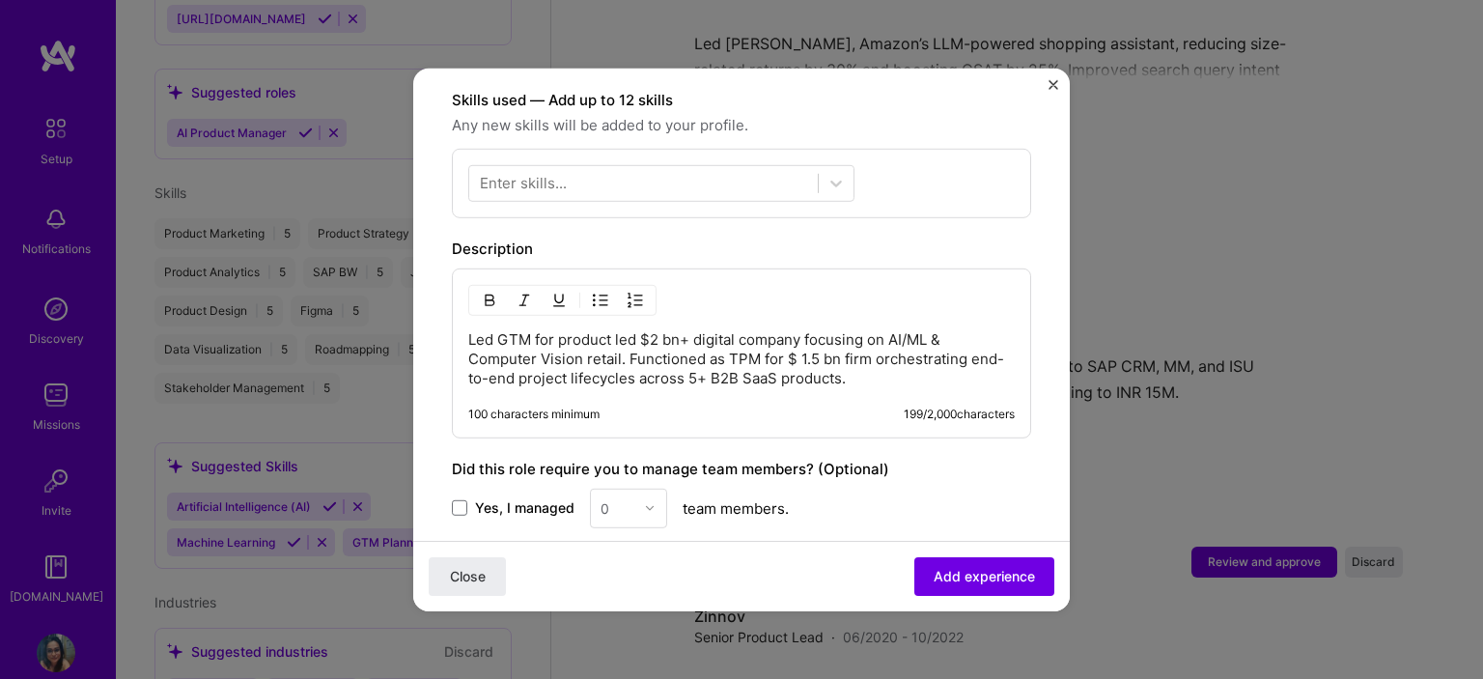
scroll to position [888, 0]
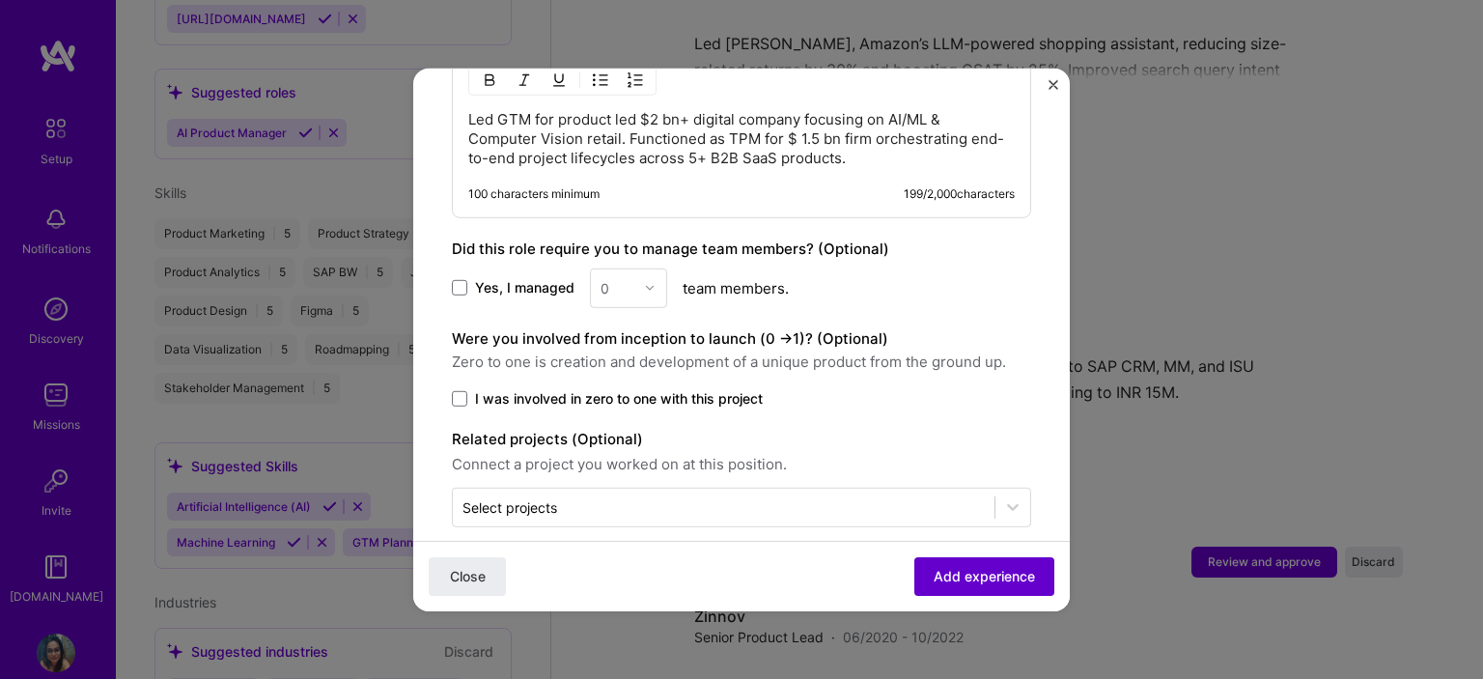
click at [967, 572] on span "Add experience" at bounding box center [983, 576] width 101 height 19
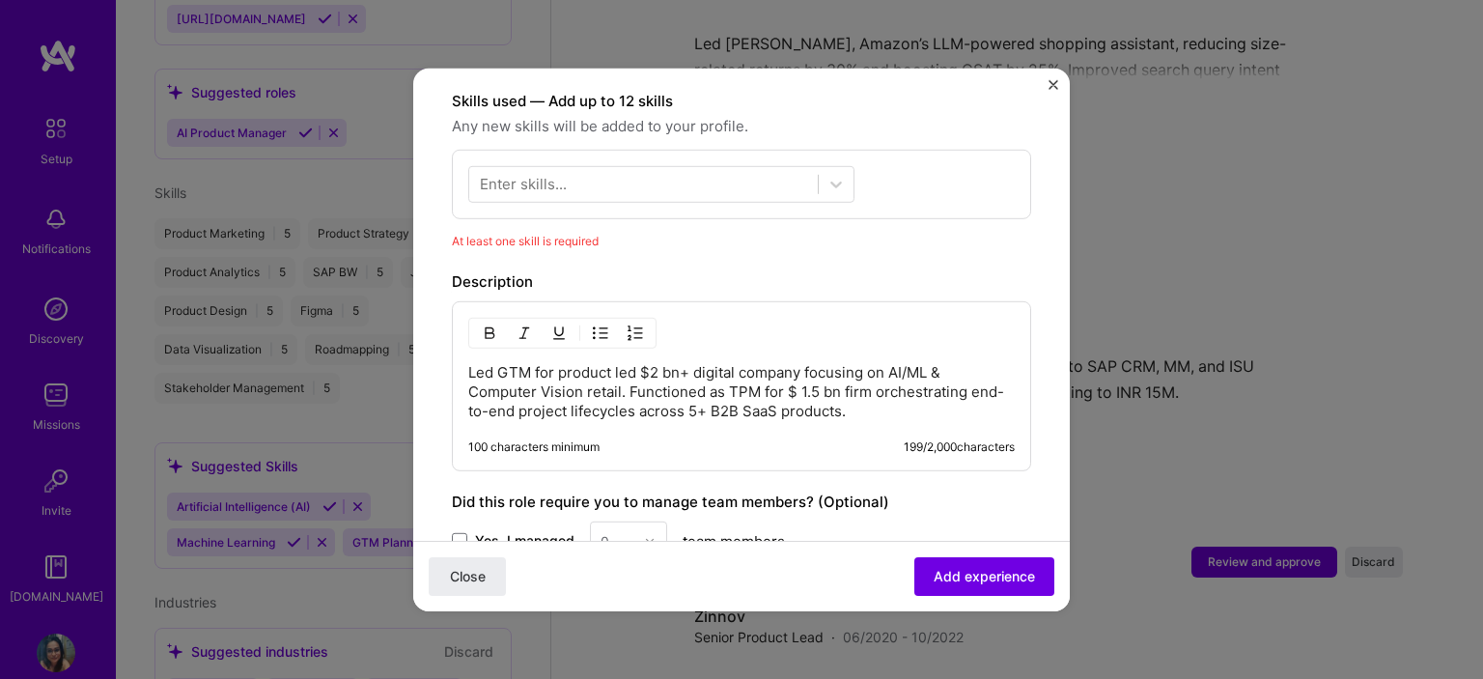
scroll to position [666, 0]
click at [707, 169] on div at bounding box center [643, 185] width 348 height 32
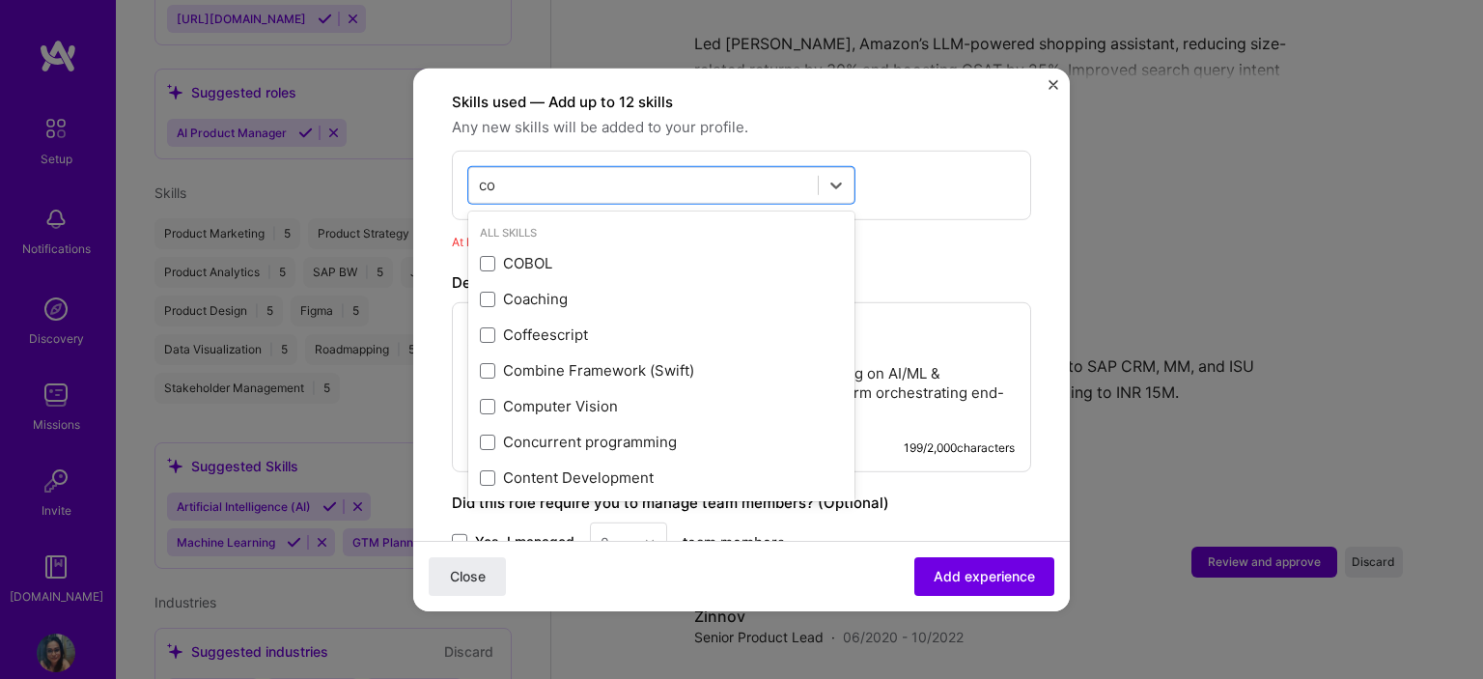
type input "c"
type input "t"
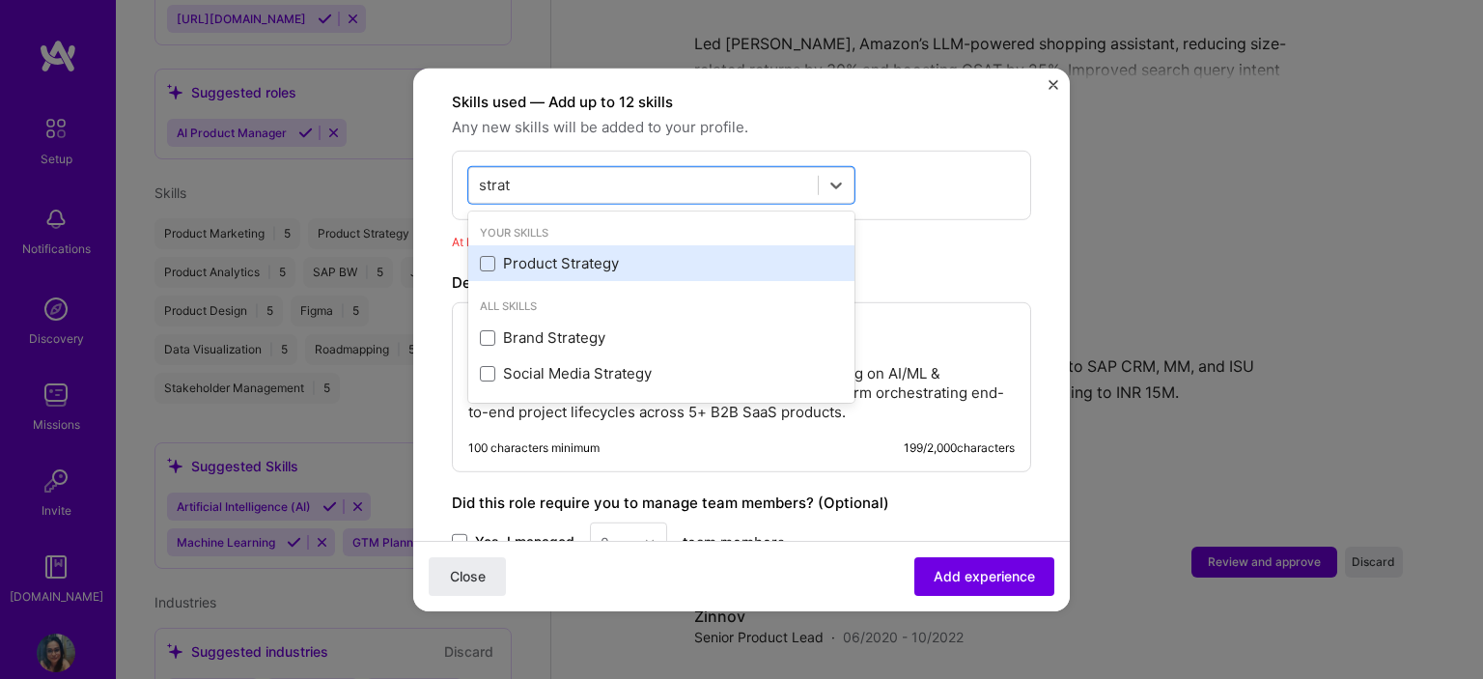
drag, startPoint x: 606, startPoint y: 219, endPoint x: 599, endPoint y: 230, distance: 12.6
click at [599, 231] on div "Your Skills Product Strategy" at bounding box center [661, 251] width 386 height 74
click at [599, 245] on div "Product Strategy" at bounding box center [661, 263] width 386 height 36
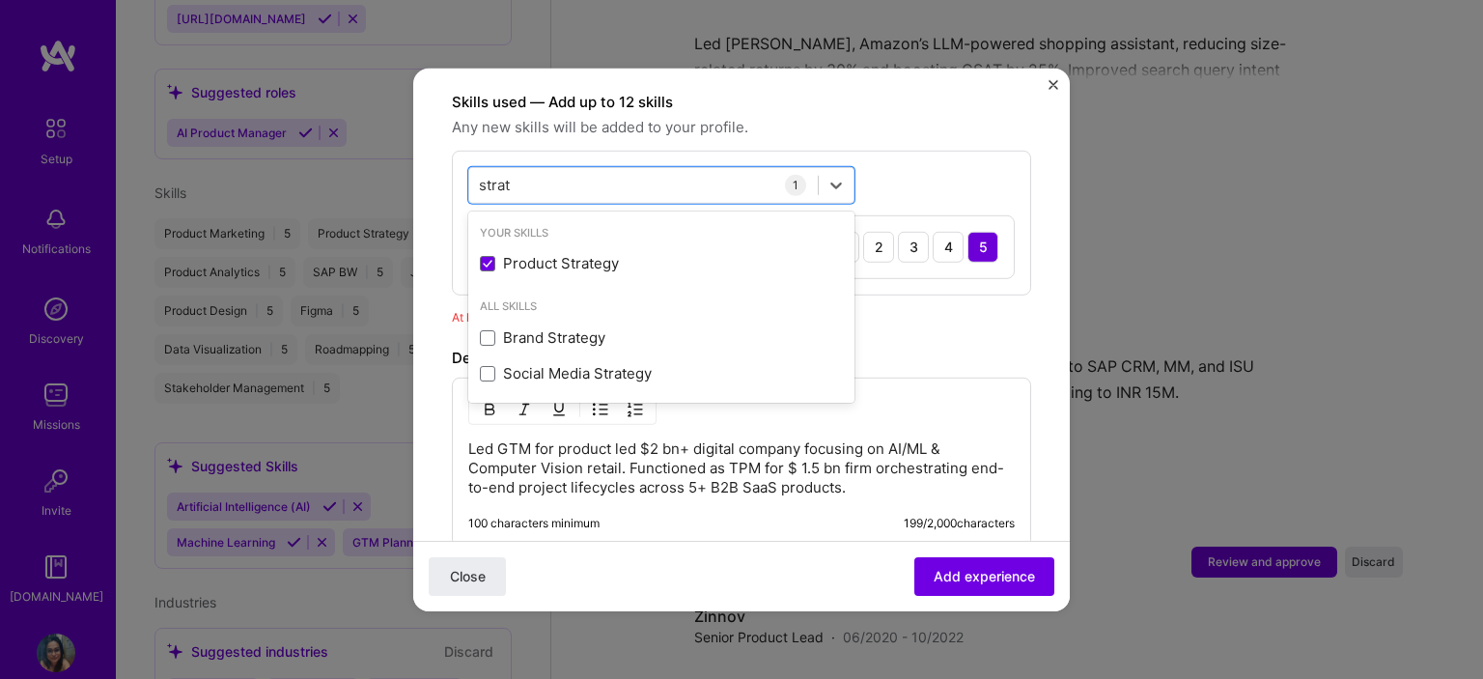
type input "strat"
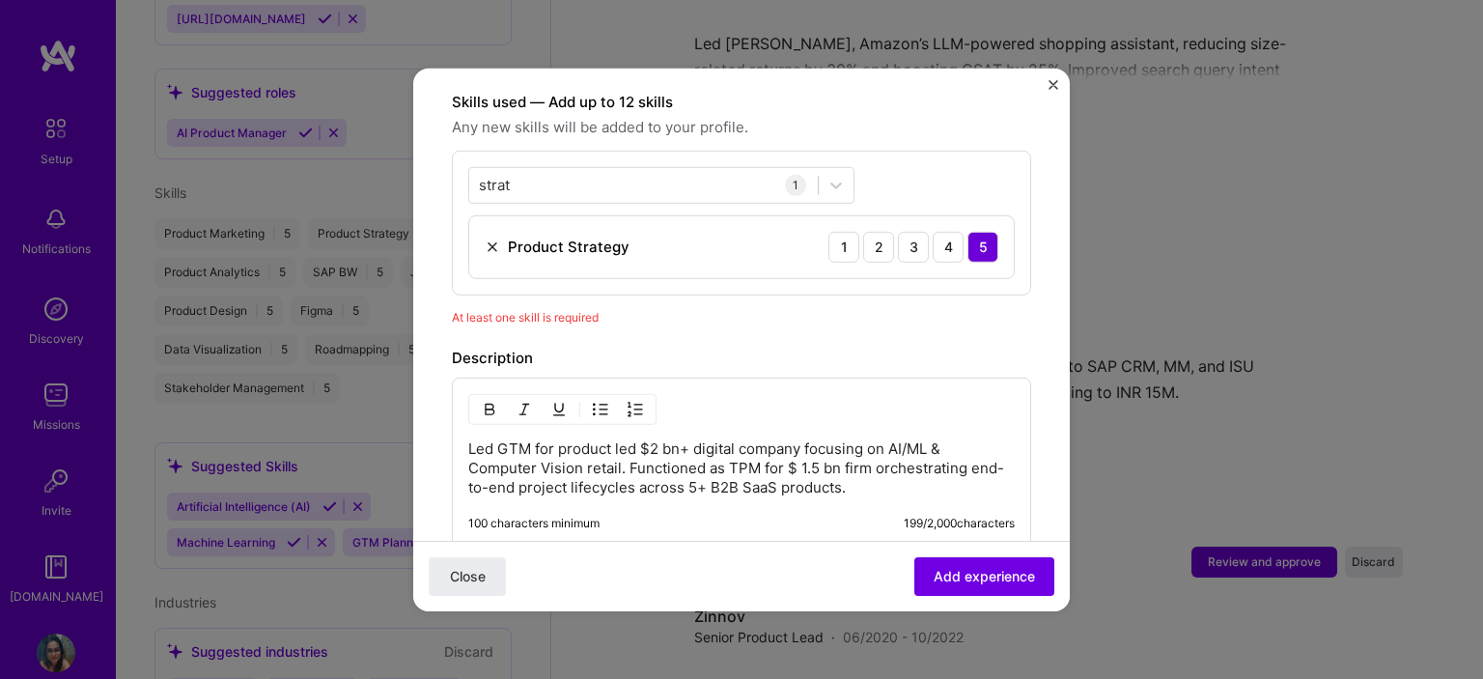
click at [918, 306] on div "Adding suggested job This job is suggested based on your LinkedIn, resume or [D…" at bounding box center [741, 147] width 579 height 1415
click at [986, 576] on span "Add experience" at bounding box center [983, 576] width 101 height 19
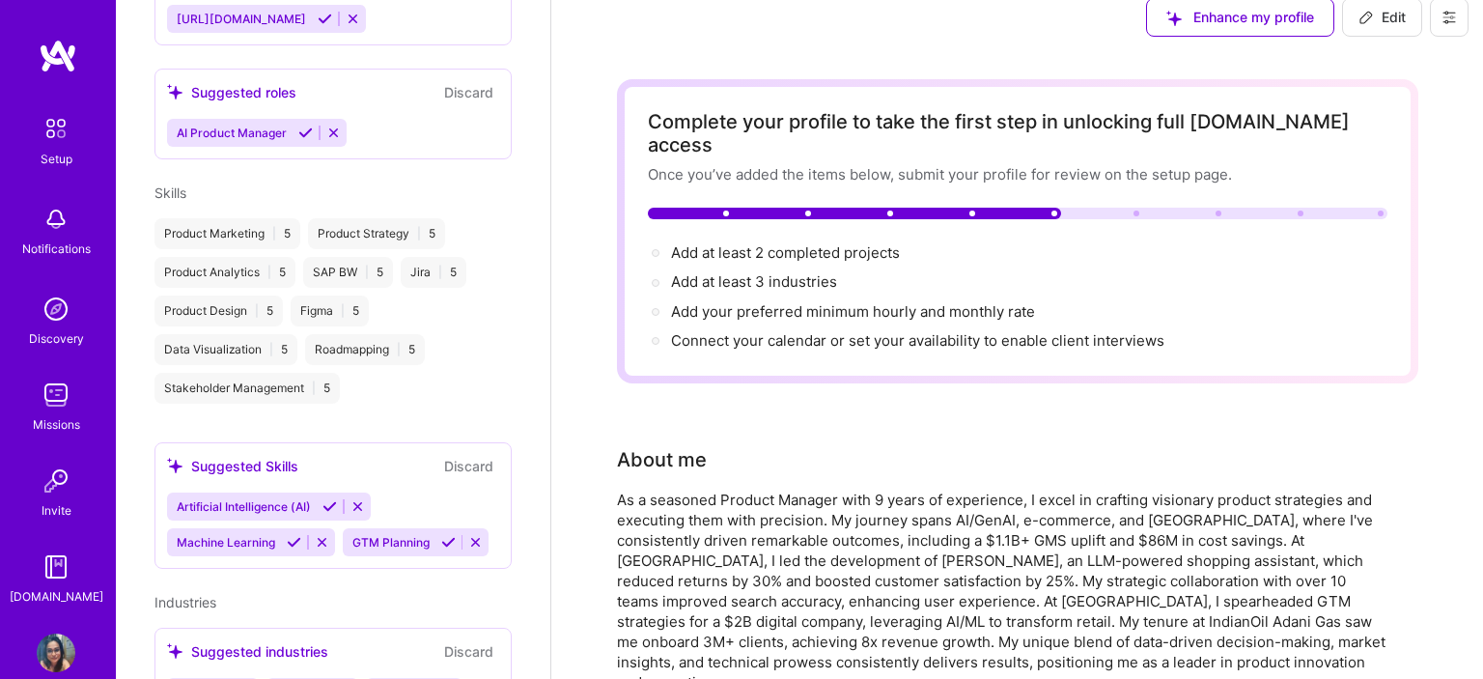
scroll to position [0, 0]
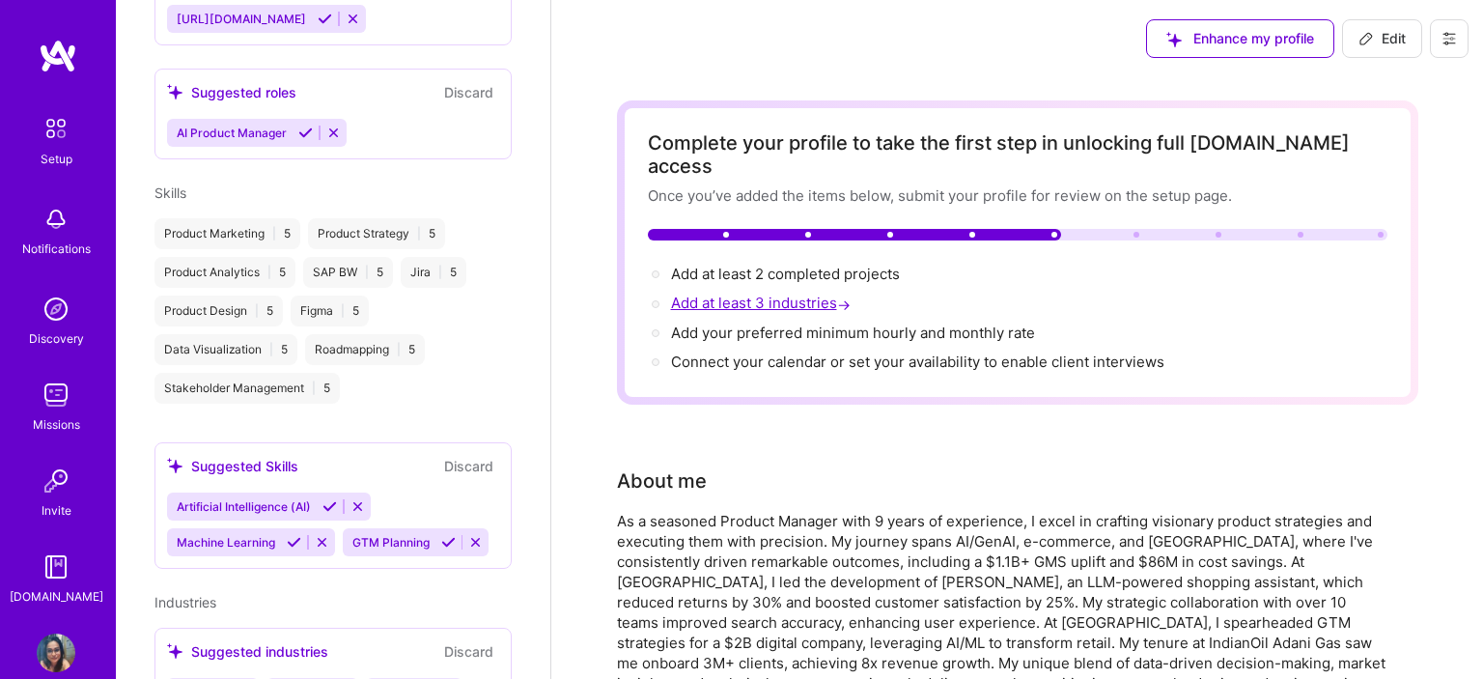
click at [796, 293] on span "Add at least 3 industries →" at bounding box center [762, 302] width 183 height 18
select select "US"
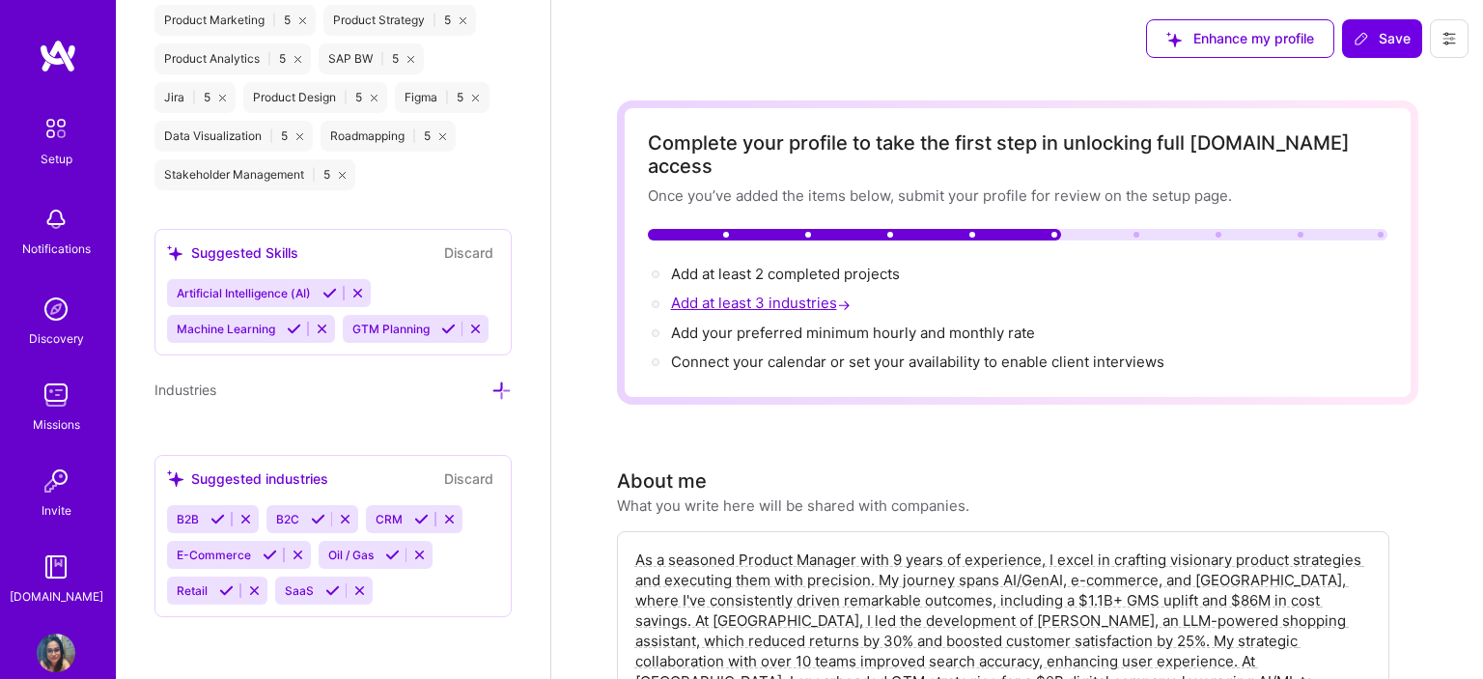
scroll to position [1807, 0]
click at [499, 388] on icon at bounding box center [501, 390] width 20 height 20
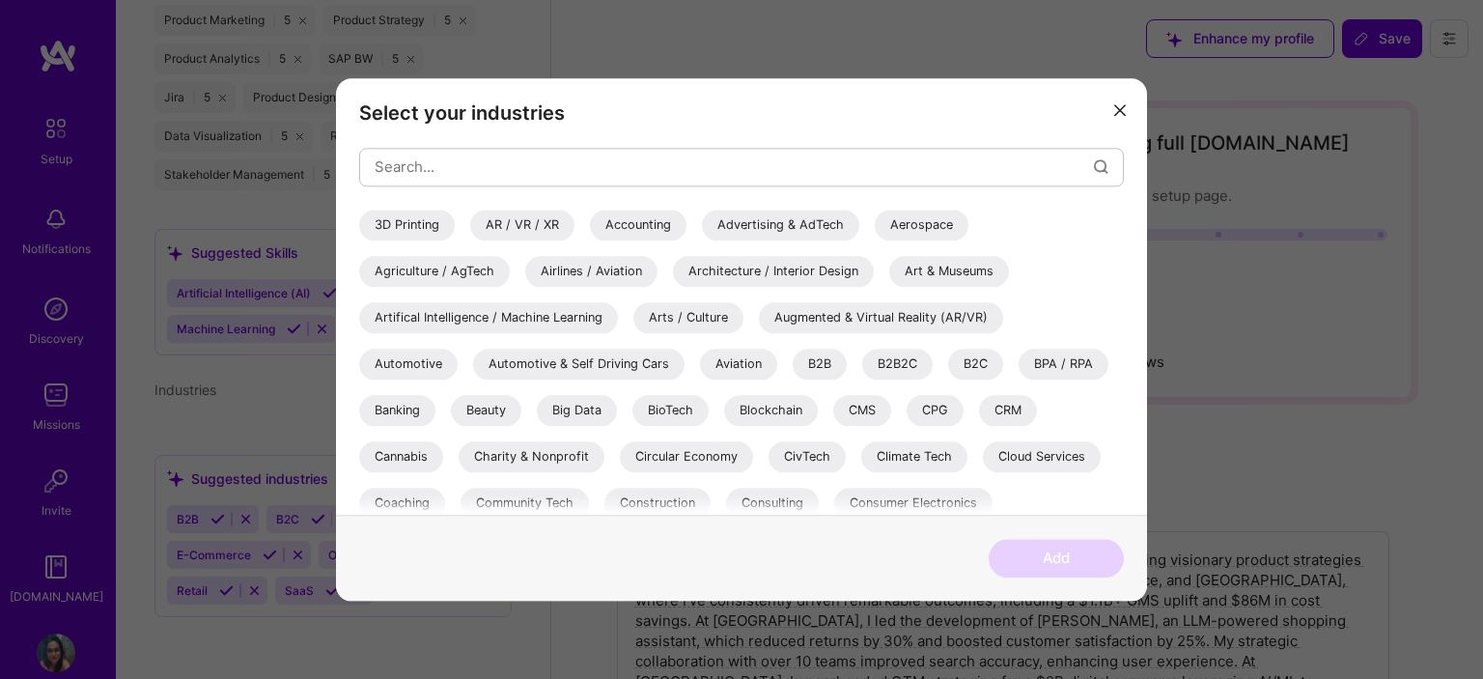
click at [732, 230] on div "Advertising & AdTech" at bounding box center [780, 224] width 157 height 31
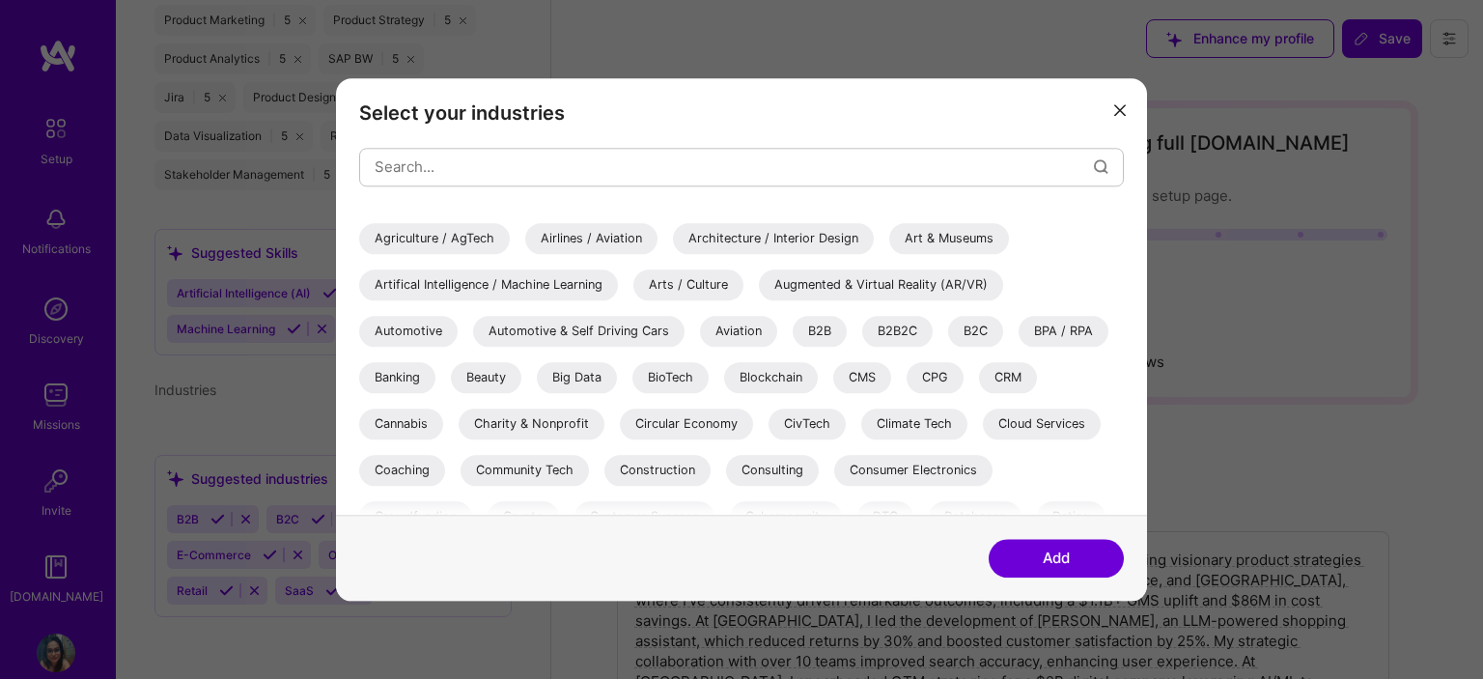
scroll to position [34, 0]
click at [826, 322] on div "B2B" at bounding box center [819, 330] width 54 height 31
click at [974, 322] on div "B2C" at bounding box center [975, 330] width 55 height 31
click at [597, 374] on div "Big Data" at bounding box center [577, 376] width 80 height 31
click at [568, 280] on div "Artifical Intelligence / Machine Learning" at bounding box center [488, 283] width 259 height 31
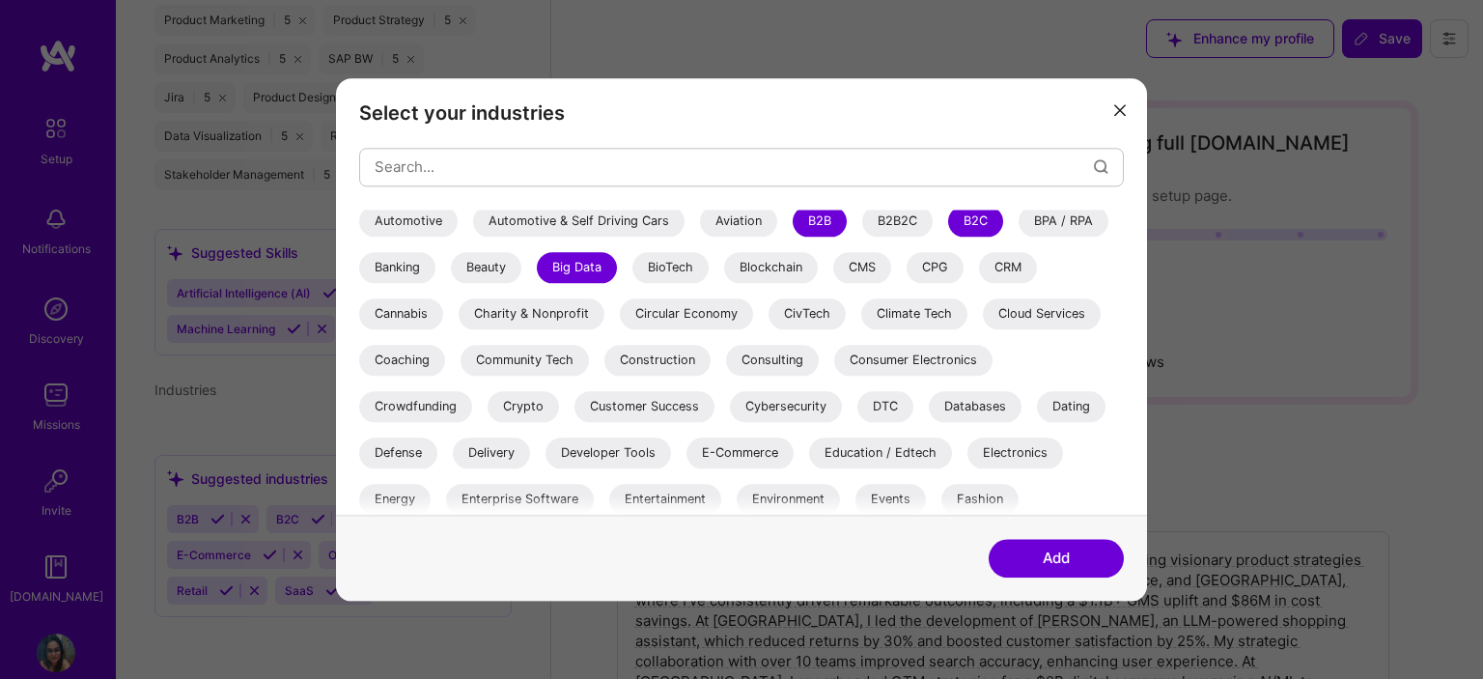
scroll to position [145, 0]
click at [732, 443] on div "E-Commerce" at bounding box center [739, 450] width 107 height 31
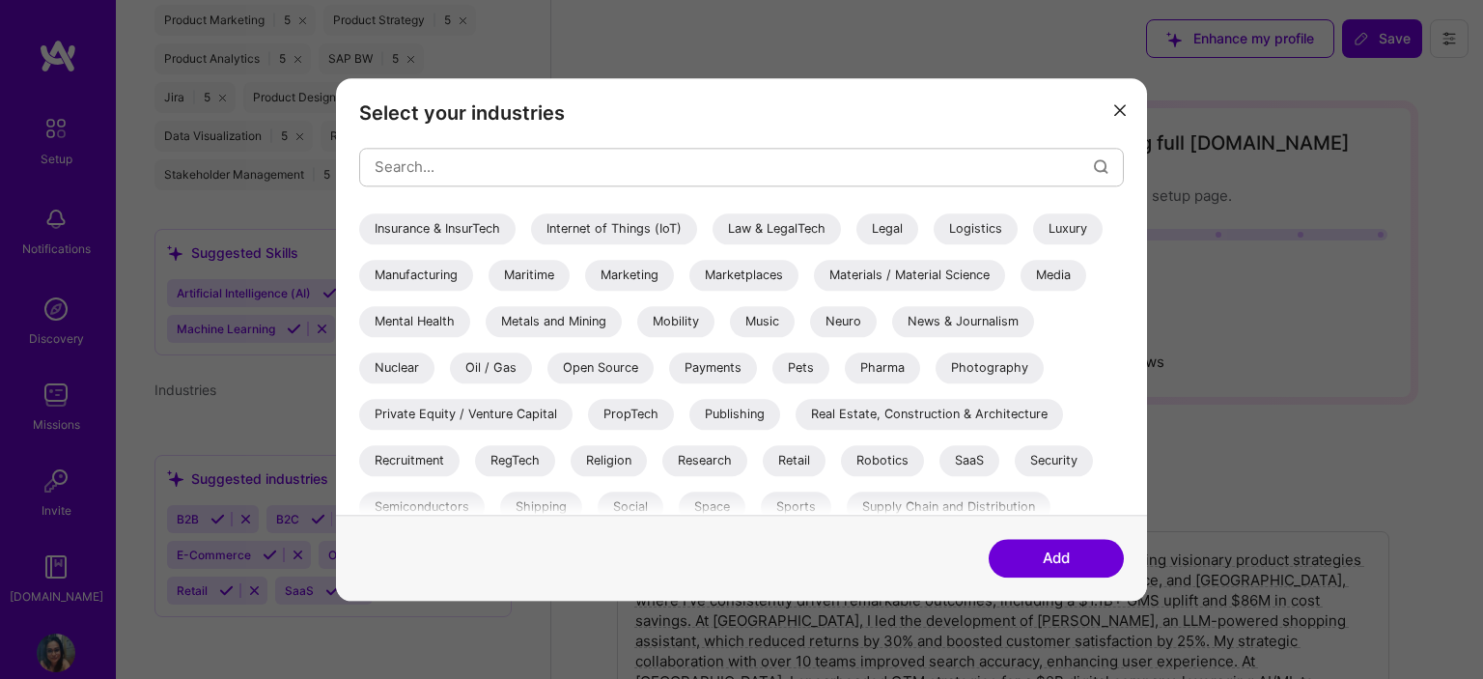
scroll to position [659, 0]
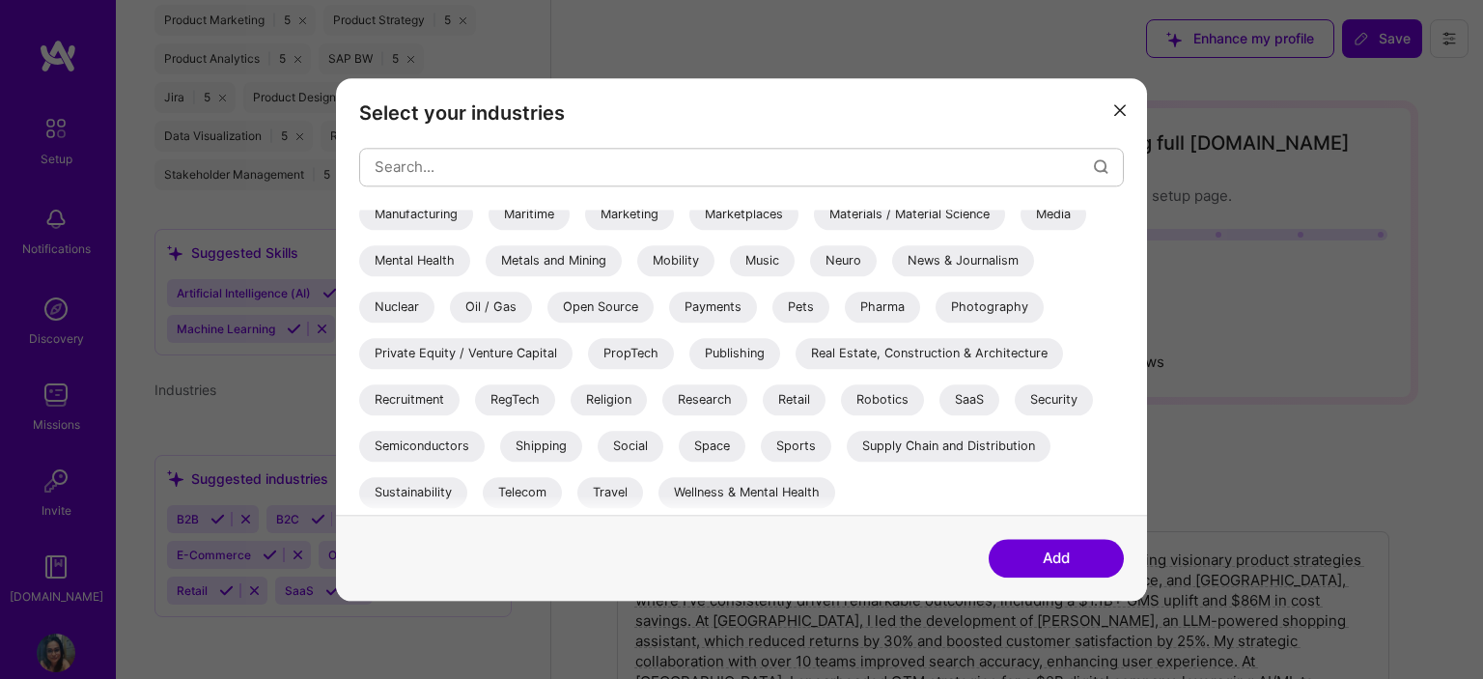
click at [1042, 554] on button "Add" at bounding box center [1055, 558] width 135 height 39
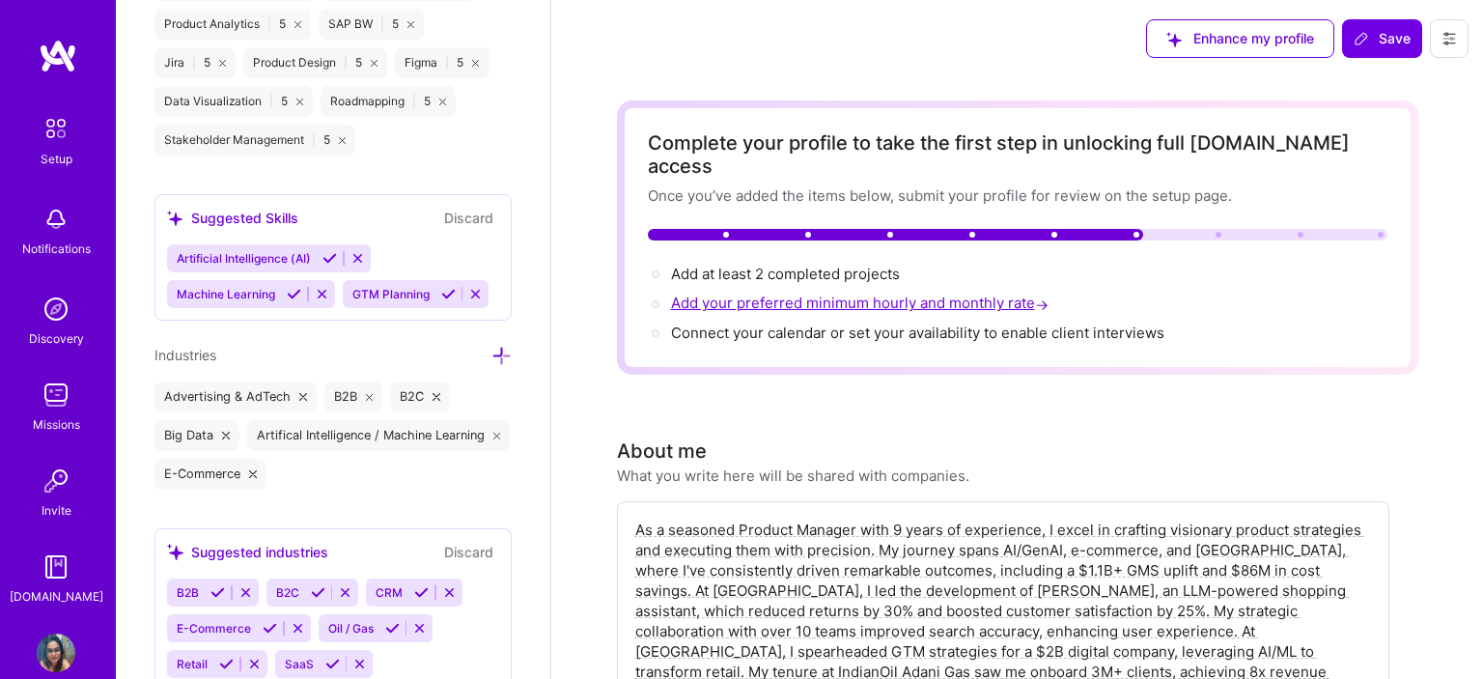
click at [808, 293] on span "Add your preferred minimum hourly and monthly rate →" at bounding box center [861, 302] width 381 height 18
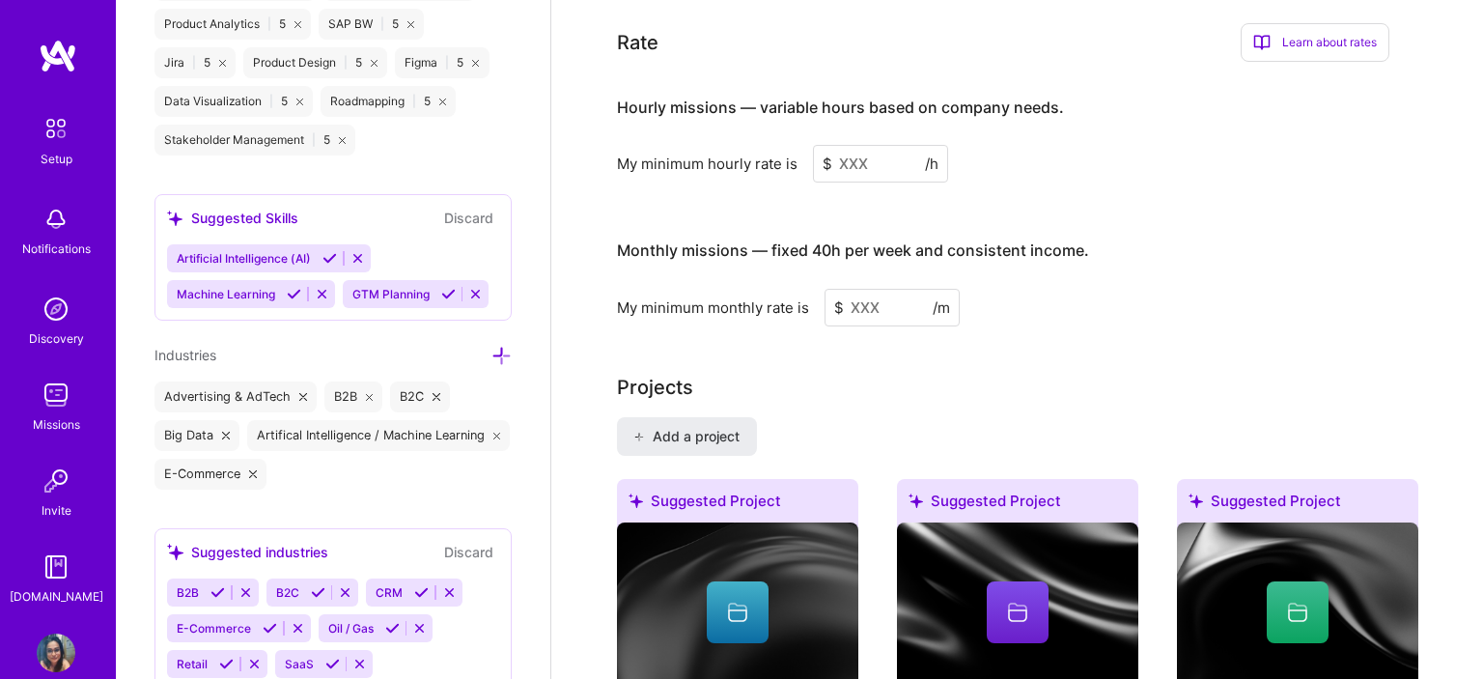
scroll to position [1228, 0]
click at [861, 150] on input at bounding box center [880, 163] width 135 height 38
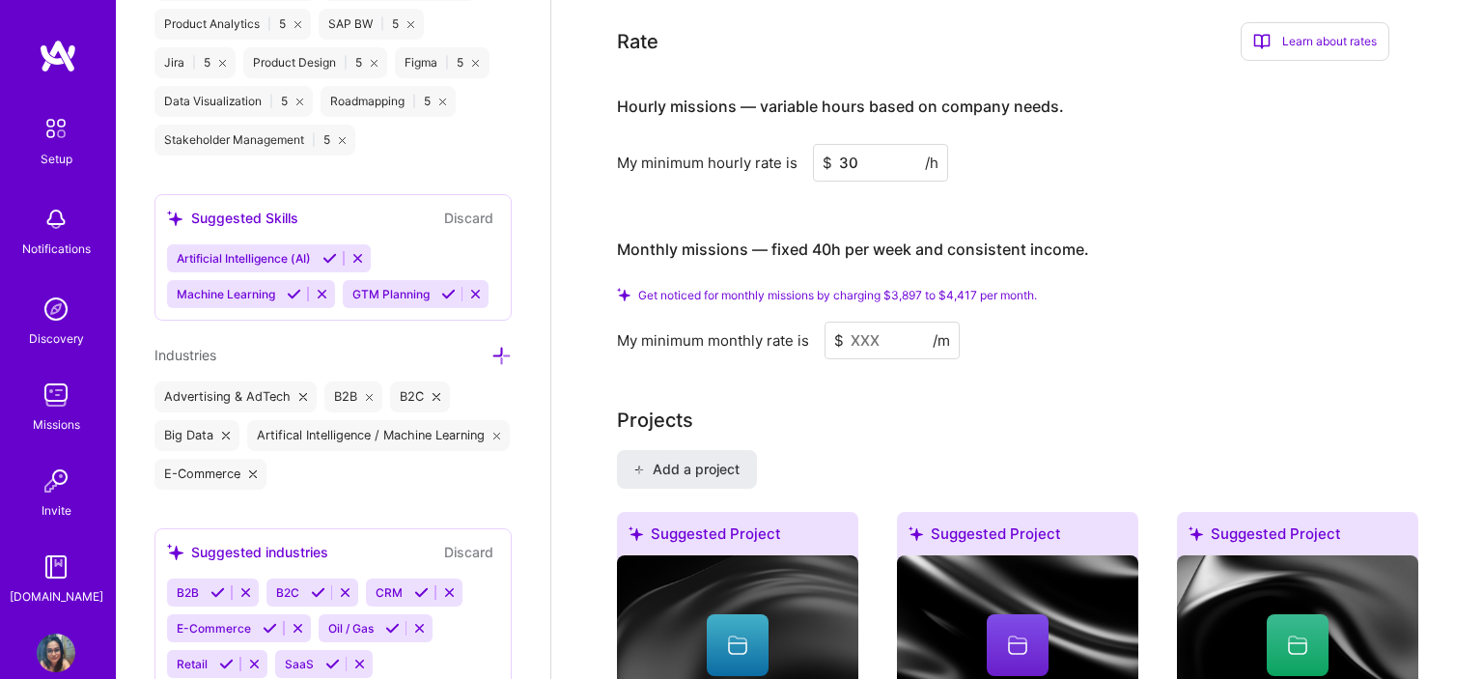
type input "3"
type input "40"
click at [881, 321] on input at bounding box center [891, 340] width 135 height 38
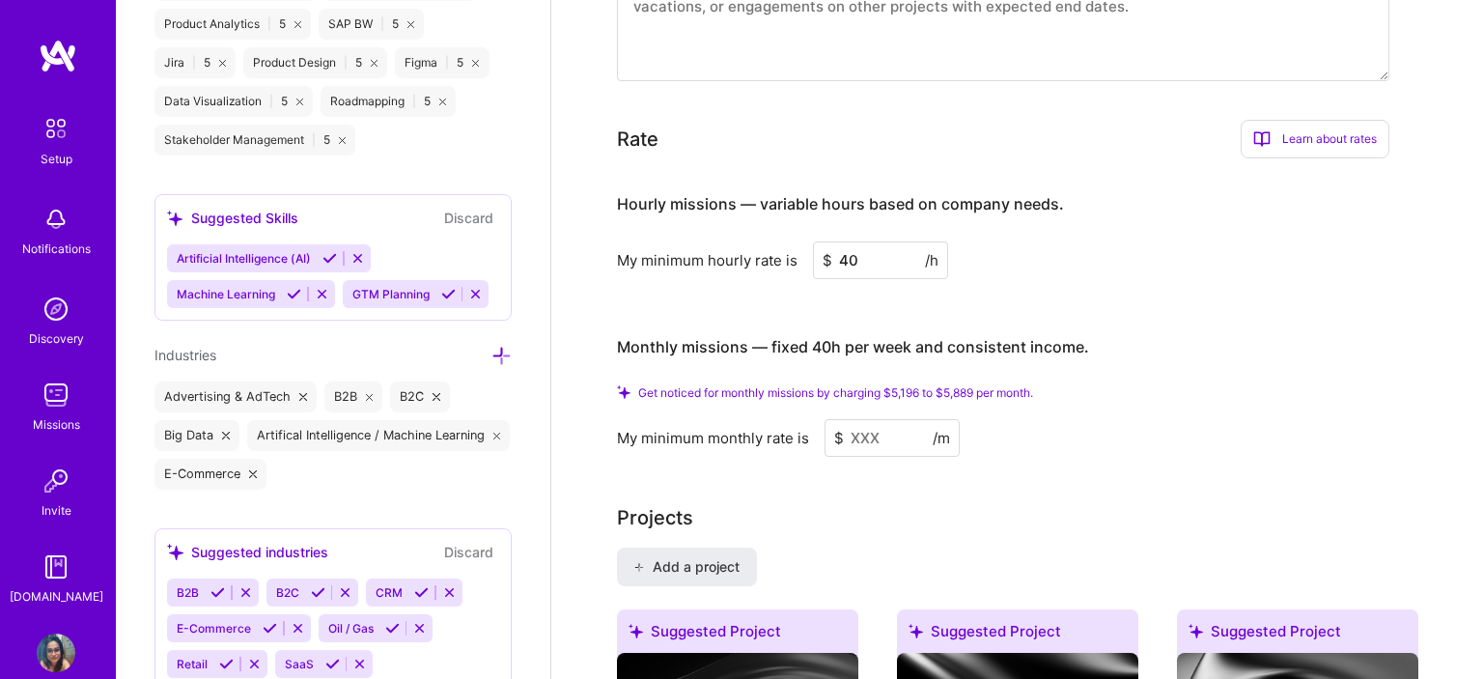
scroll to position [1134, 0]
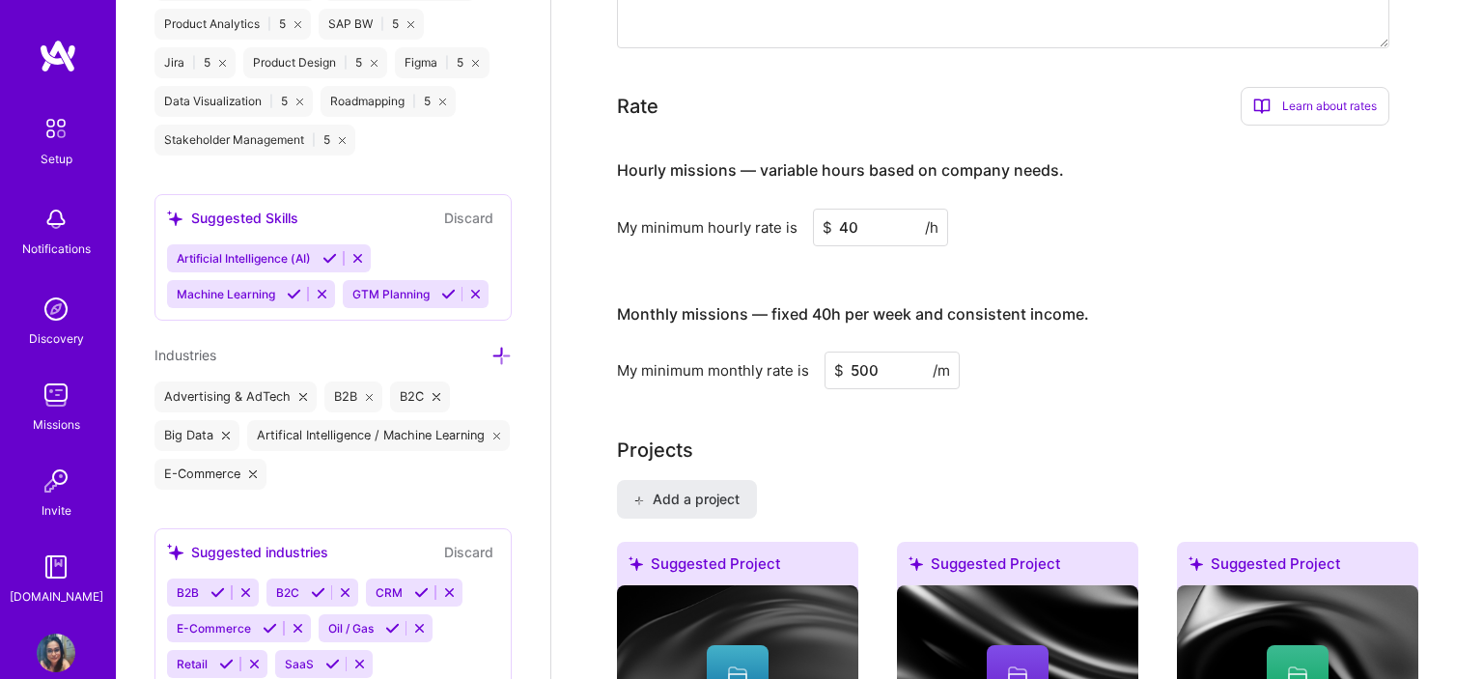
click at [882, 356] on input "500" at bounding box center [891, 370] width 135 height 38
type input "8"
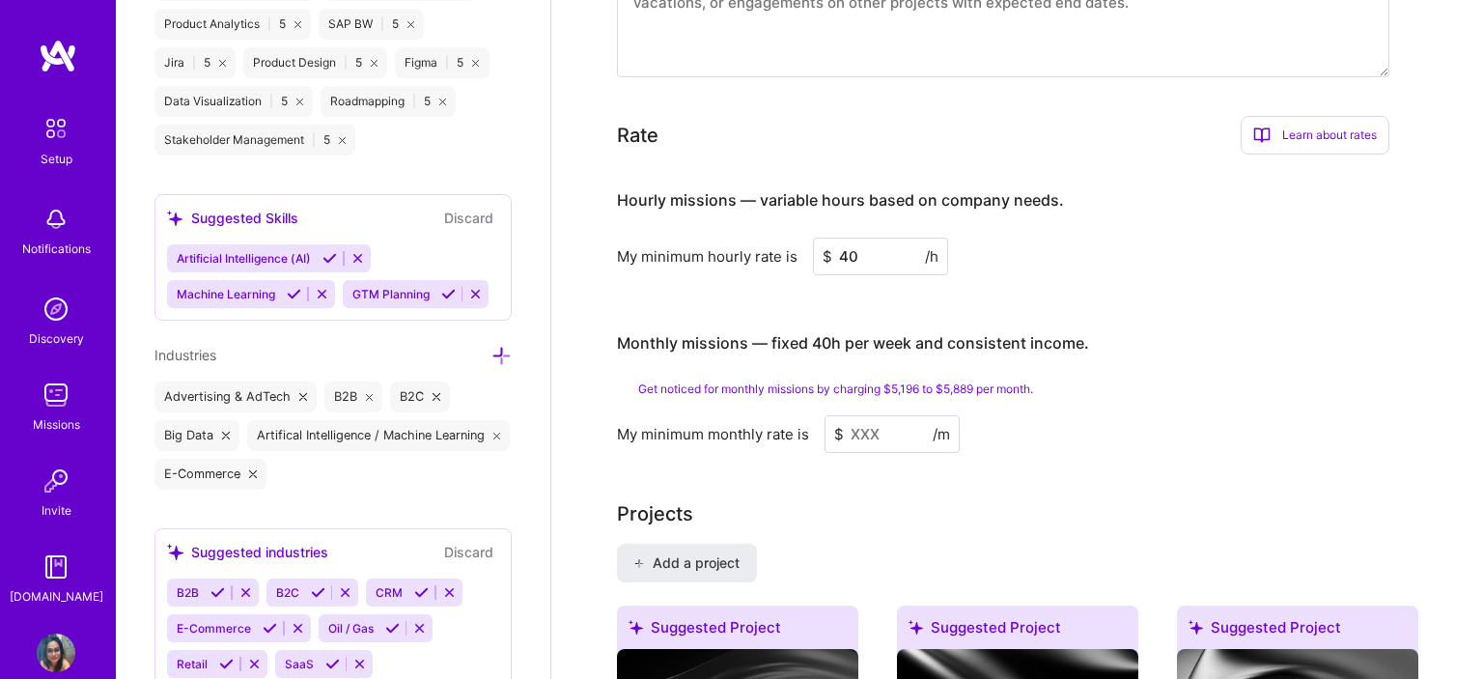
type input "1"
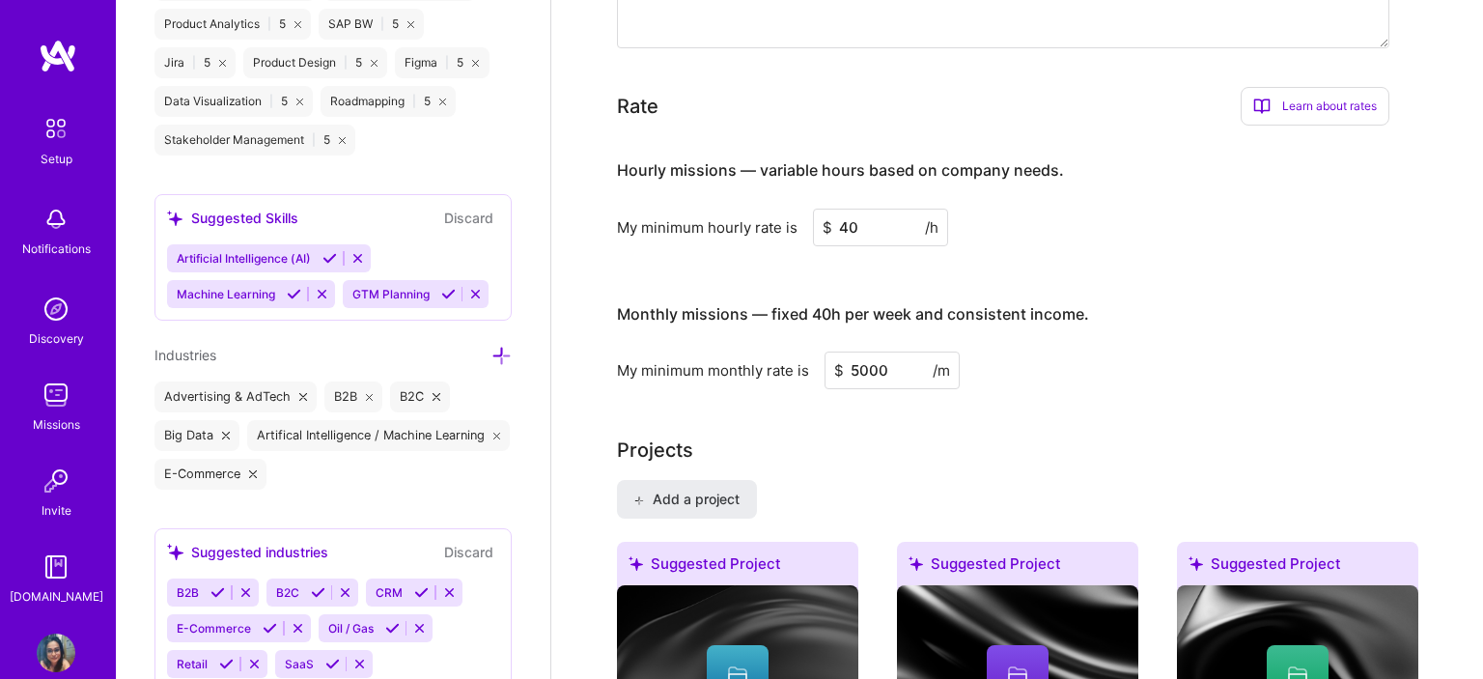
type input "5000"
click at [963, 409] on div "Complete your profile to take the first step in unlocking full [DOMAIN_NAME] ac…" at bounding box center [1017, 482] width 801 height 3032
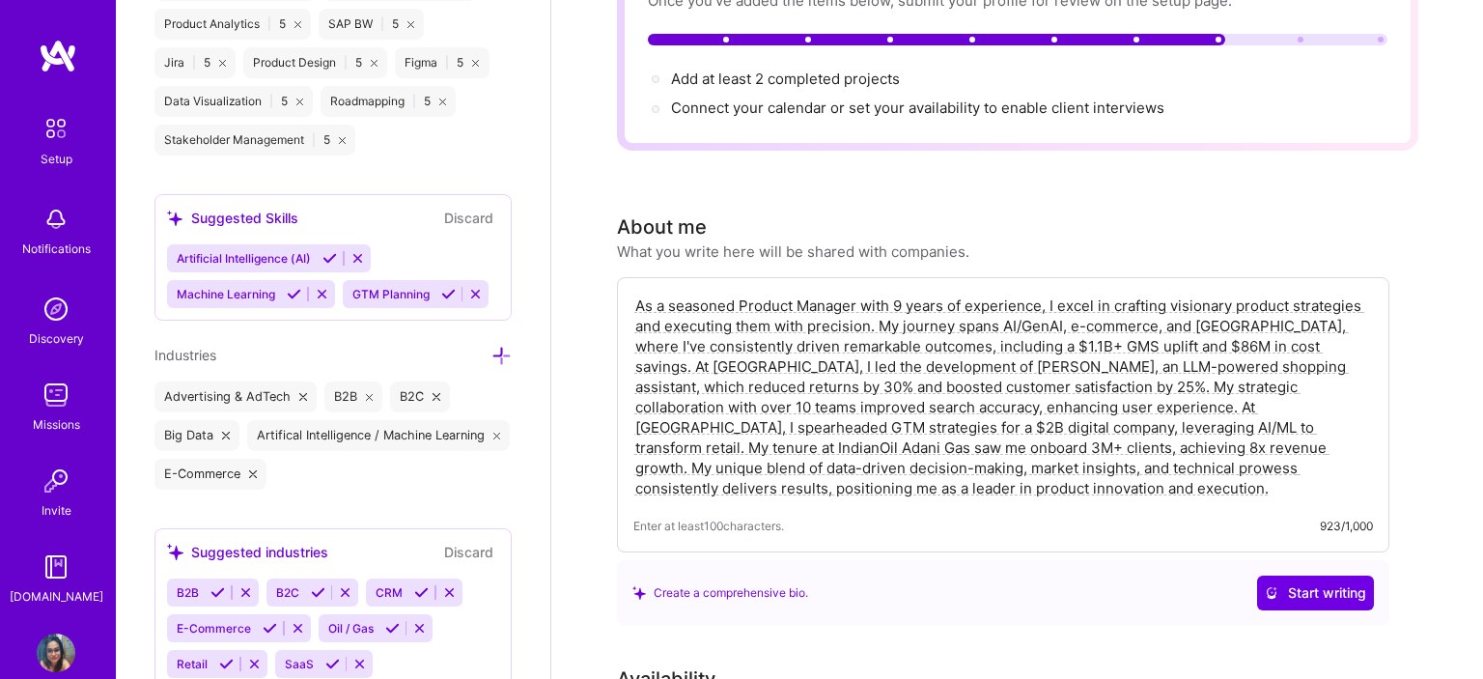
scroll to position [0, 0]
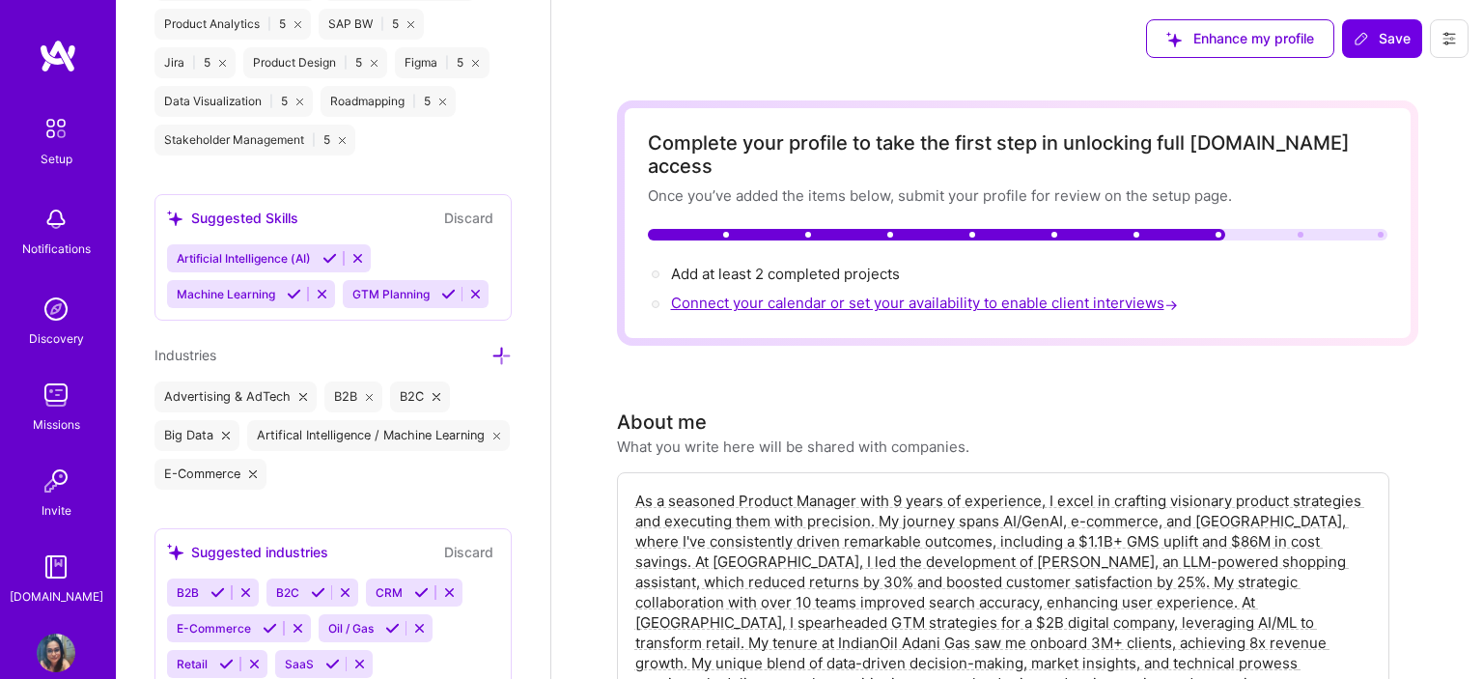
click at [846, 293] on span "Connect your calendar or set your availability to enable client interviews →" at bounding box center [926, 302] width 511 height 18
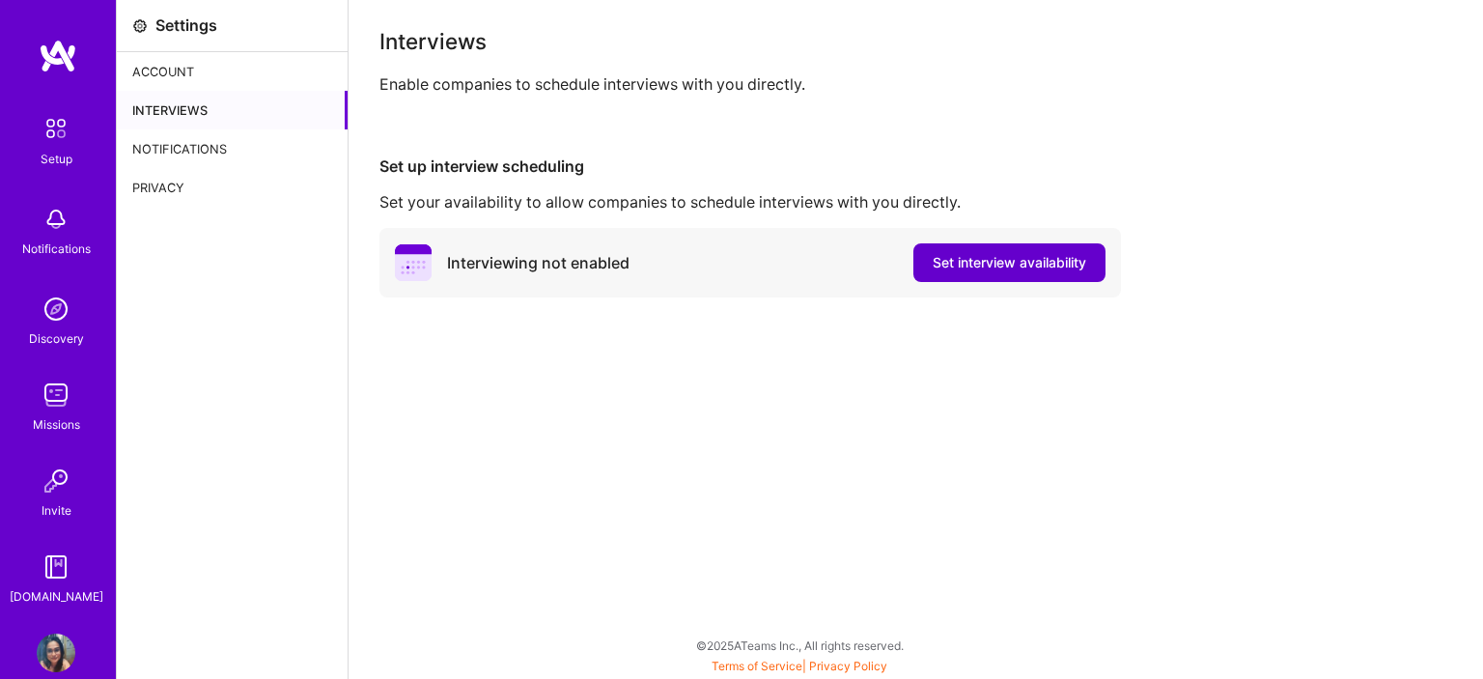
click at [1006, 257] on span "Set interview availability" at bounding box center [1008, 262] width 153 height 19
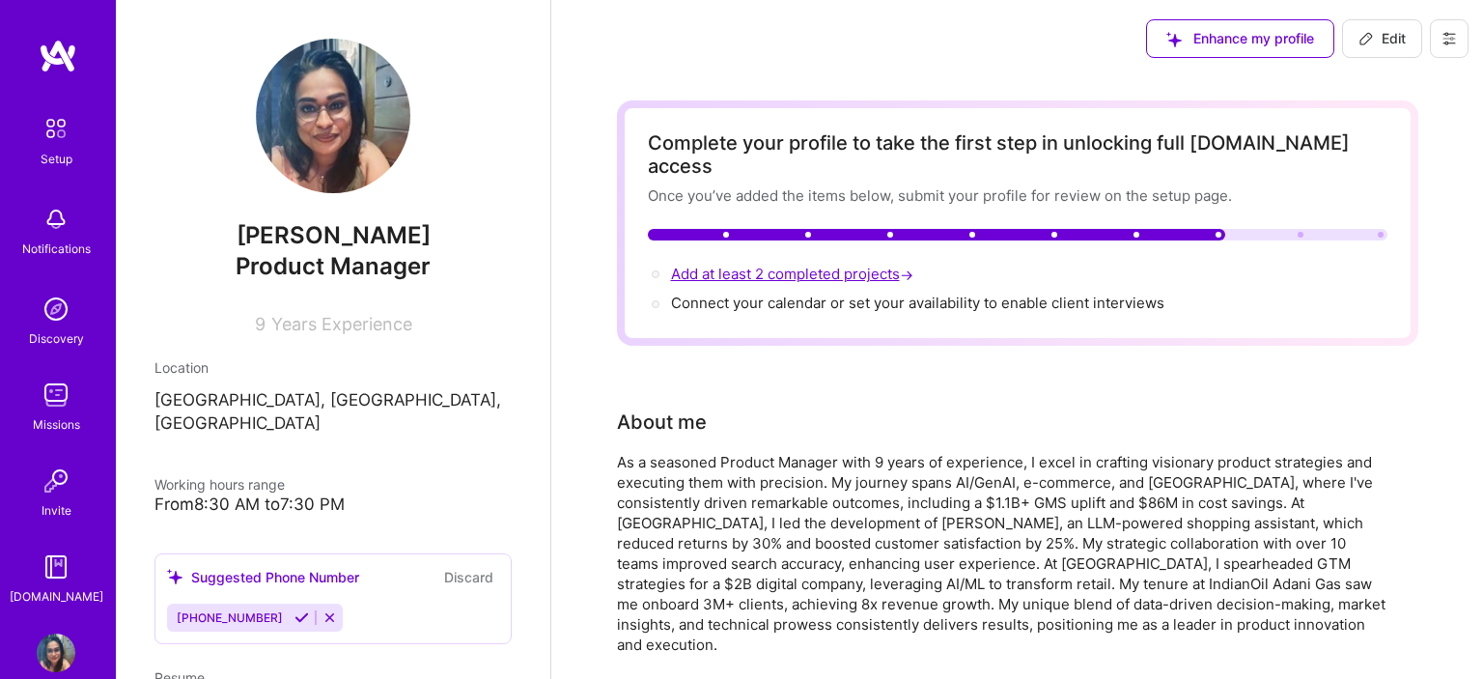
click at [739, 264] on span "Add at least 2 completed projects →" at bounding box center [794, 273] width 246 height 18
select select "US"
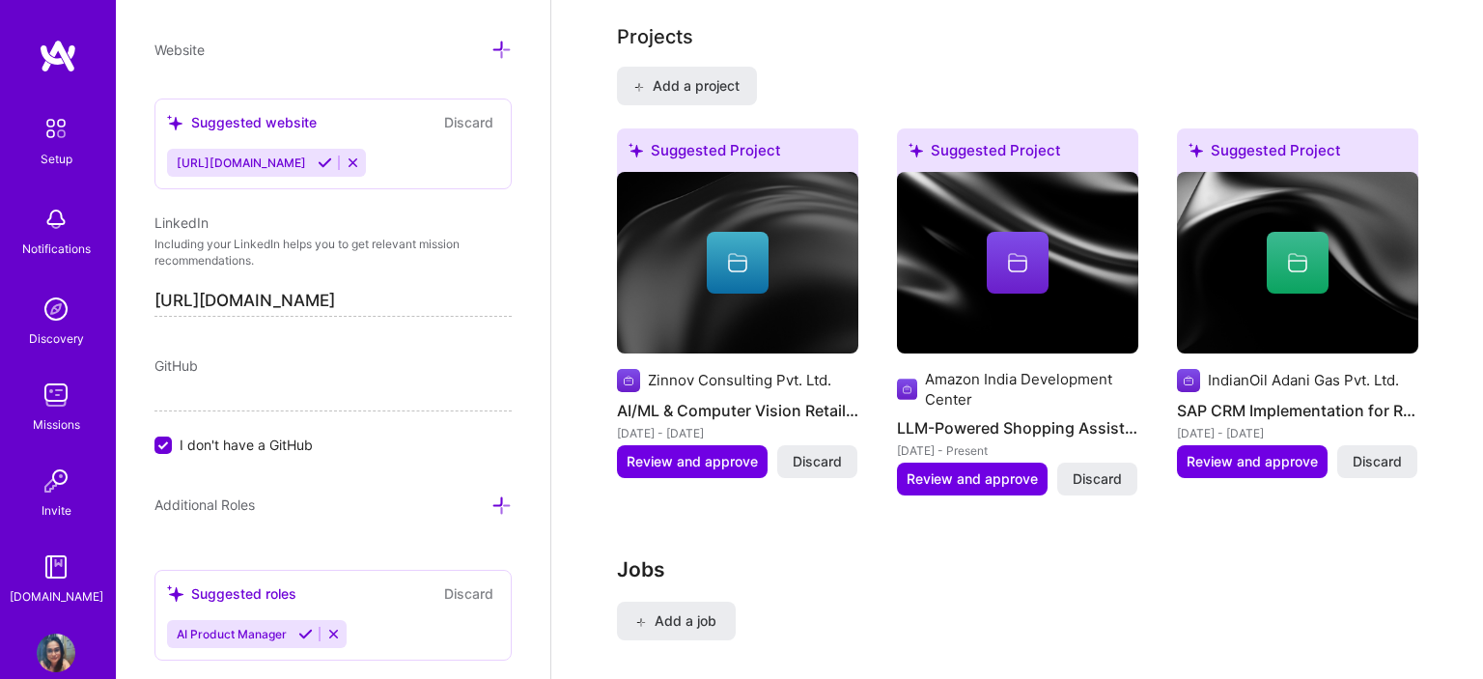
scroll to position [1548, 0]
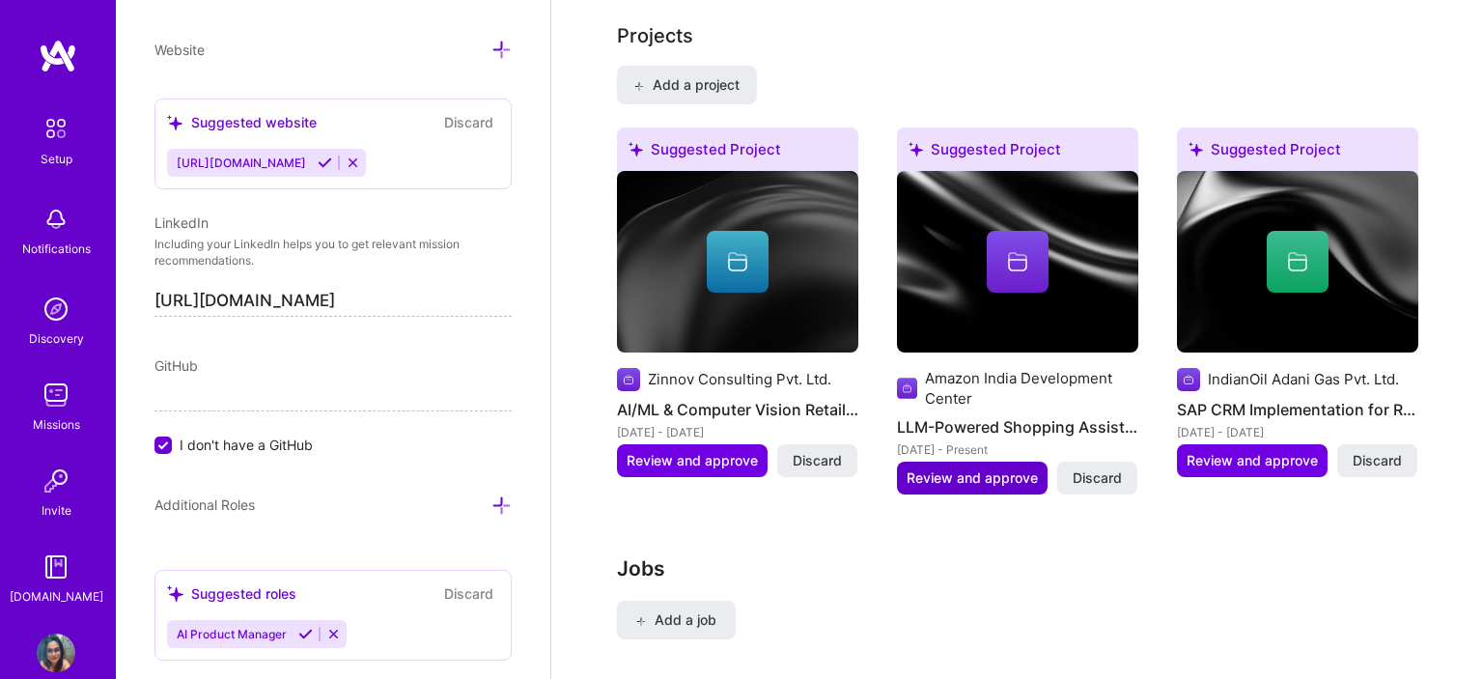
click at [985, 468] on span "Review and approve" at bounding box center [971, 477] width 131 height 19
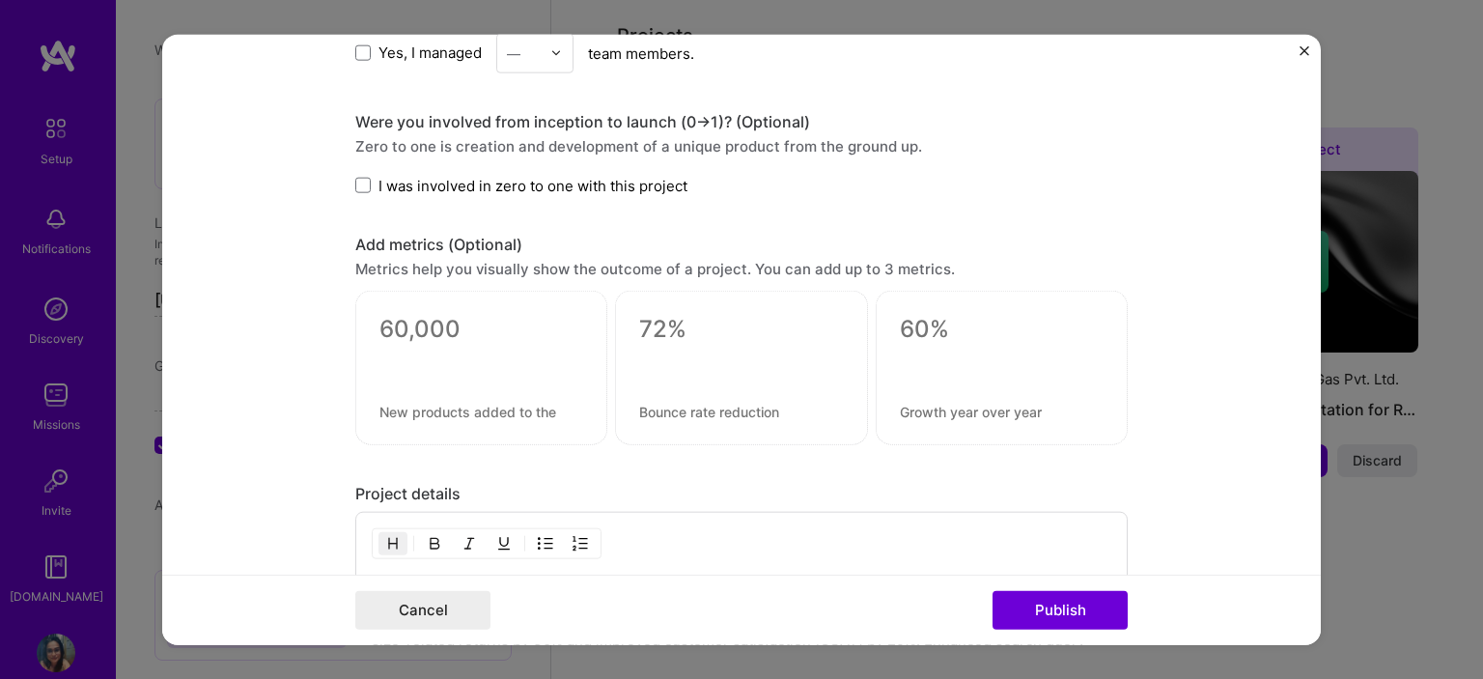
scroll to position [1173, 0]
click at [568, 340] on div at bounding box center [481, 365] width 252 height 154
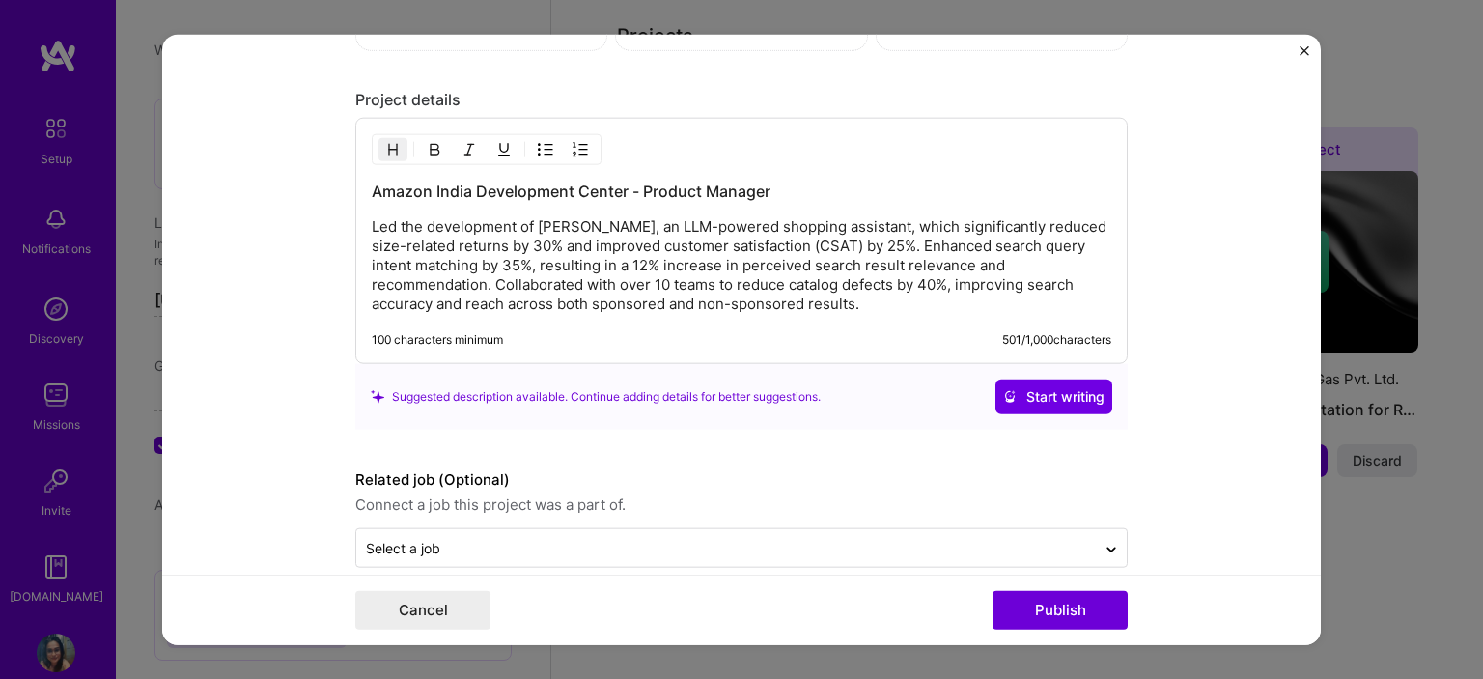
scroll to position [1588, 0]
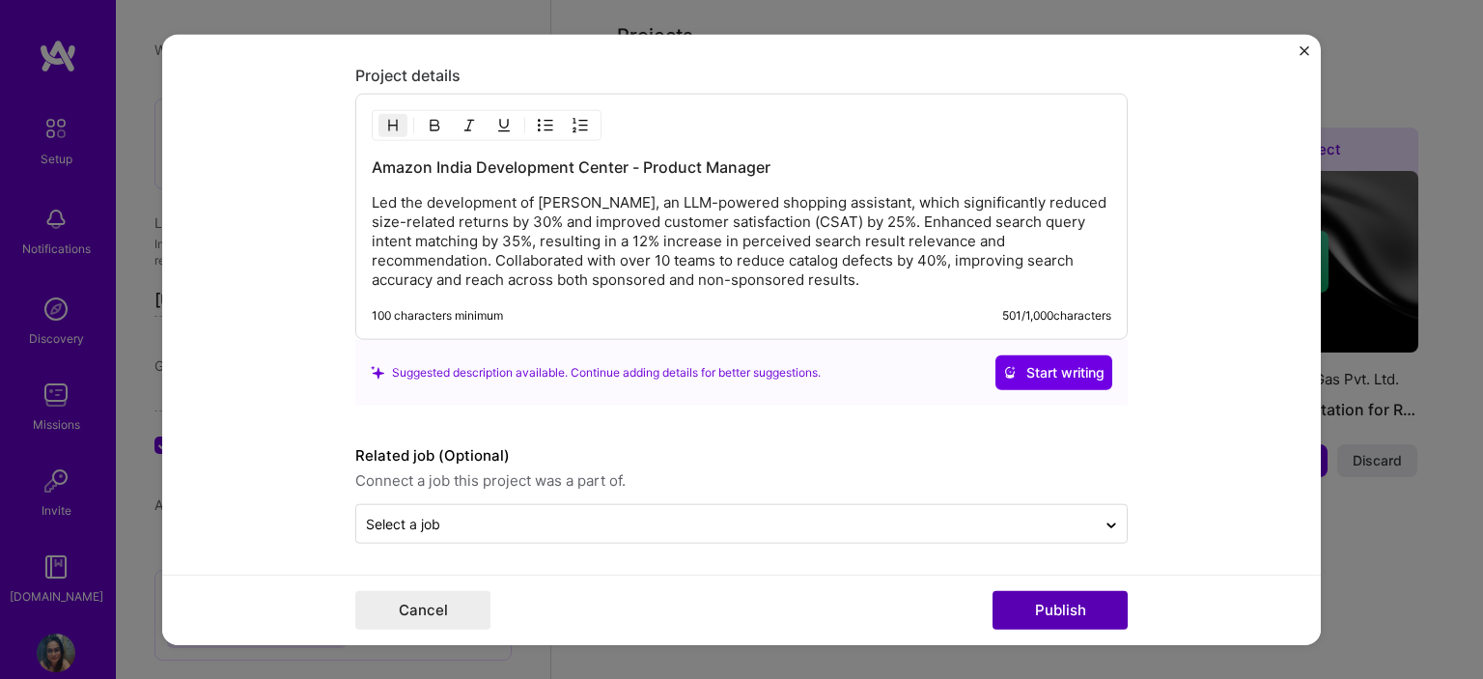
click at [1031, 596] on button "Publish" at bounding box center [1059, 610] width 135 height 39
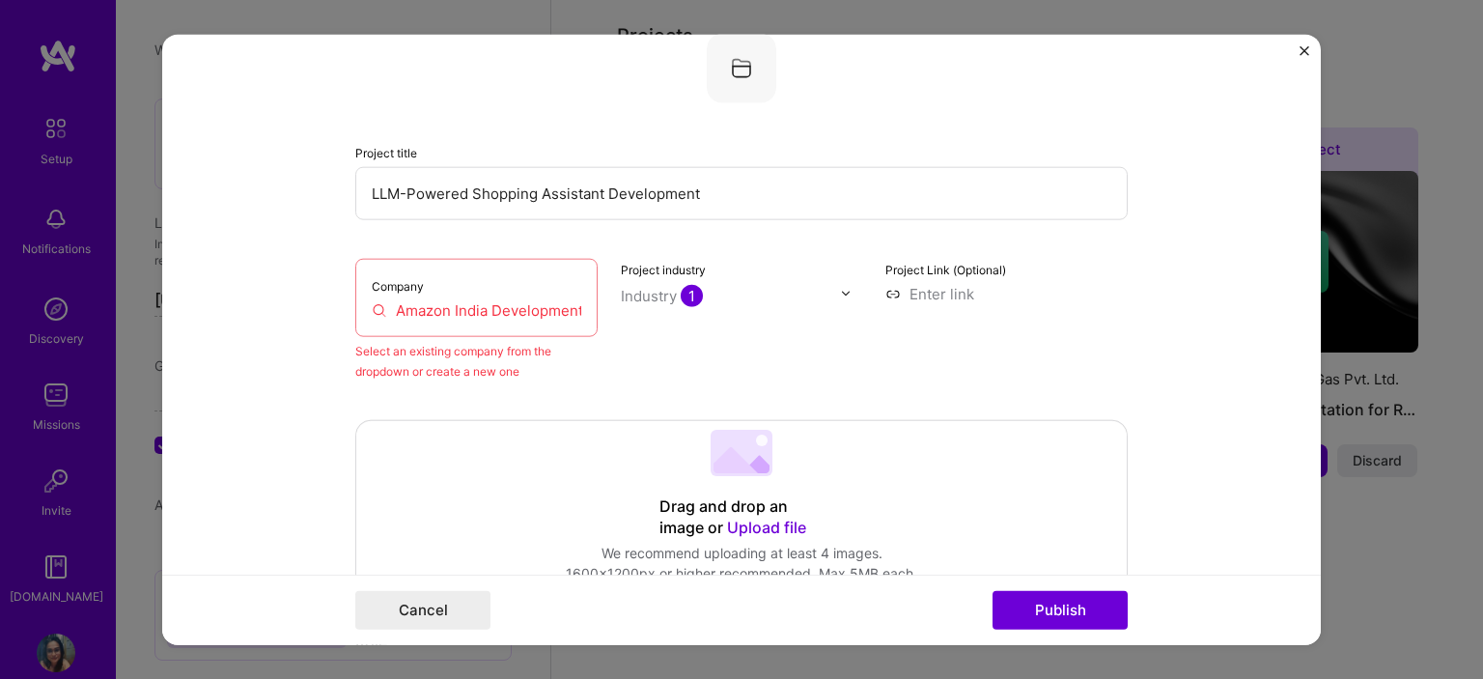
scroll to position [126, 0]
click at [553, 308] on input "Amazon India Development Center" at bounding box center [476, 310] width 209 height 20
type input "\"
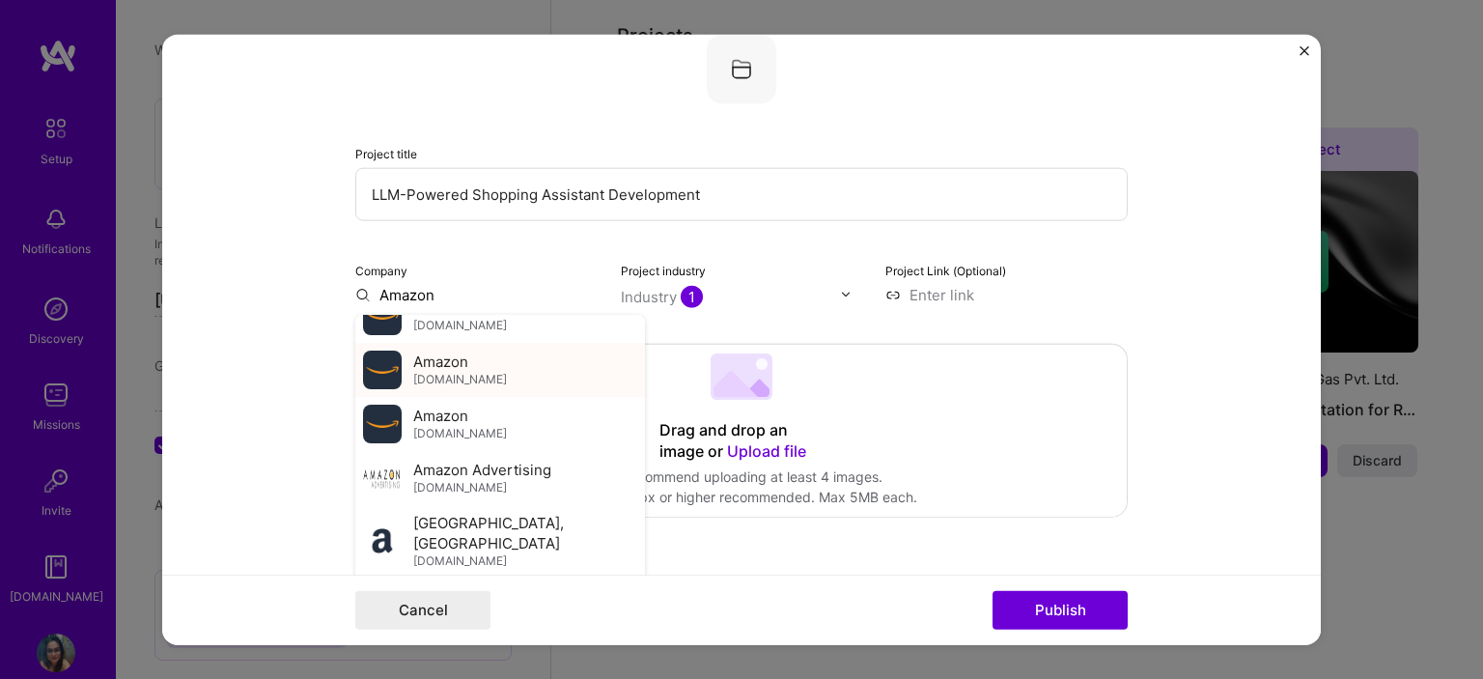
scroll to position [135, 0]
type input "Amazon"
click at [392, 378] on img at bounding box center [382, 367] width 39 height 39
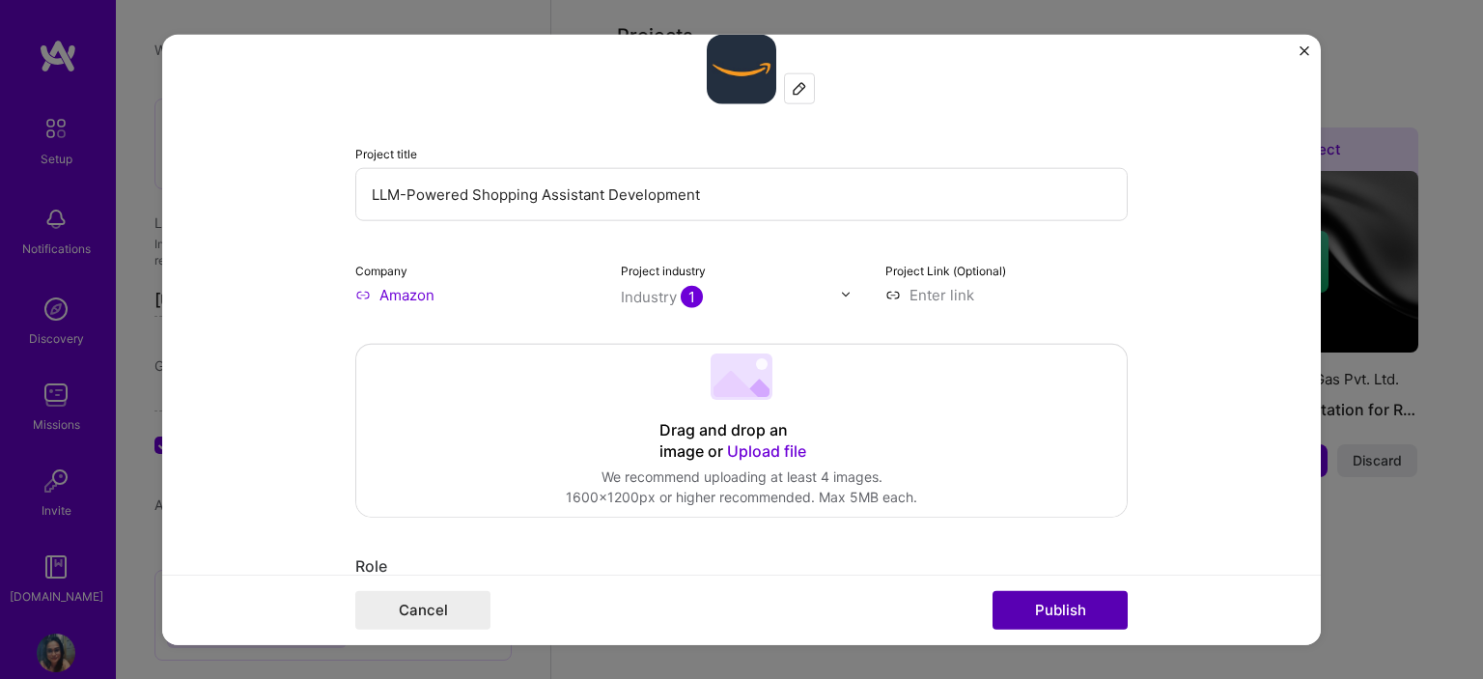
click at [1077, 599] on button "Publish" at bounding box center [1059, 610] width 135 height 39
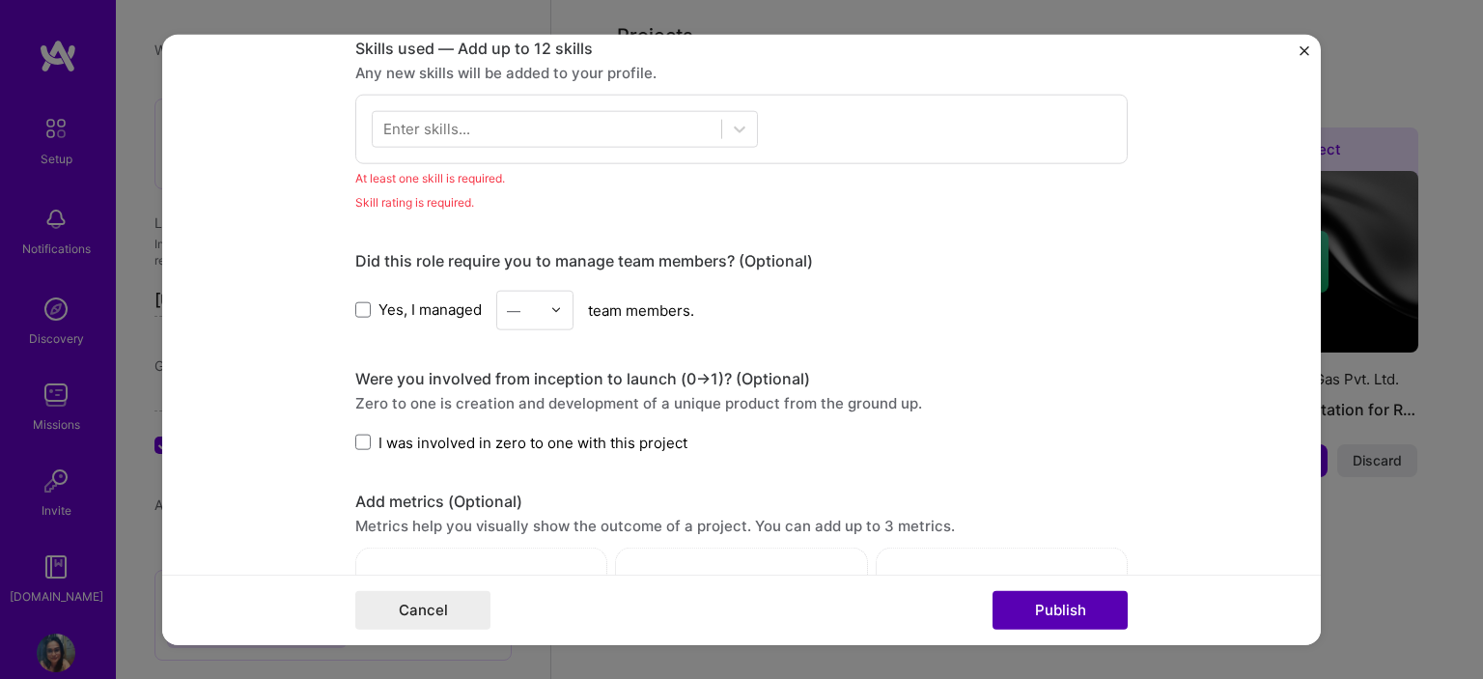
scroll to position [962, 0]
click at [581, 120] on div at bounding box center [547, 128] width 348 height 32
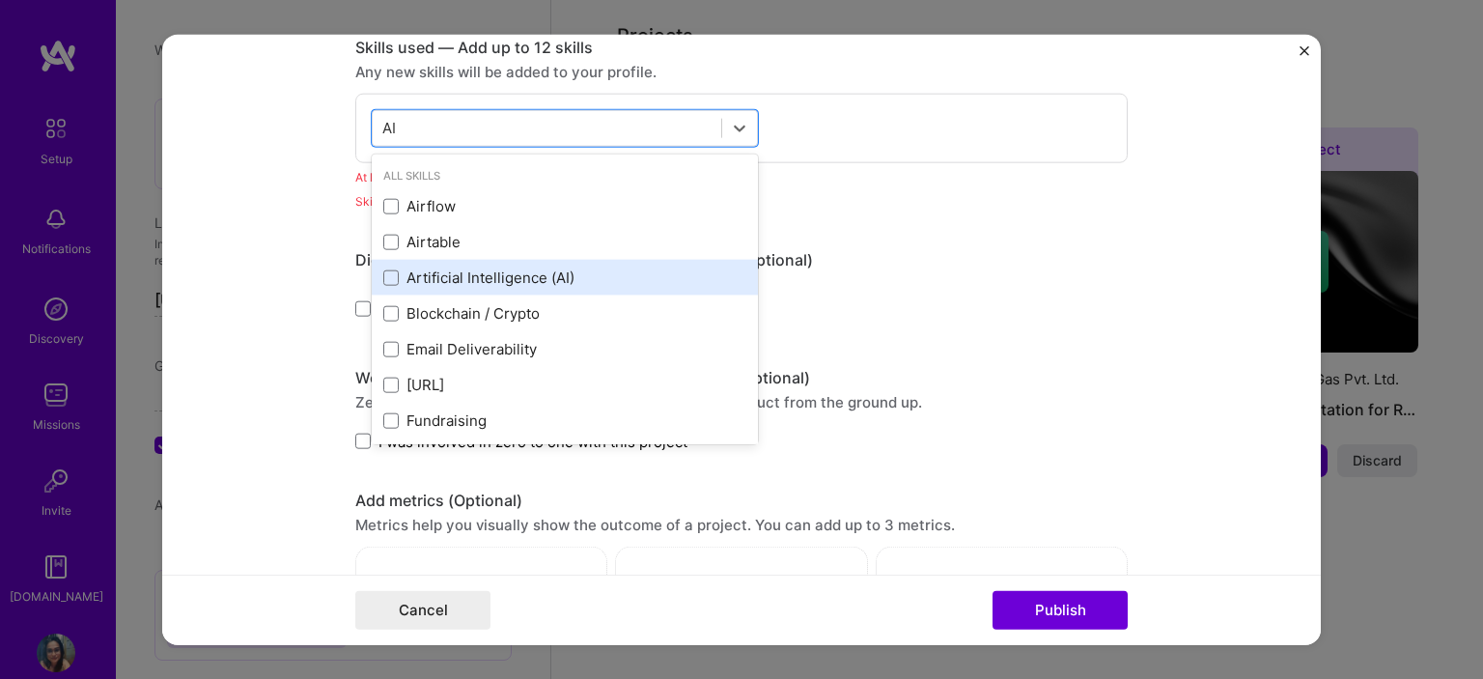
click at [553, 269] on div "Artificial Intelligence (AI)" at bounding box center [564, 277] width 363 height 20
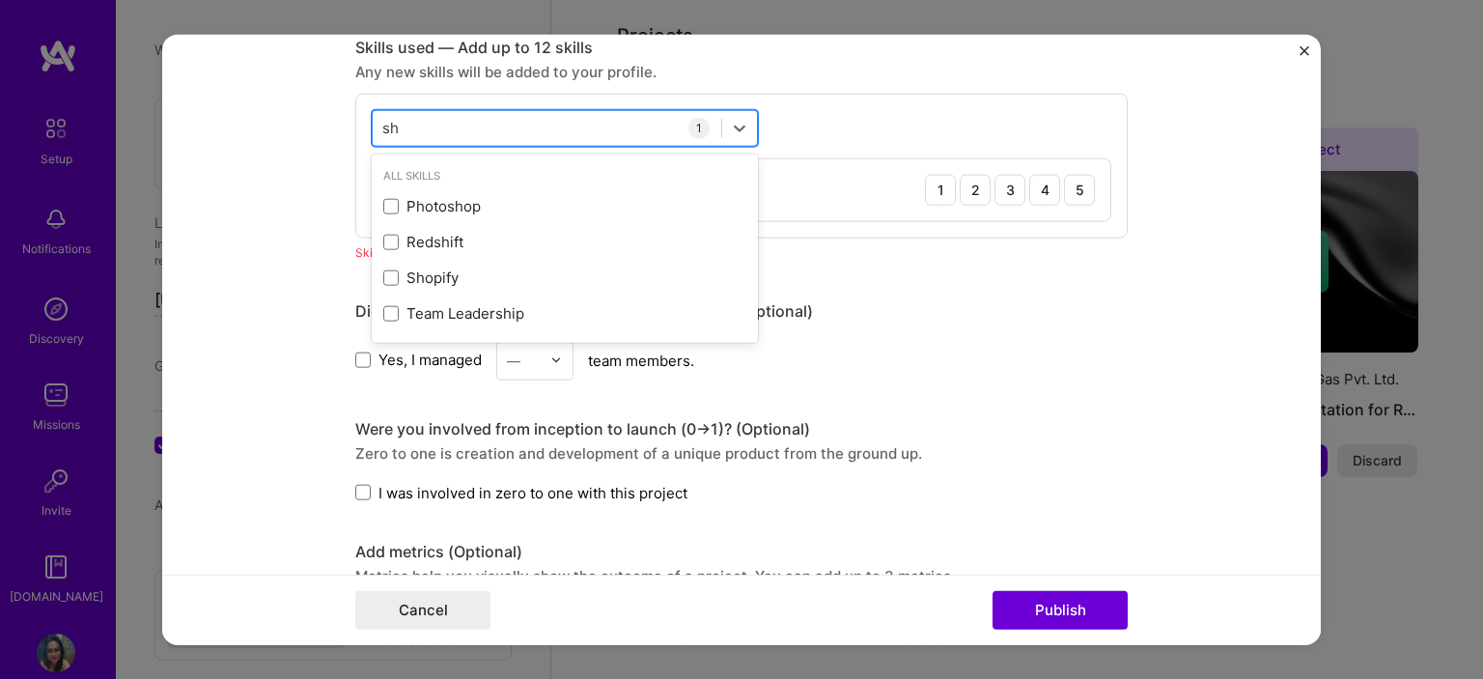
type input "s"
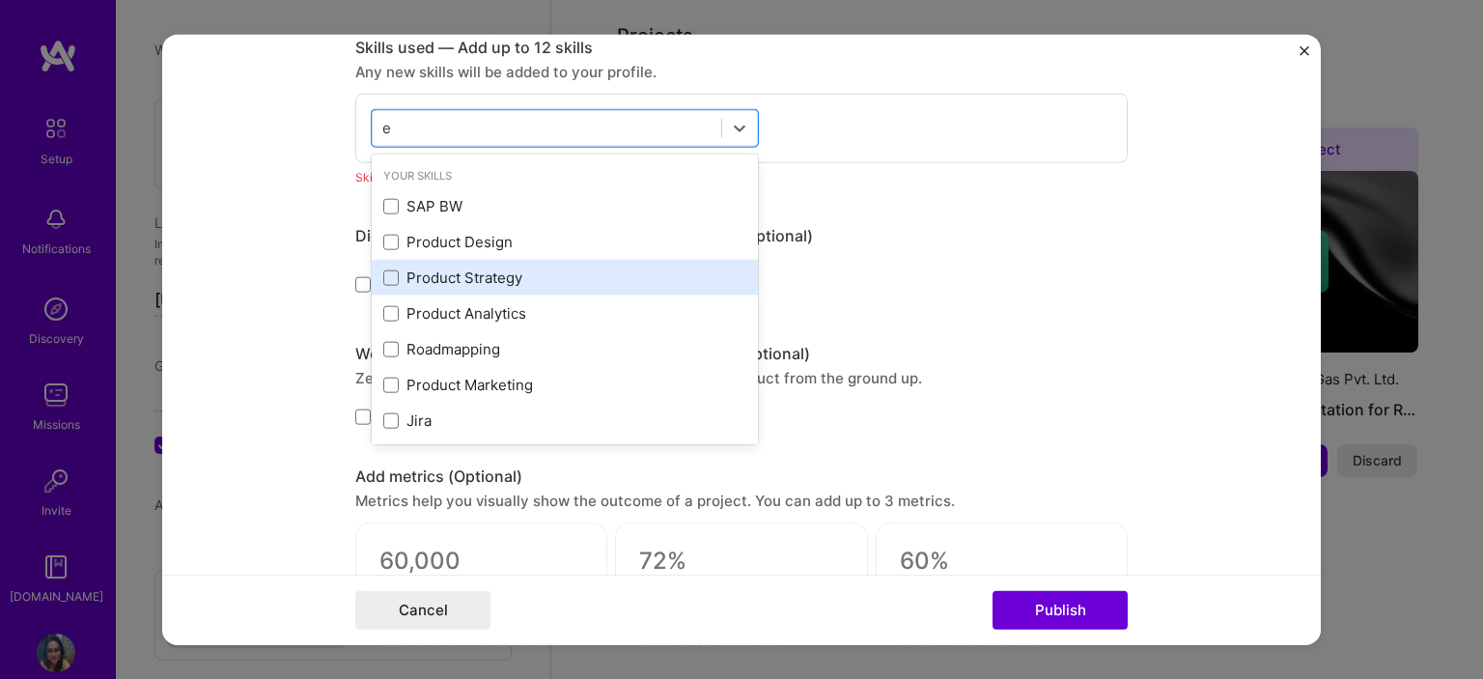
click at [528, 280] on div "Product Strategy" at bounding box center [564, 277] width 363 height 20
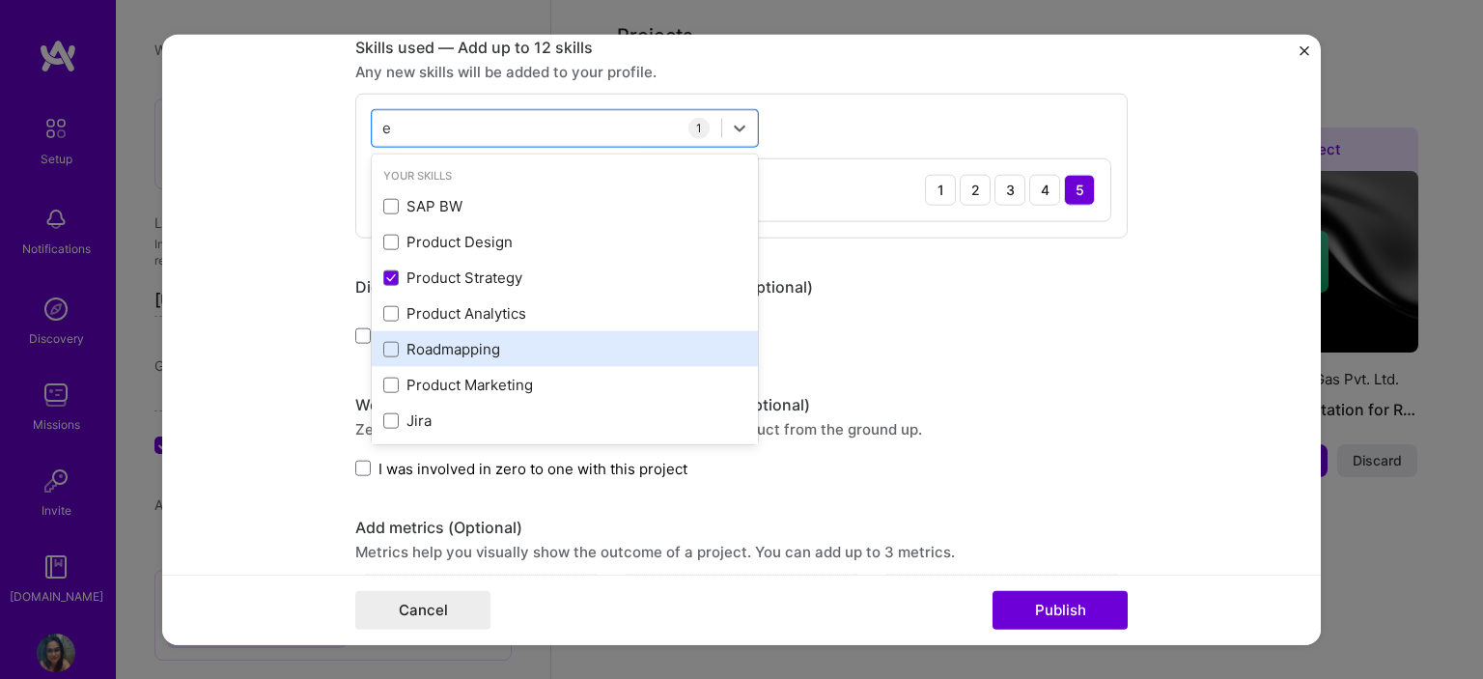
click at [492, 345] on div "Roadmapping" at bounding box center [564, 349] width 363 height 20
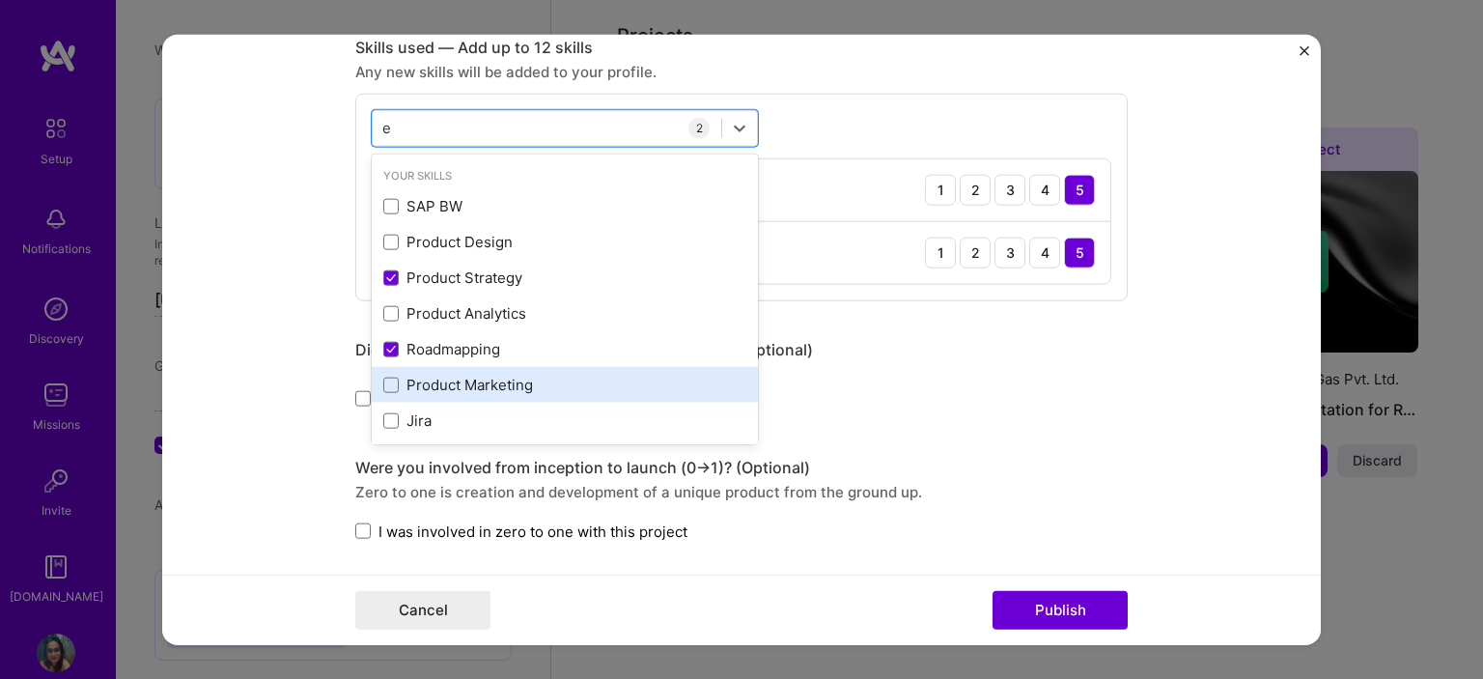
click at [486, 383] on div "Product Marketing" at bounding box center [564, 384] width 363 height 20
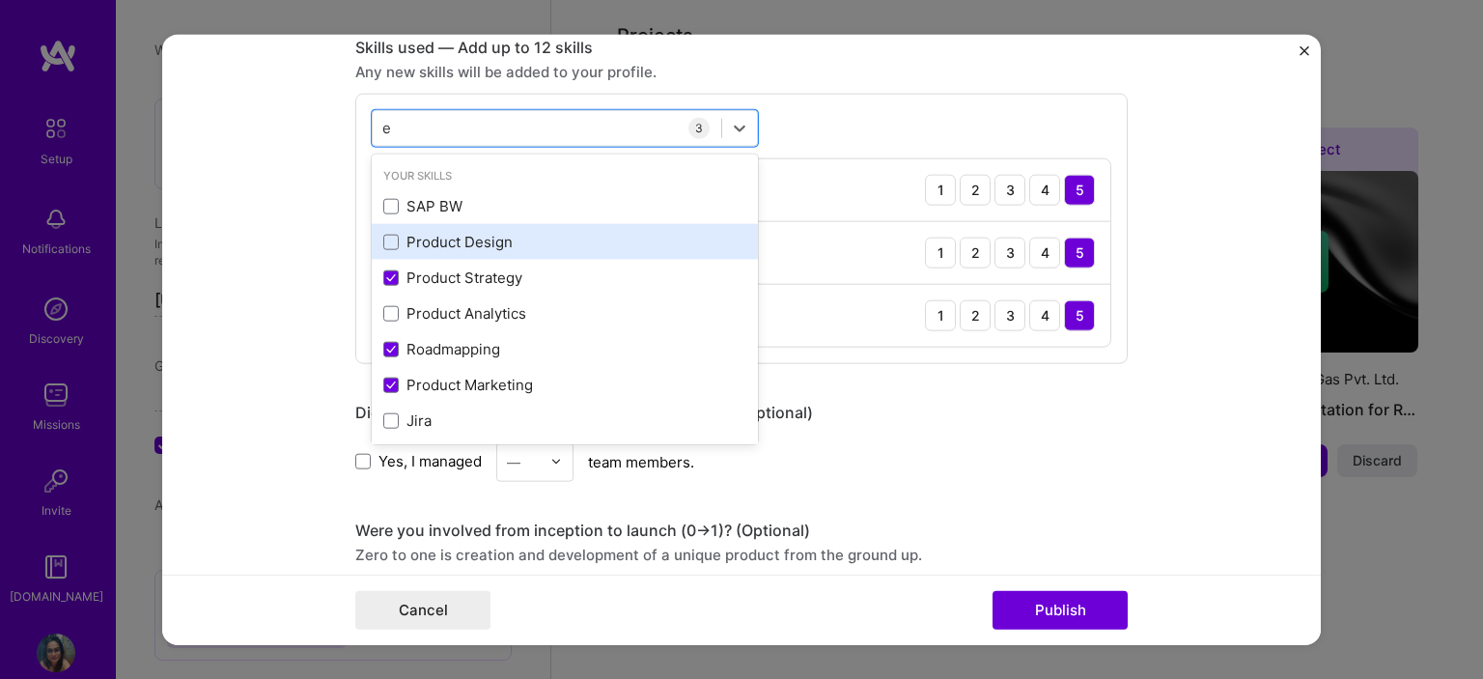
click at [481, 240] on div "Product Design" at bounding box center [564, 242] width 363 height 20
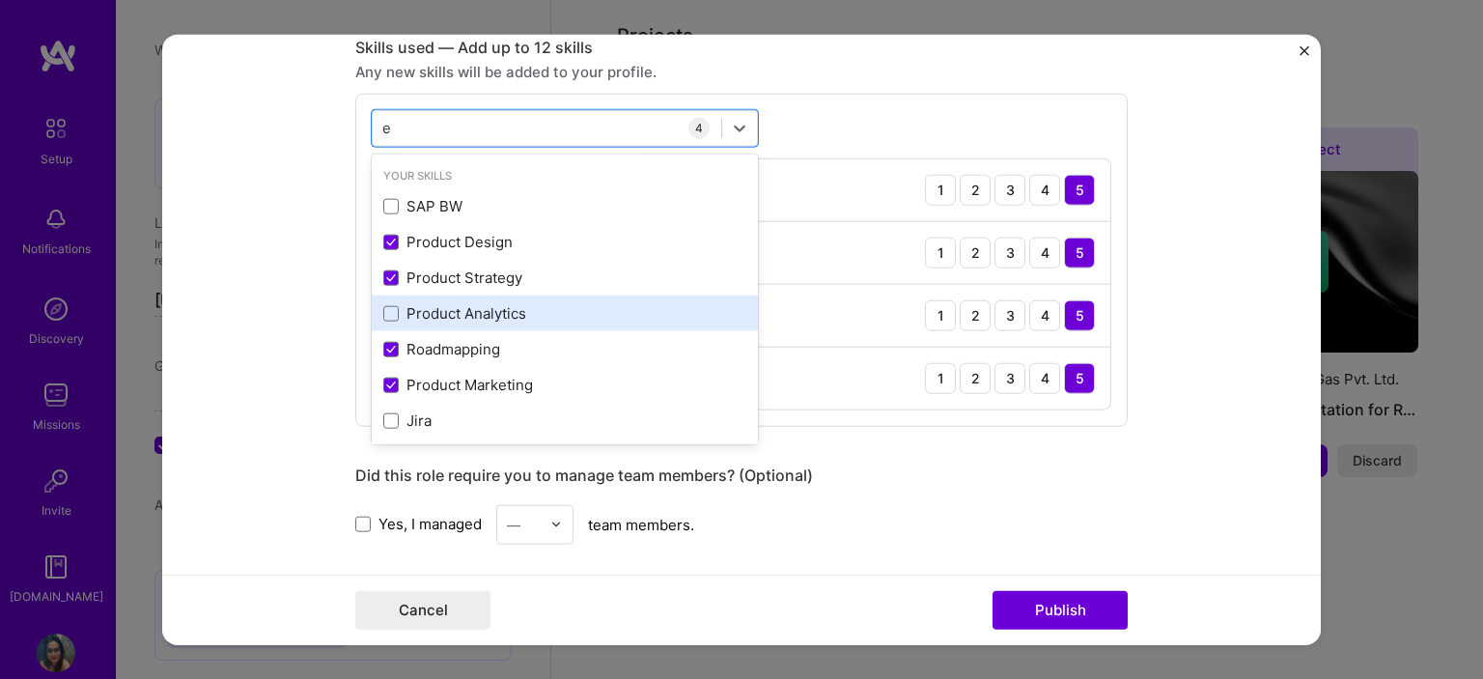
click at [453, 316] on div "Product Analytics" at bounding box center [564, 313] width 363 height 20
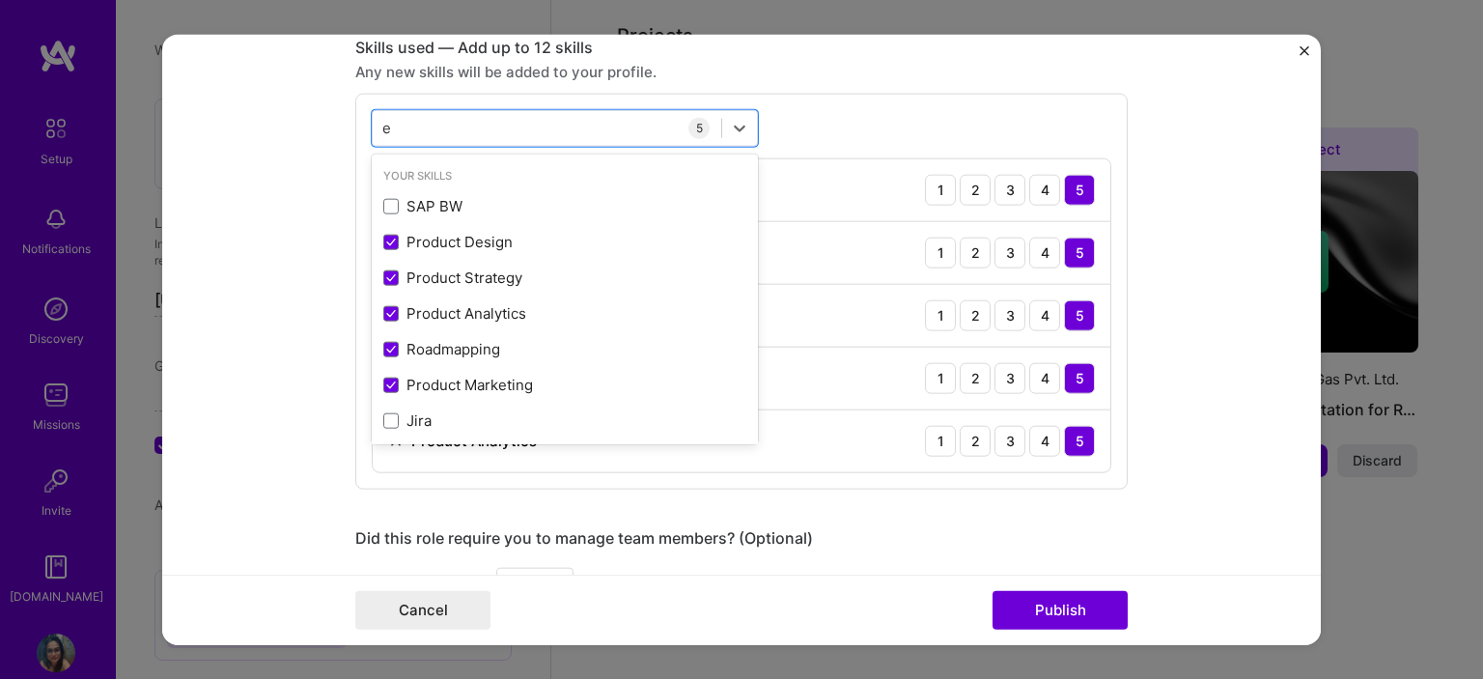
type input "e"
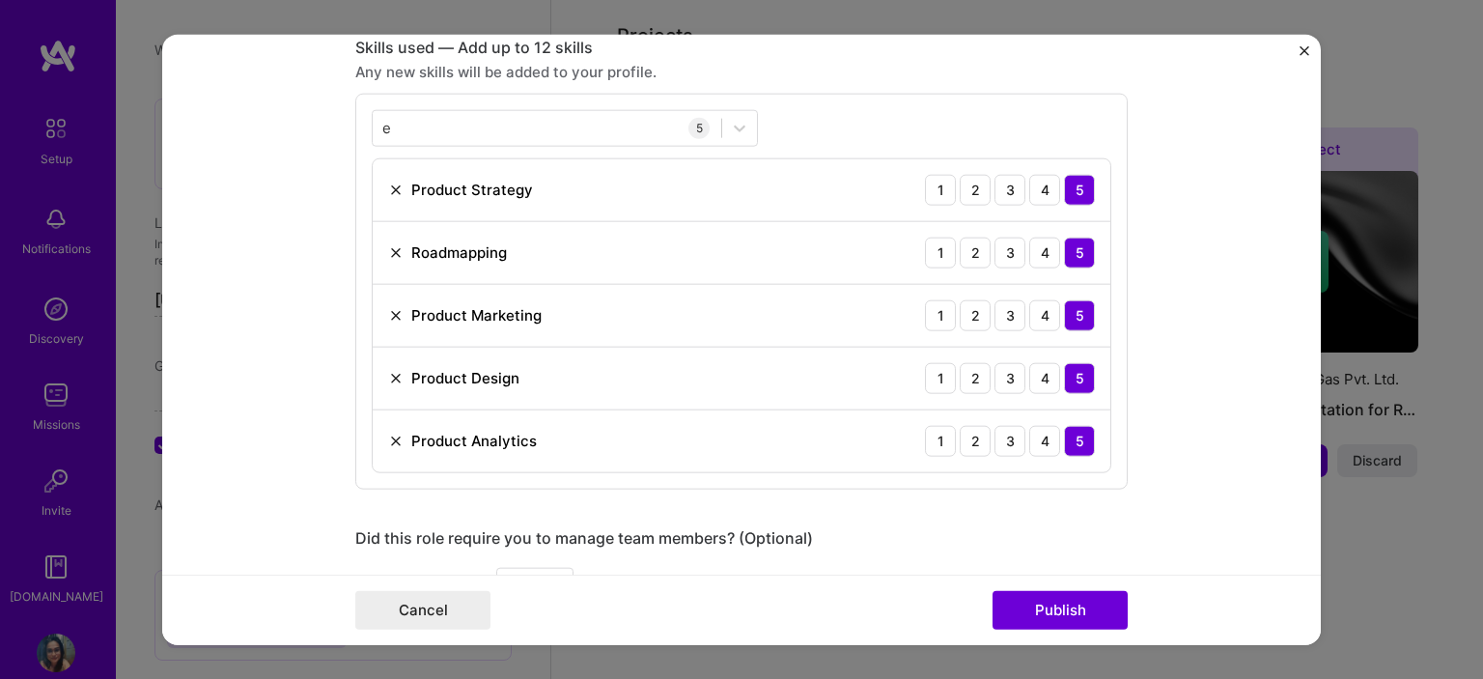
click at [924, 533] on div "Did this role require you to manage team members? (Optional)" at bounding box center [741, 537] width 772 height 20
click at [1055, 604] on button "Publish" at bounding box center [1059, 610] width 135 height 39
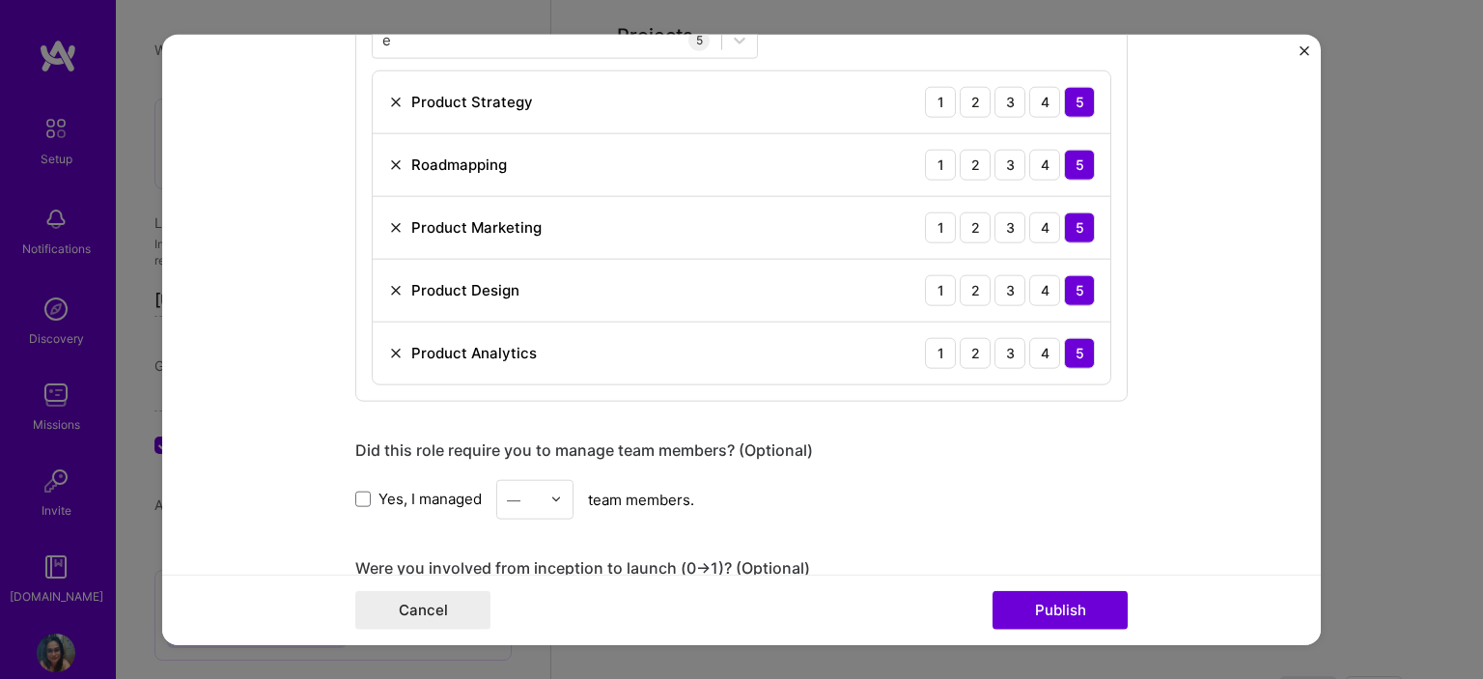
scroll to position [874, 0]
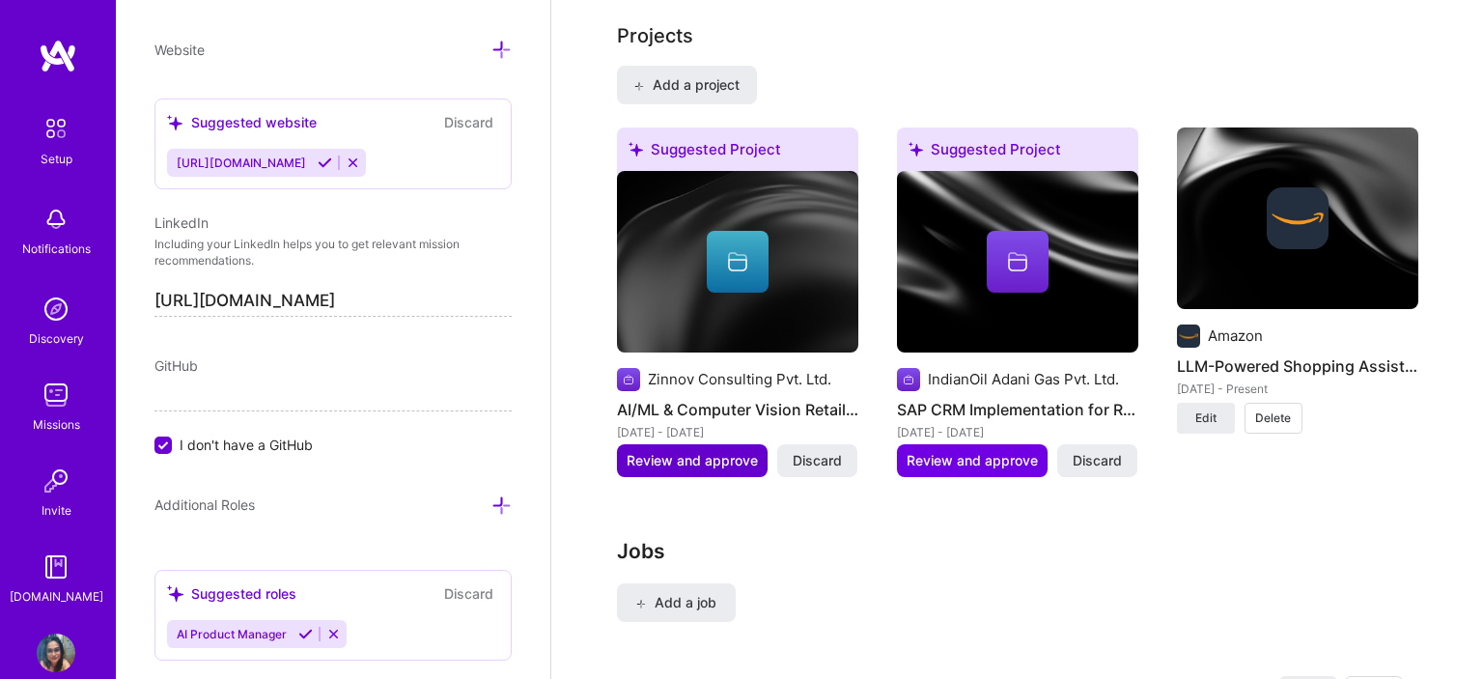
click at [736, 451] on span "Review and approve" at bounding box center [691, 460] width 131 height 19
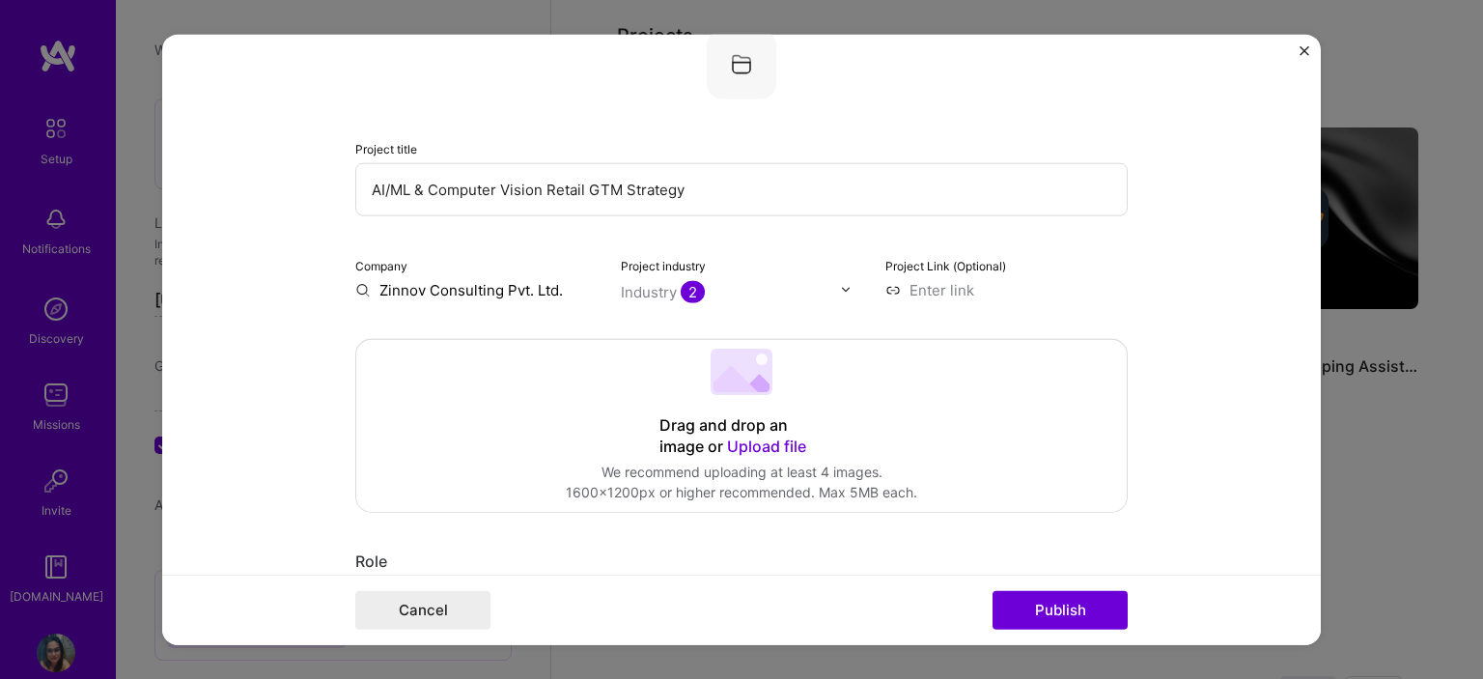
scroll to position [128, 0]
click at [554, 288] on input "Zinnov Consulting Pvt. Ltd." at bounding box center [476, 292] width 242 height 20
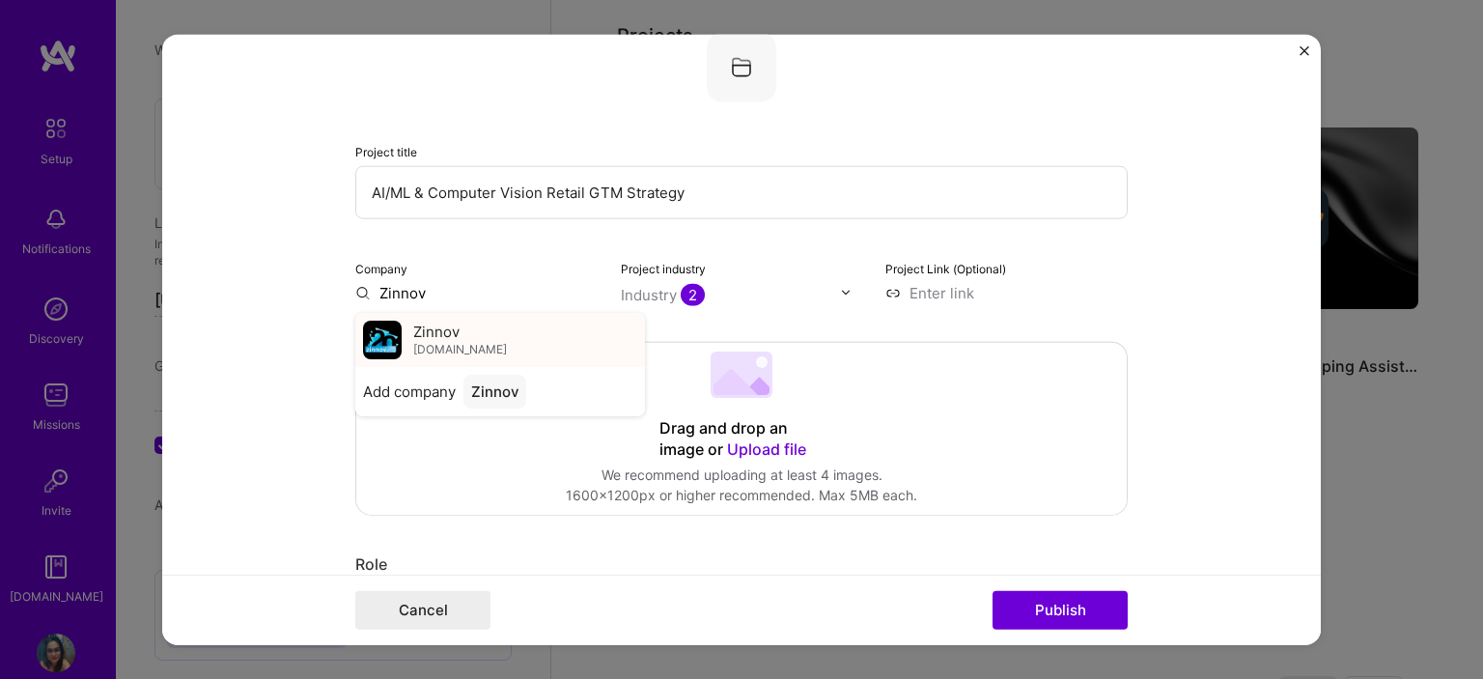
type input "Zinnov"
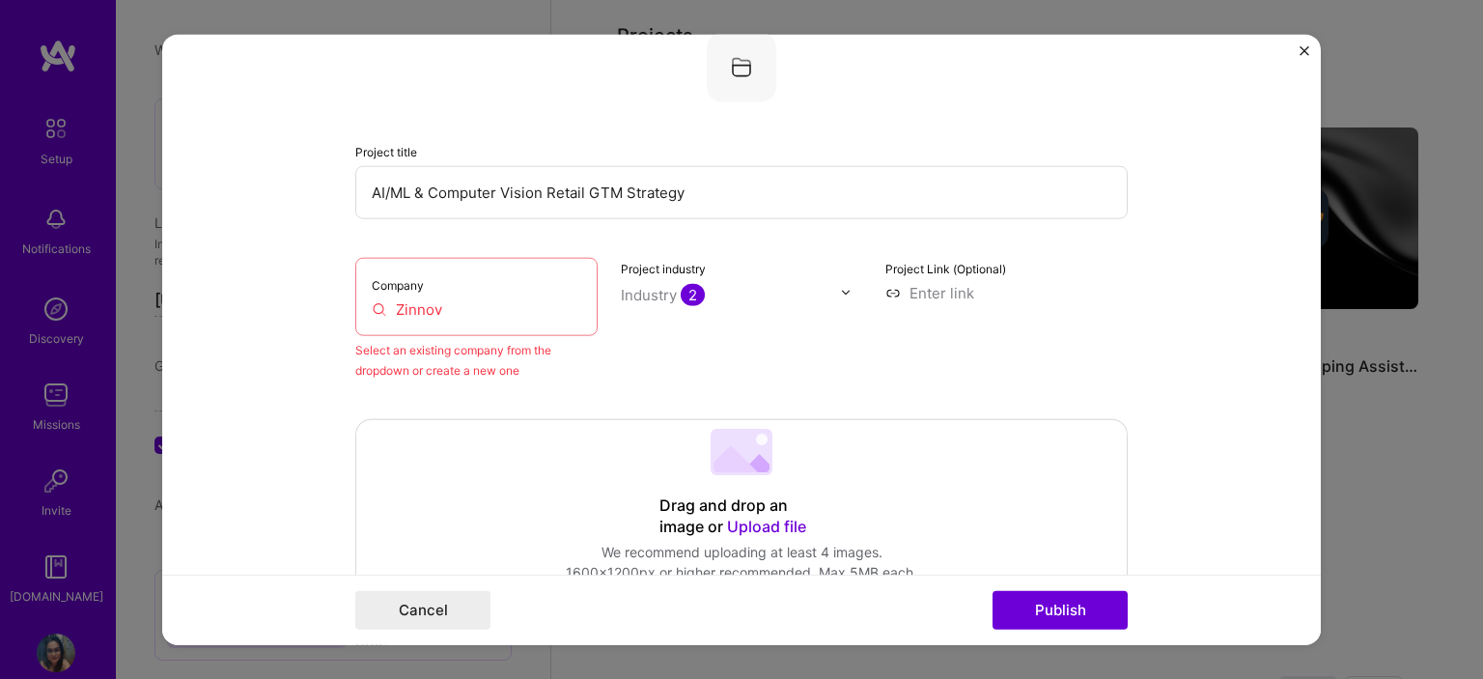
click at [469, 303] on input "Zinnov" at bounding box center [476, 308] width 209 height 20
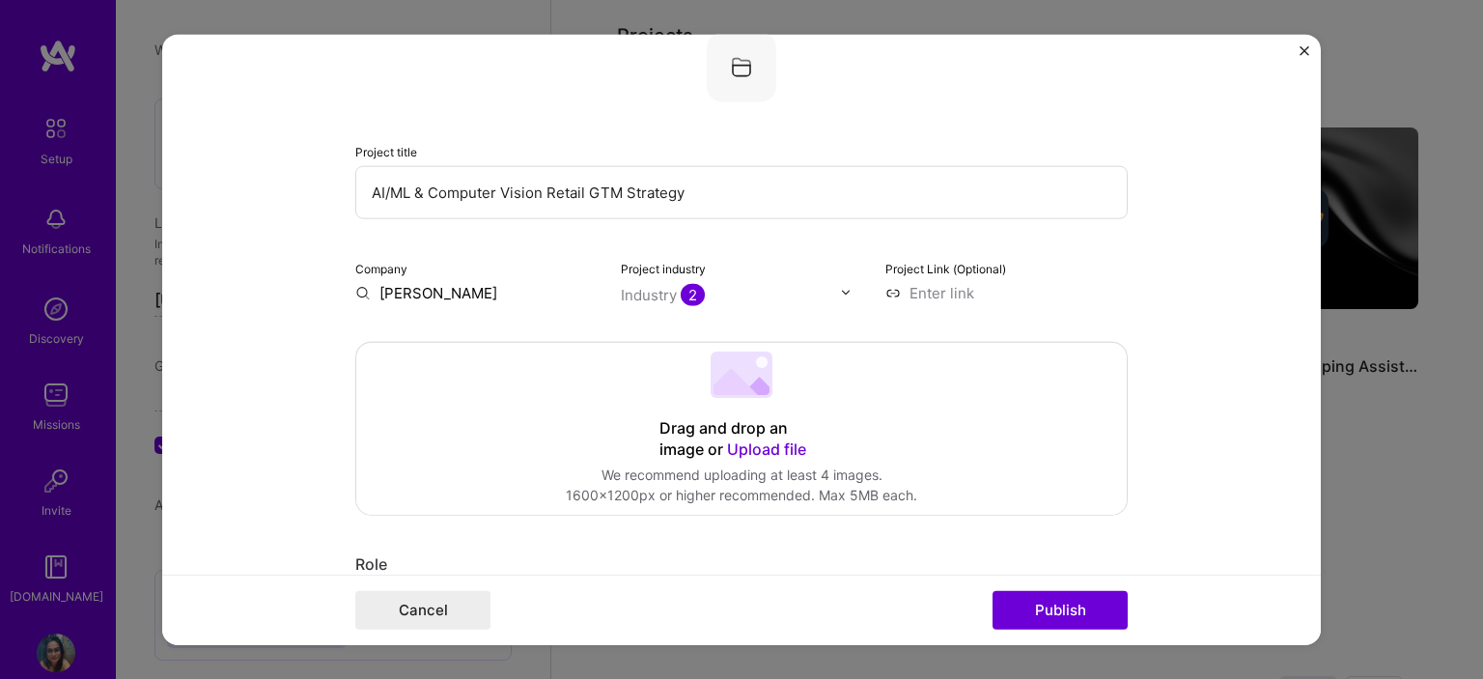
type input "Zinnov"
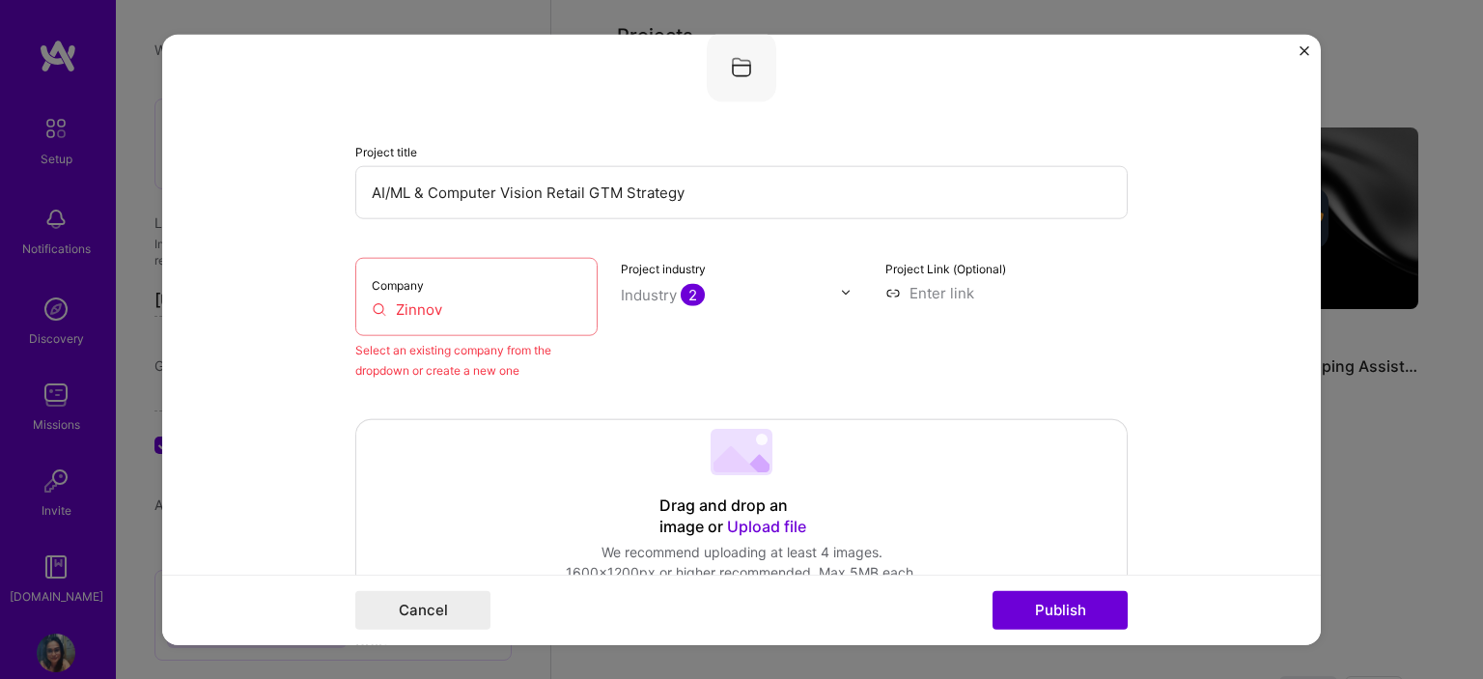
click at [650, 375] on div "Project industry Industry 2" at bounding box center [742, 318] width 242 height 123
click at [1029, 613] on button "Publish" at bounding box center [1059, 610] width 135 height 39
click at [1304, 51] on img "Close" at bounding box center [1304, 50] width 10 height 10
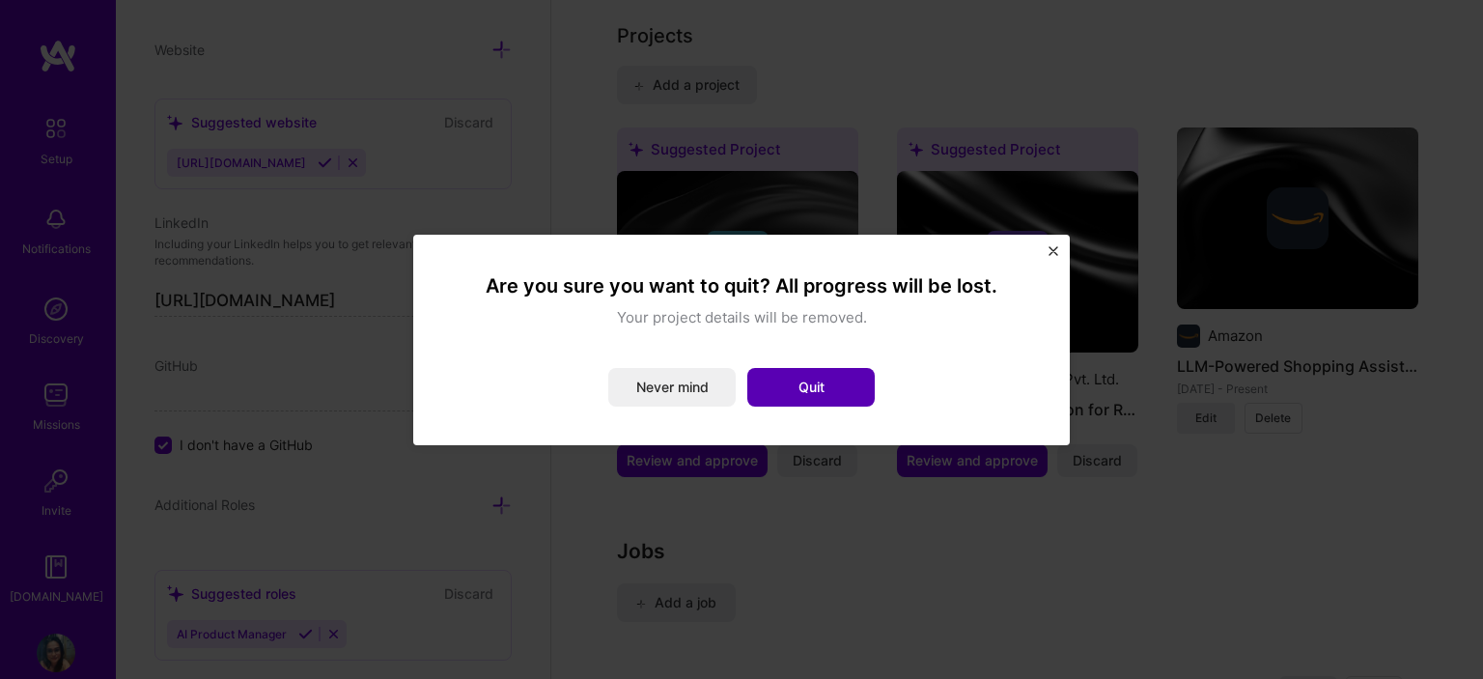
click at [785, 374] on button "Quit" at bounding box center [810, 387] width 127 height 39
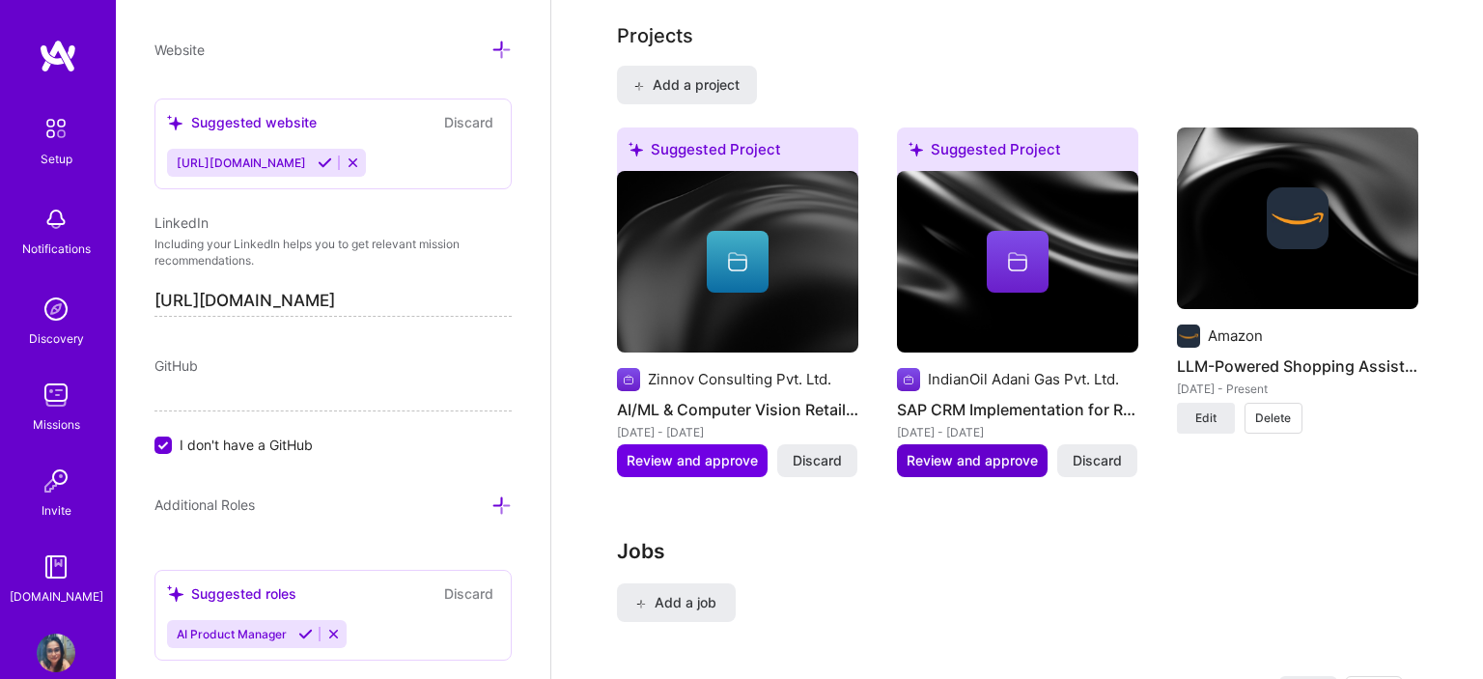
click at [999, 451] on span "Review and approve" at bounding box center [971, 460] width 131 height 19
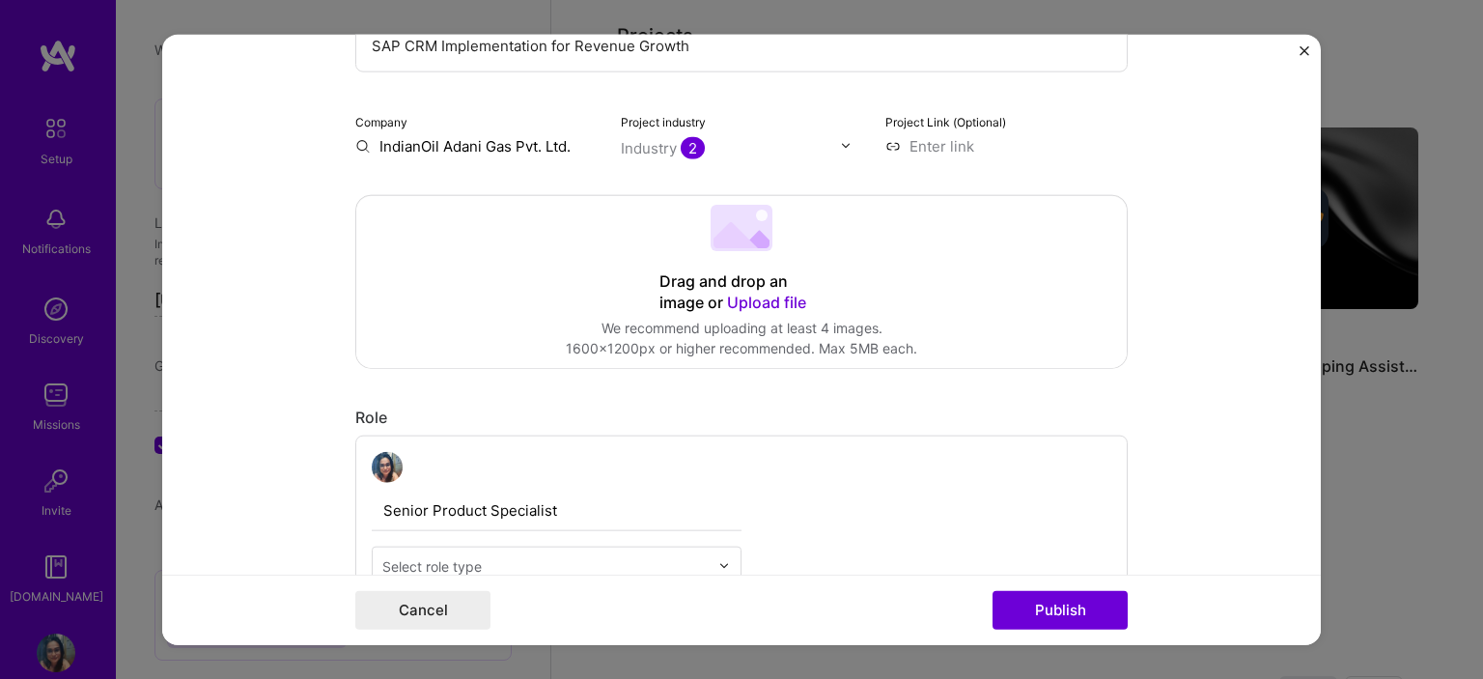
scroll to position [0, 0]
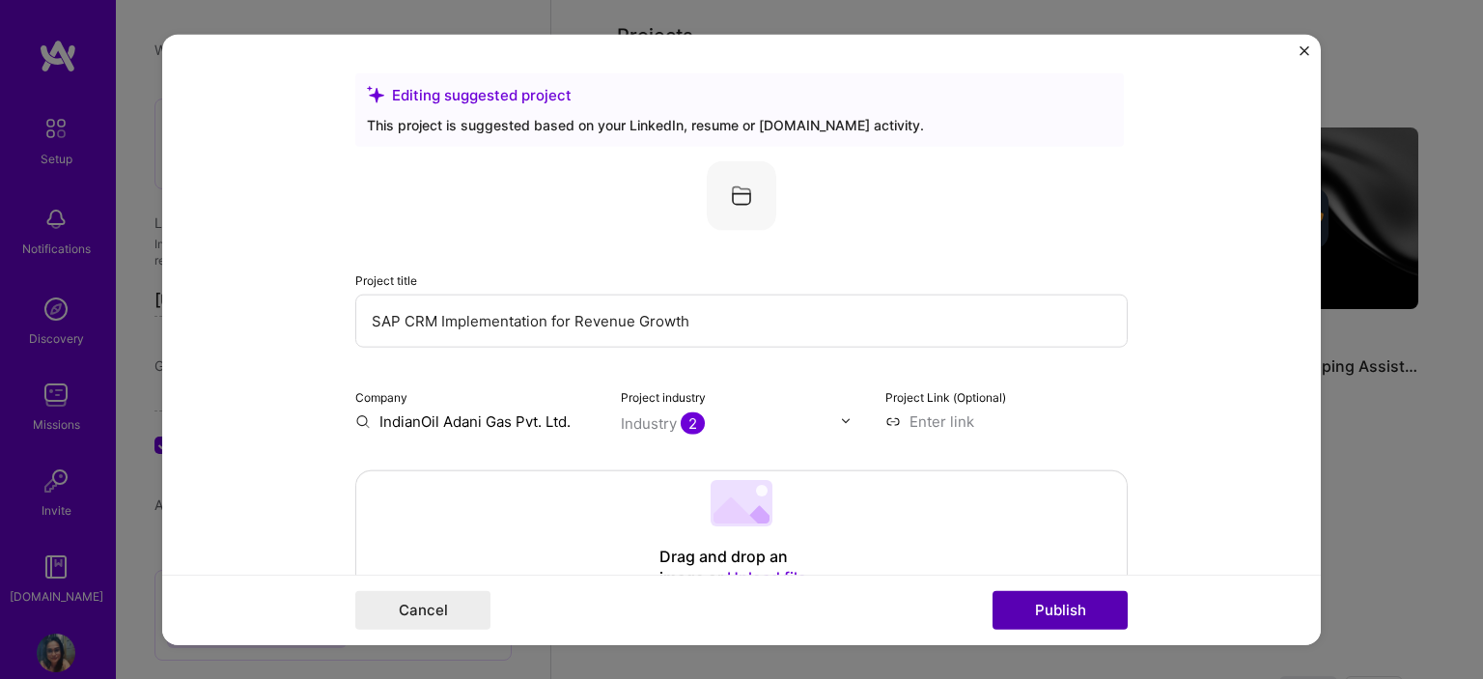
click at [1102, 616] on button "Publish" at bounding box center [1059, 610] width 135 height 39
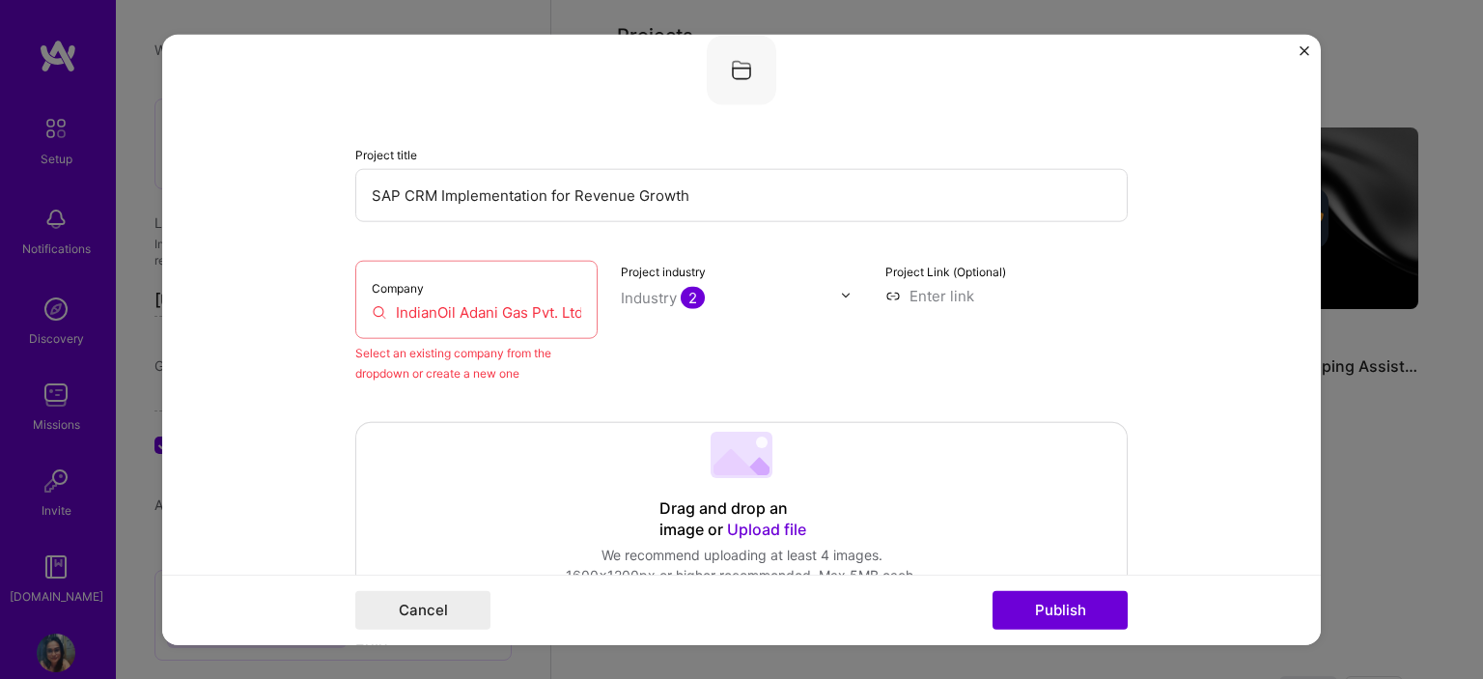
scroll to position [126, 0]
click at [570, 314] on input "IndianOil Adani Gas Pvt. Ltd." at bounding box center [476, 310] width 209 height 20
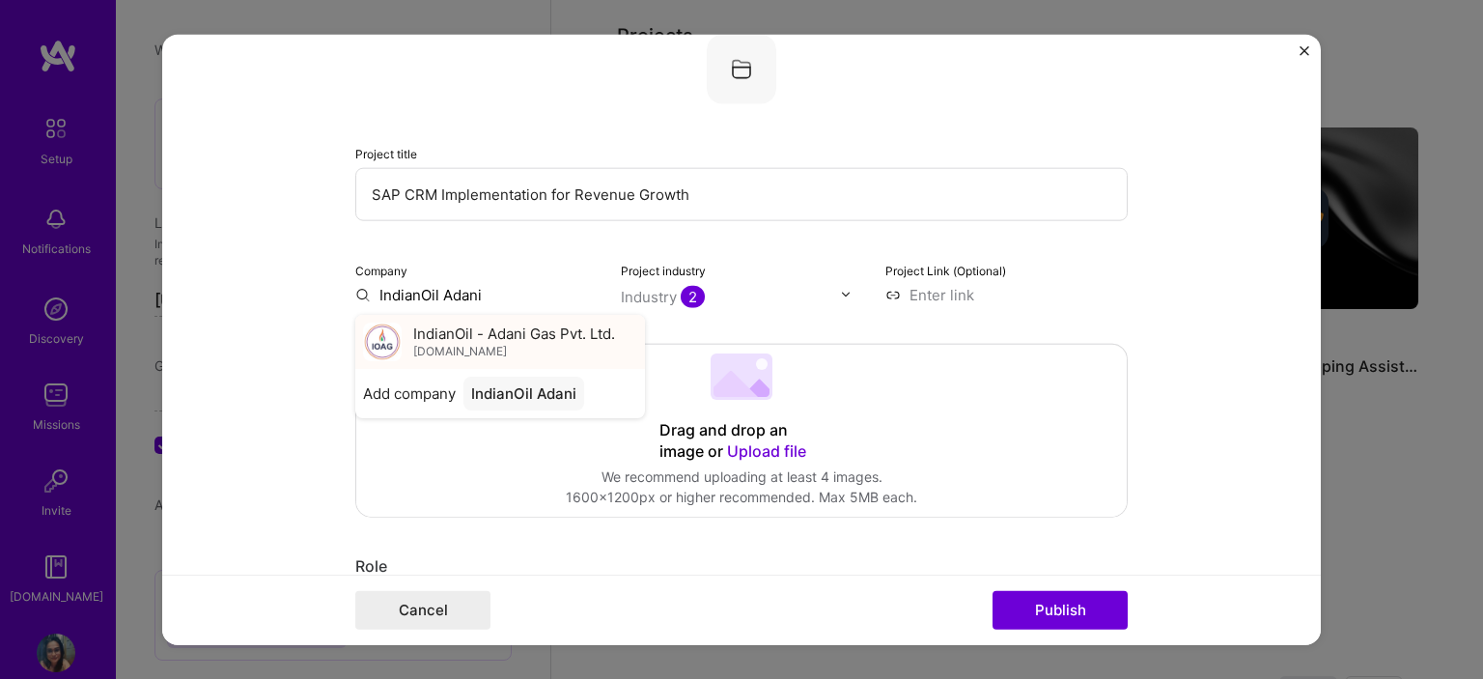
click at [426, 345] on span "[DOMAIN_NAME]" at bounding box center [460, 351] width 94 height 15
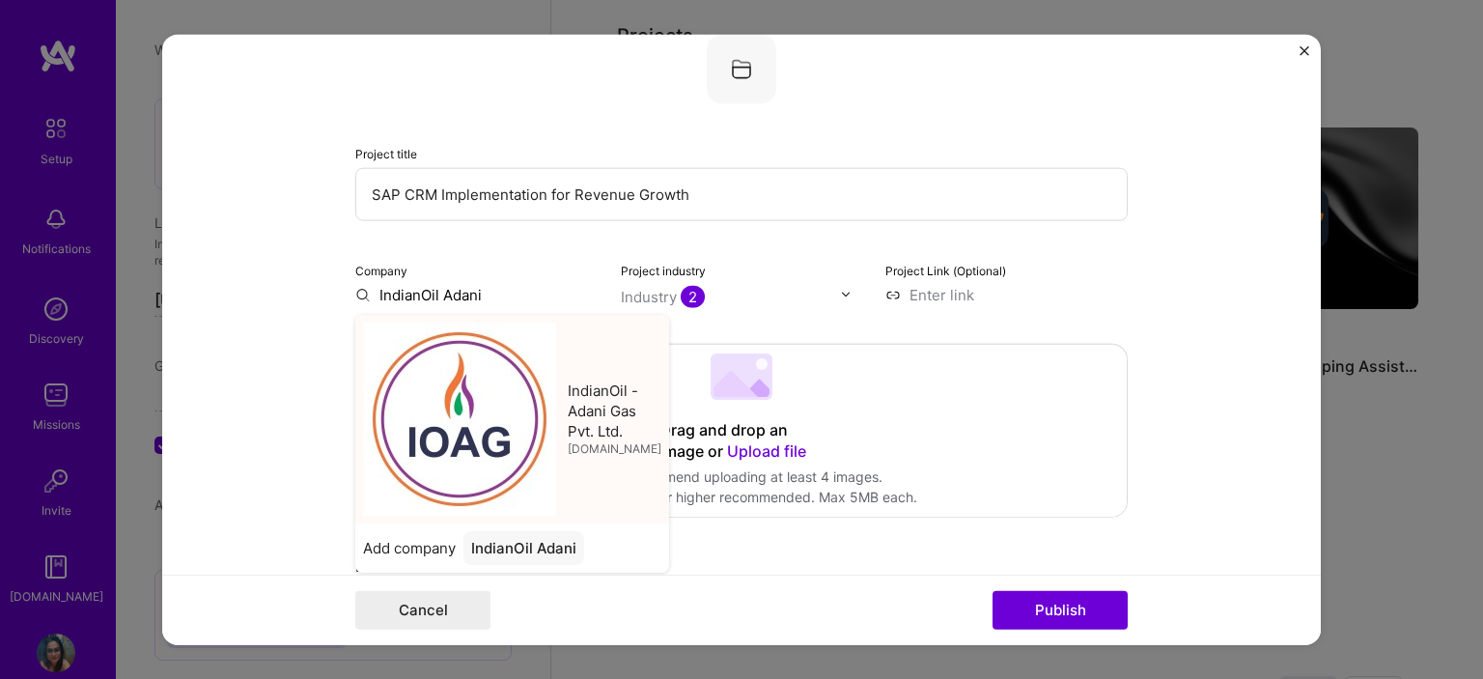
type input "IndianOil - Adani Gas Pvt. Ltd."
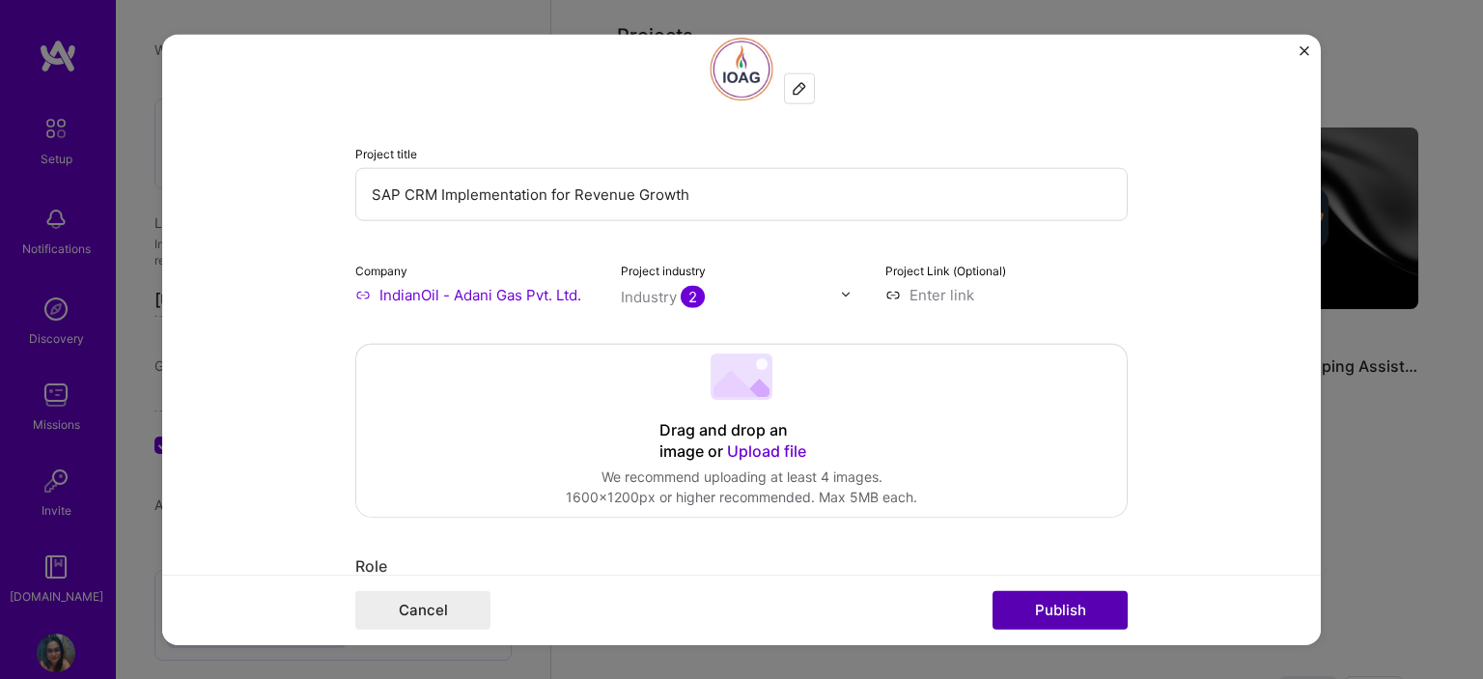
click at [1054, 600] on button "Publish" at bounding box center [1059, 610] width 135 height 39
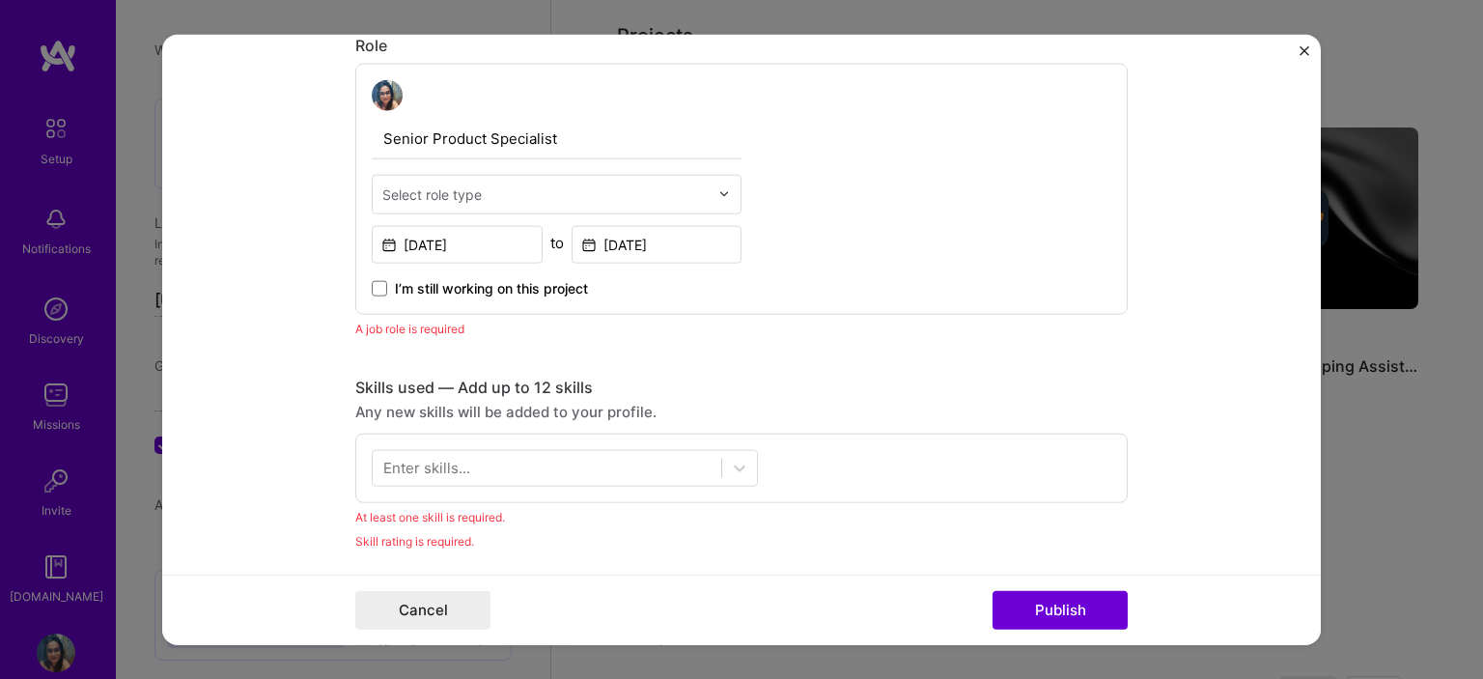
scroll to position [616, 0]
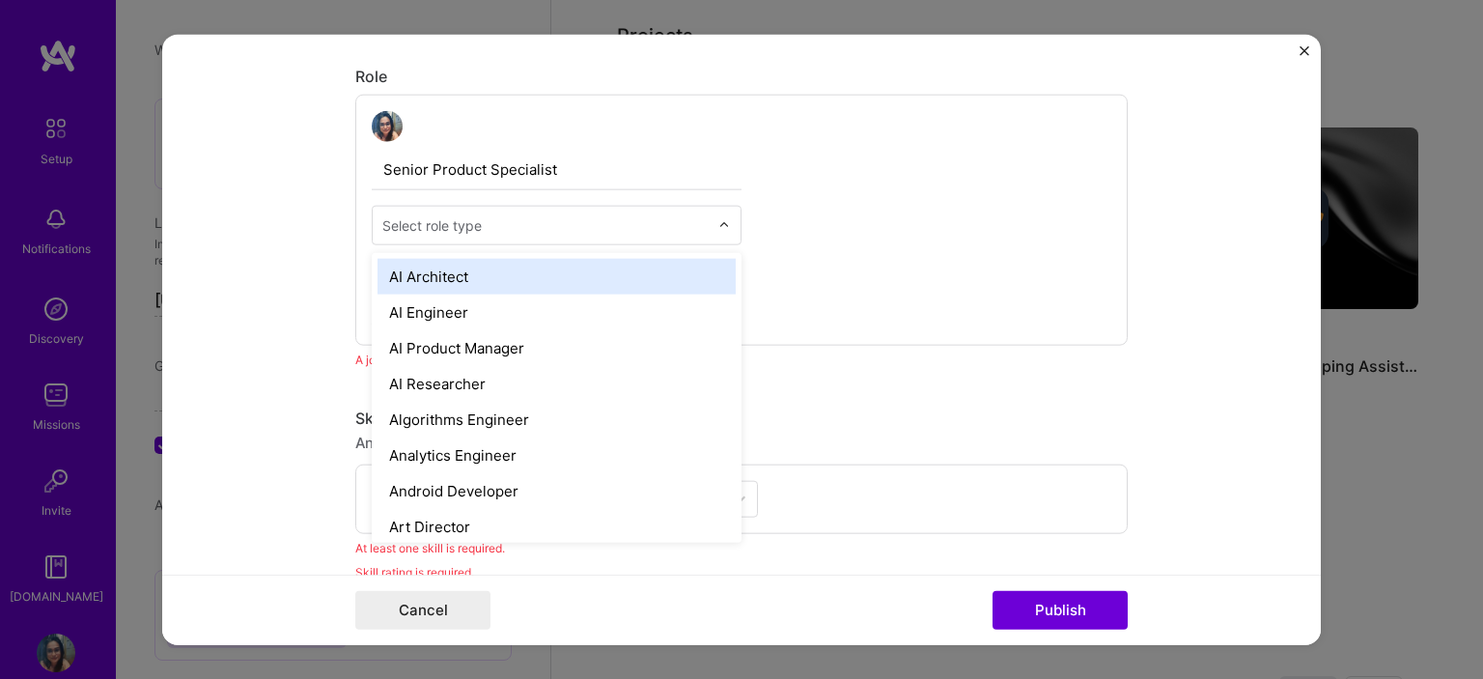
click at [554, 216] on input "text" at bounding box center [545, 224] width 326 height 20
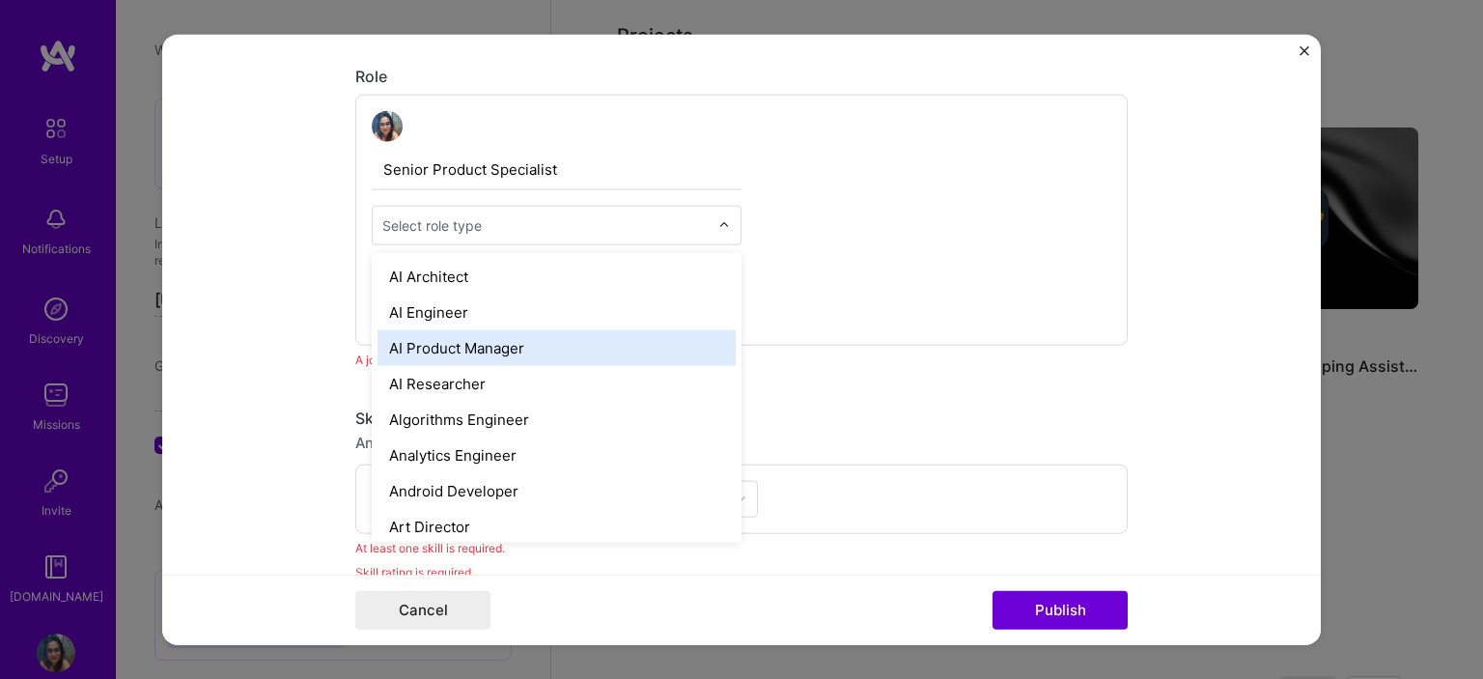
click at [516, 347] on div "AI Product Manager" at bounding box center [556, 347] width 358 height 36
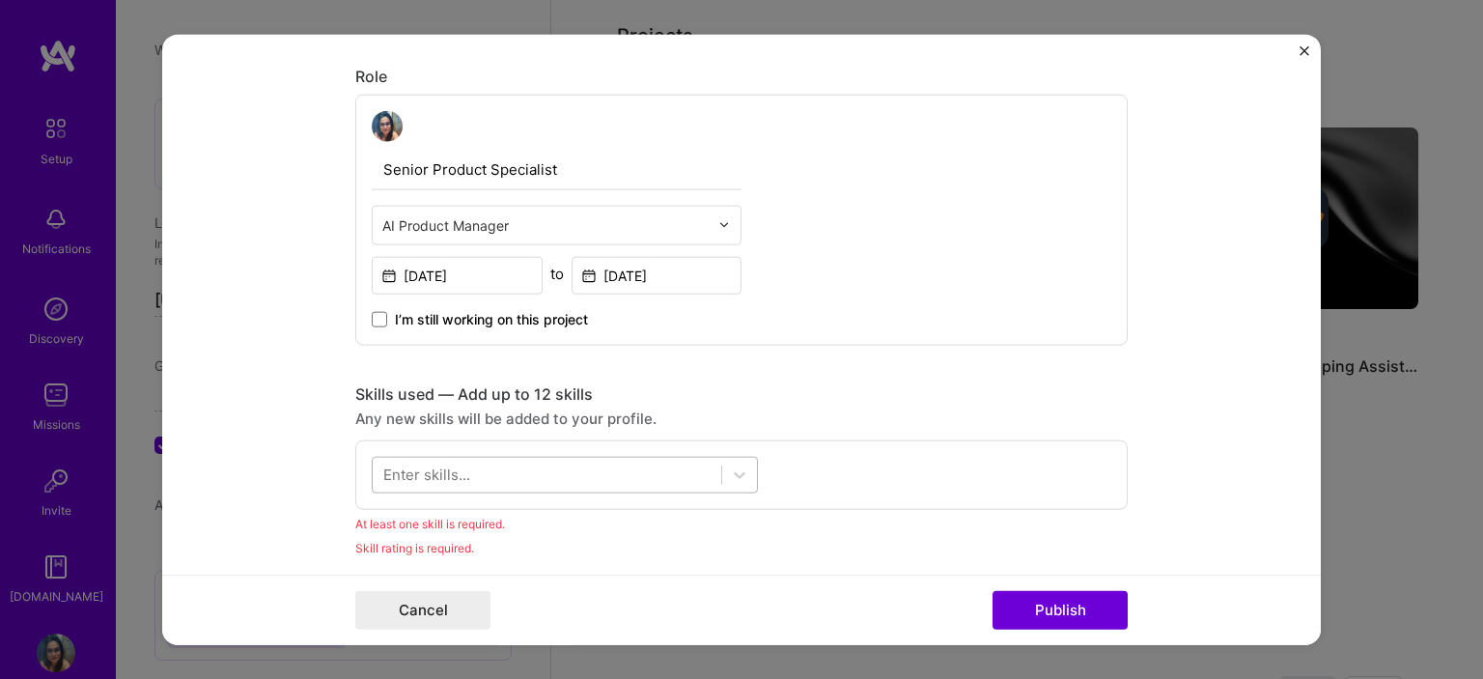
click at [500, 472] on div at bounding box center [547, 474] width 348 height 32
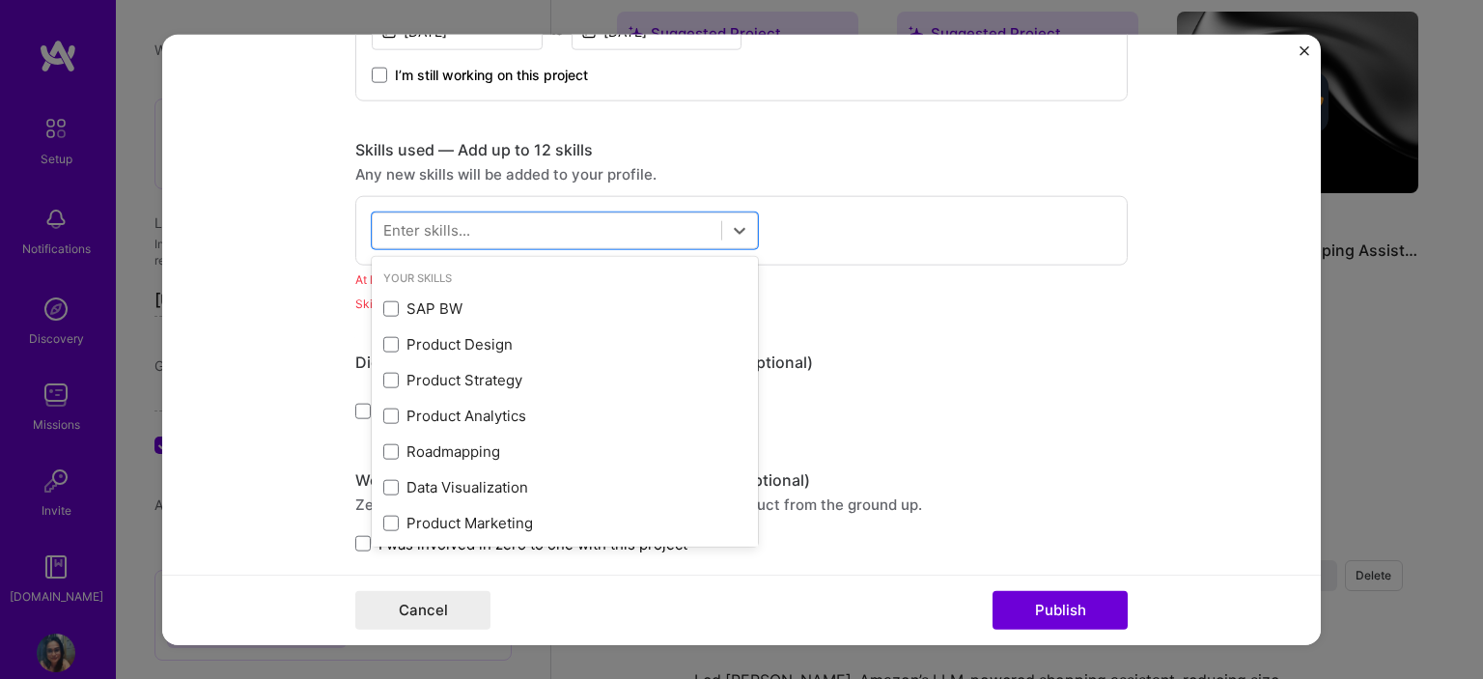
scroll to position [871, 0]
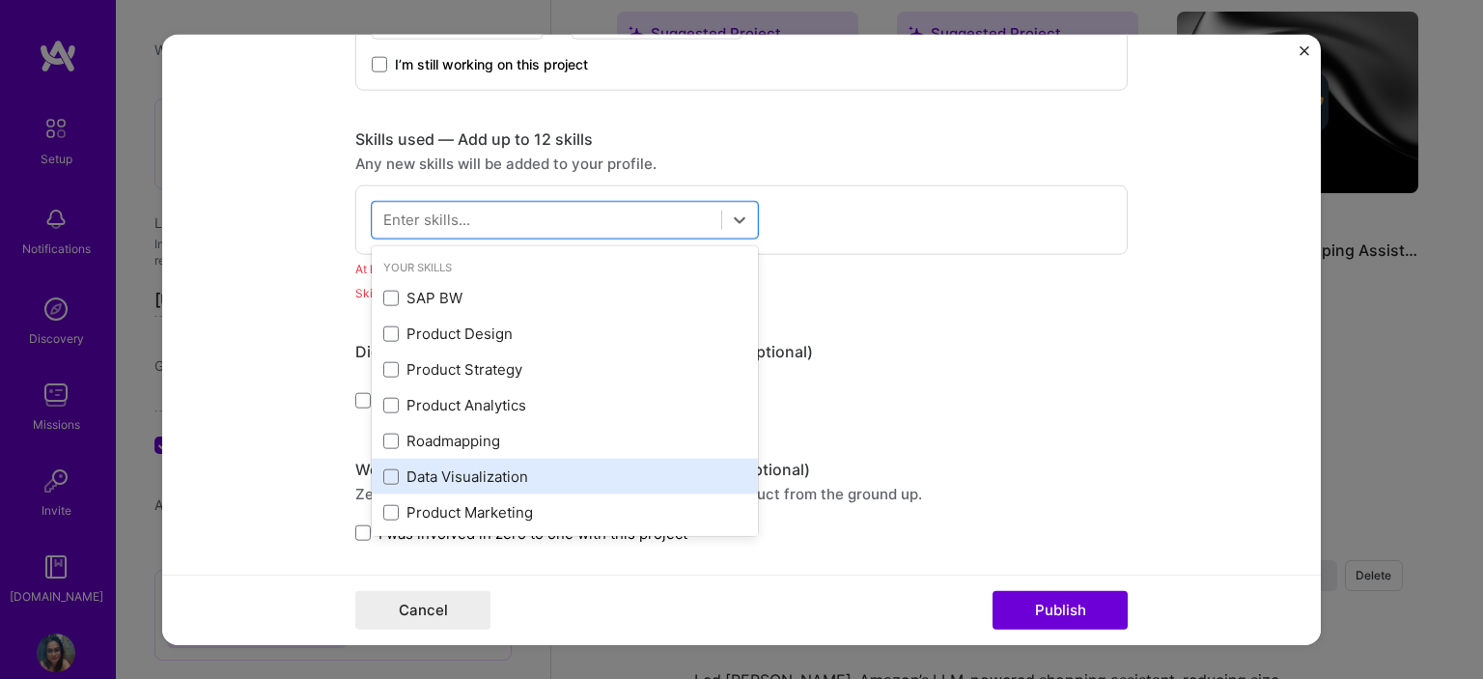
click at [475, 477] on div "Data Visualization" at bounding box center [564, 476] width 363 height 20
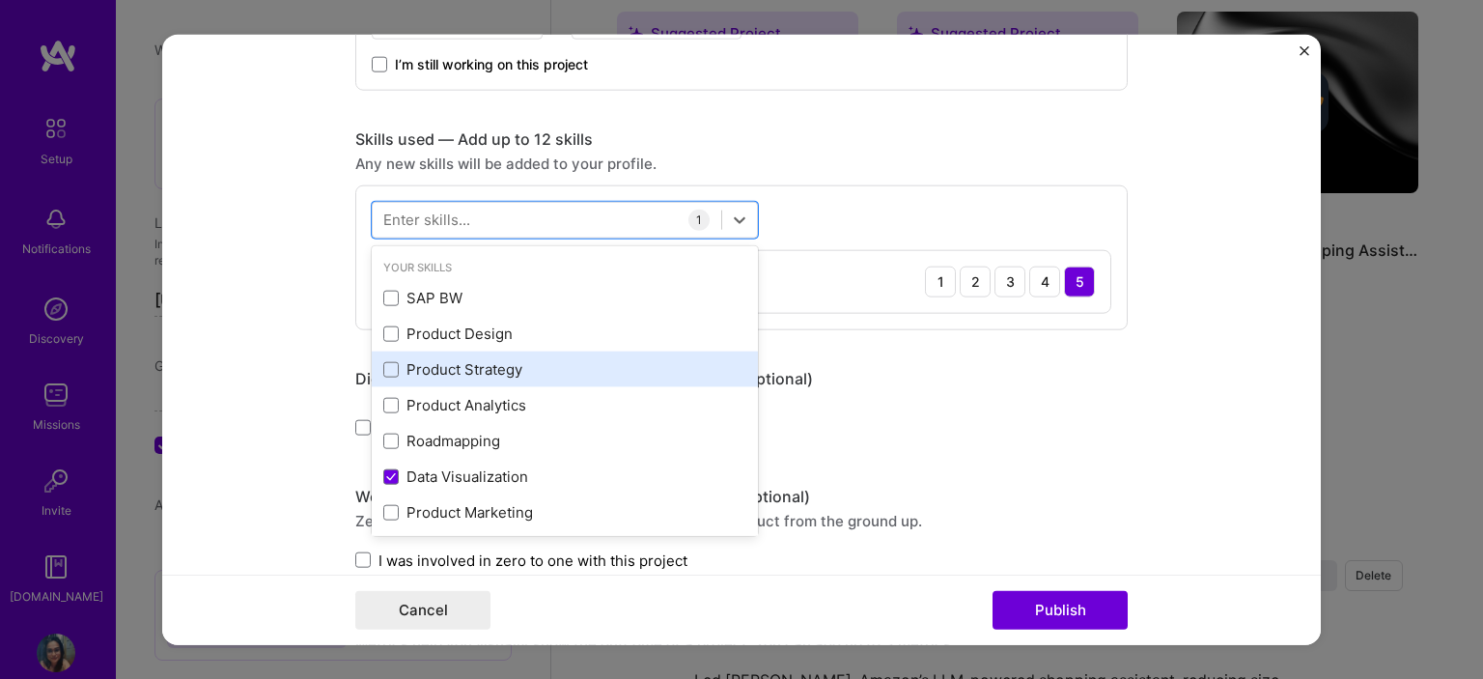
click at [488, 359] on div "Product Strategy" at bounding box center [564, 369] width 363 height 20
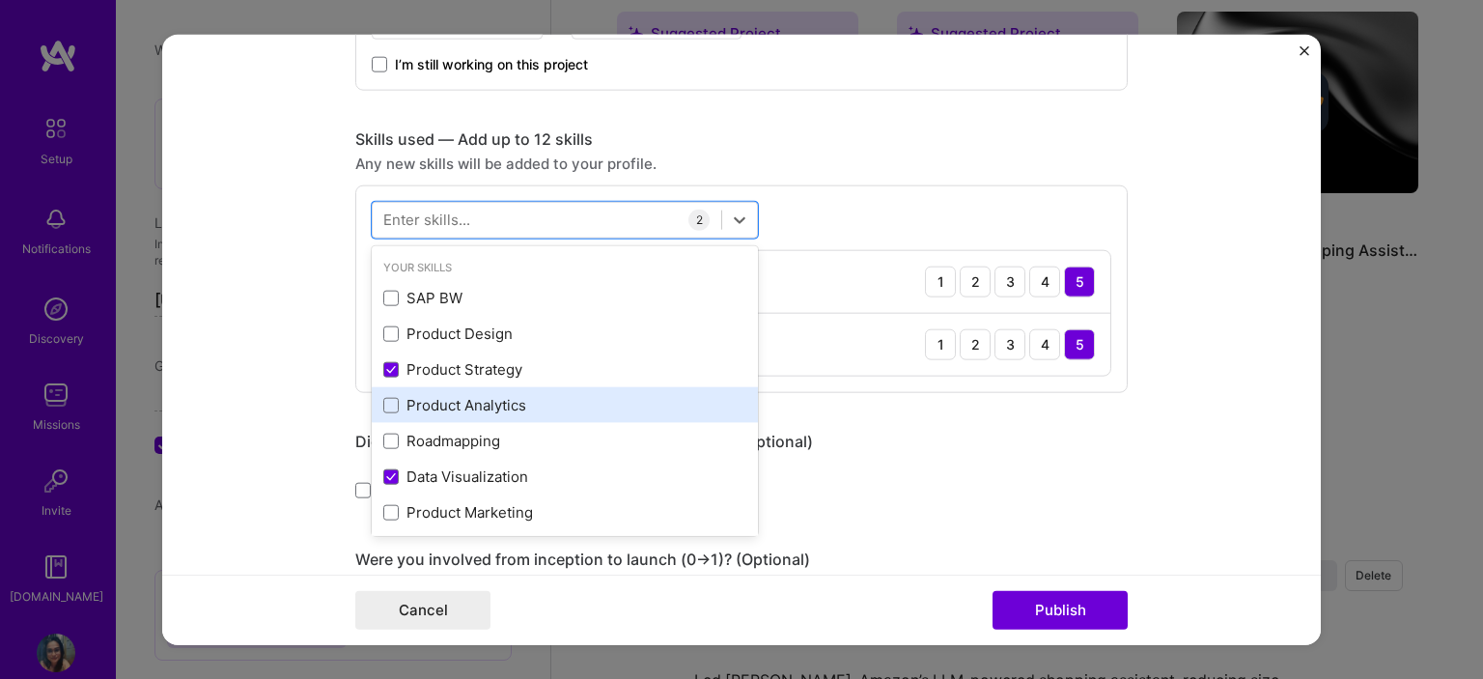
click at [488, 407] on div "Product Analytics" at bounding box center [564, 405] width 363 height 20
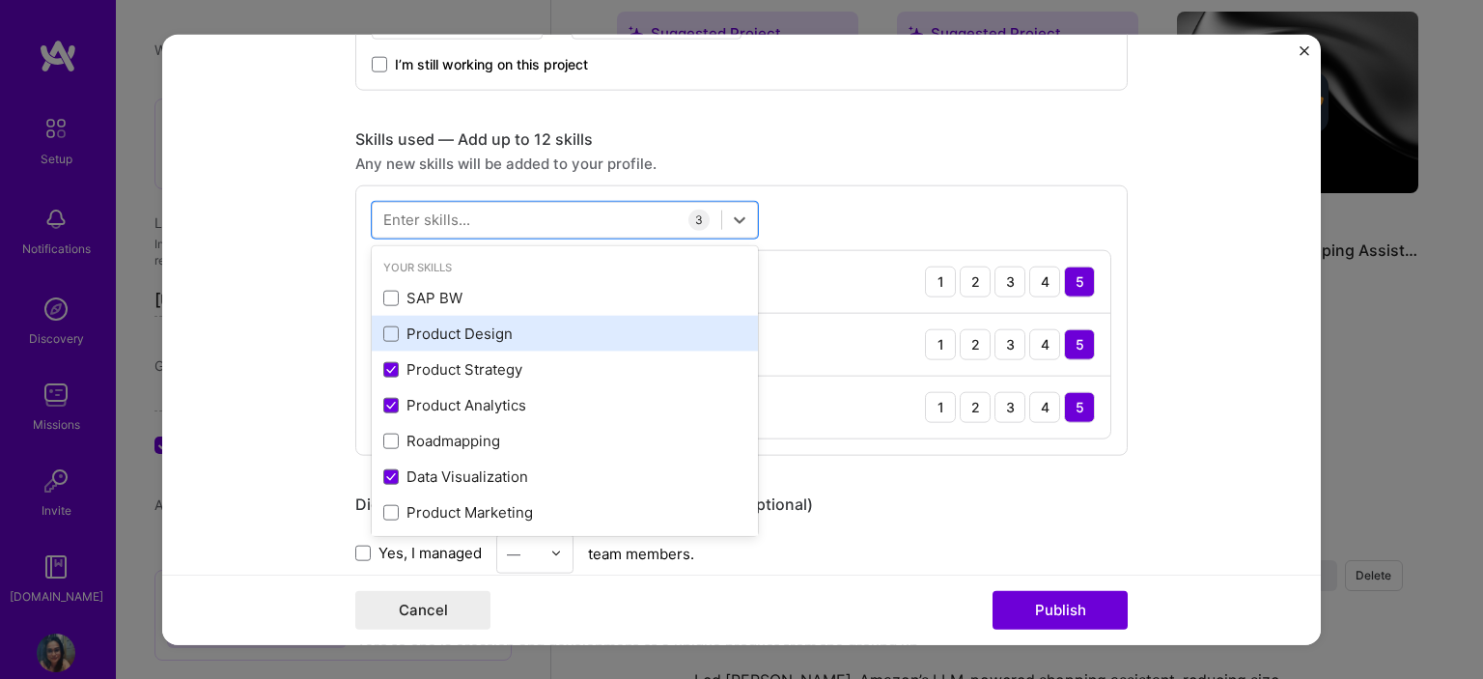
click at [491, 334] on div "Product Design" at bounding box center [564, 333] width 363 height 20
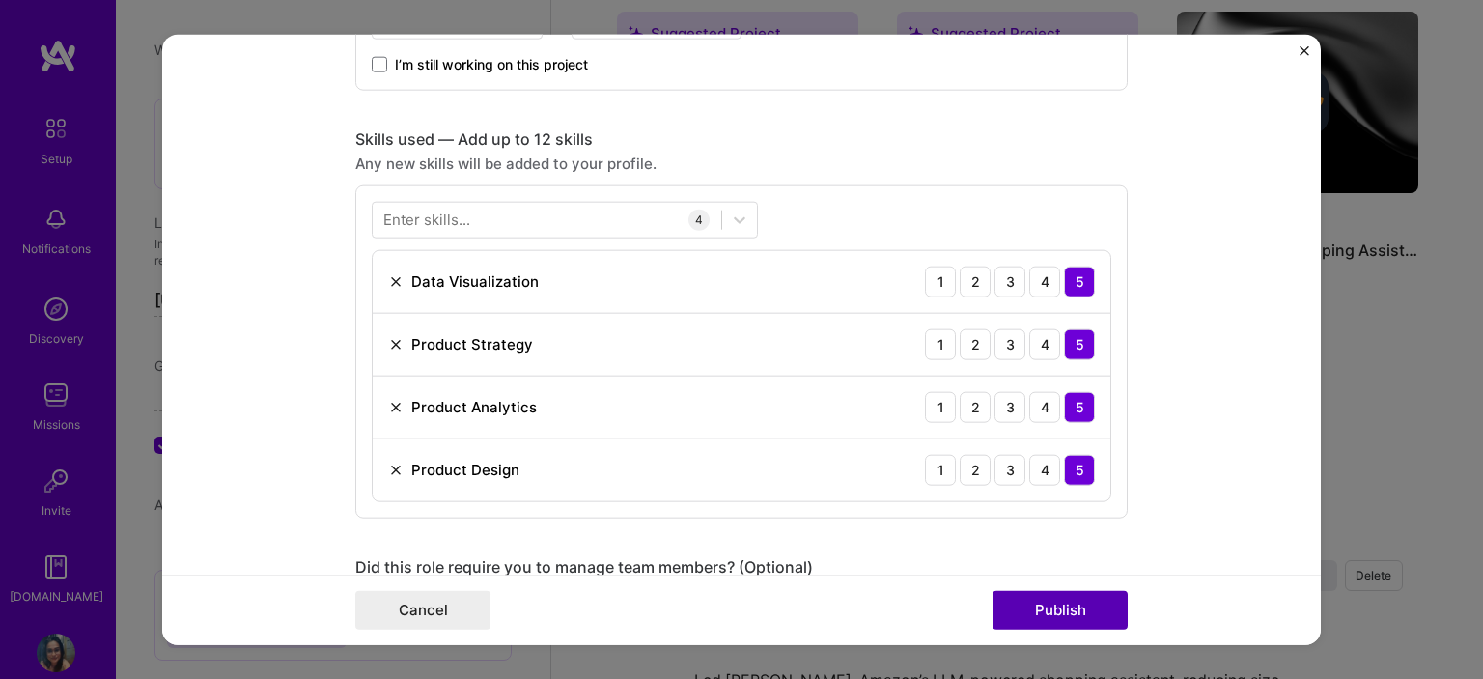
click at [1078, 612] on button "Publish" at bounding box center [1059, 610] width 135 height 39
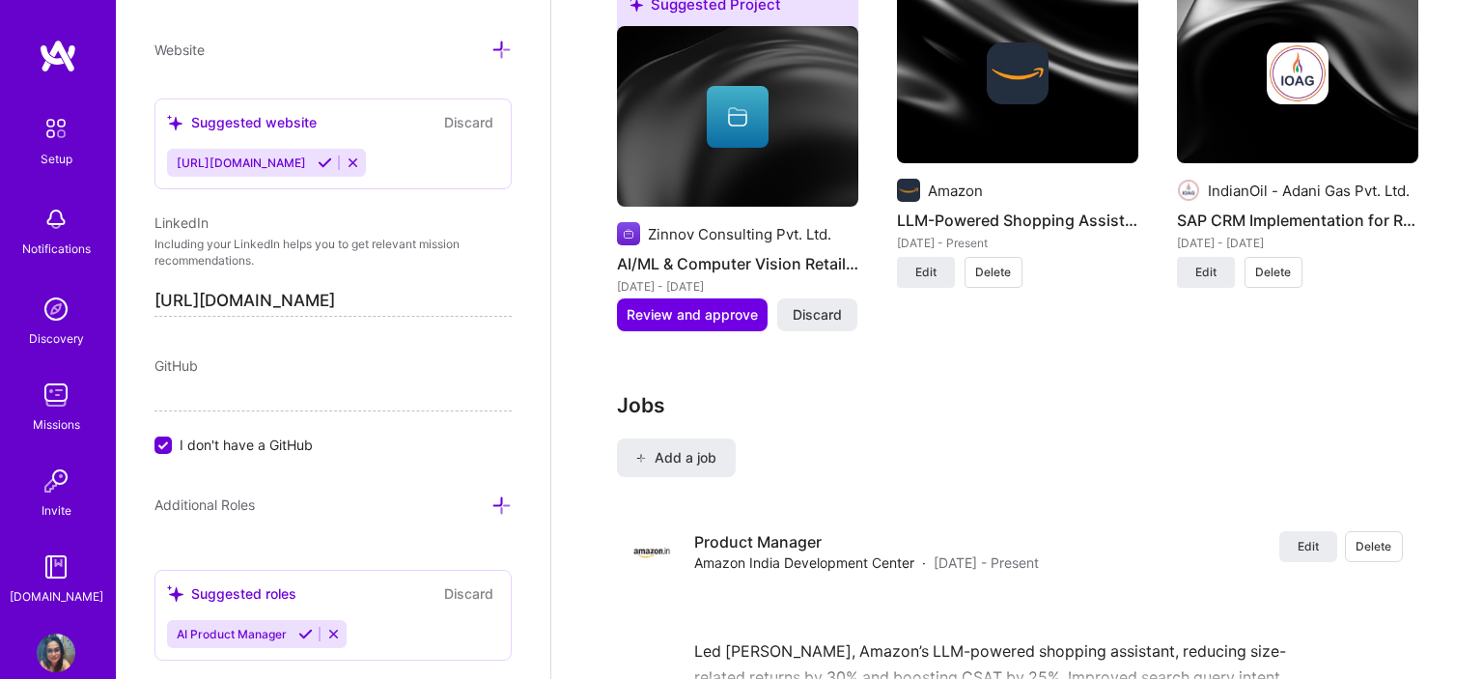
scroll to position [1508, 0]
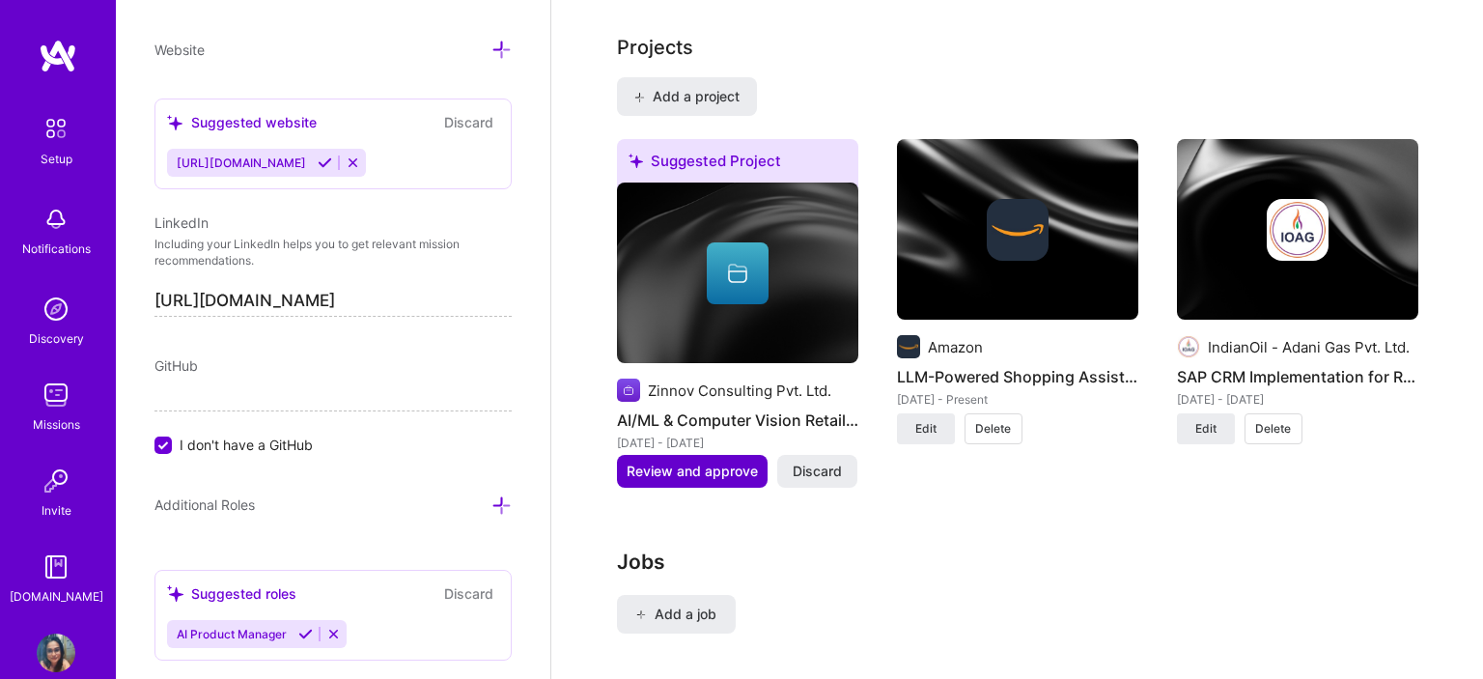
click at [716, 461] on span "Review and approve" at bounding box center [691, 470] width 131 height 19
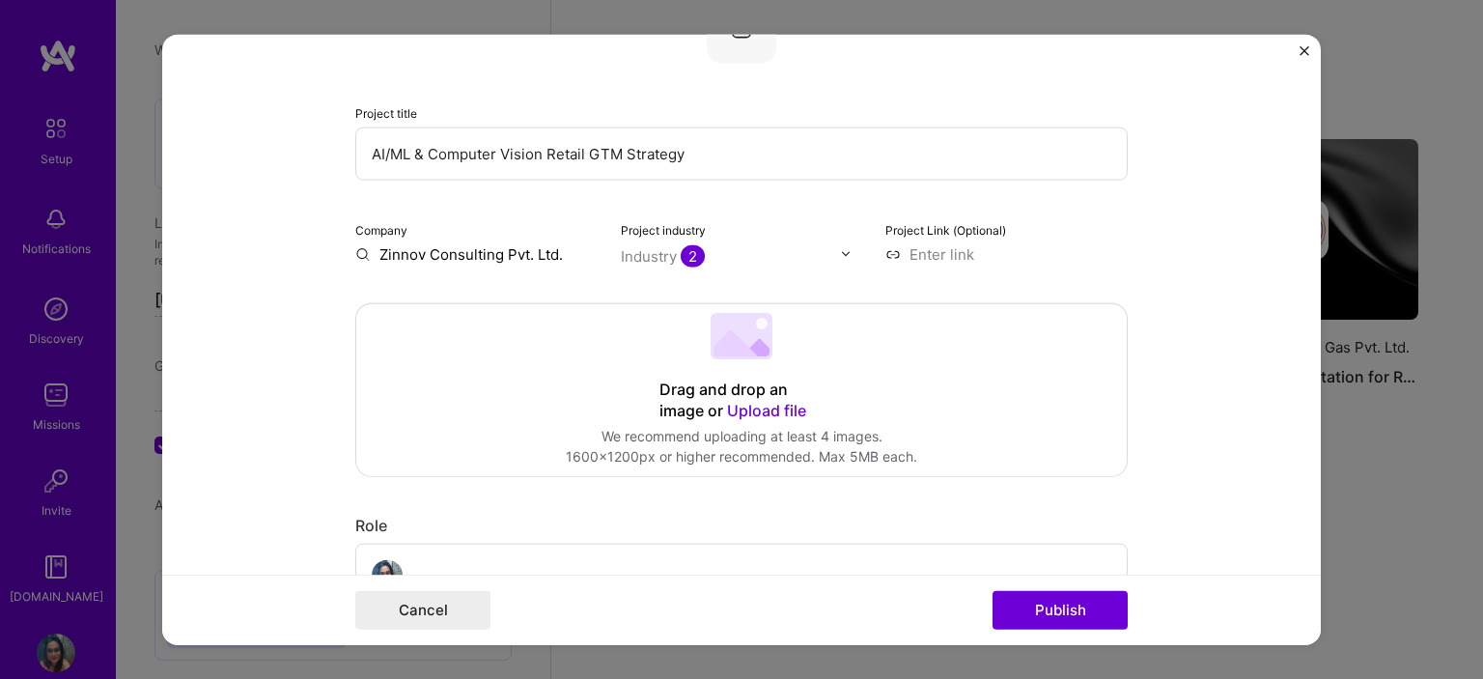
scroll to position [488, 0]
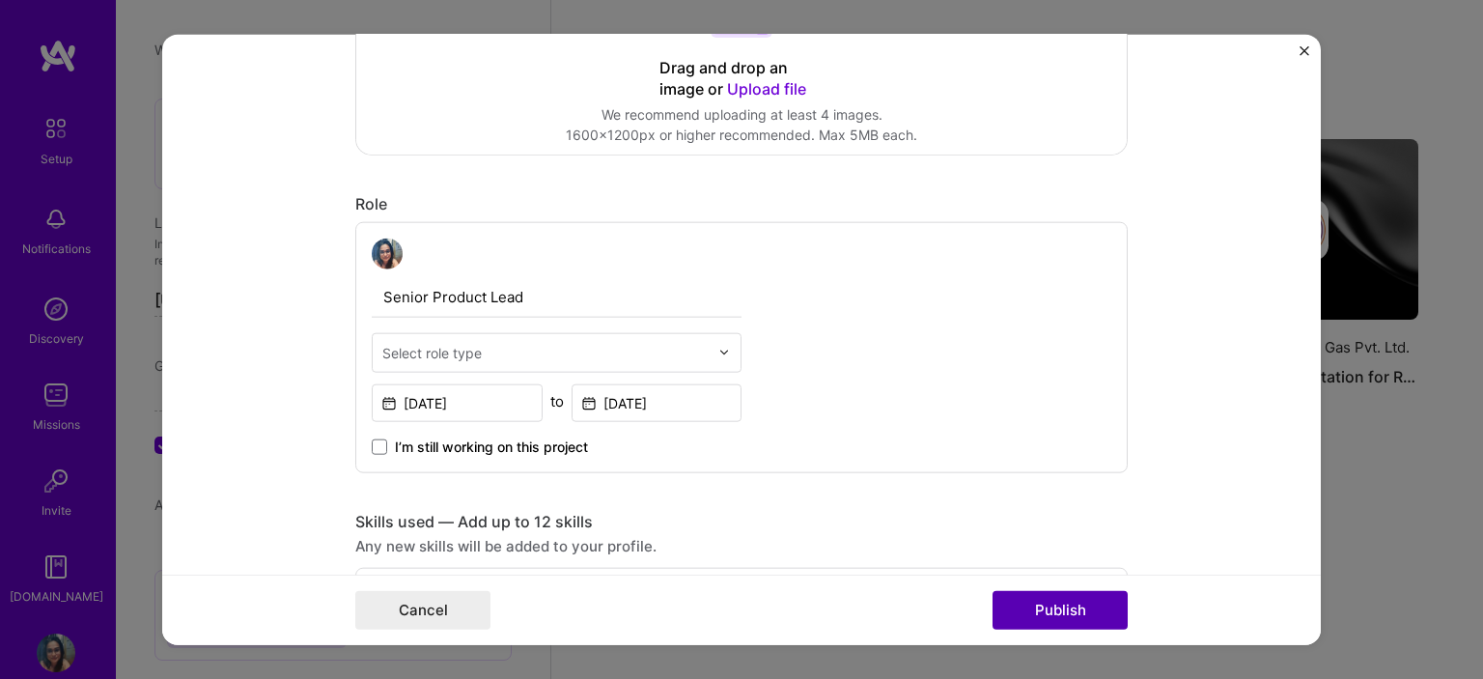
click at [1027, 600] on button "Publish" at bounding box center [1059, 610] width 135 height 39
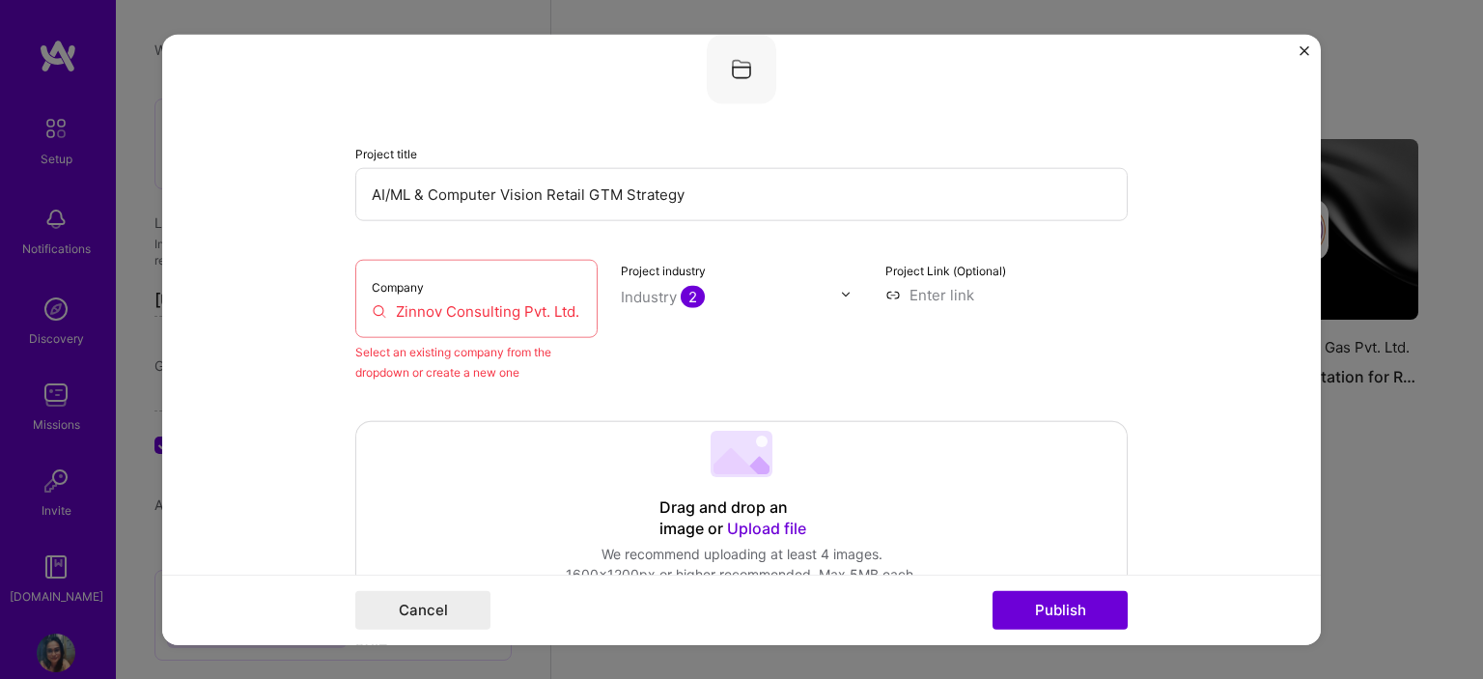
scroll to position [125, 0]
click at [543, 316] on input "Zinnov Consulting Pvt. Ltd." at bounding box center [476, 311] width 209 height 20
click at [539, 295] on div "Company Zinnov" at bounding box center [476, 299] width 242 height 78
click at [502, 310] on input "Zinnov" at bounding box center [476, 311] width 209 height 20
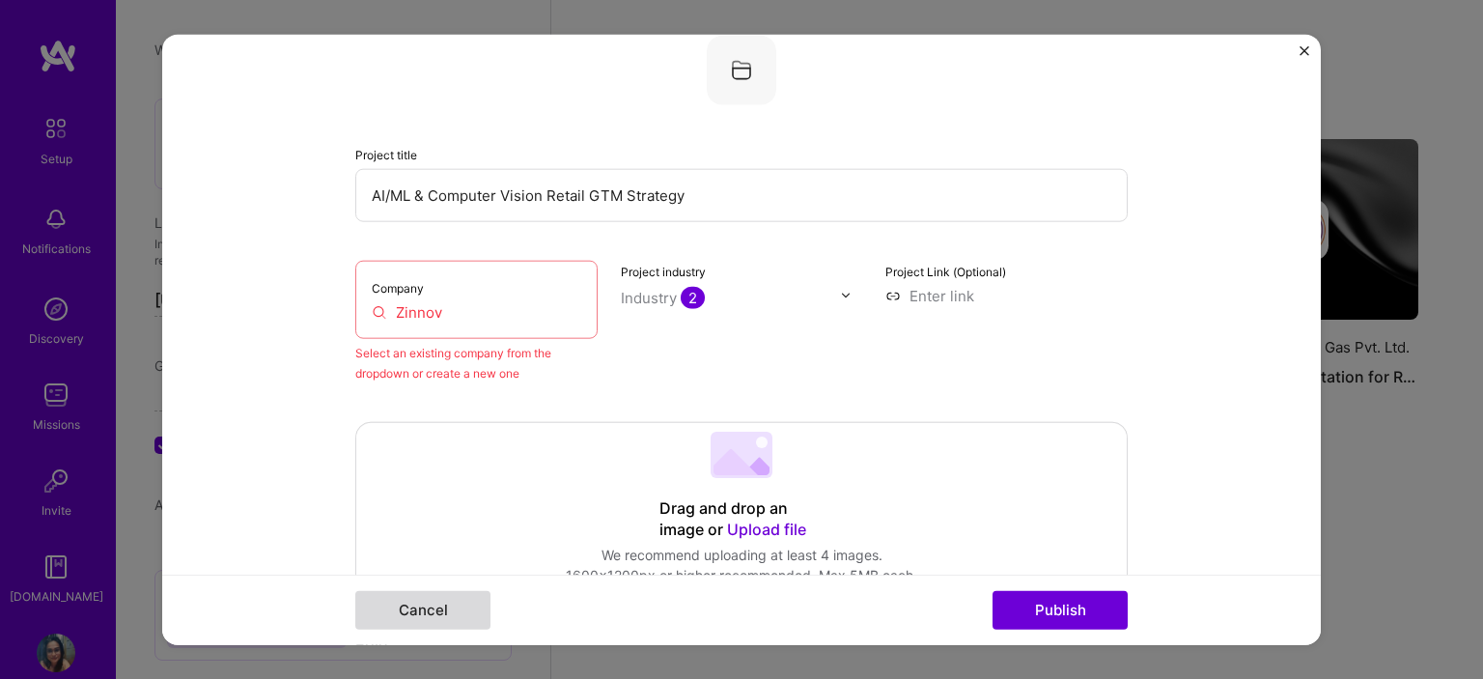
click at [430, 612] on button "Cancel" at bounding box center [422, 610] width 135 height 39
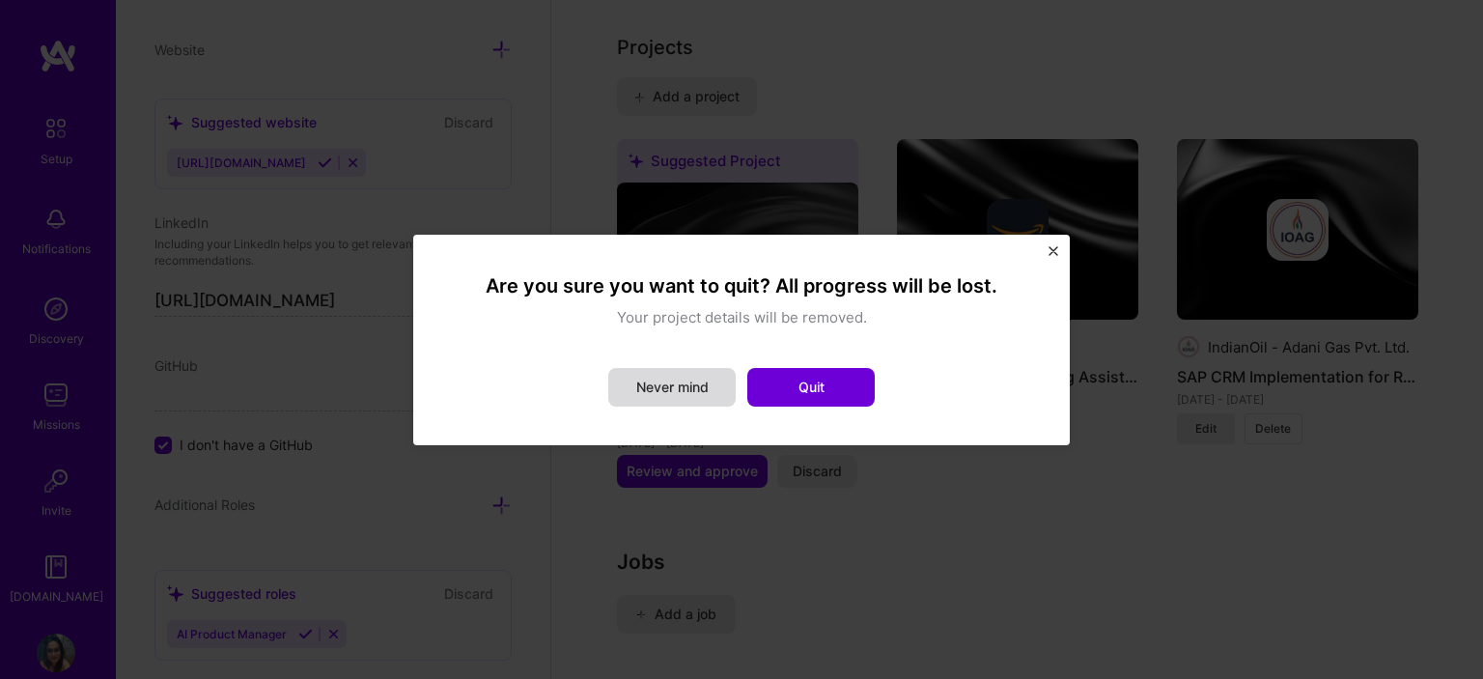
click at [692, 395] on button "Never mind" at bounding box center [671, 387] width 127 height 39
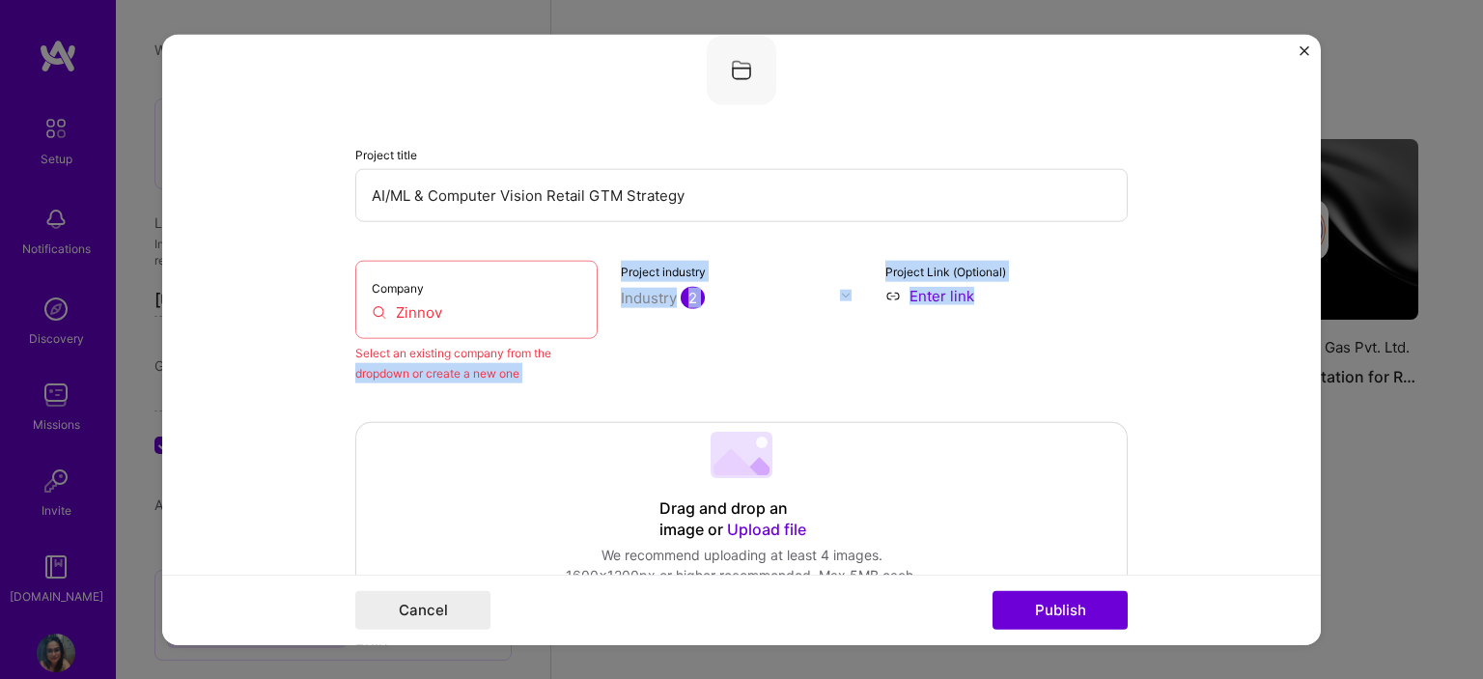
drag, startPoint x: 989, startPoint y: 583, endPoint x: 599, endPoint y: 351, distance: 453.6
click at [599, 351] on form "Editing suggested project This project is suggested based on your LinkedIn, res…" at bounding box center [741, 339] width 1158 height 611
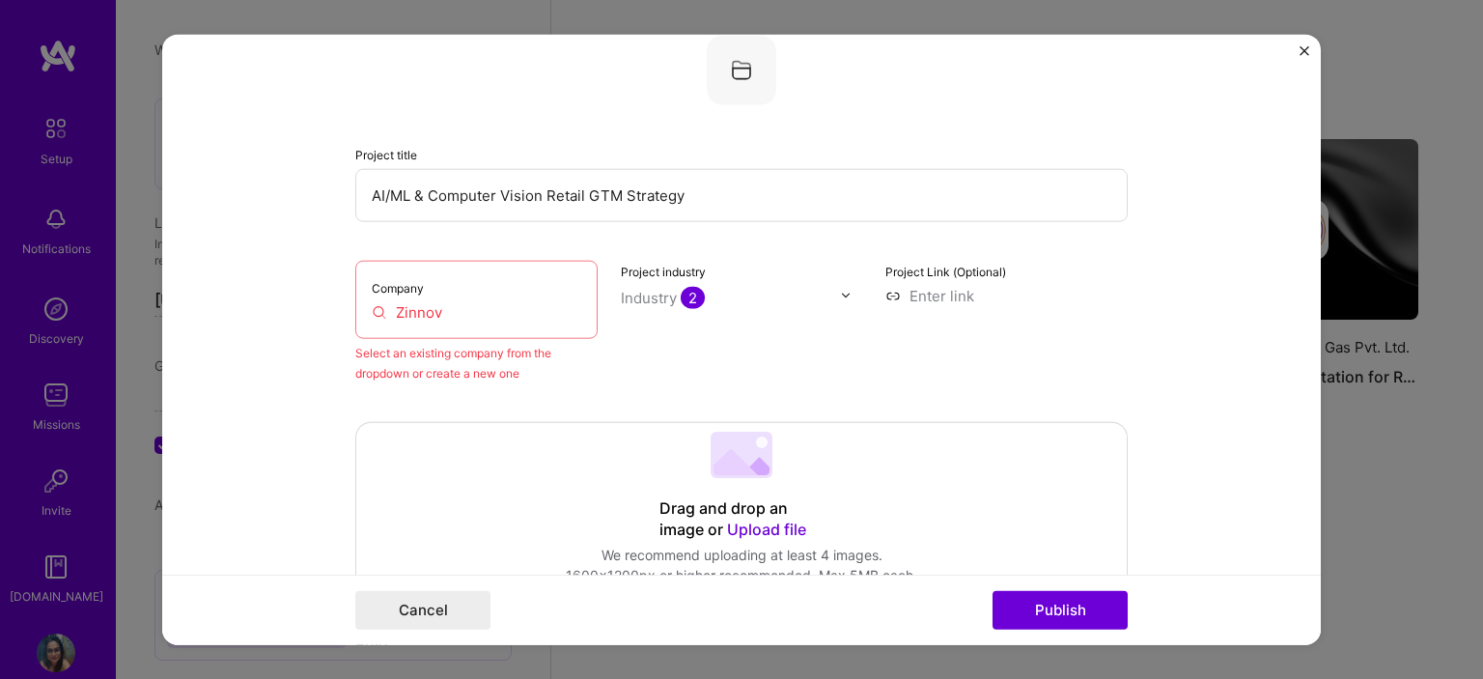
click at [481, 294] on div "Company Zinnov" at bounding box center [476, 299] width 242 height 78
click at [455, 303] on input "Zinnov" at bounding box center [476, 311] width 209 height 20
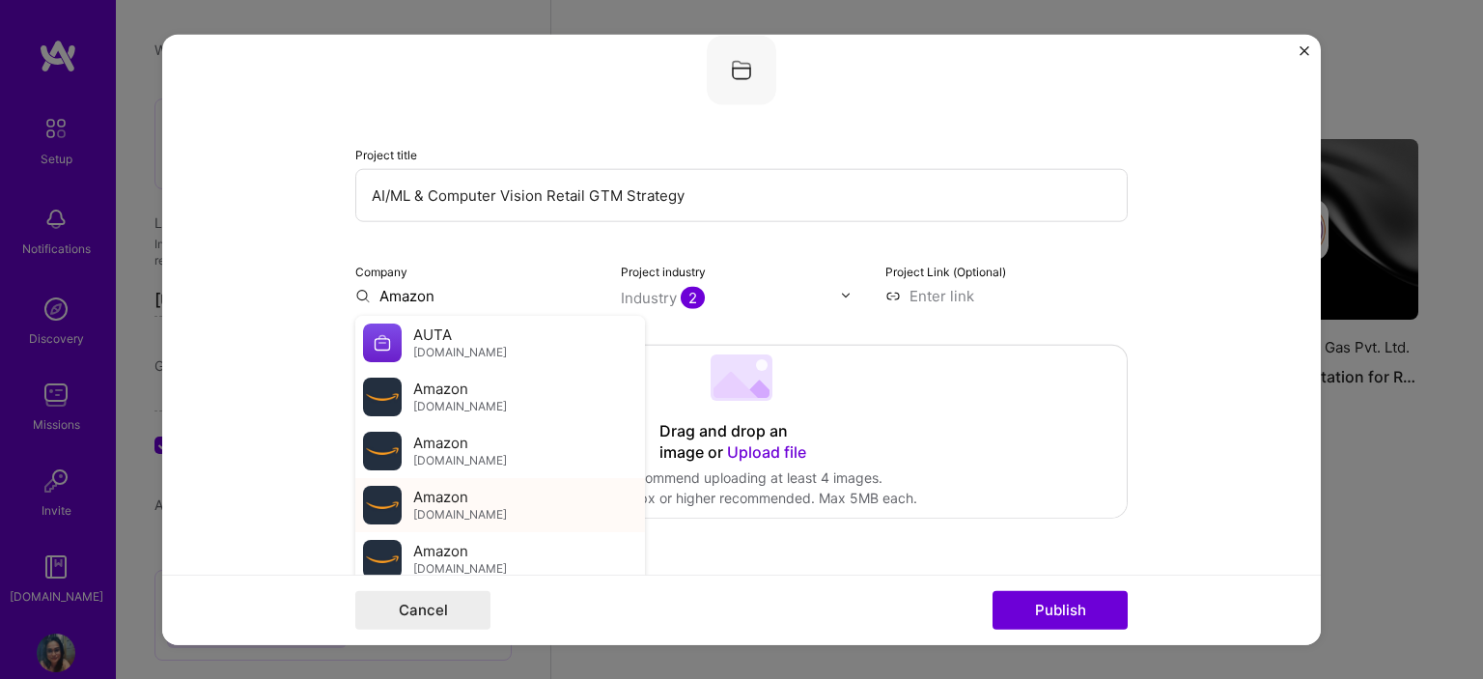
type input "Amazon"
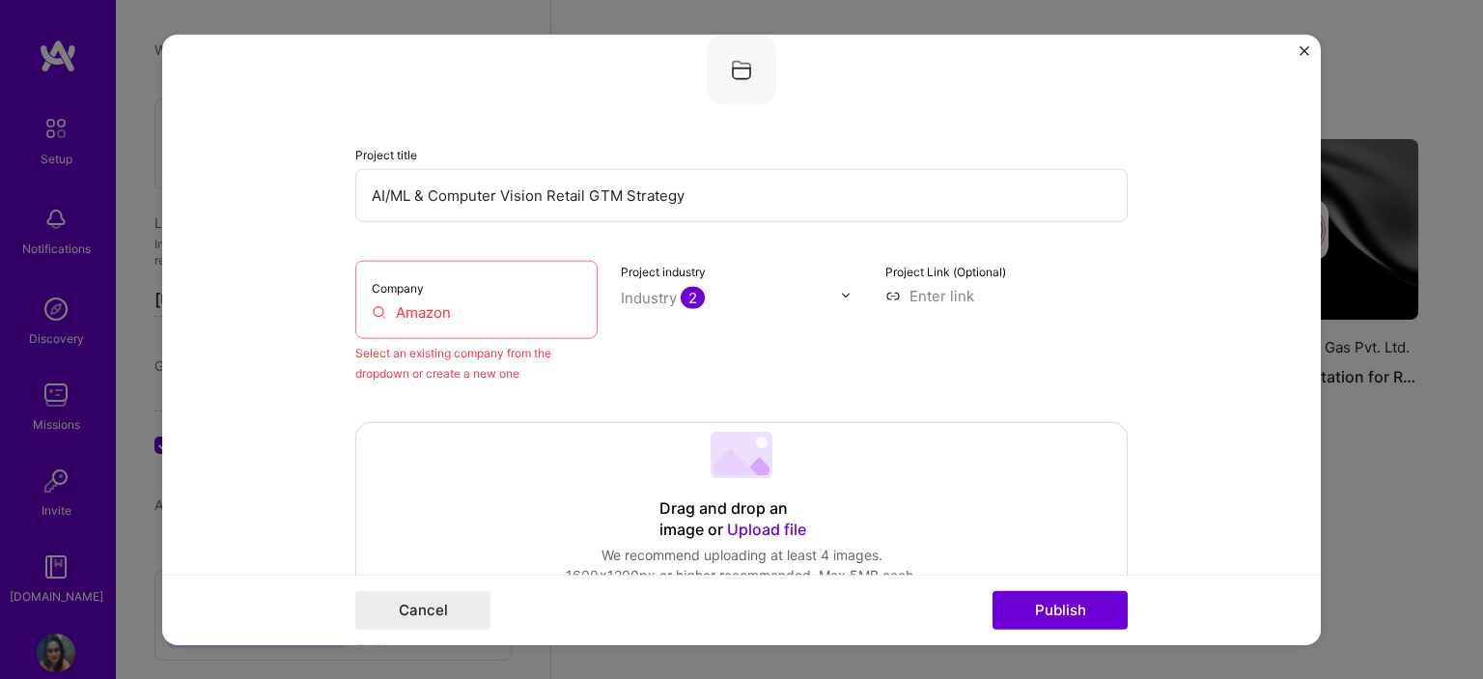
click at [448, 310] on input "Amazon" at bounding box center [476, 311] width 209 height 20
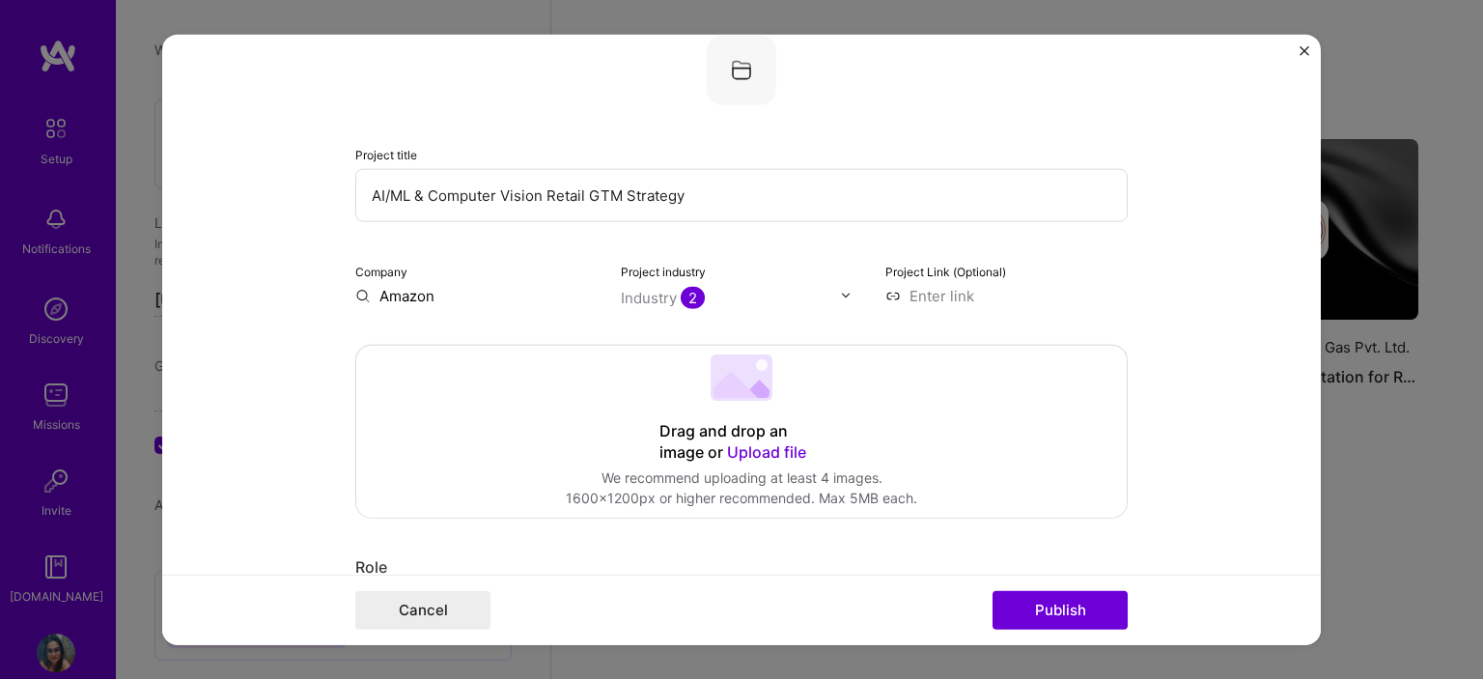
click at [395, 285] on input "Amazon" at bounding box center [476, 295] width 242 height 20
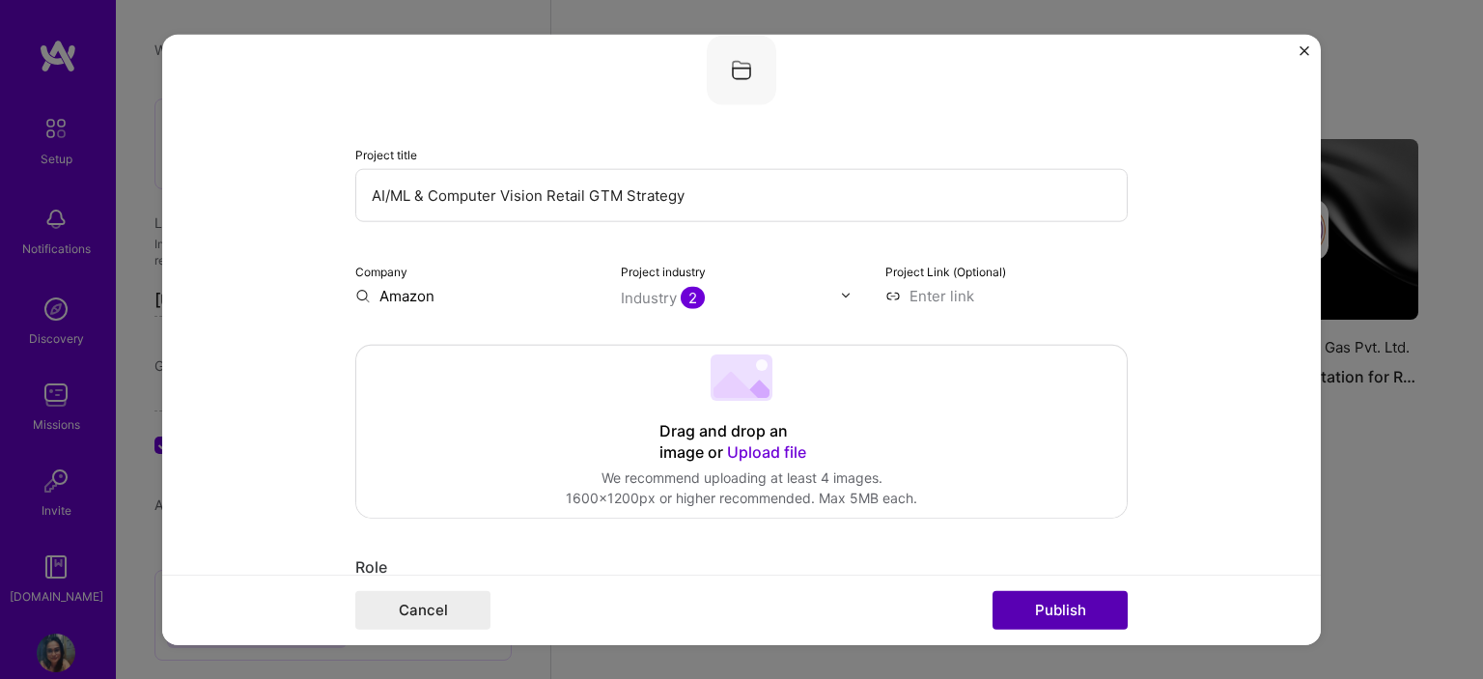
click at [1031, 620] on button "Publish" at bounding box center [1059, 610] width 135 height 39
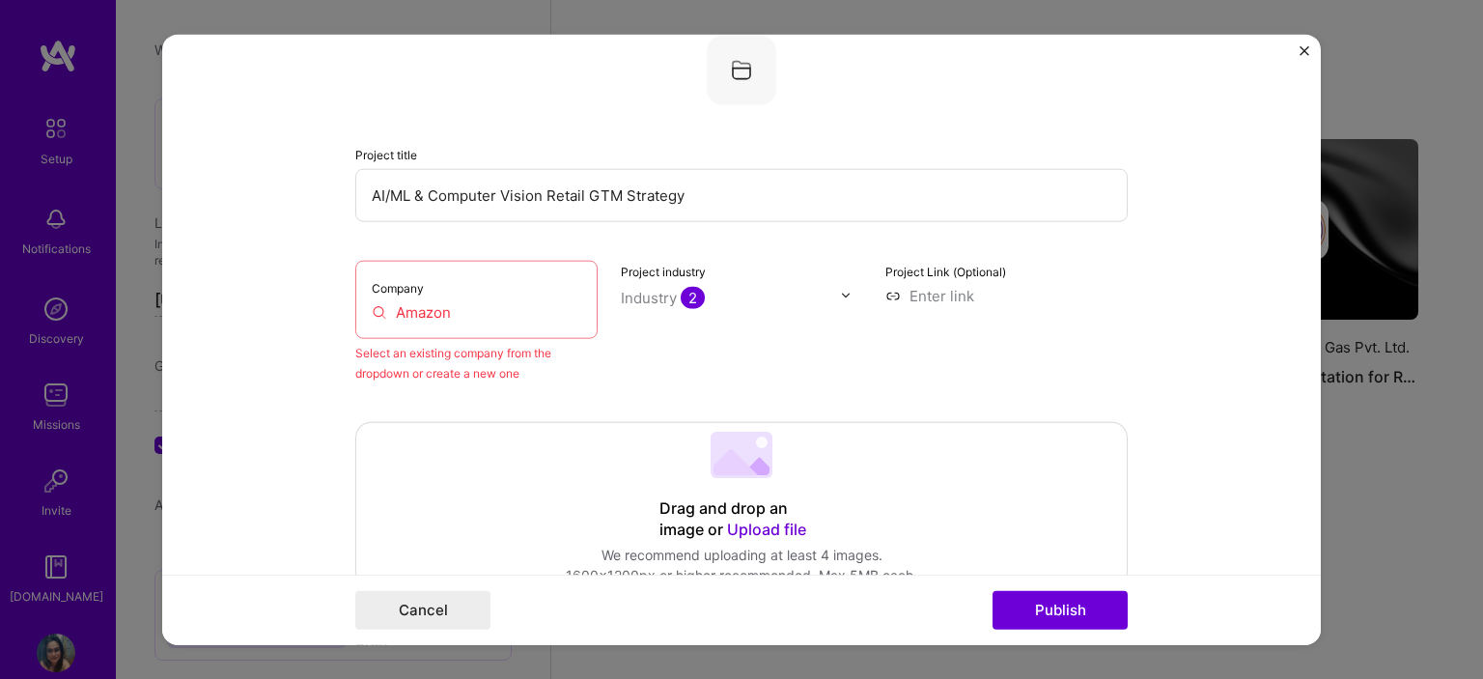
click at [510, 319] on div "Amazon" at bounding box center [476, 311] width 209 height 20
click at [453, 318] on input "Amazon" at bounding box center [476, 311] width 209 height 20
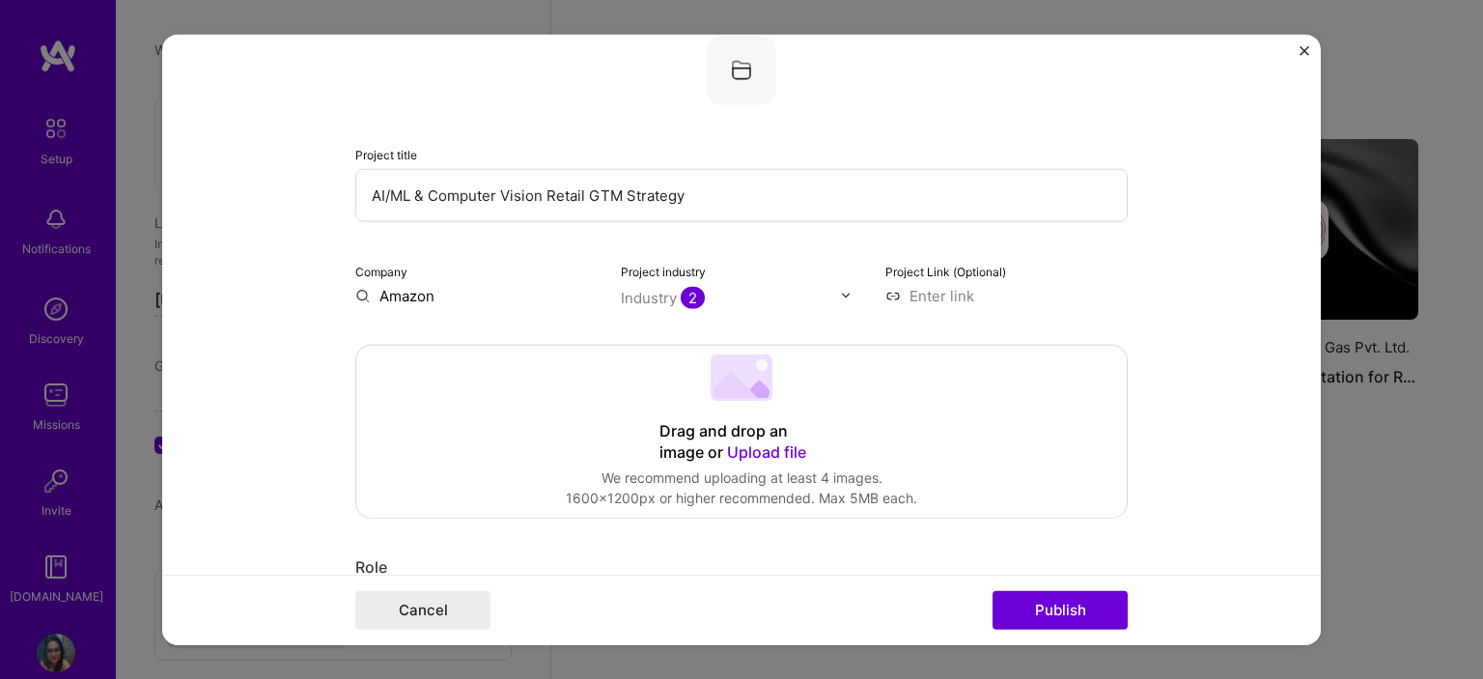
click at [1303, 56] on button "Close" at bounding box center [1304, 55] width 10 height 20
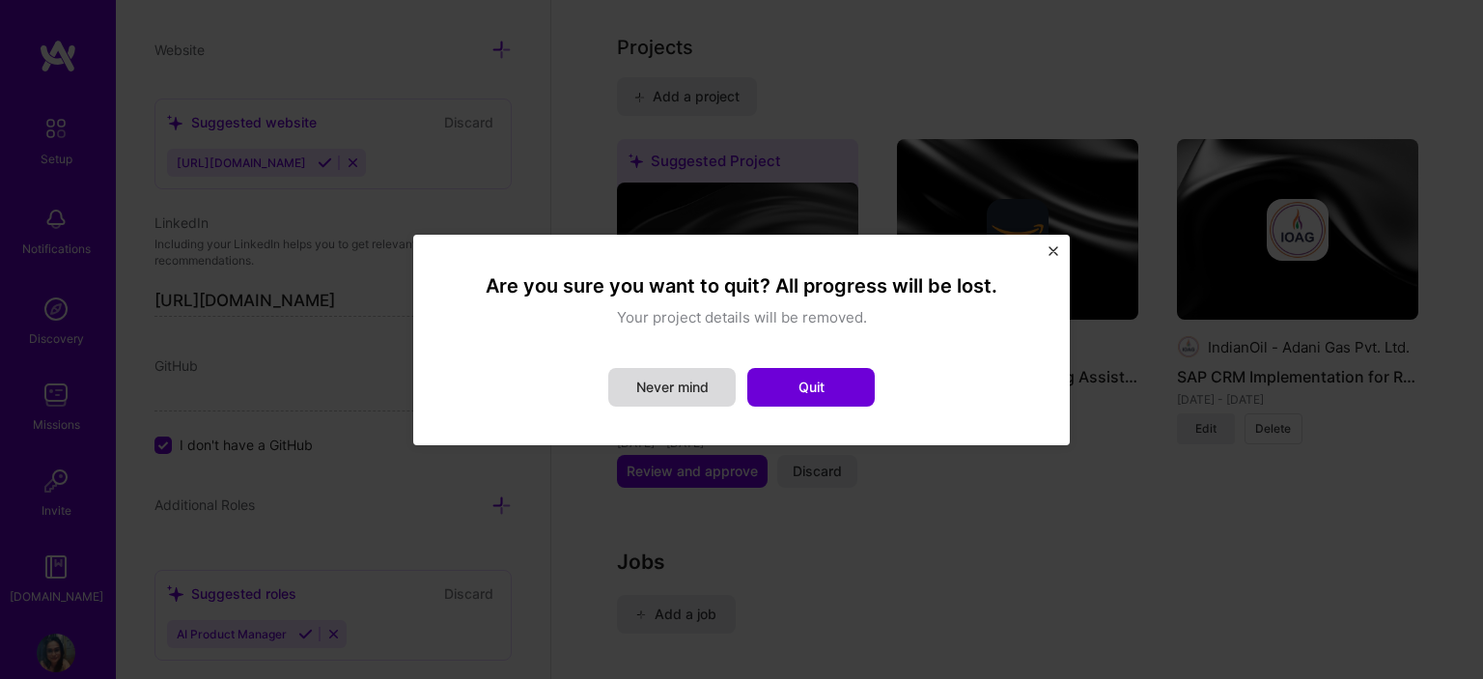
click at [707, 390] on button "Never mind" at bounding box center [671, 387] width 127 height 39
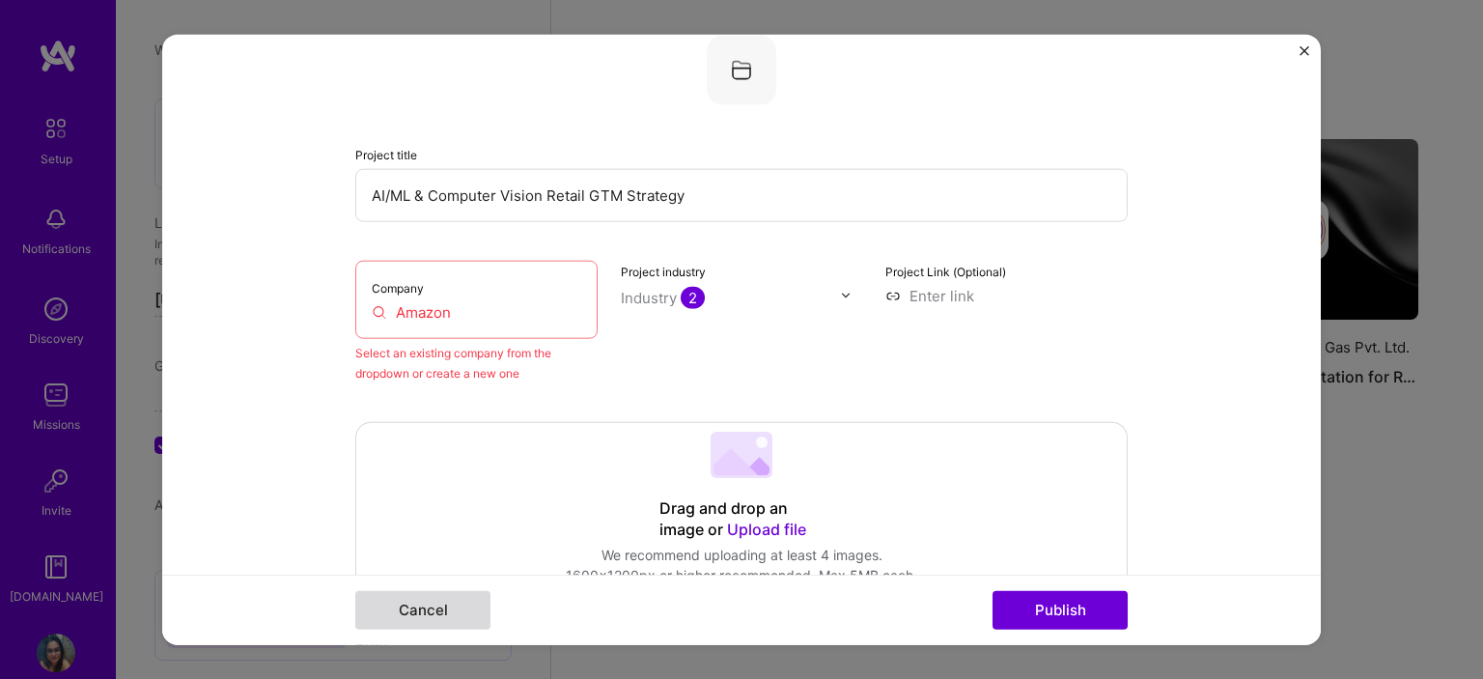
click at [453, 600] on button "Cancel" at bounding box center [422, 610] width 135 height 39
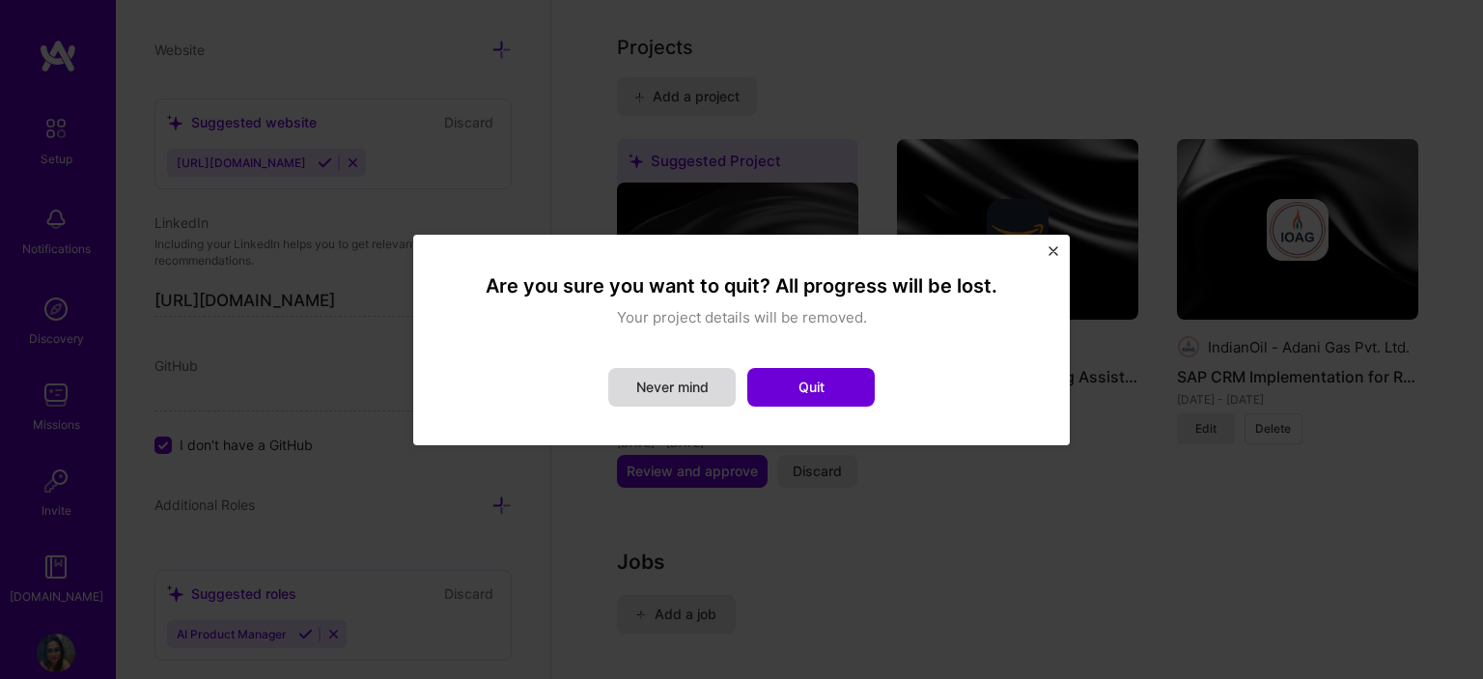
click at [682, 396] on button "Never mind" at bounding box center [671, 387] width 127 height 39
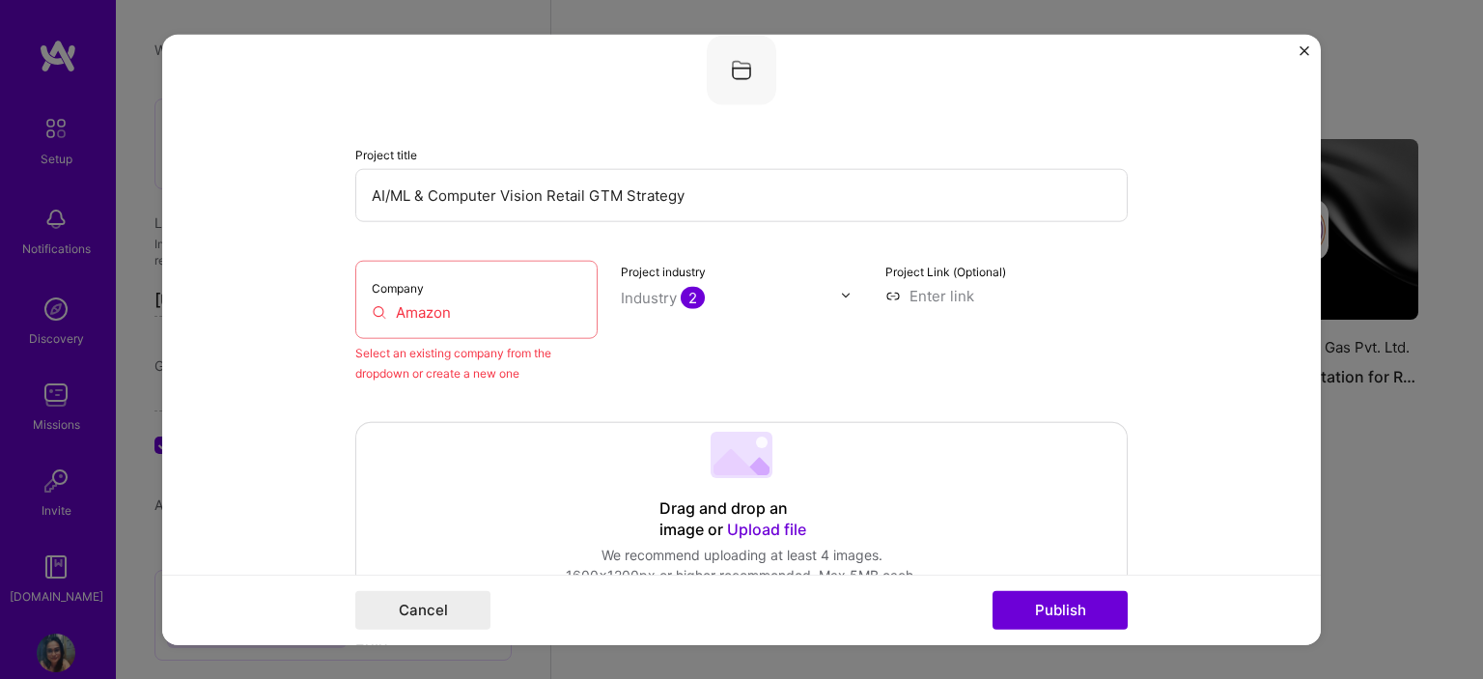
click at [519, 312] on input "Amazon" at bounding box center [476, 311] width 209 height 20
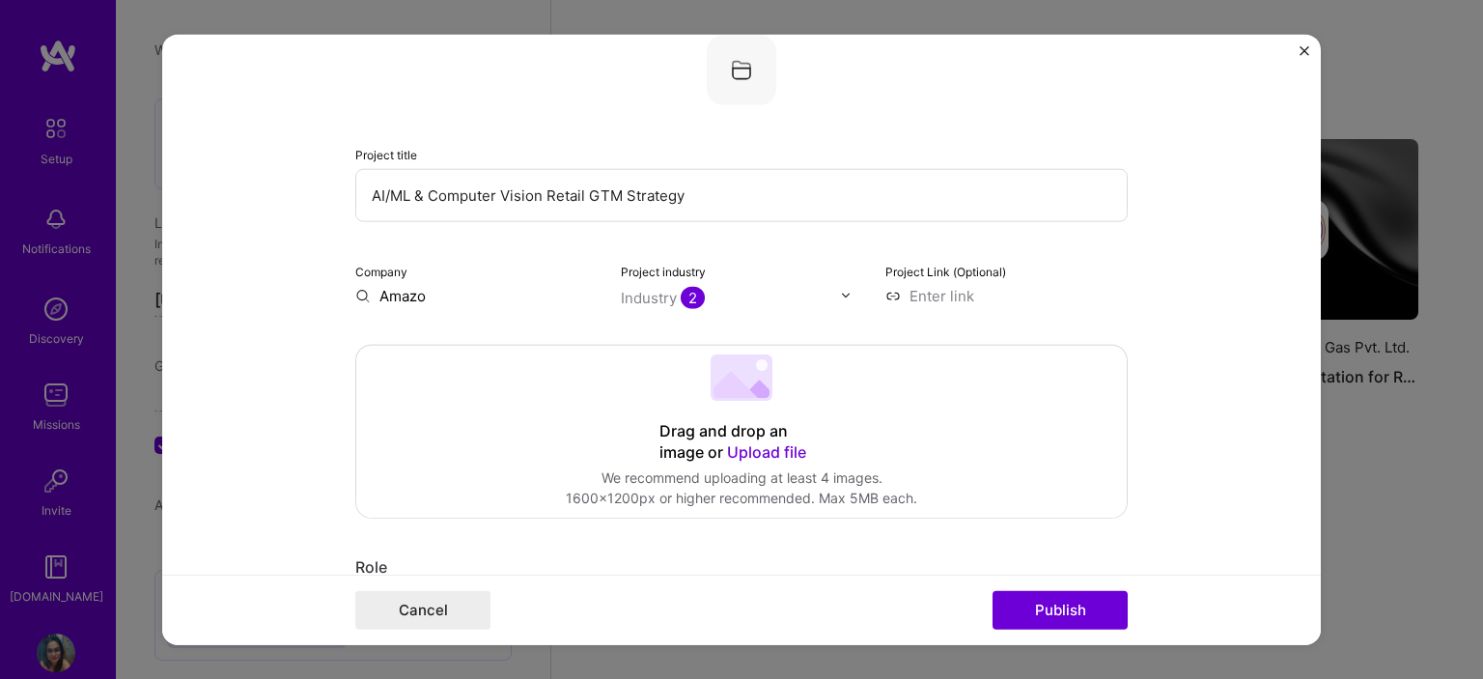
type input "Amazon"
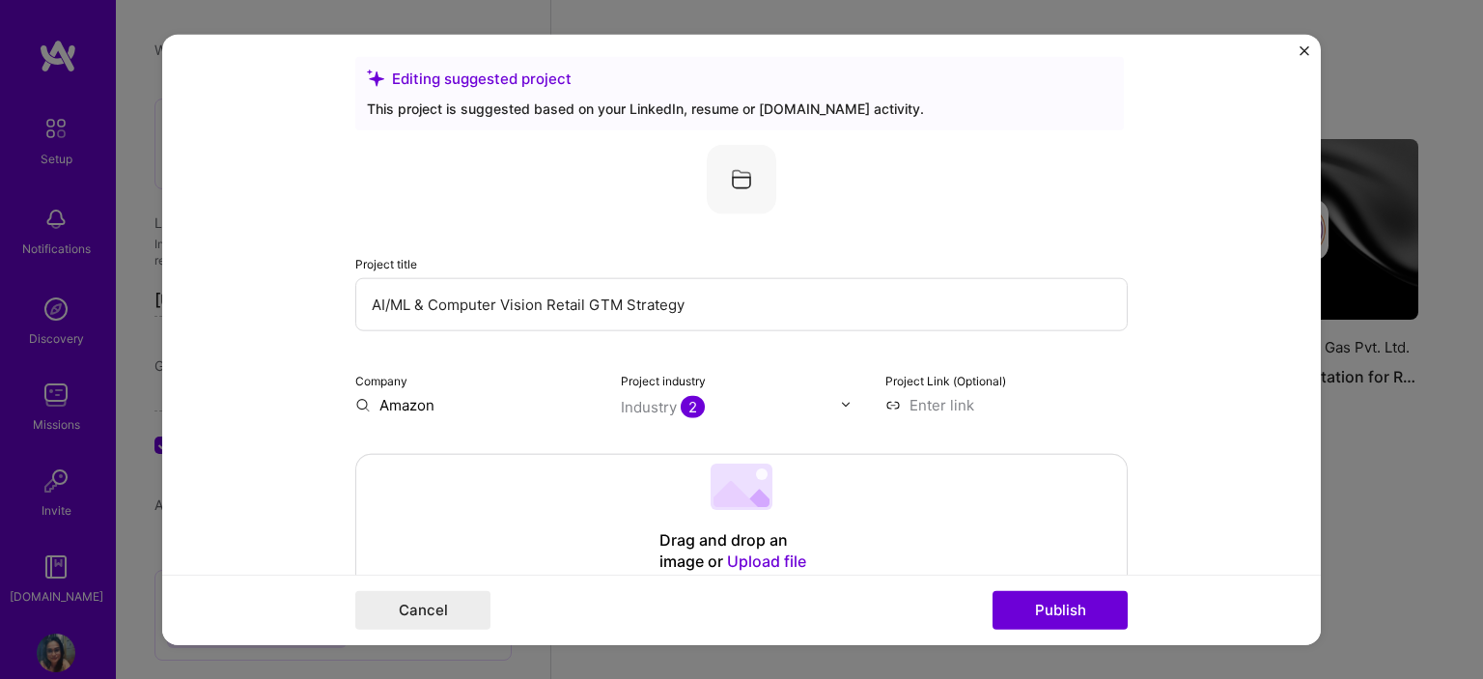
scroll to position [0, 0]
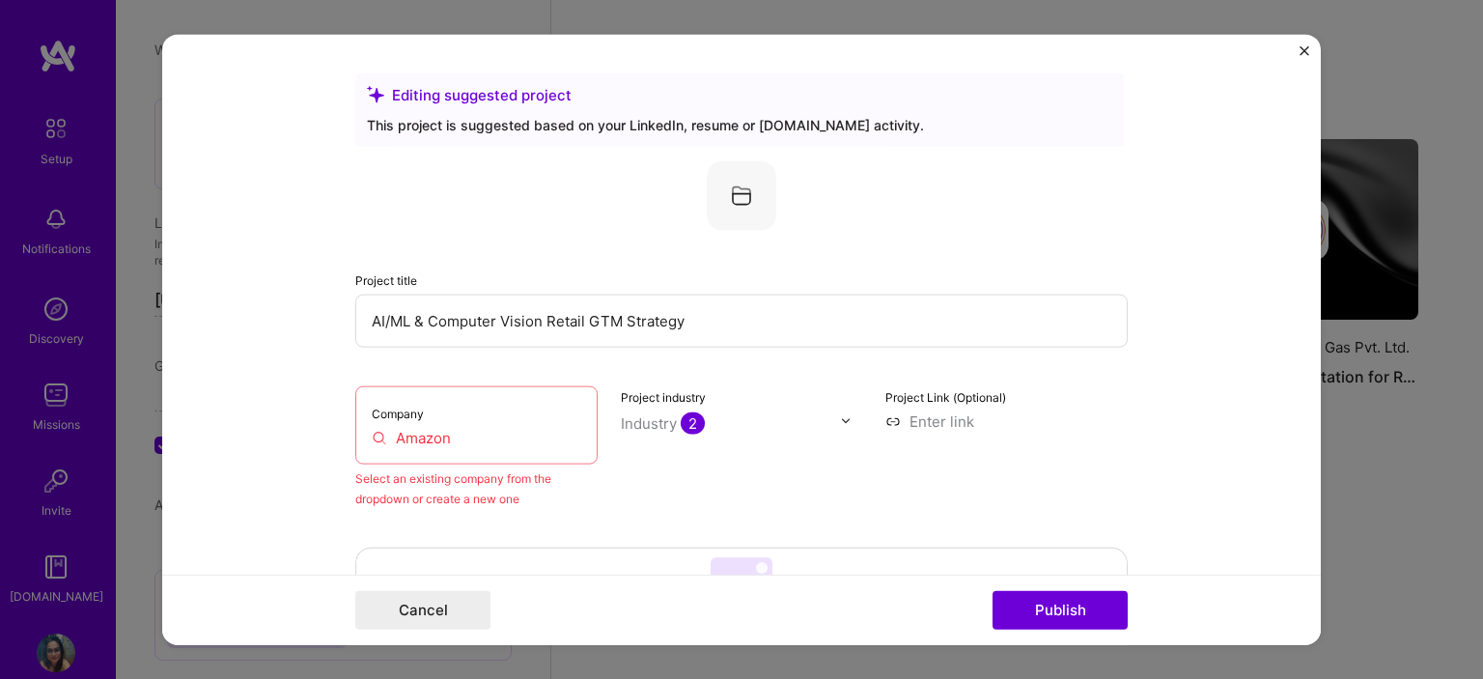
click at [1307, 51] on img "Close" at bounding box center [1304, 50] width 10 height 10
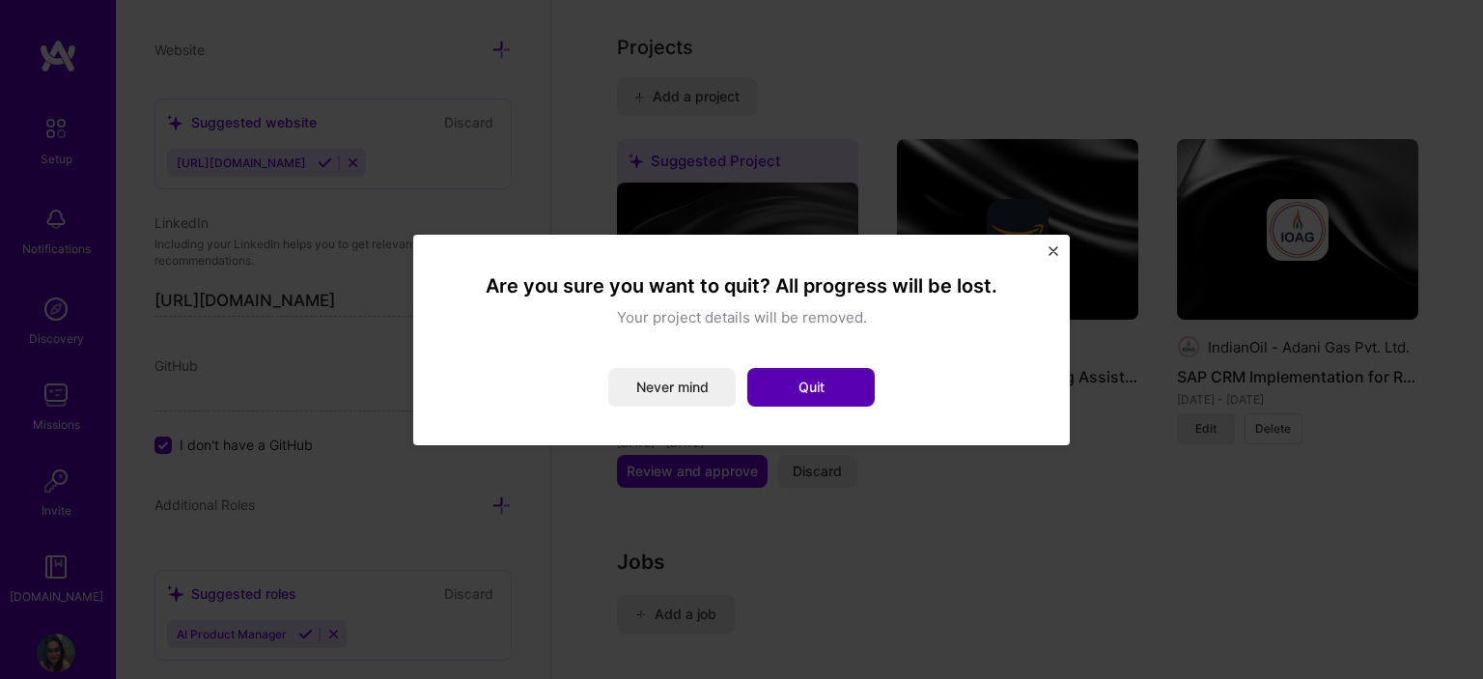
click at [810, 392] on button "Quit" at bounding box center [810, 387] width 127 height 39
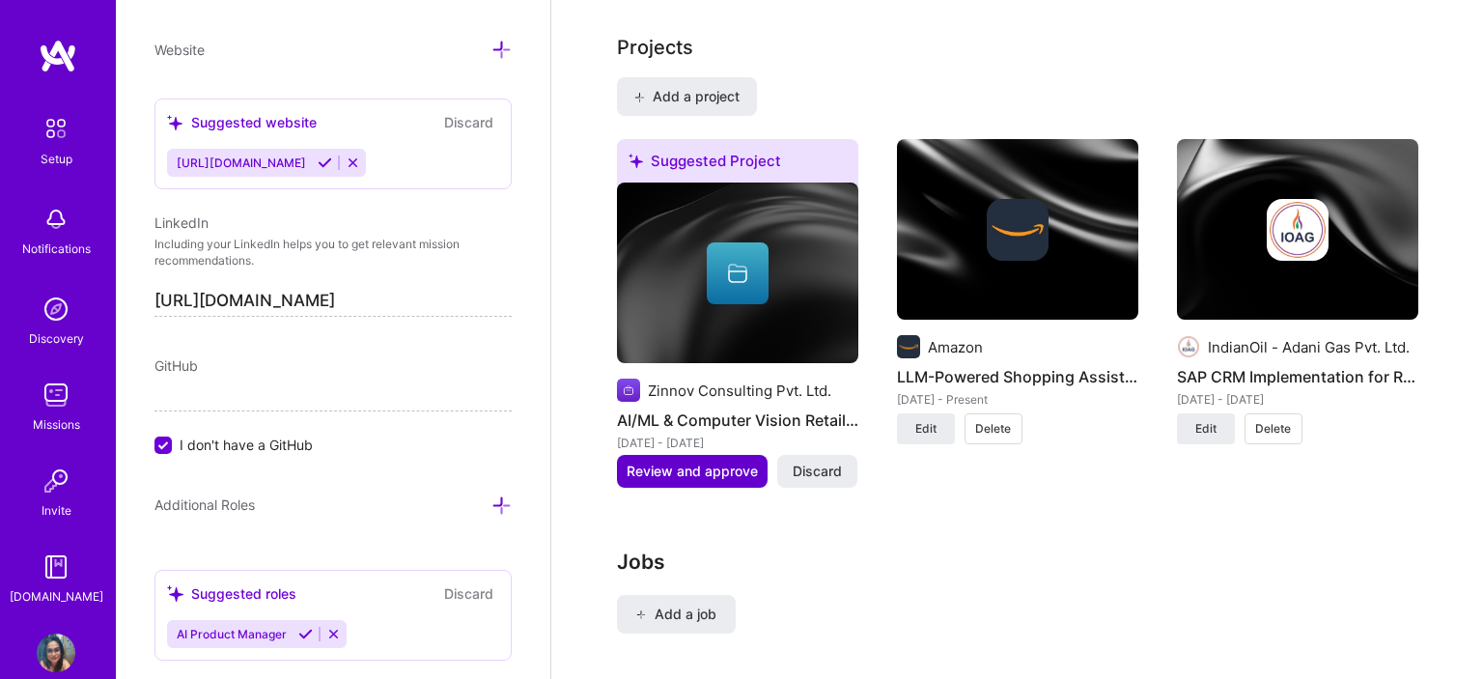
click at [688, 461] on span "Review and approve" at bounding box center [691, 470] width 131 height 19
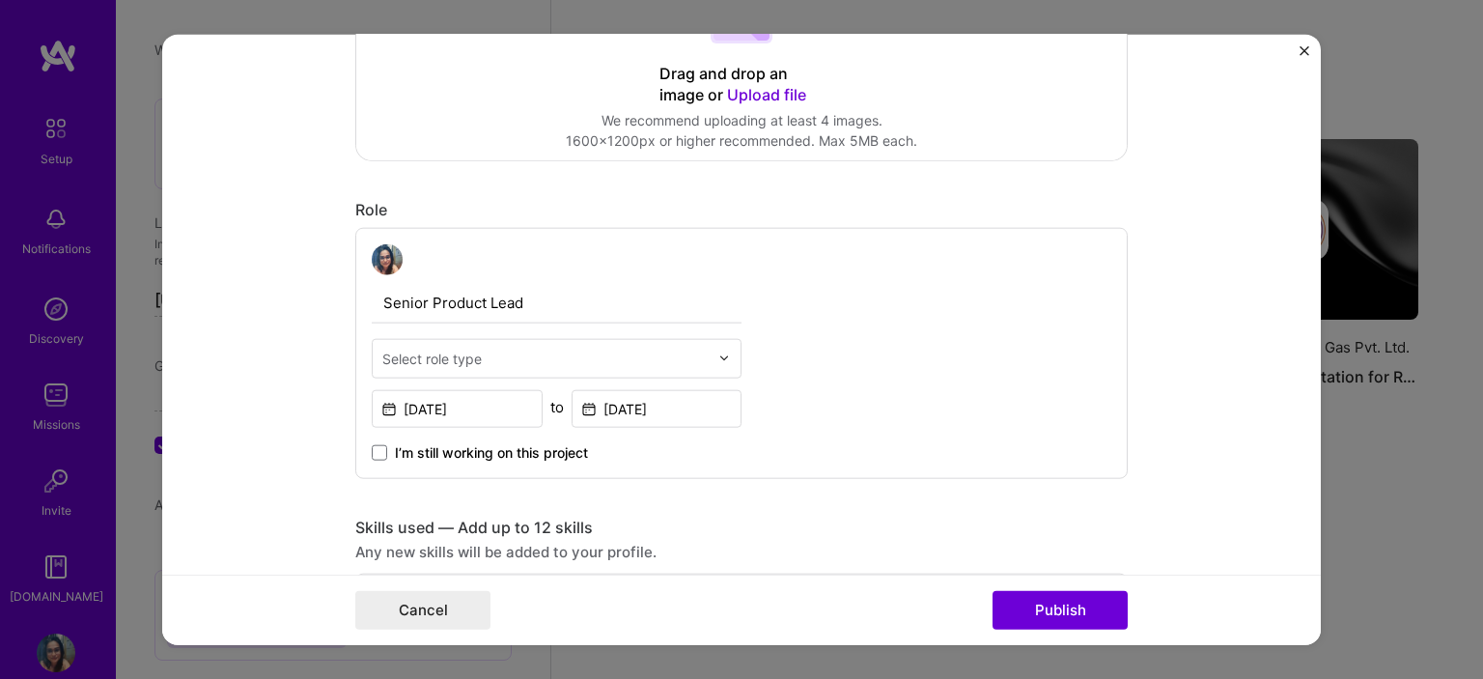
scroll to position [255, 0]
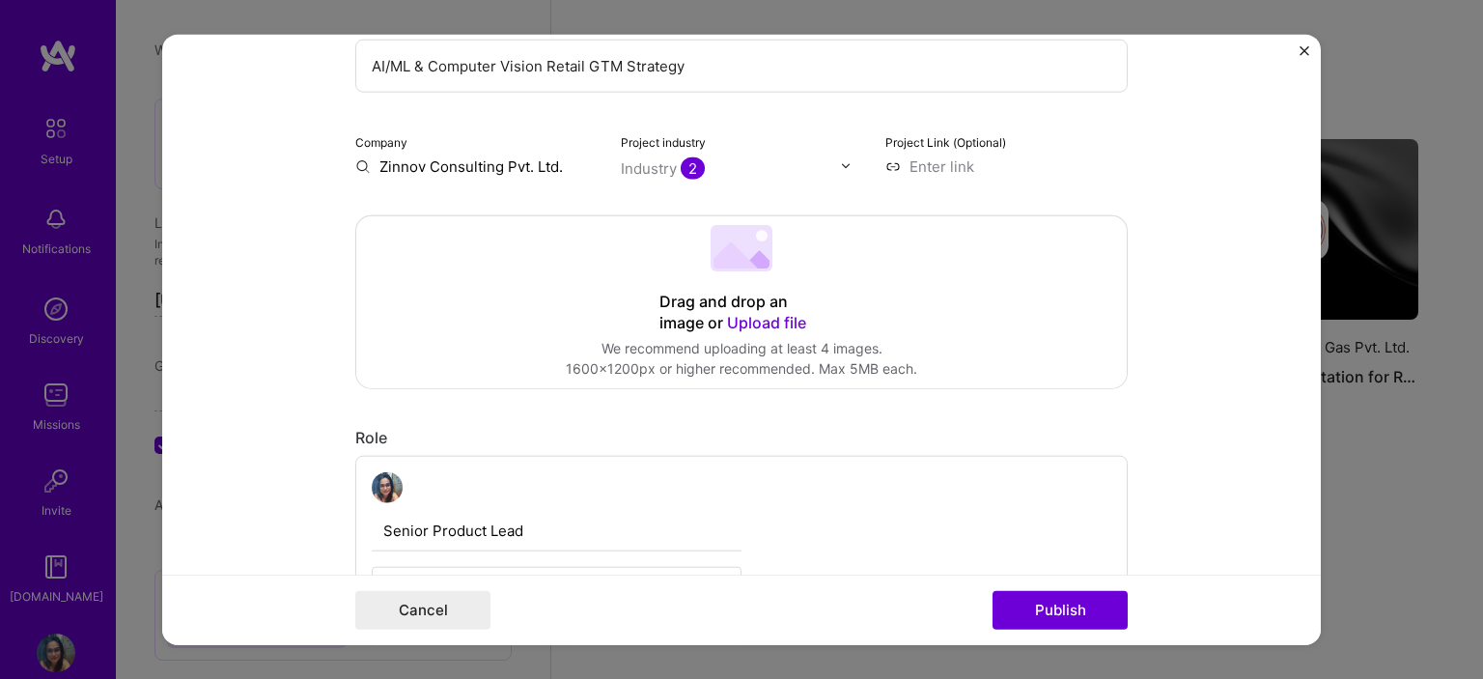
click at [502, 161] on input "Zinnov Consulting Pvt. Ltd." at bounding box center [476, 165] width 242 height 20
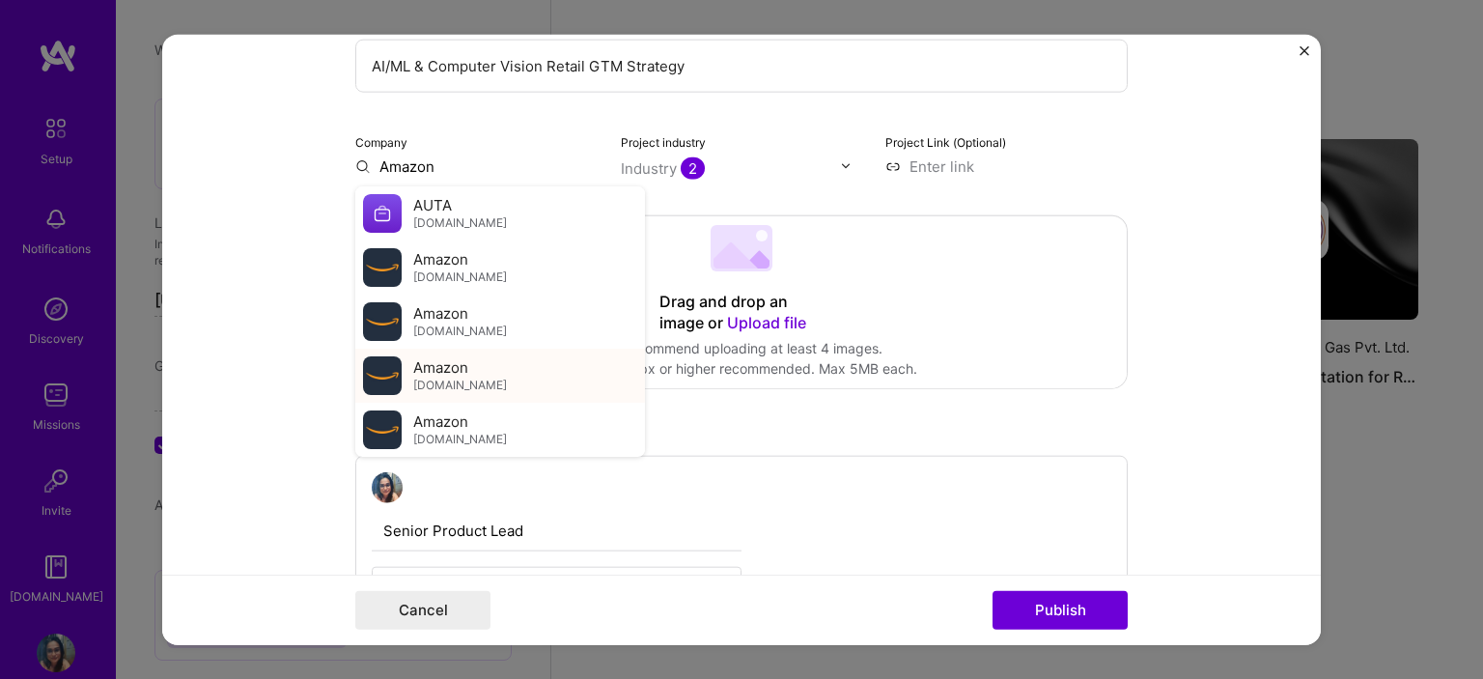
type input "Amazon"
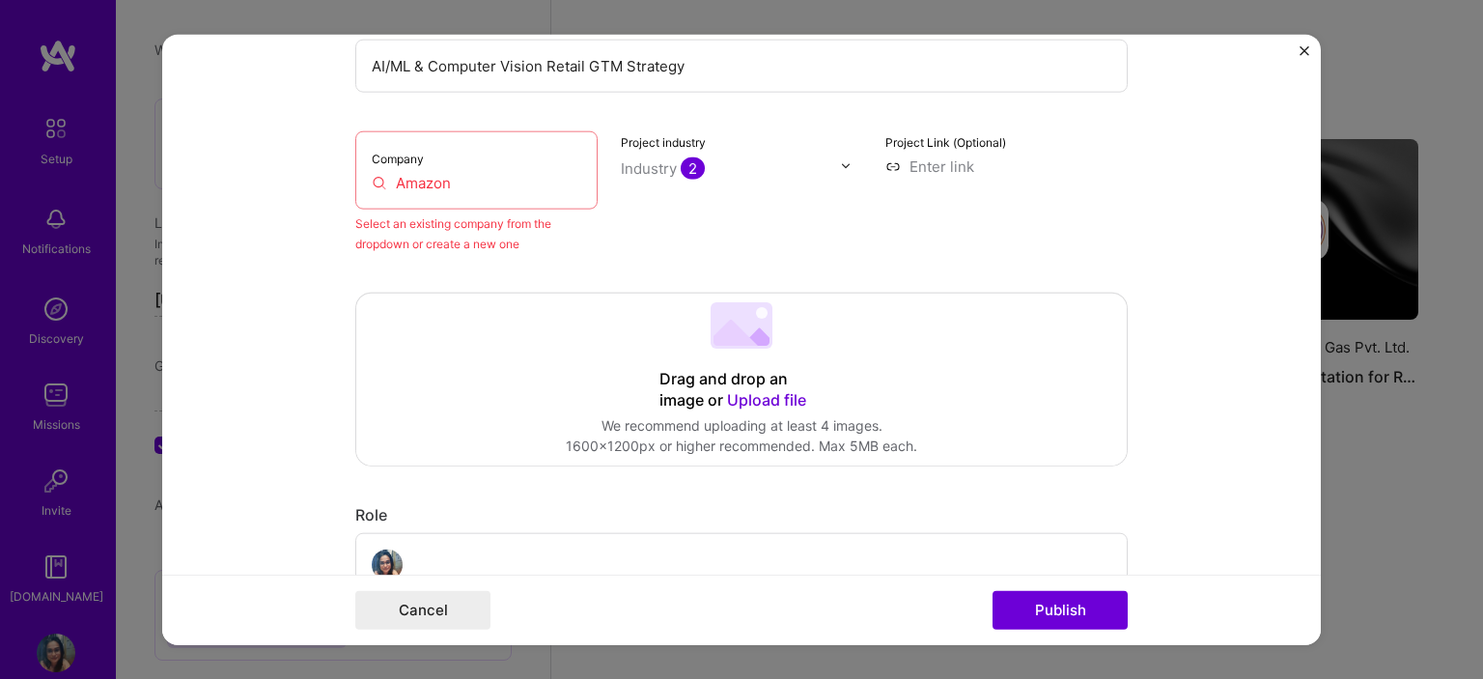
scroll to position [0, 0]
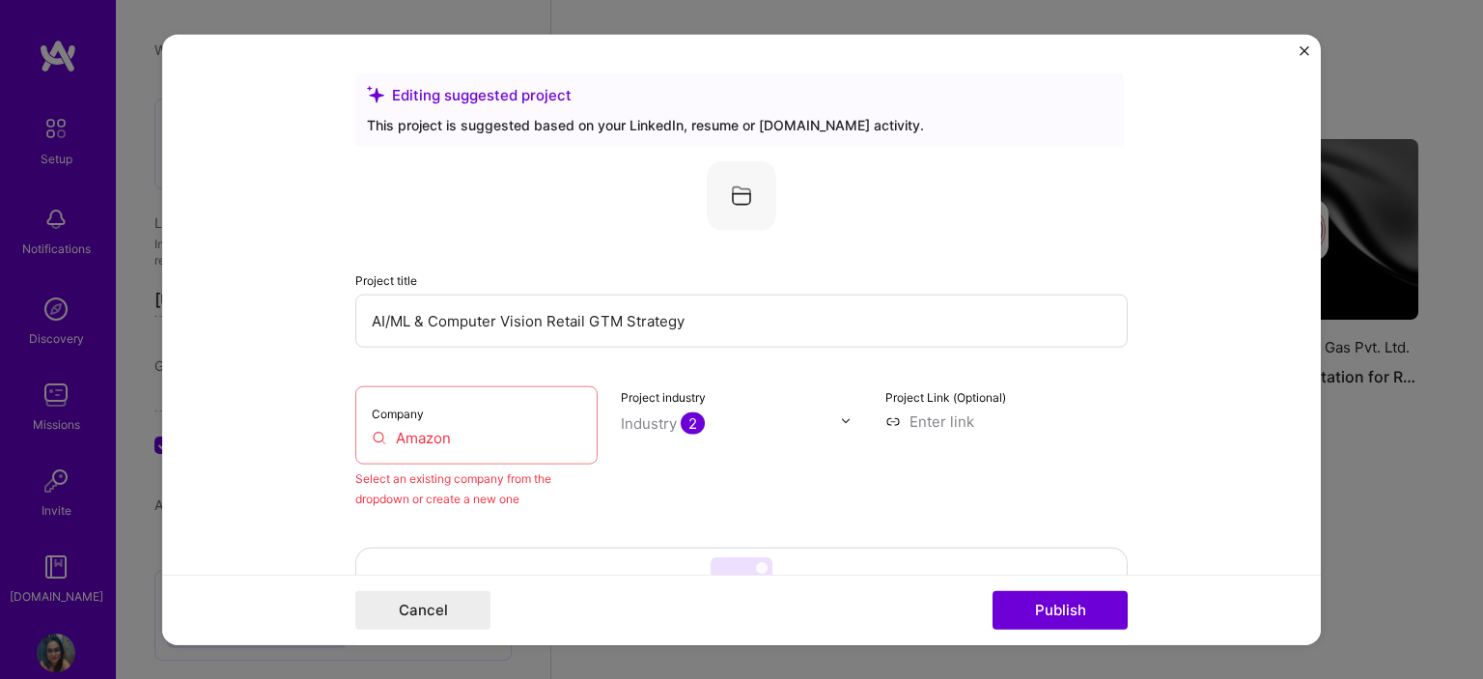
click at [1303, 54] on img "Close" at bounding box center [1304, 50] width 10 height 10
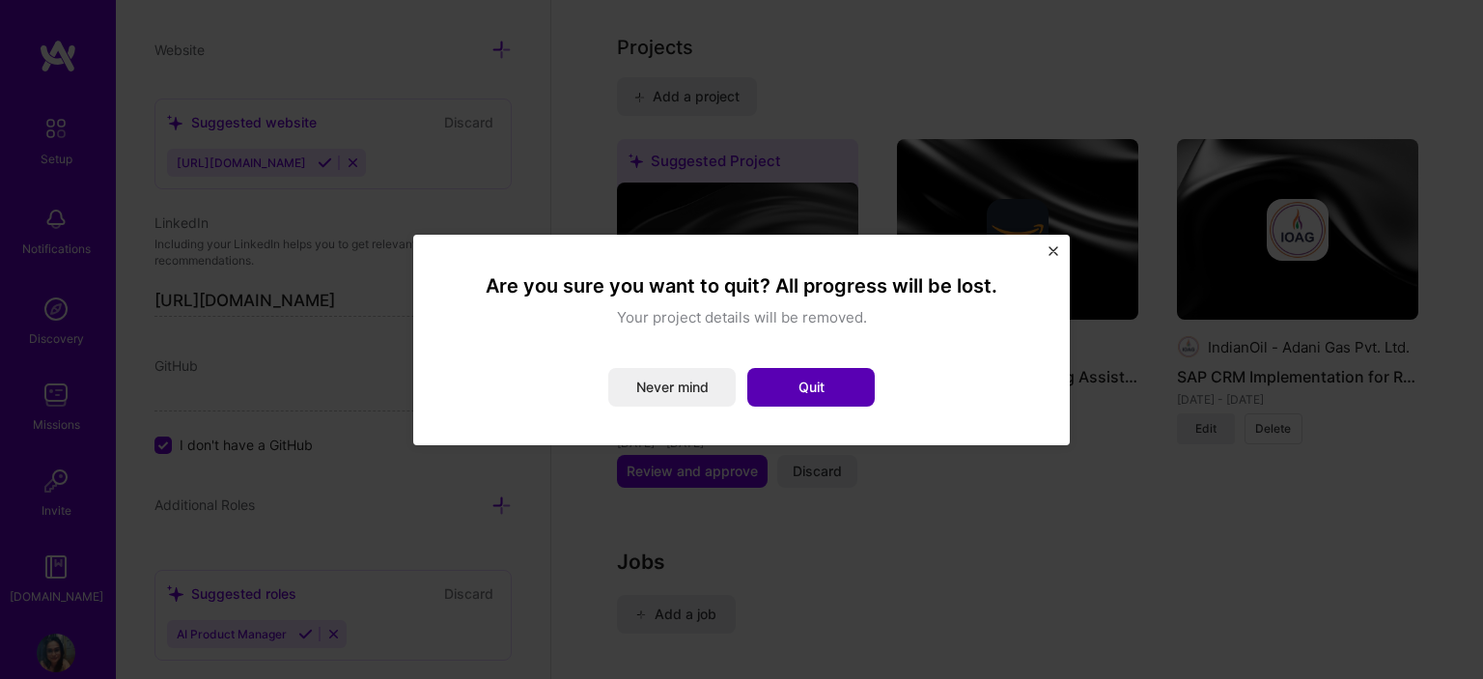
click at [767, 388] on button "Quit" at bounding box center [810, 387] width 127 height 39
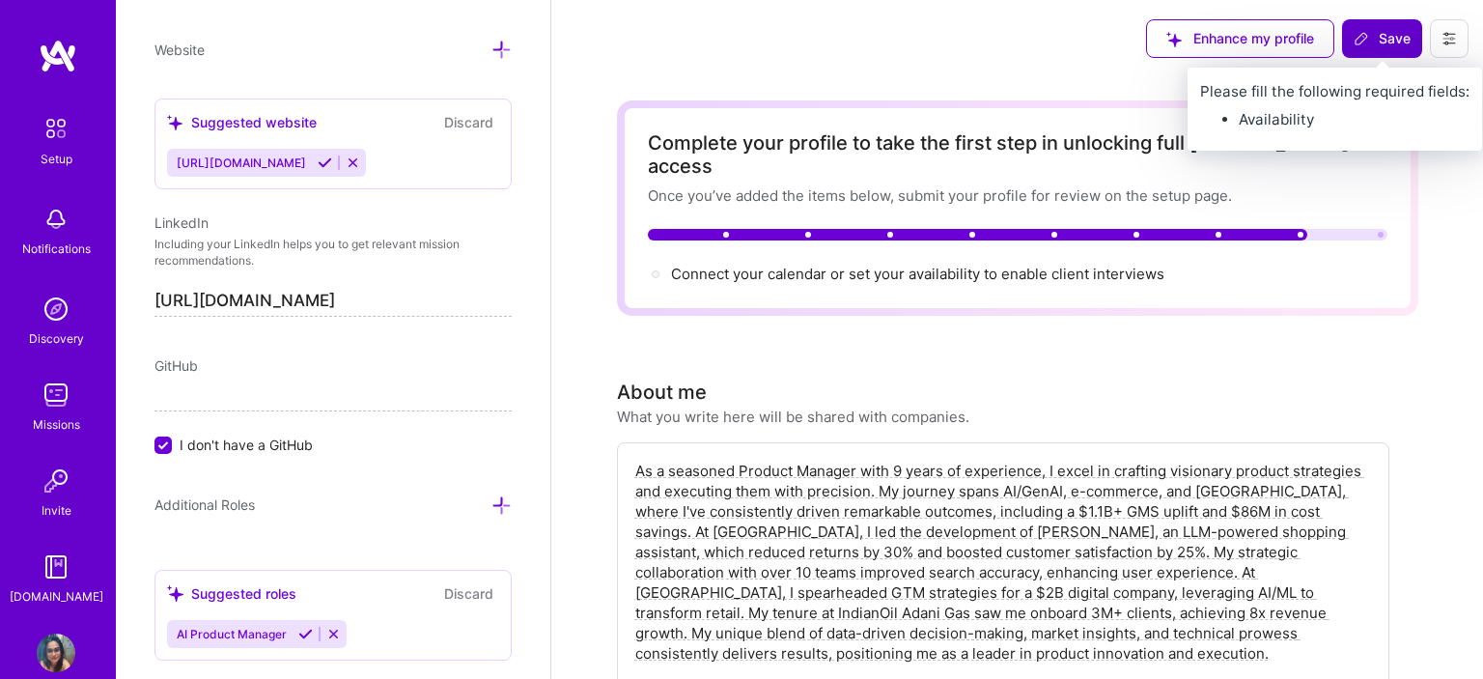
click at [1389, 34] on span "Save" at bounding box center [1381, 38] width 57 height 19
click at [1376, 47] on span "Save" at bounding box center [1381, 38] width 57 height 19
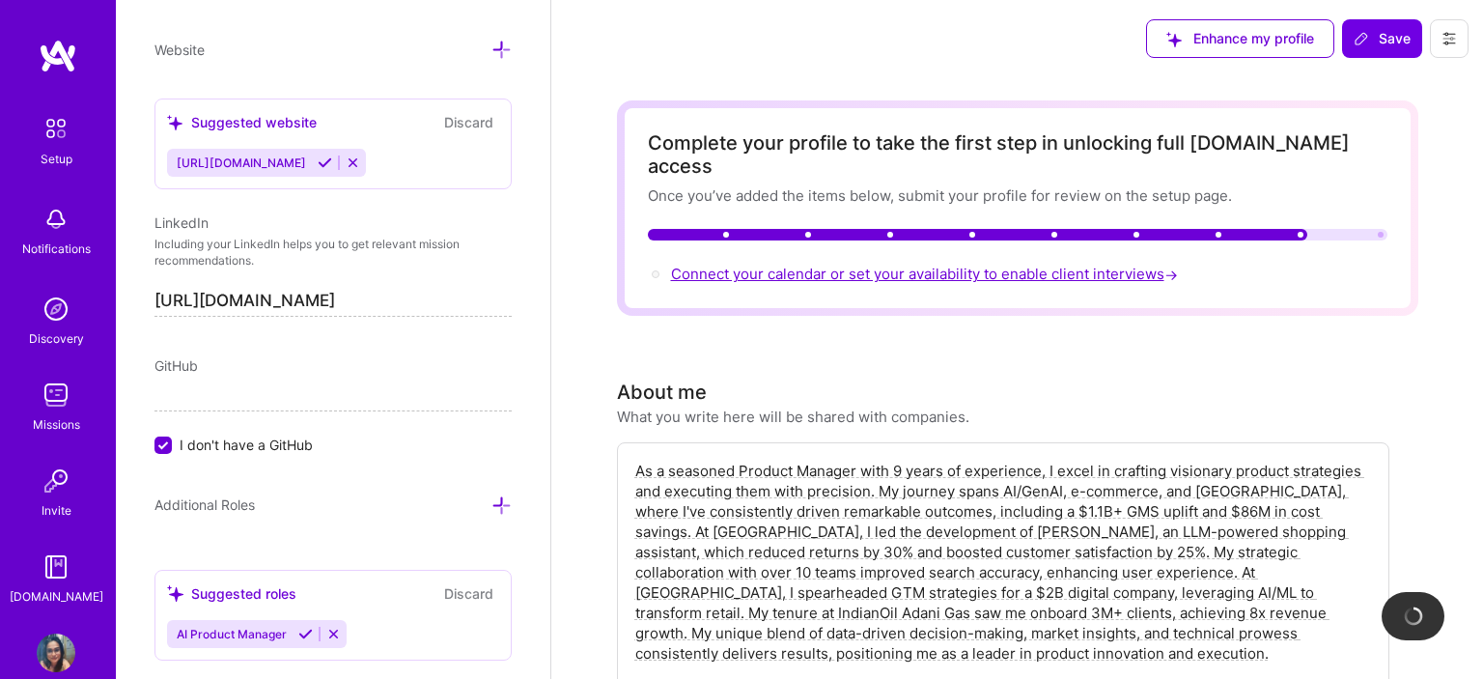
click at [1056, 264] on span "Connect your calendar or set your availability to enable client interviews →" at bounding box center [926, 273] width 511 height 18
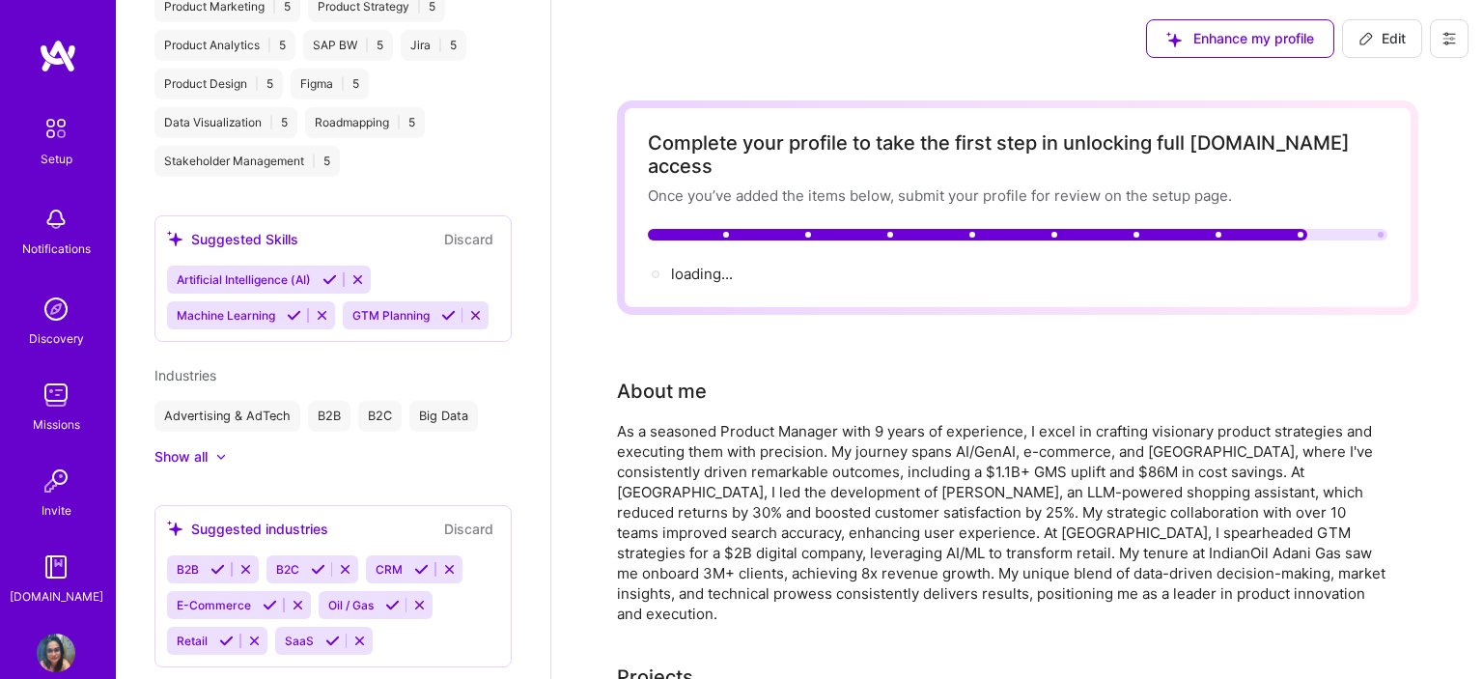
scroll to position [664, 0]
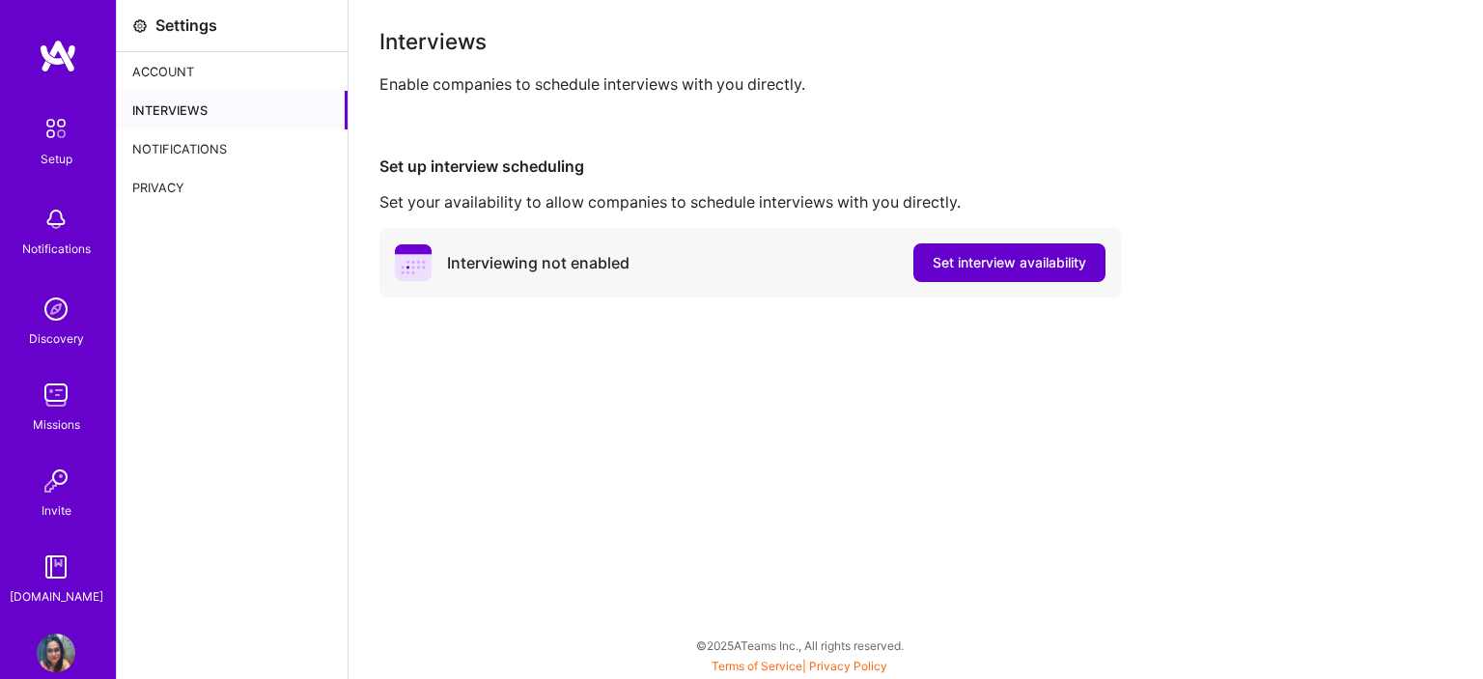
click at [1017, 263] on span "Set interview availability" at bounding box center [1008, 262] width 153 height 19
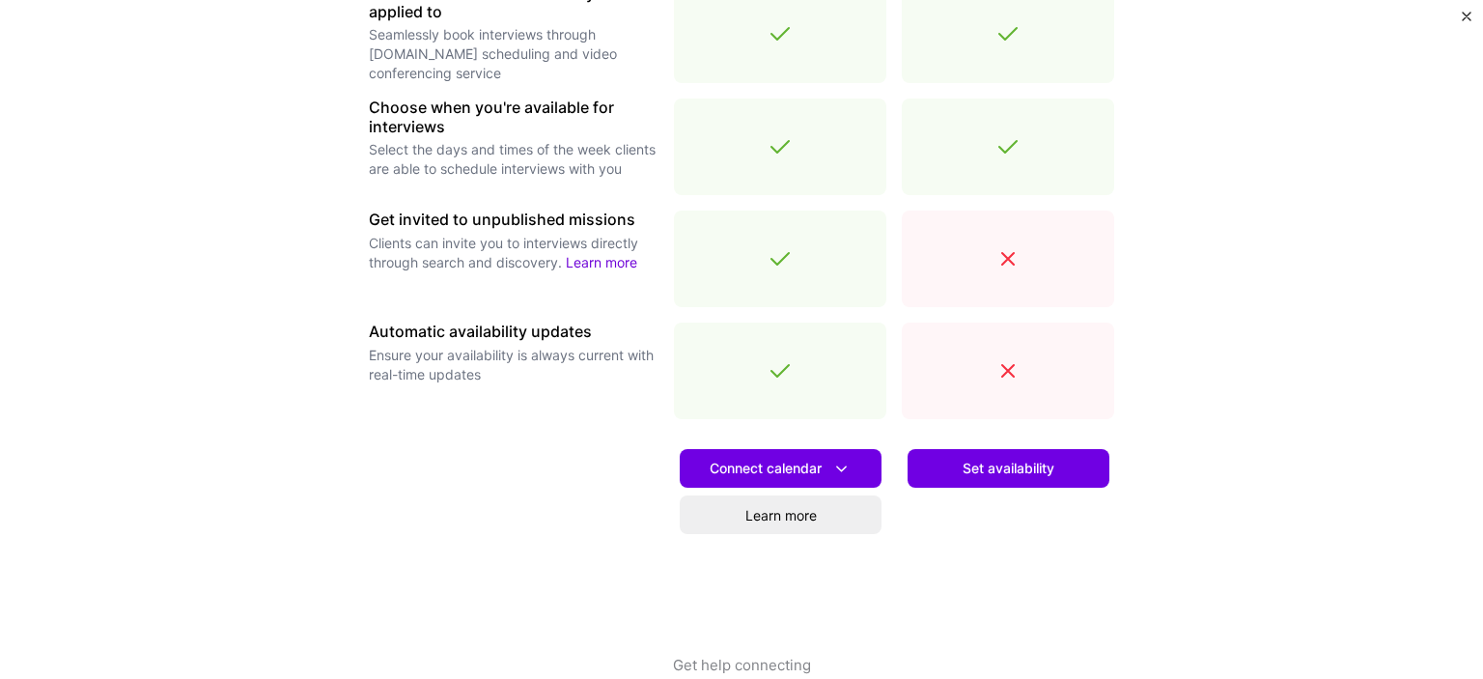
scroll to position [672, 0]
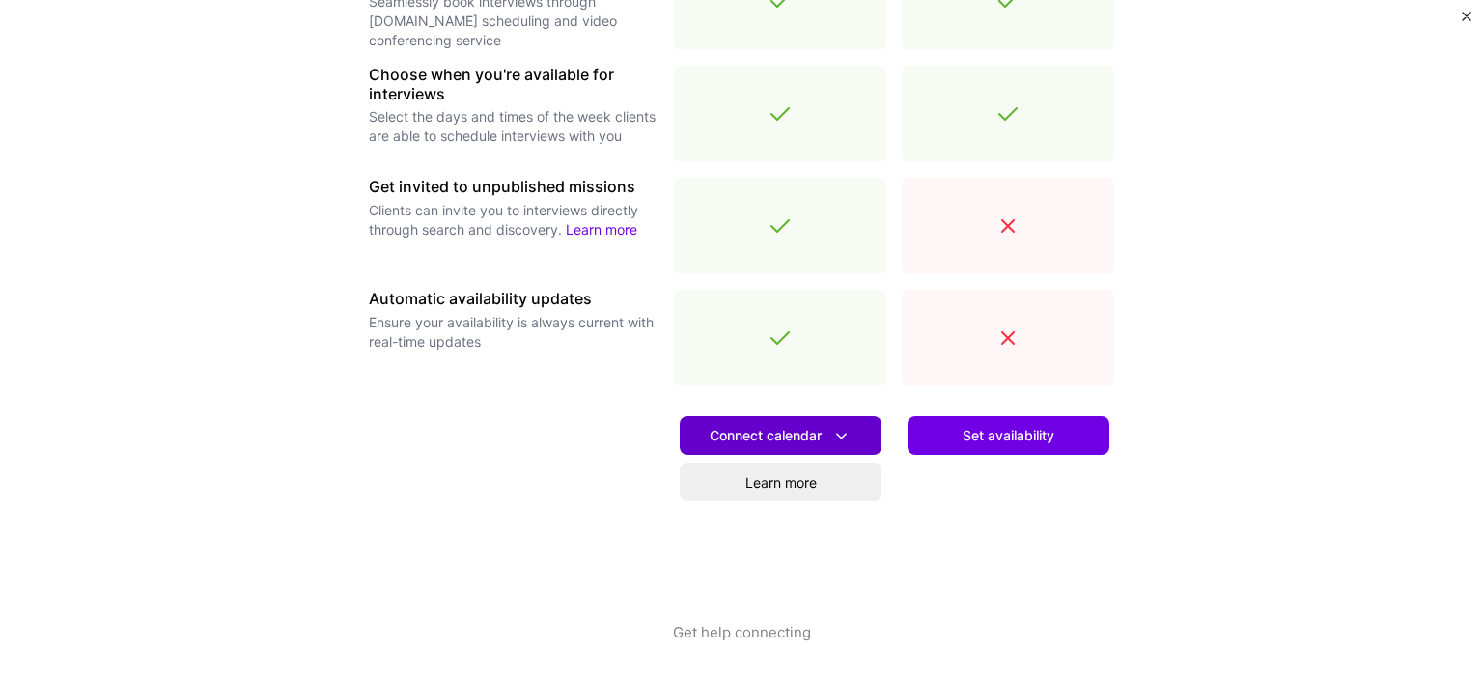
click at [800, 431] on span "Connect calendar" at bounding box center [780, 436] width 142 height 20
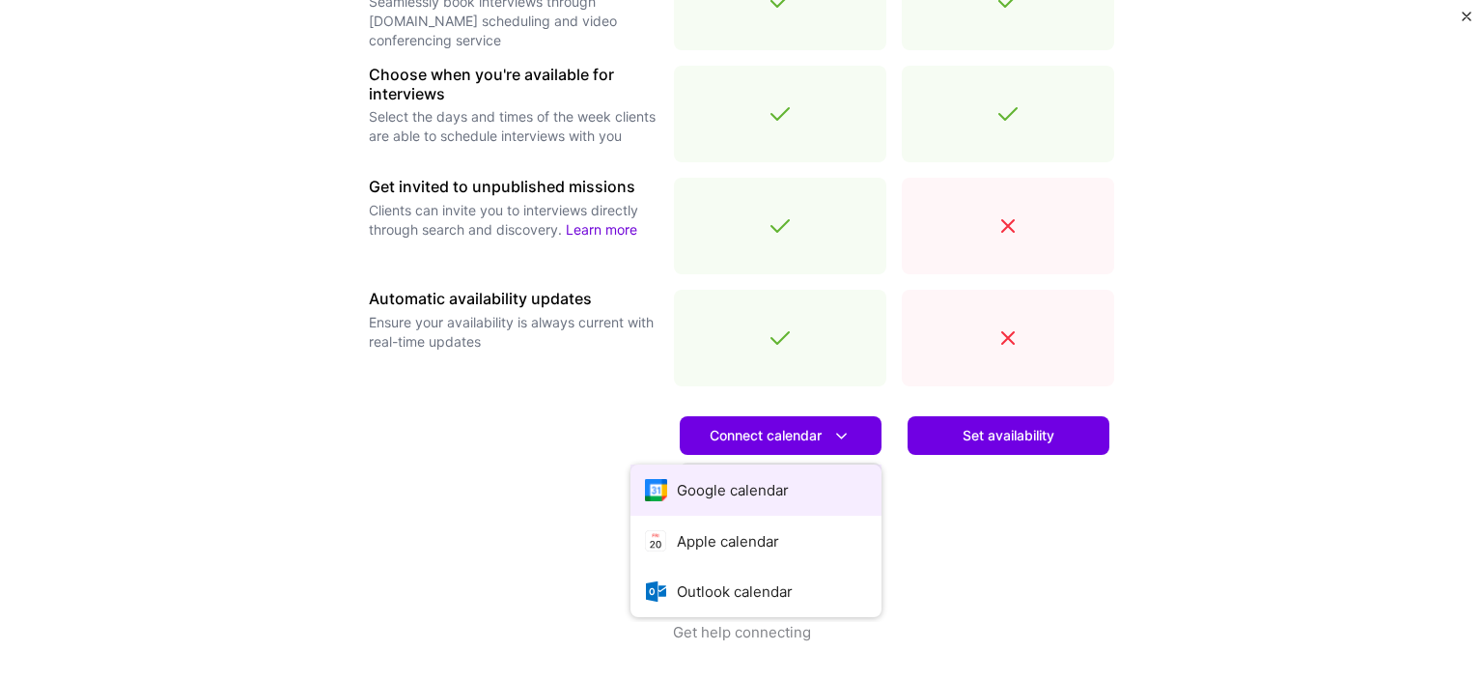
click at [774, 479] on button "Google calendar" at bounding box center [755, 489] width 251 height 51
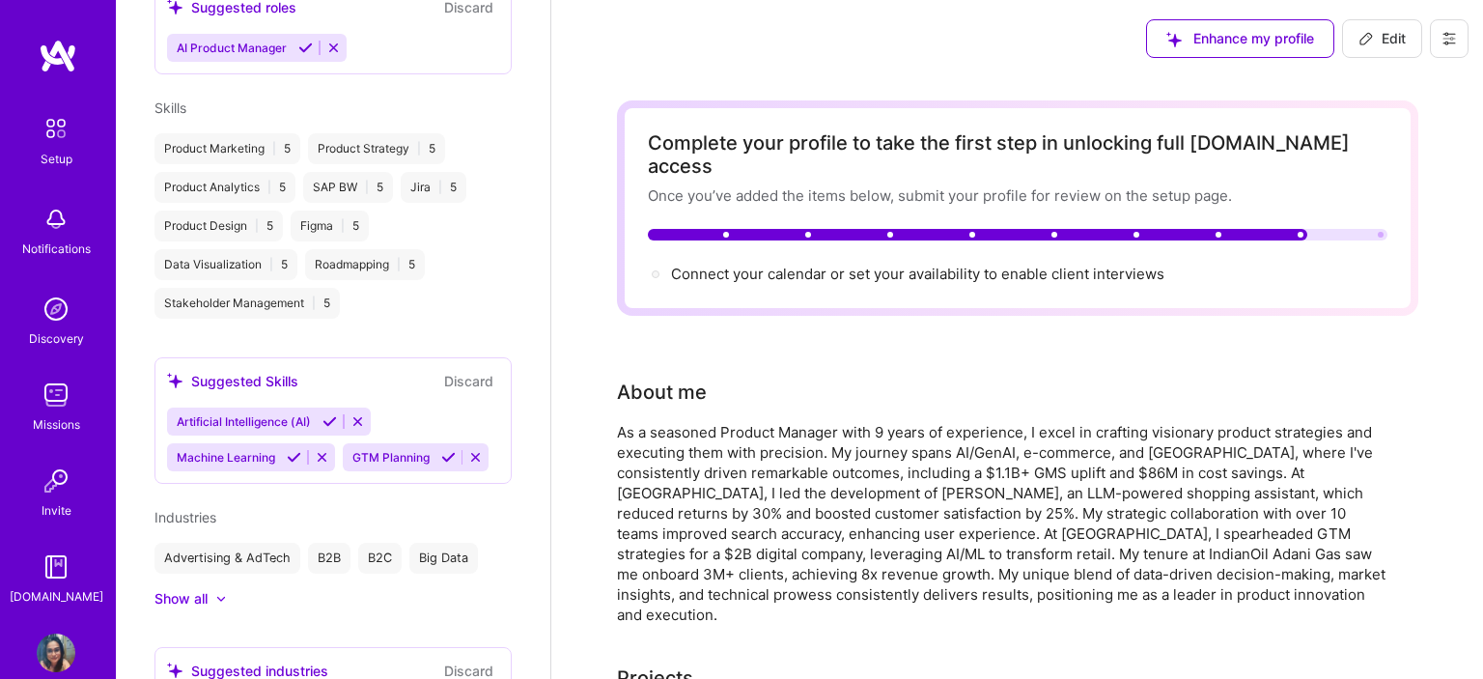
scroll to position [917, 0]
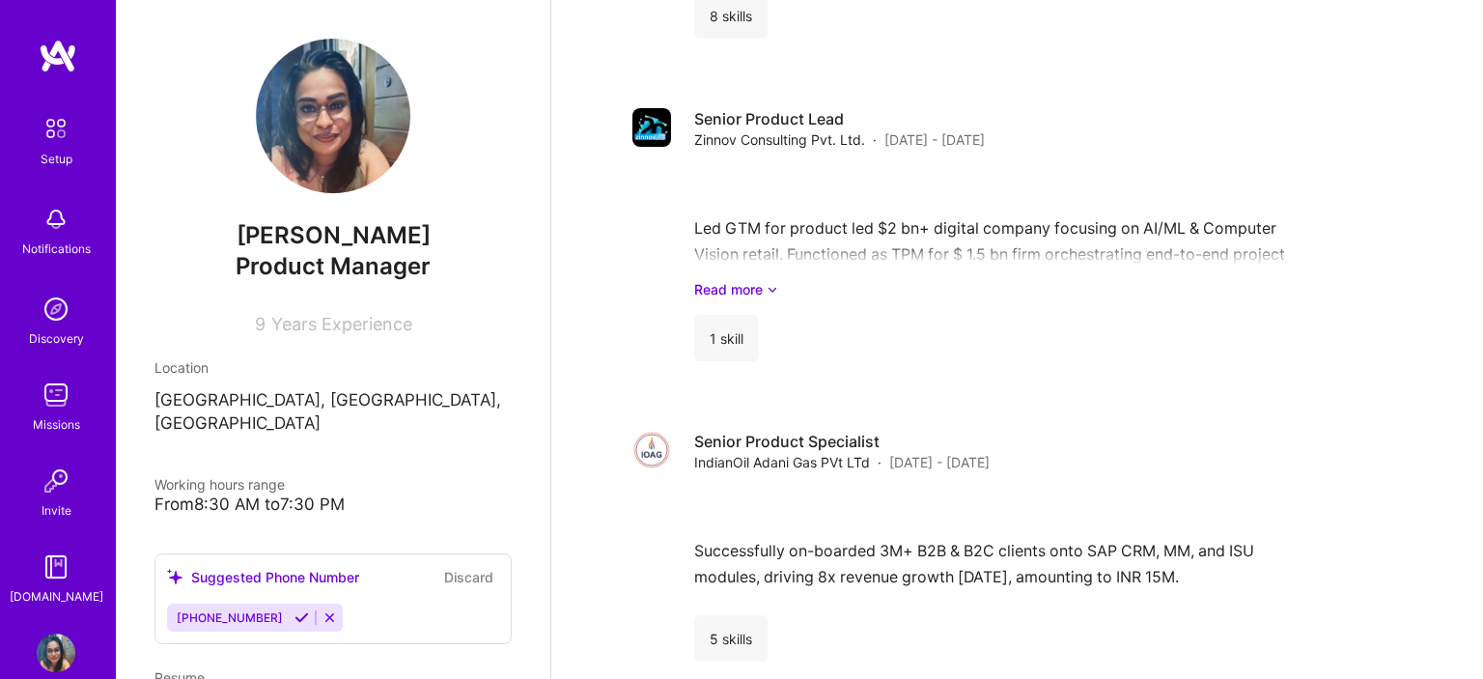
scroll to position [1123, 0]
